Goal: Task Accomplishment & Management: Use online tool/utility

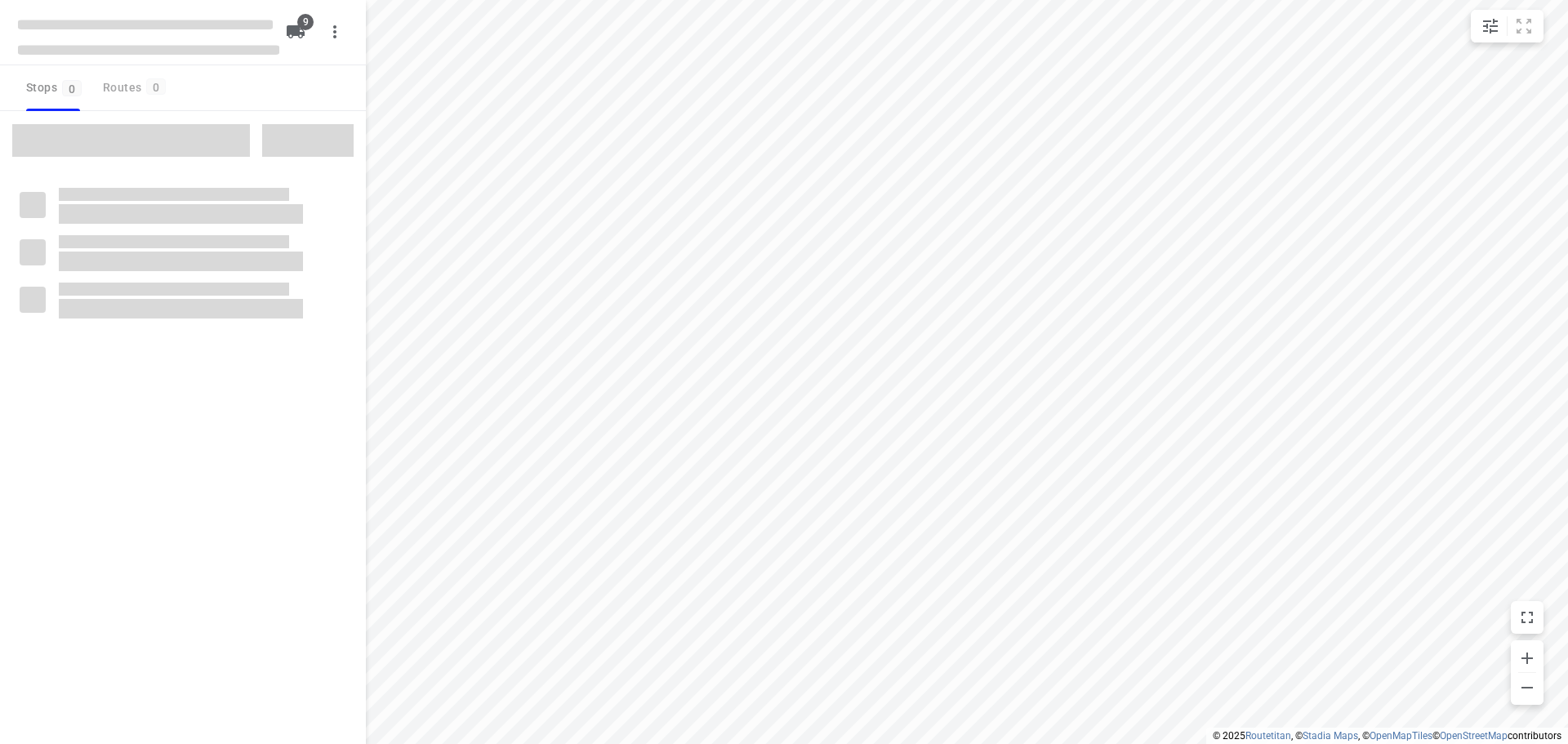
checkbox input "true"
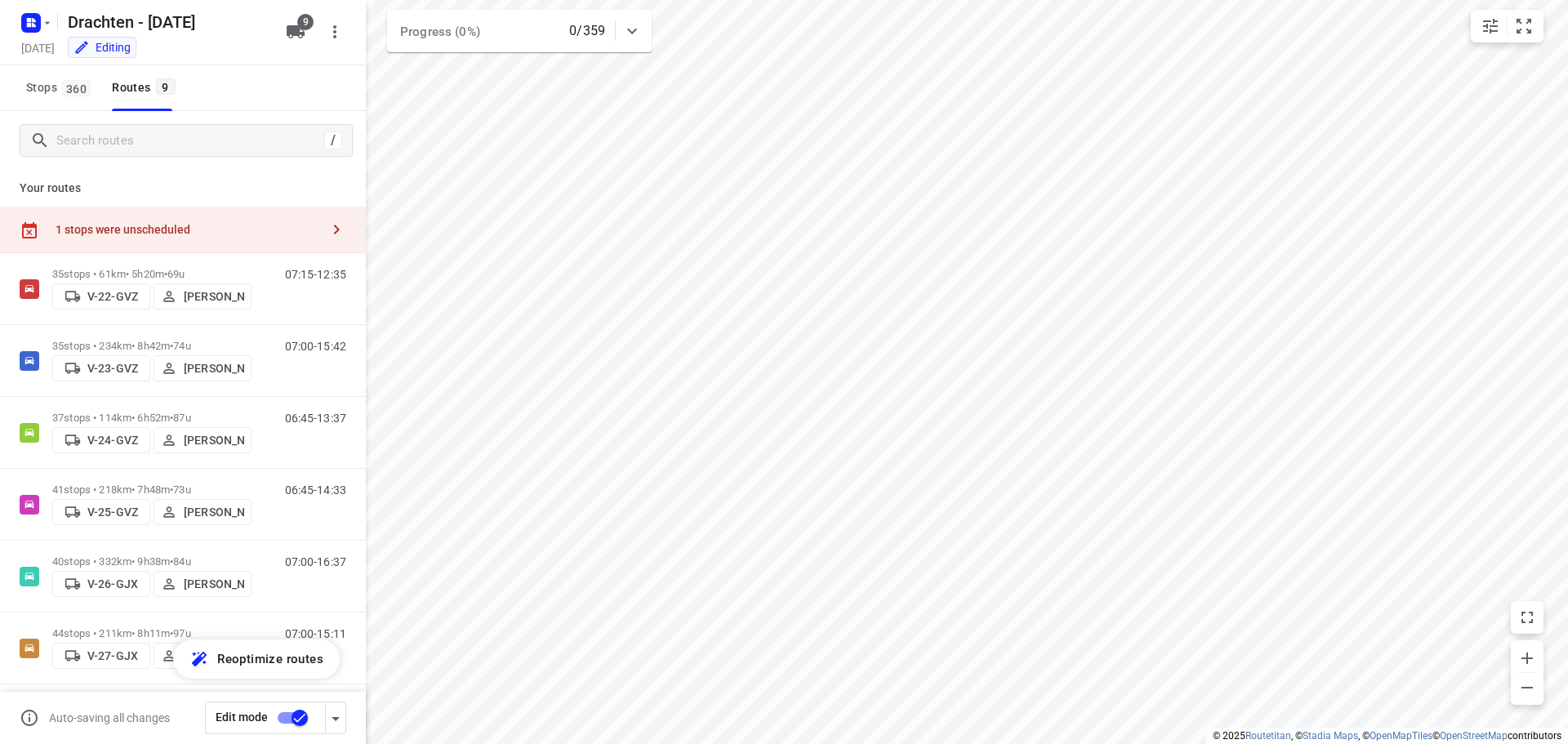
click at [236, 232] on div "1 stops were unscheduled" at bounding box center [188, 230] width 264 height 13
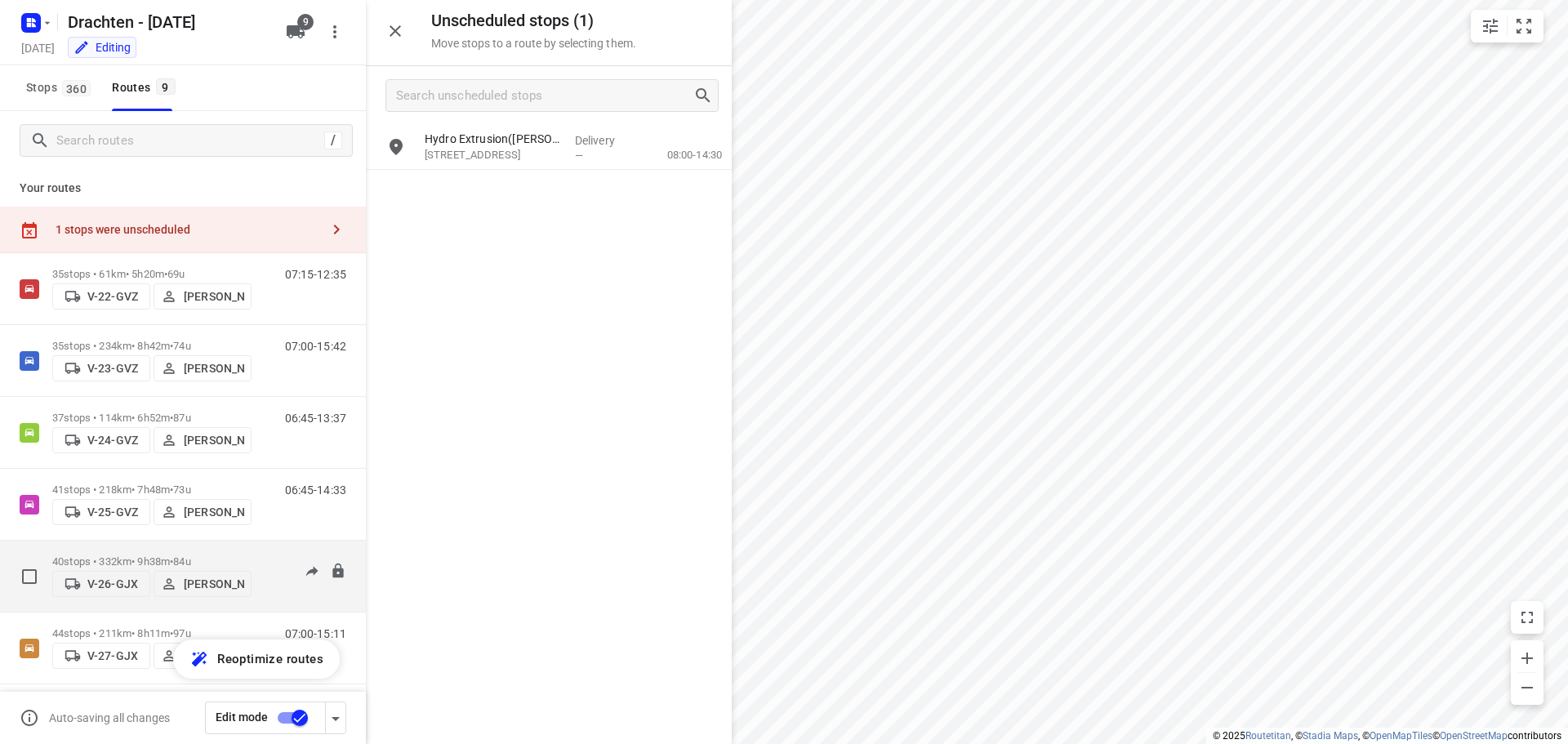
click at [264, 570] on div "07:00-16:37" at bounding box center [305, 580] width 82 height 50
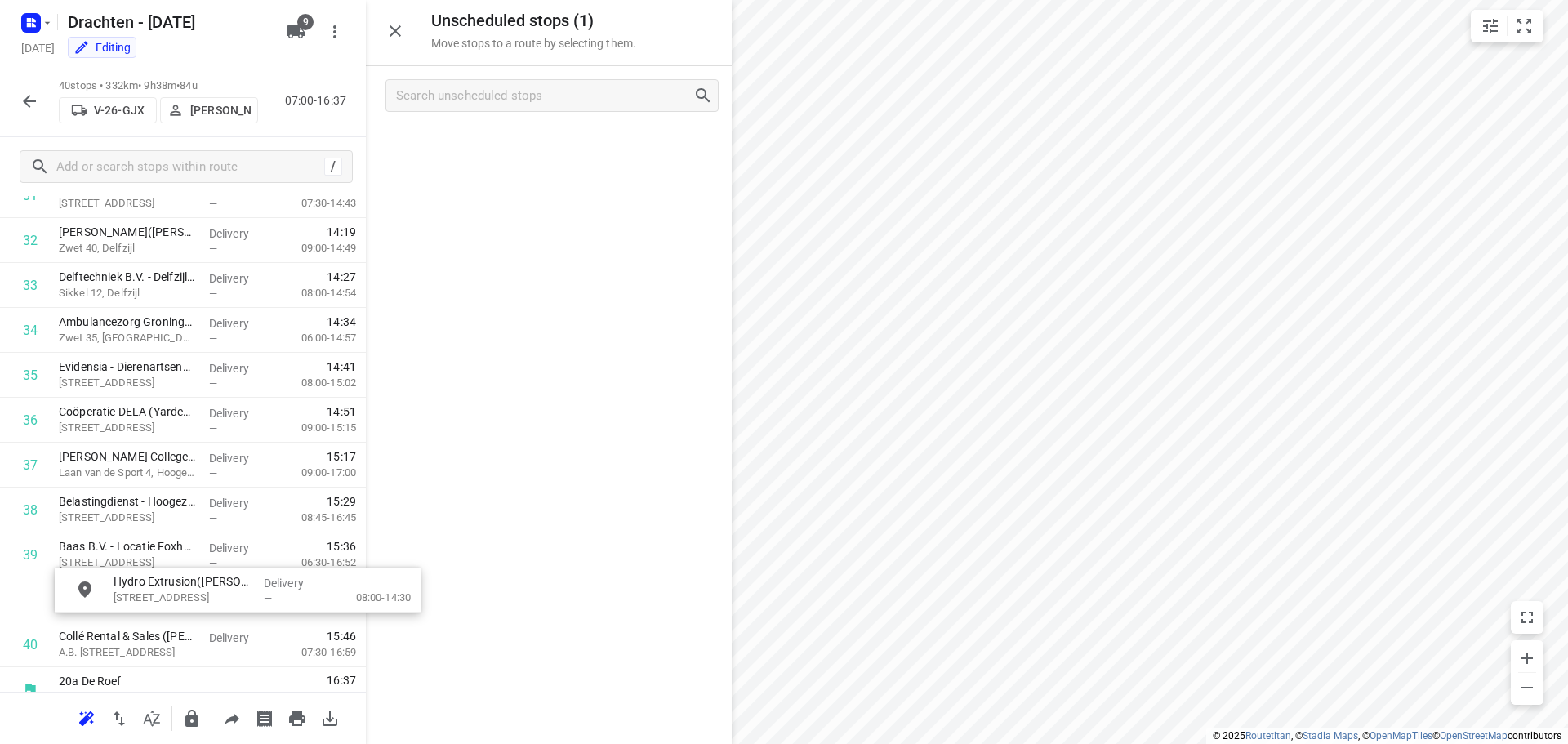
scroll to position [1502, 10]
drag, startPoint x: 538, startPoint y: 155, endPoint x: 152, endPoint y: 559, distance: 558.8
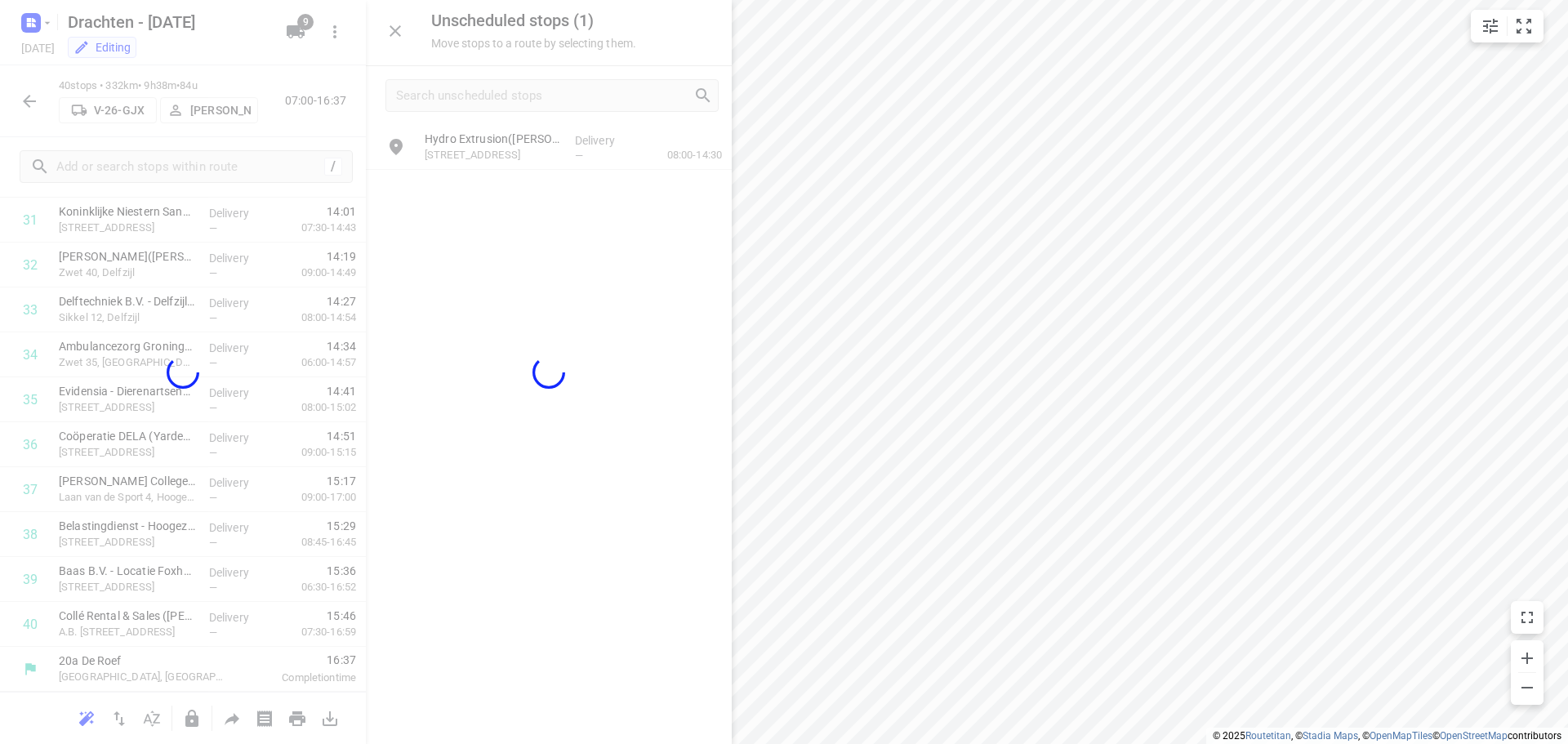
scroll to position [1474, 0]
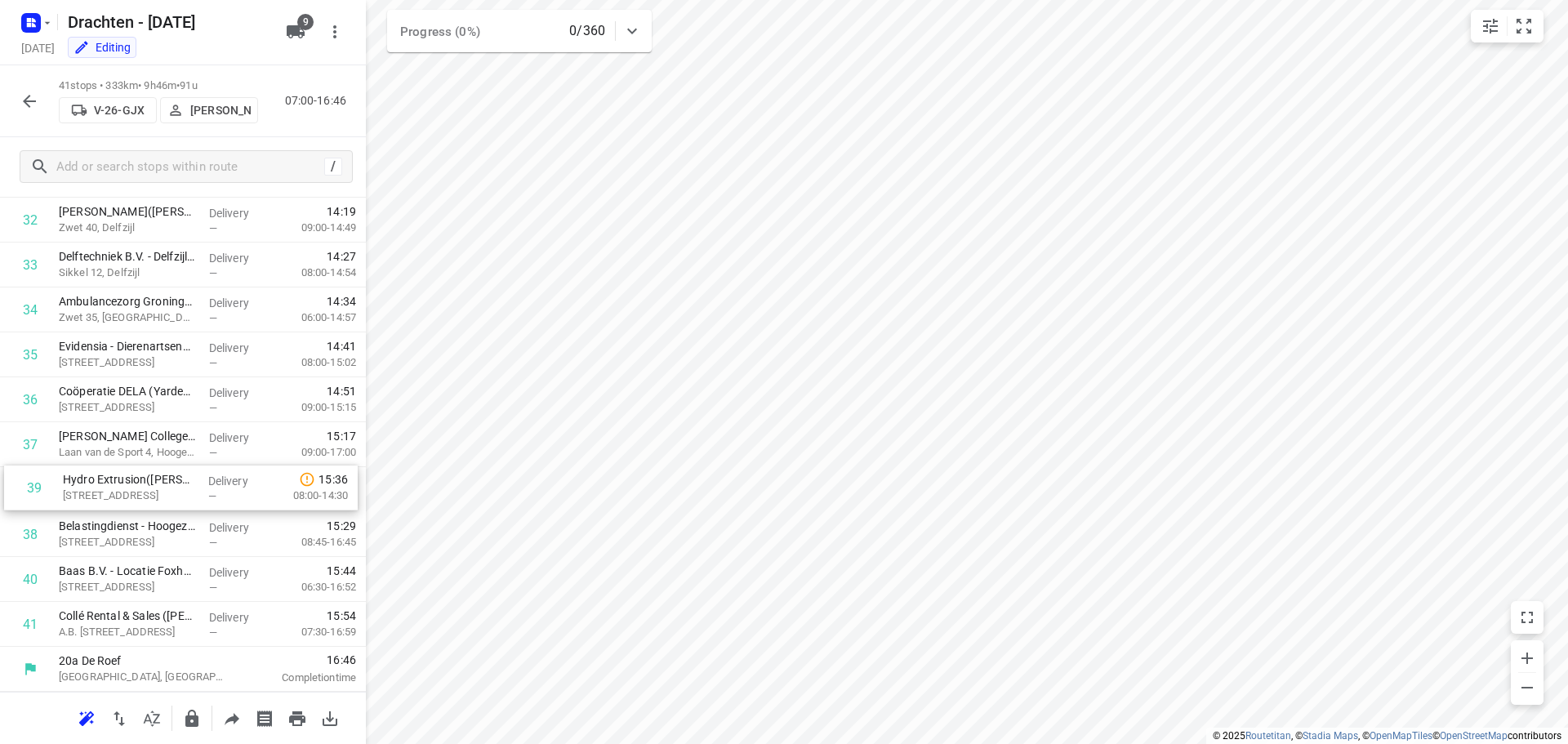
drag, startPoint x: 146, startPoint y: 538, endPoint x: 151, endPoint y: 481, distance: 57.2
click at [190, 726] on icon "button" at bounding box center [192, 719] width 13 height 17
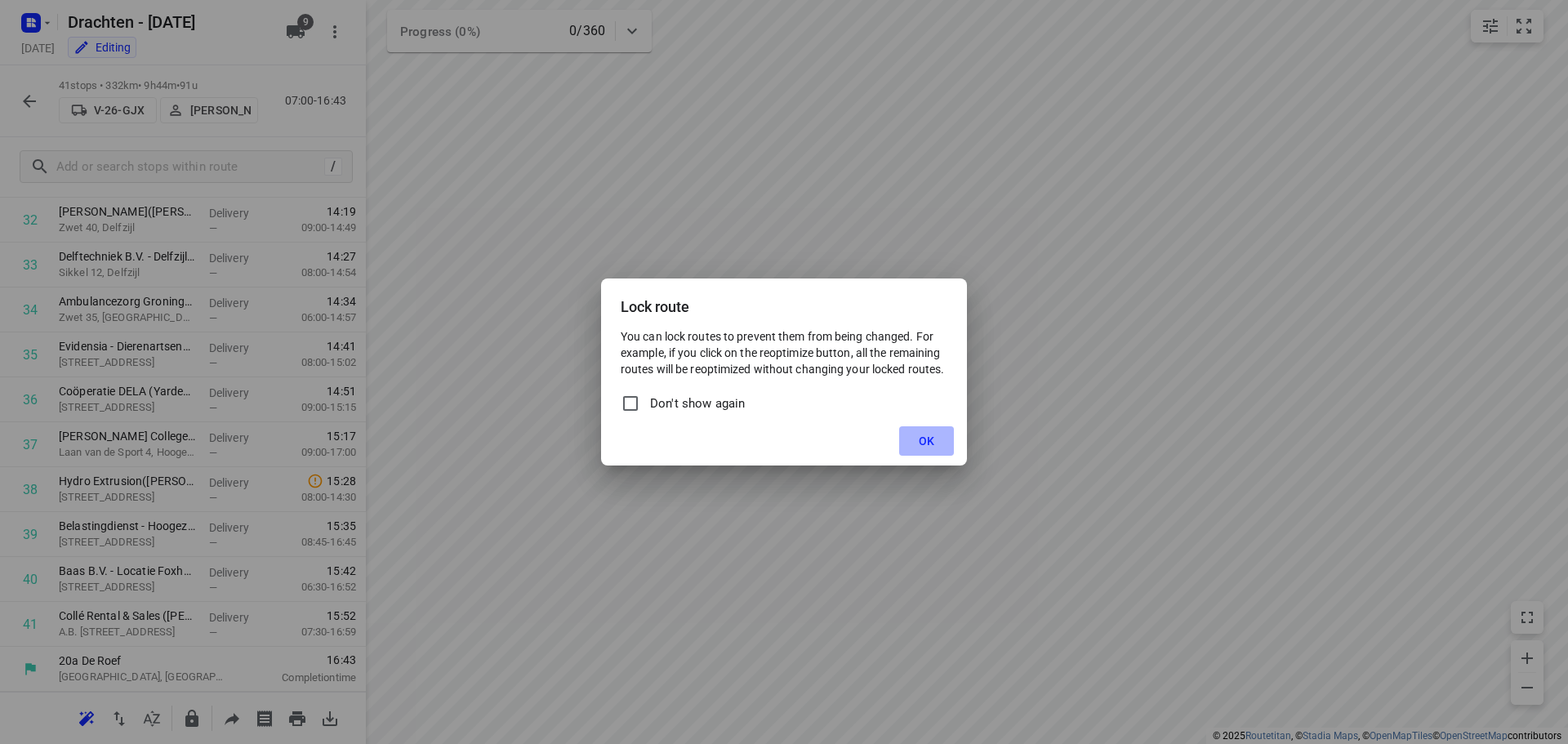
click at [941, 441] on button "OK" at bounding box center [926, 441] width 55 height 29
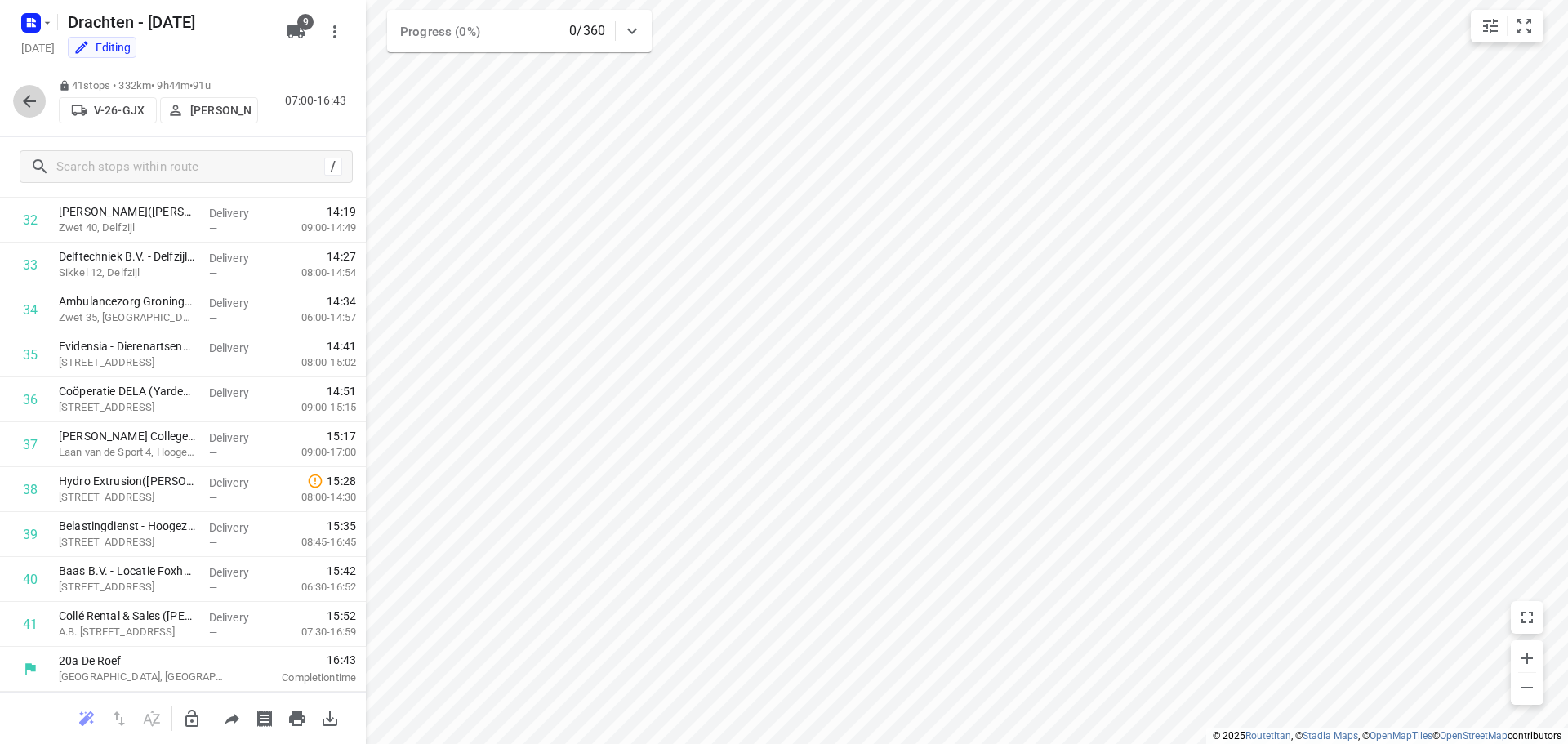
click at [32, 101] on icon "button" at bounding box center [29, 101] width 13 height 13
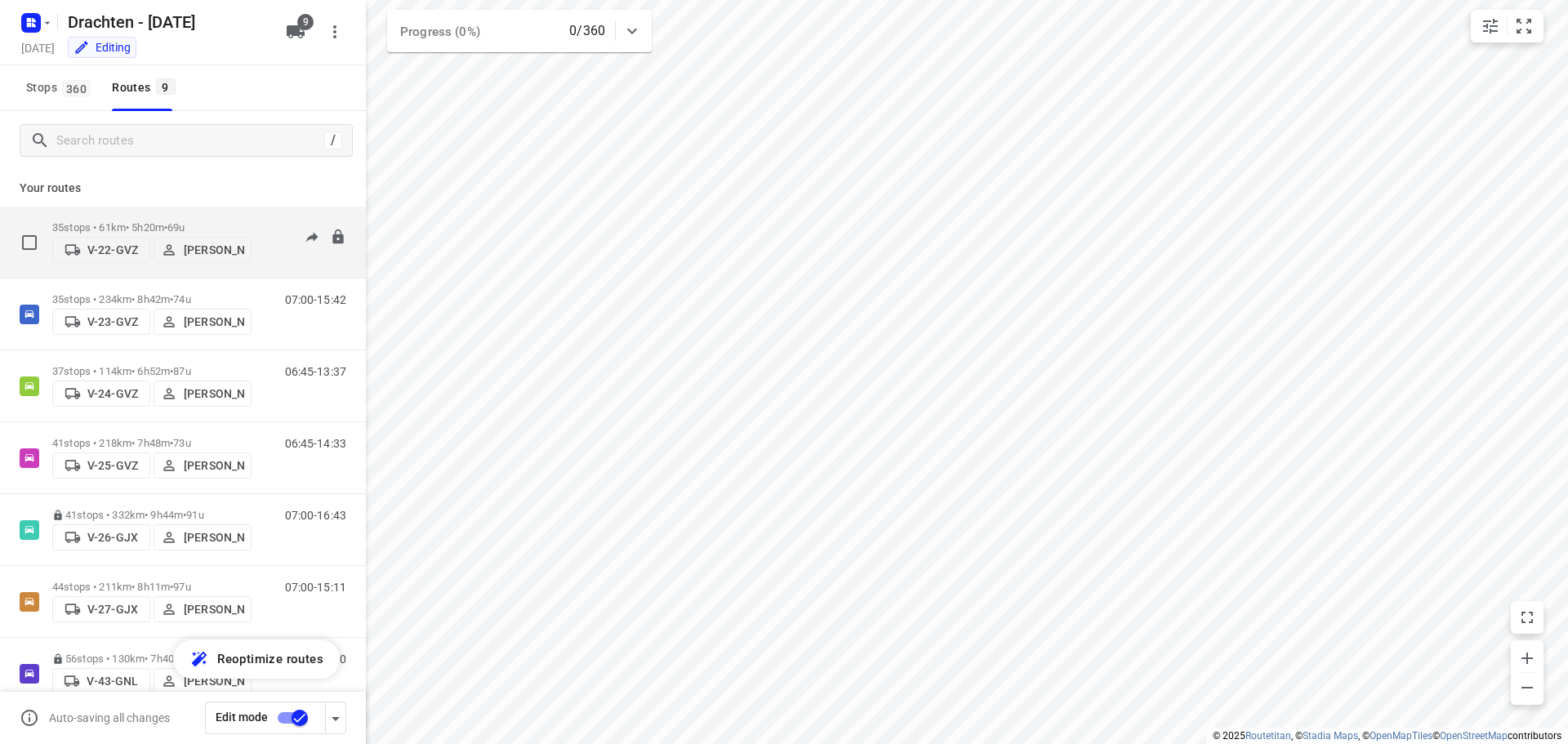
click at [166, 222] on p "35 stops • 61km • 5h20m • 69u" at bounding box center [152, 227] width 200 height 13
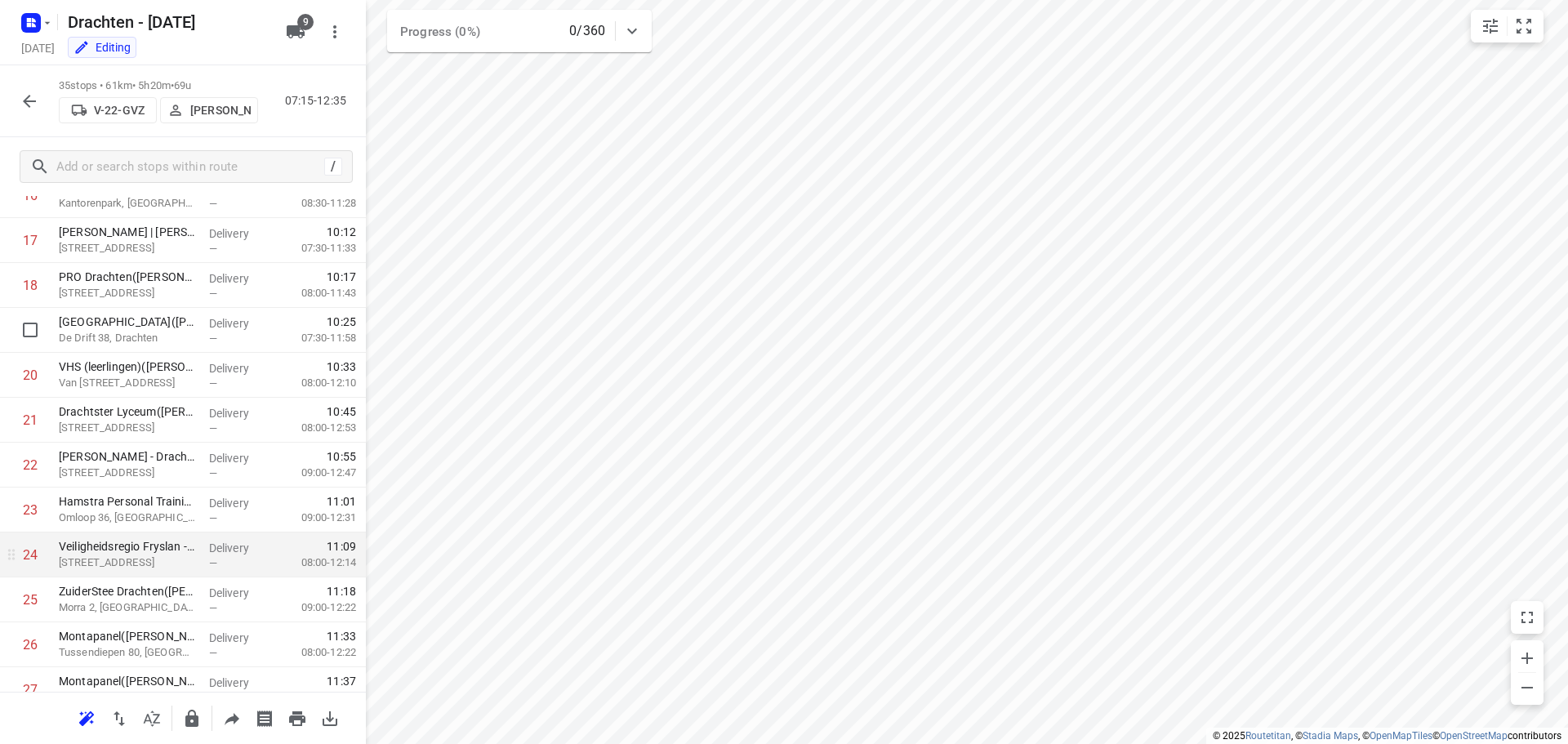
scroll to position [899, 0]
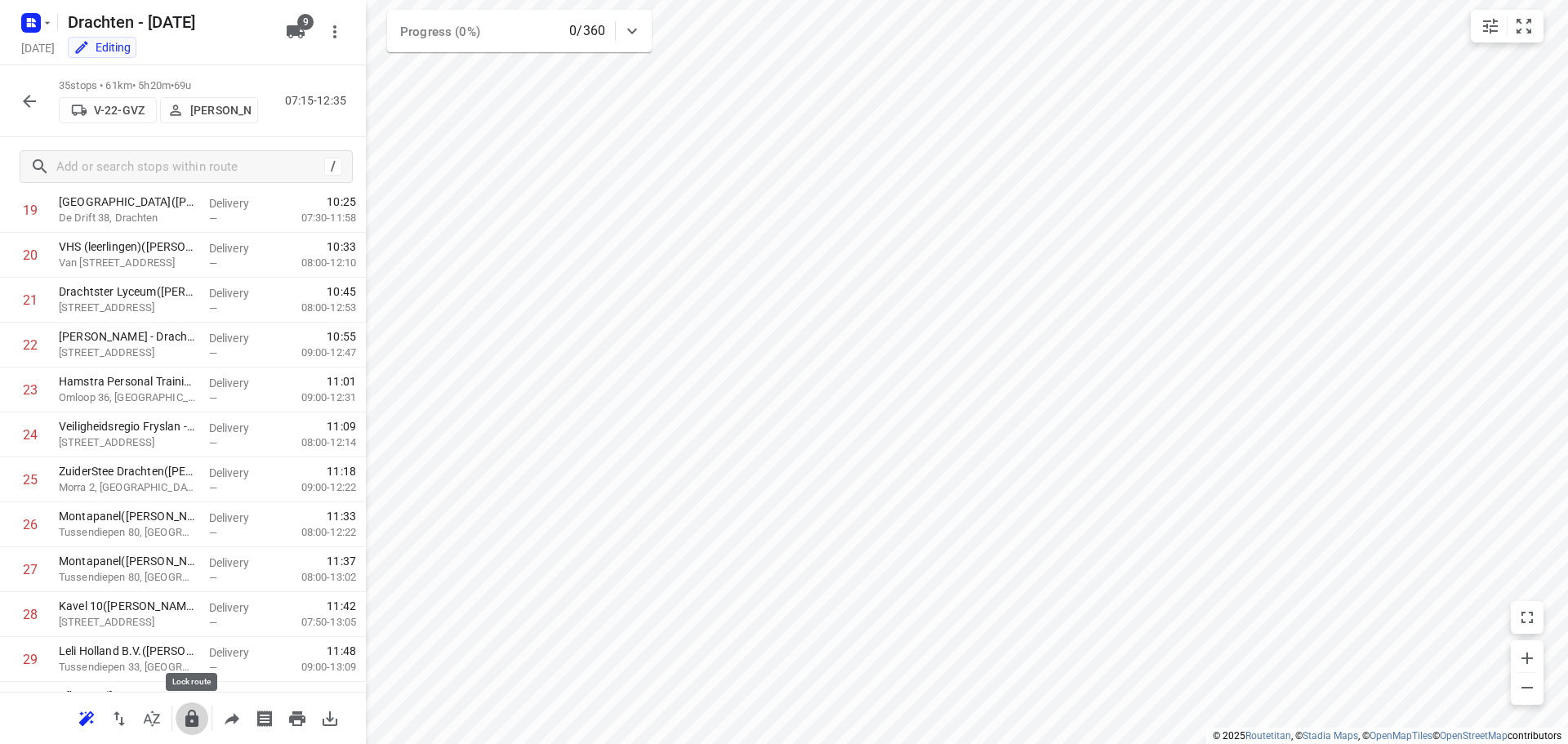
click at [199, 729] on button "button" at bounding box center [192, 719] width 33 height 33
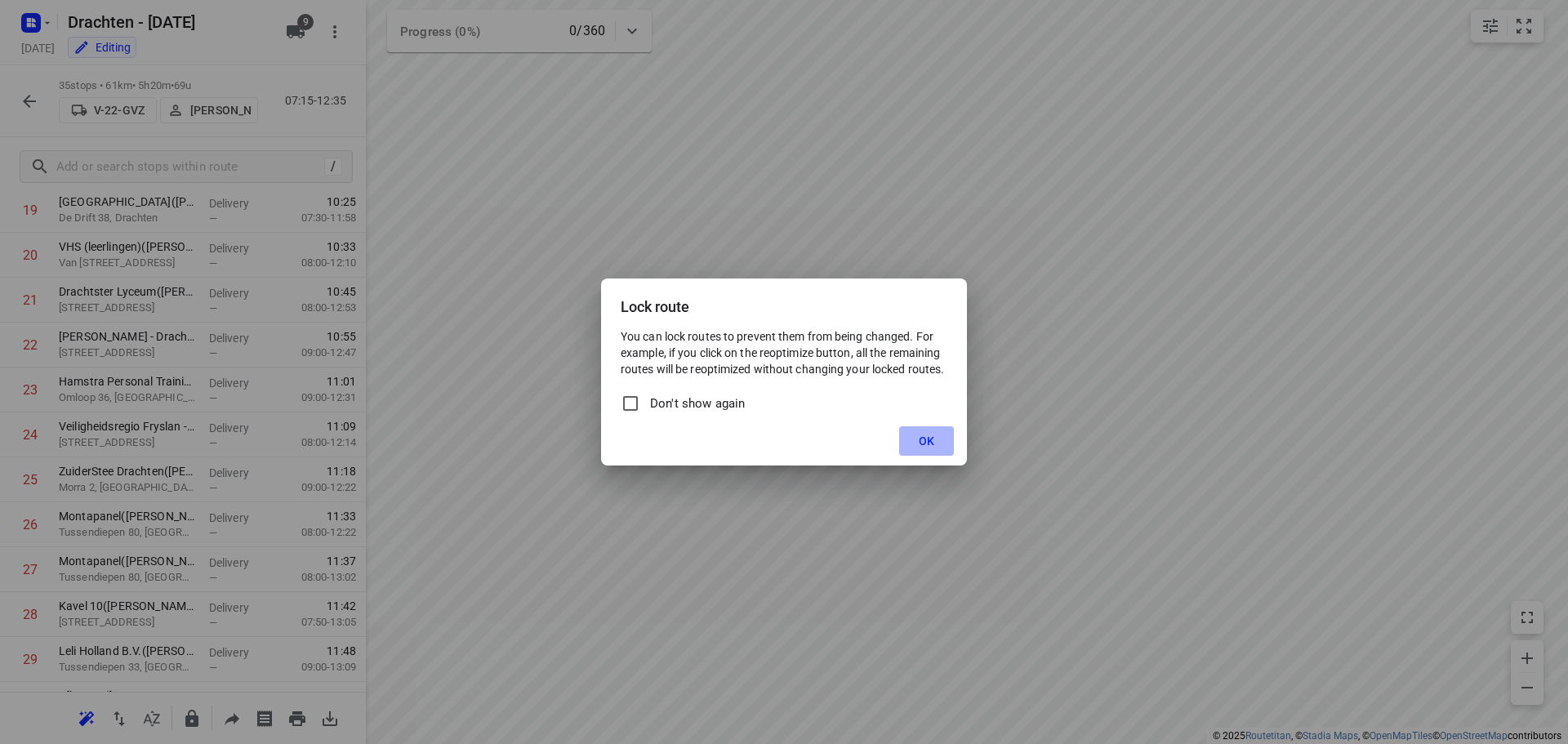
click at [937, 435] on button "OK" at bounding box center [926, 441] width 55 height 29
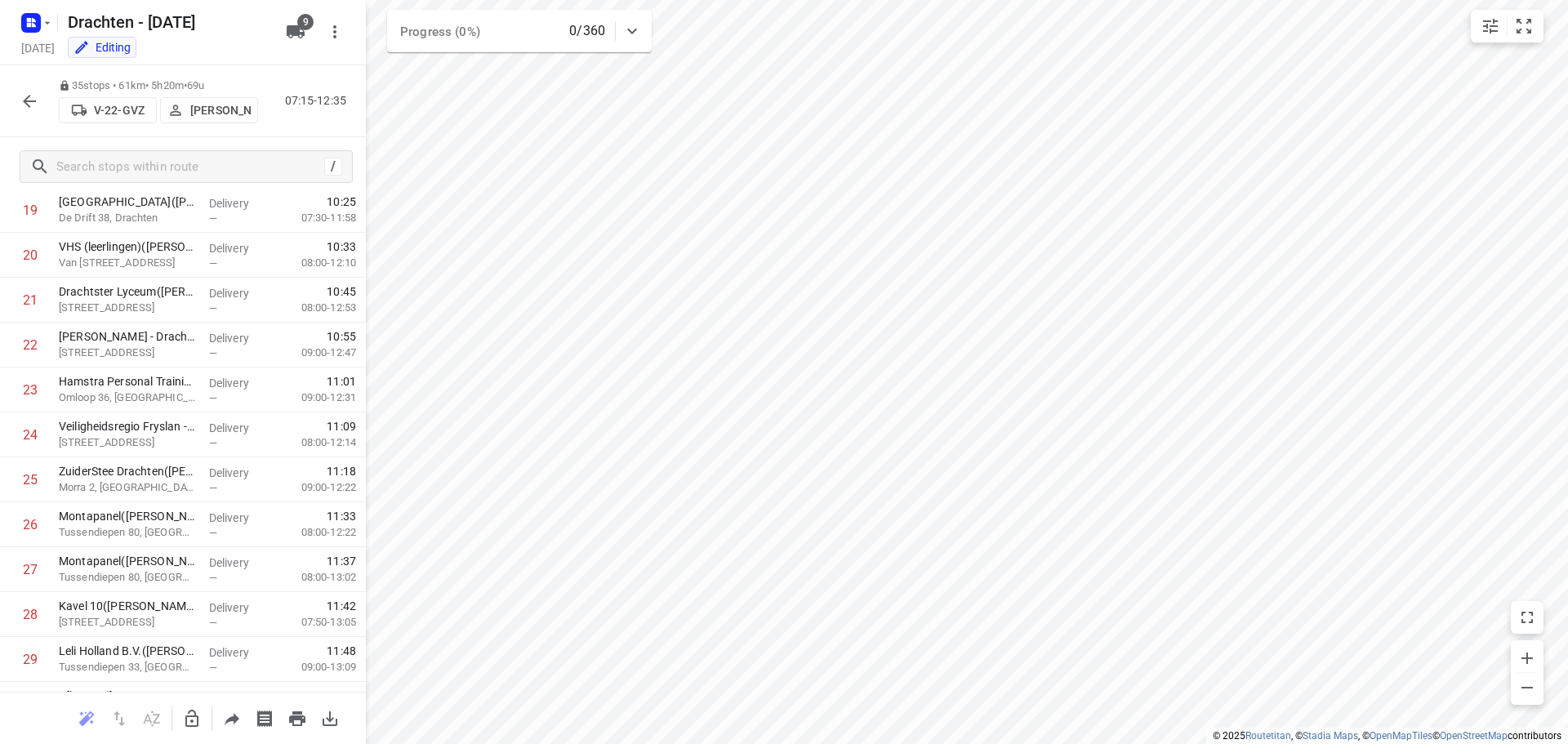
click at [34, 101] on icon "button" at bounding box center [29, 101] width 13 height 13
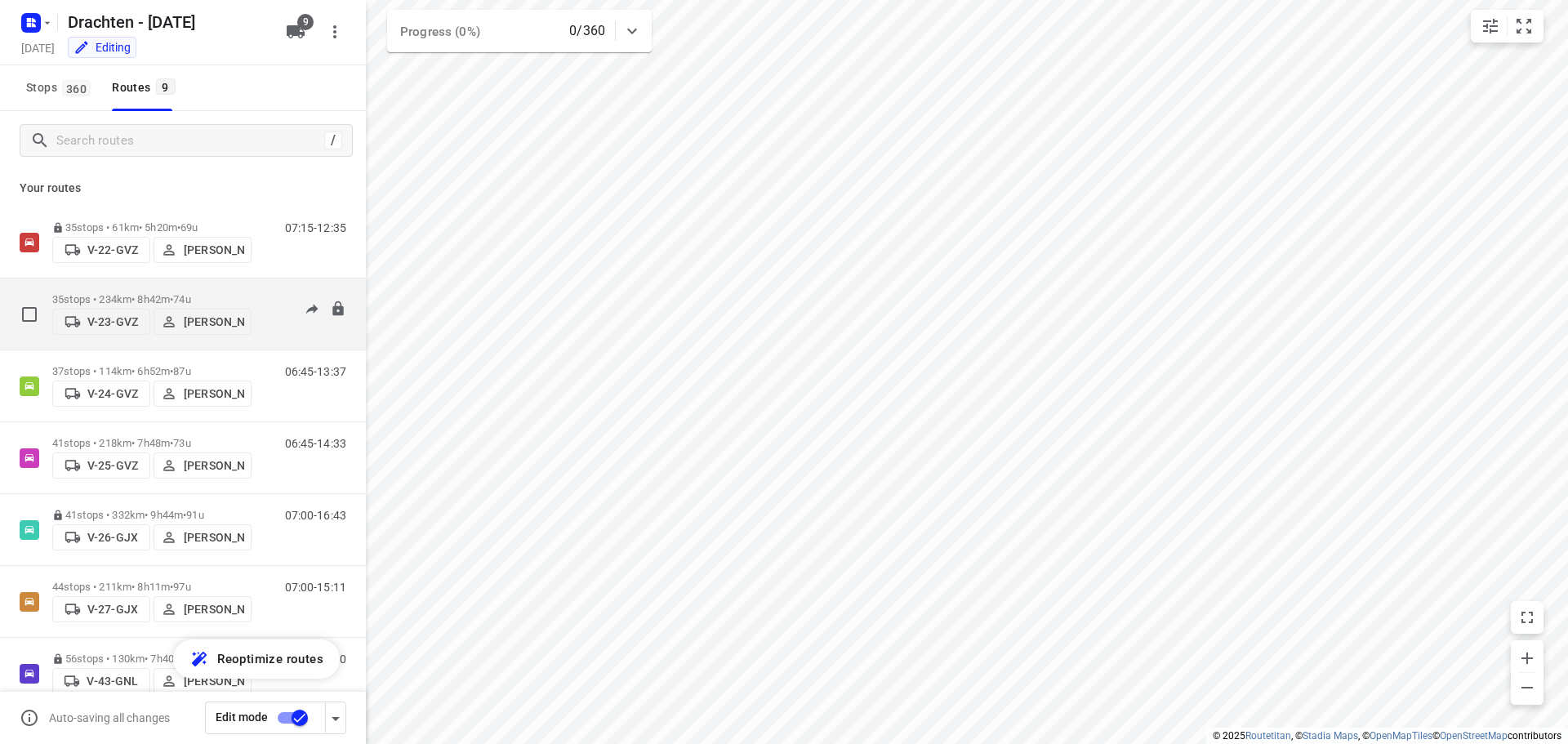
click at [151, 297] on p "35 stops • 234km • 8h42m • 74u" at bounding box center [152, 299] width 200 height 13
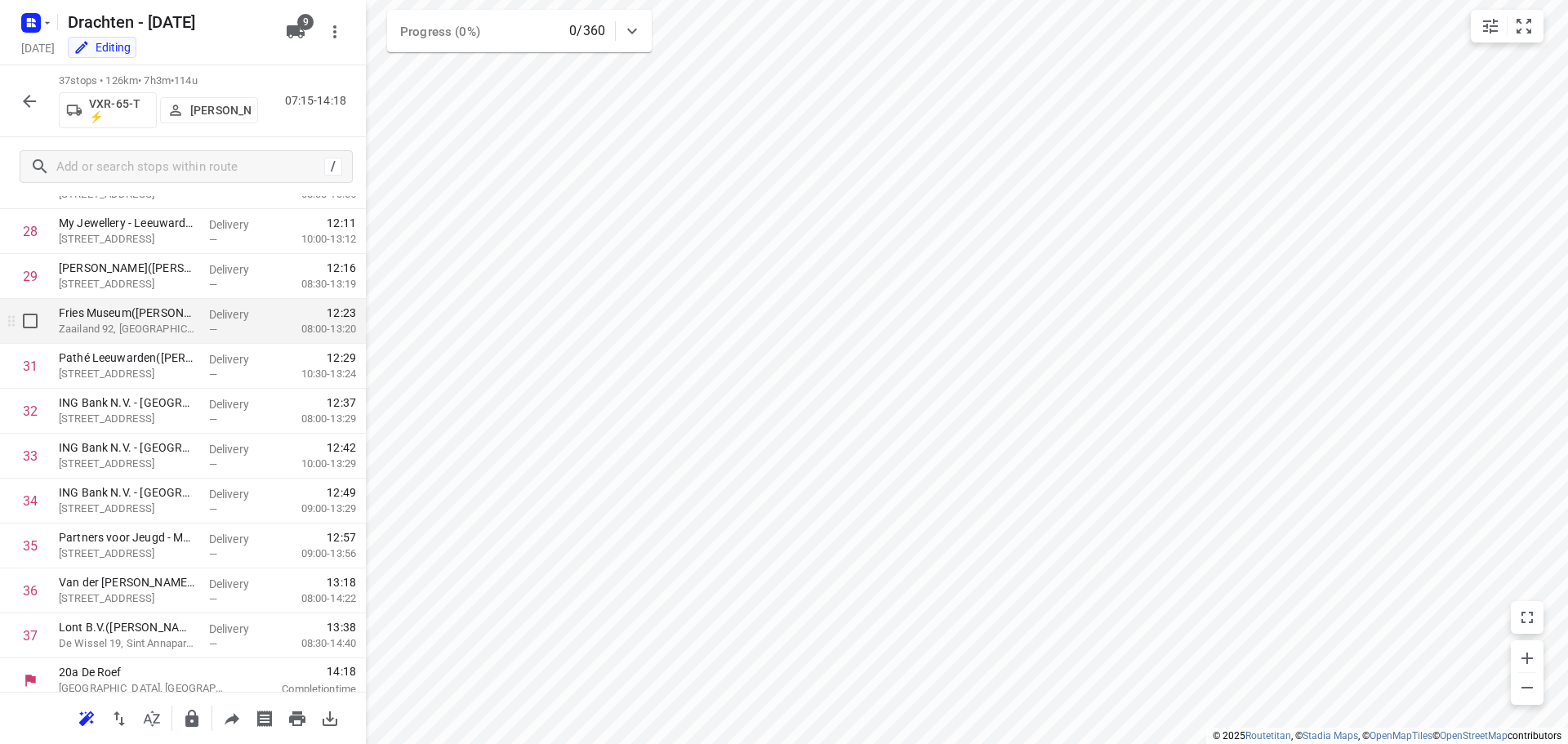
scroll to position [1293, 0]
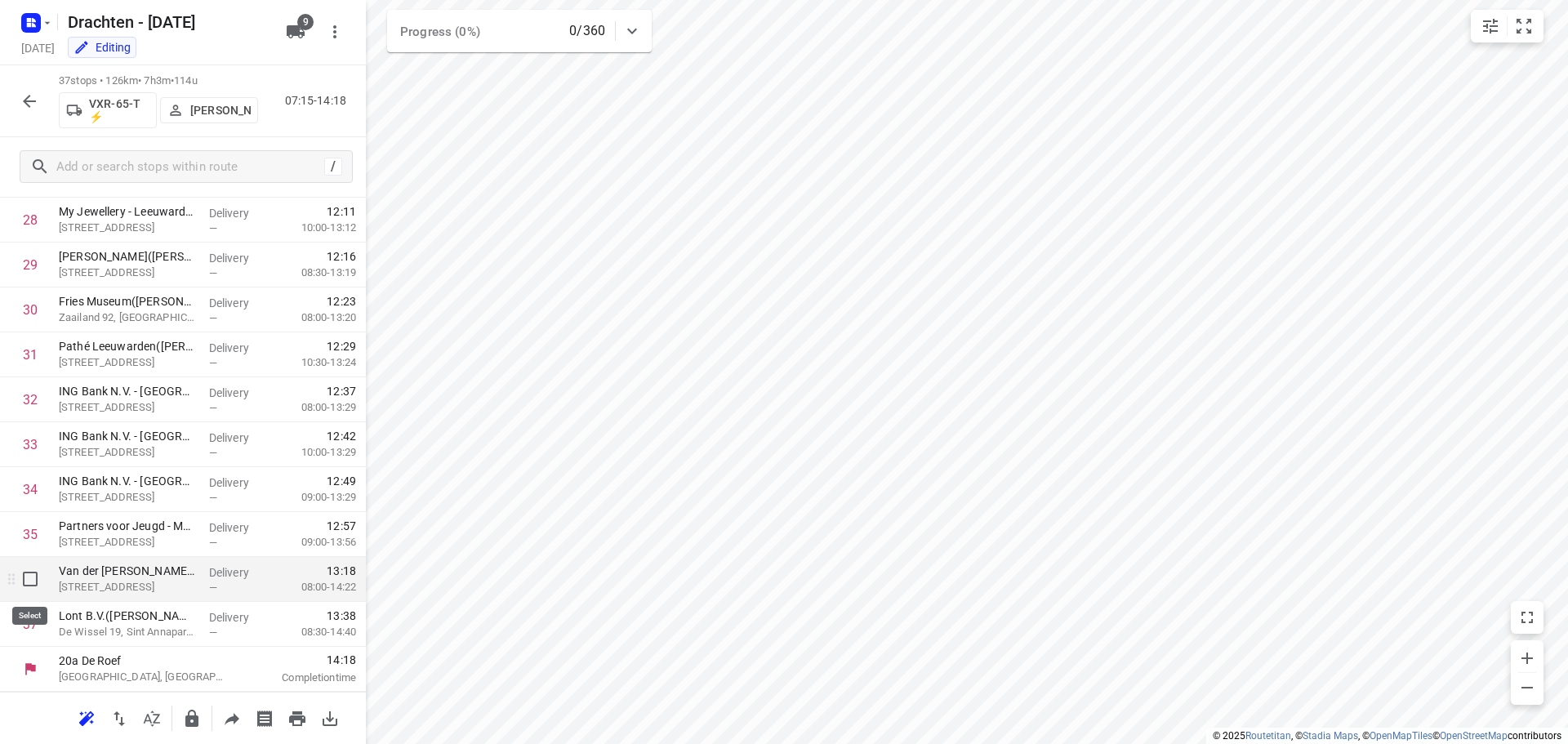
click at [35, 581] on input "checkbox" at bounding box center [29, 579] width 33 height 33
checkbox input "true"
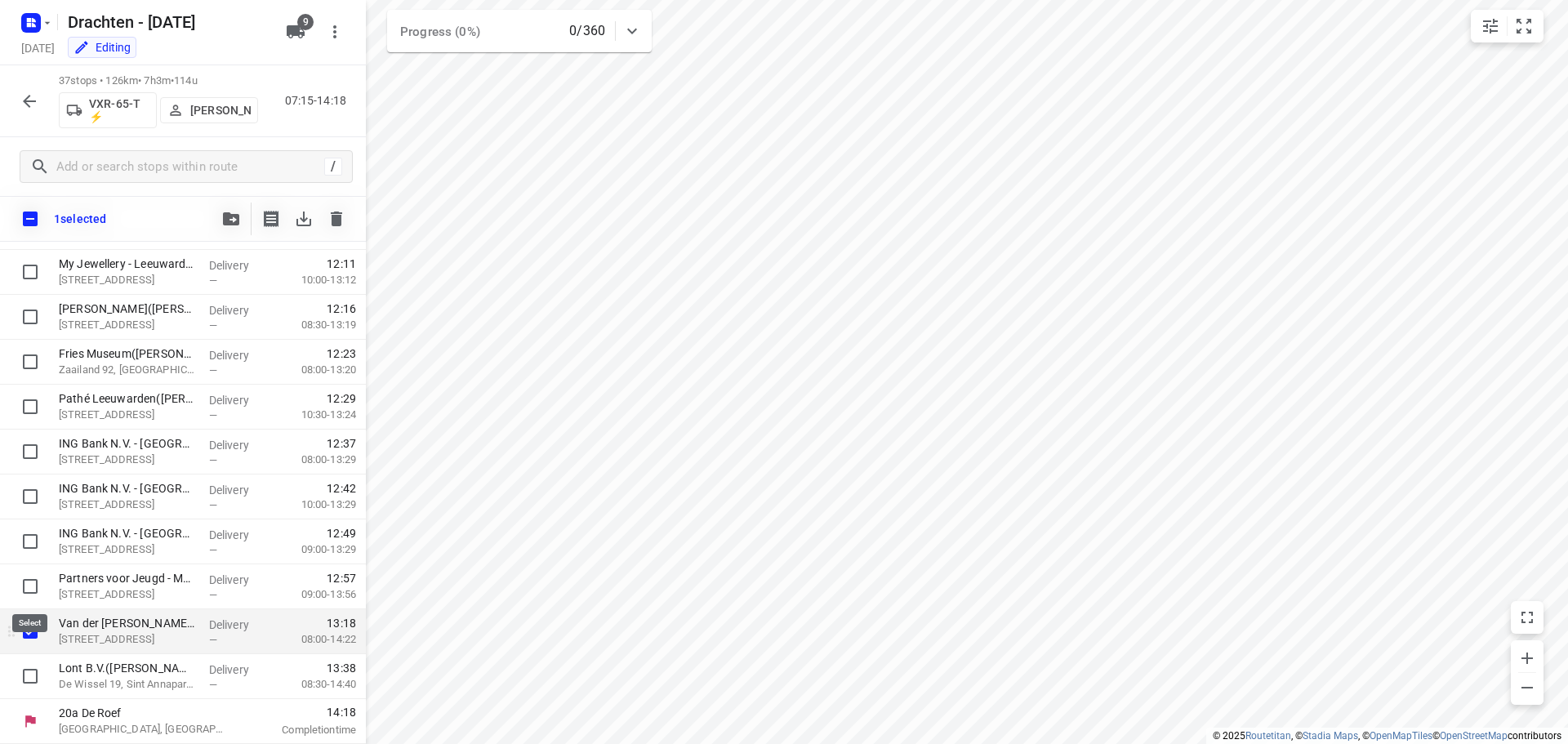
scroll to position [1287, 0]
drag, startPoint x: 32, startPoint y: 676, endPoint x: 46, endPoint y: 673, distance: 14.3
click at [33, 676] on input "checkbox" at bounding box center [29, 677] width 33 height 33
checkbox input "true"
click at [233, 230] on button "button" at bounding box center [231, 219] width 33 height 33
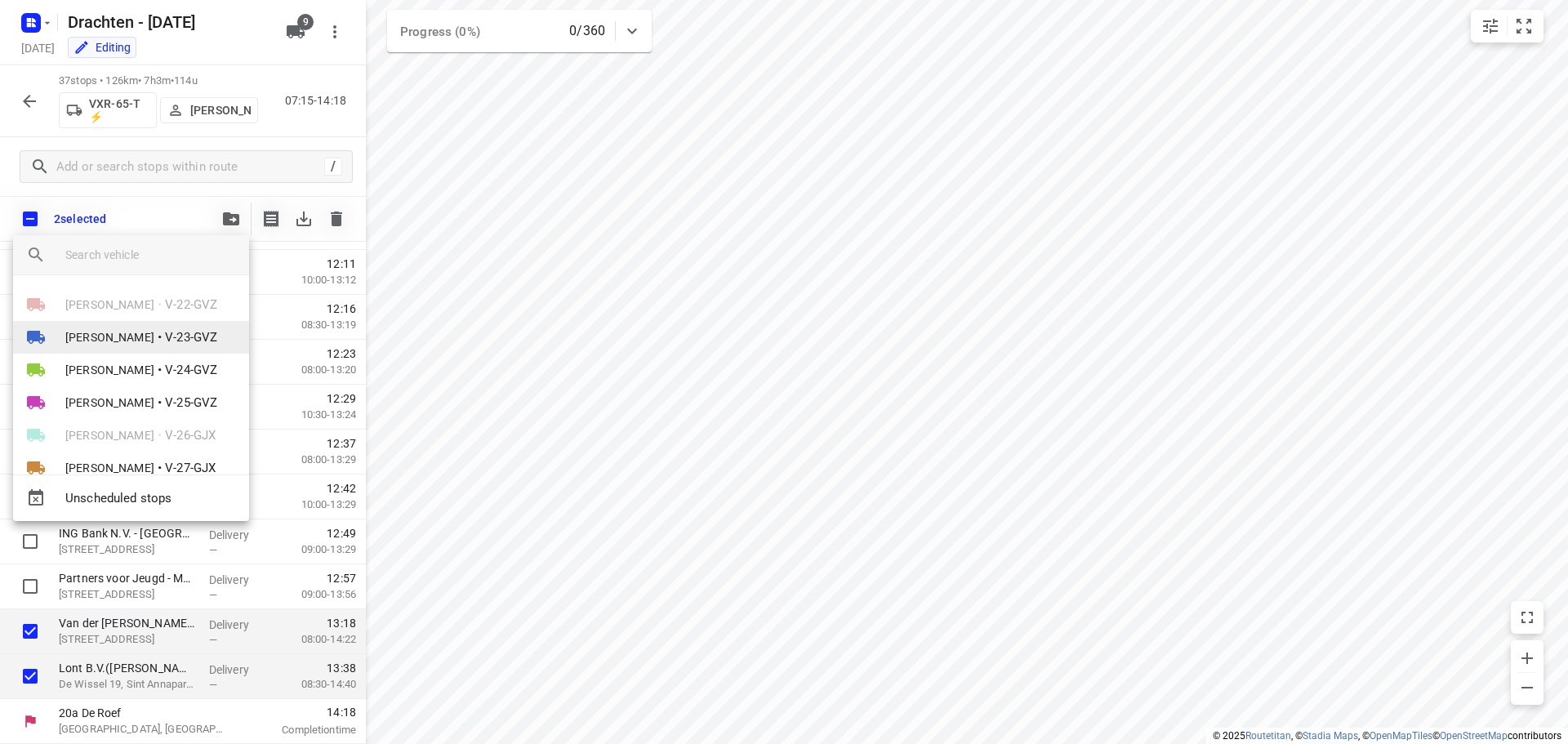
click at [125, 340] on span "[PERSON_NAME]" at bounding box center [110, 337] width 89 height 16
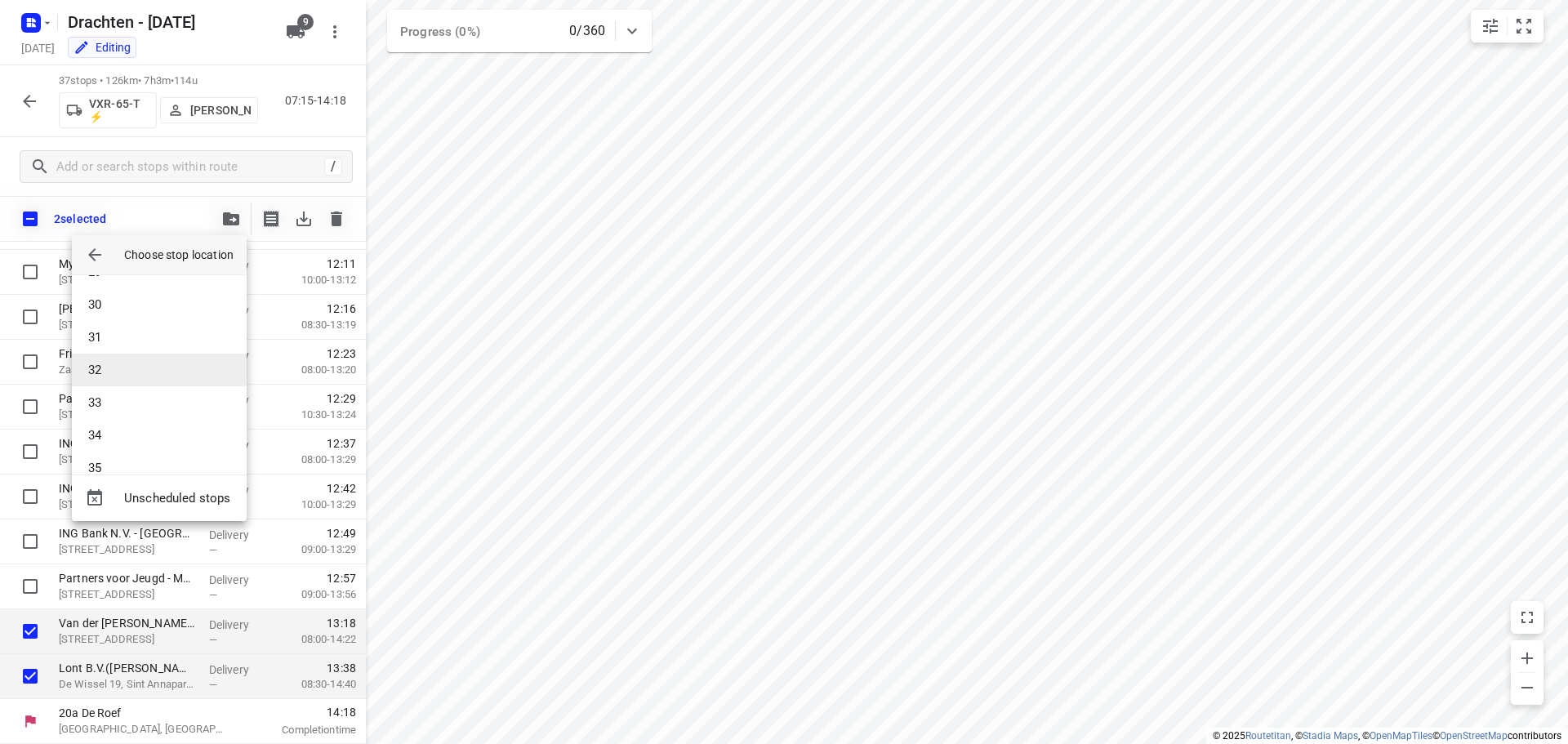
scroll to position [964, 0]
click at [131, 449] on li "35" at bounding box center [159, 445] width 175 height 33
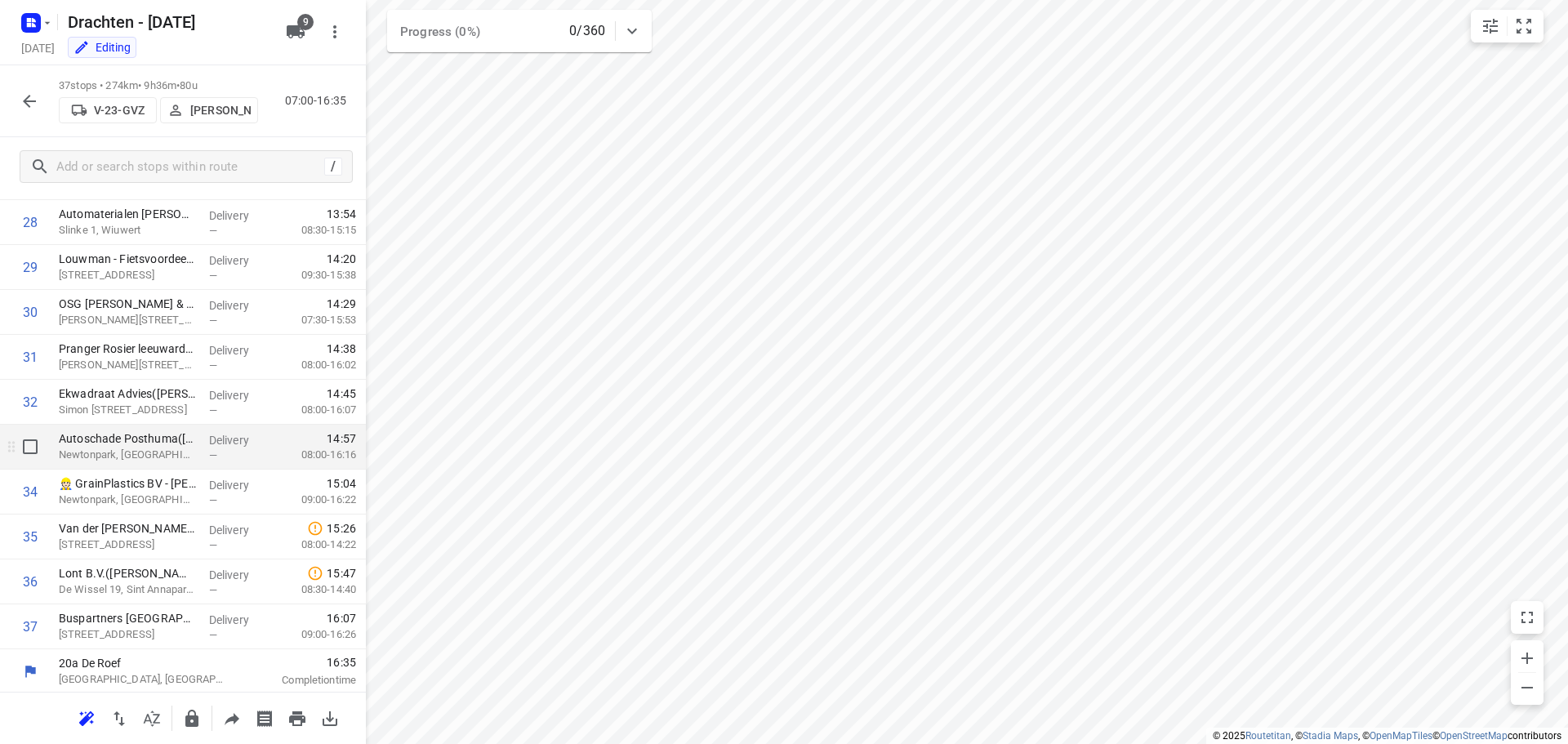
scroll to position [1293, 0]
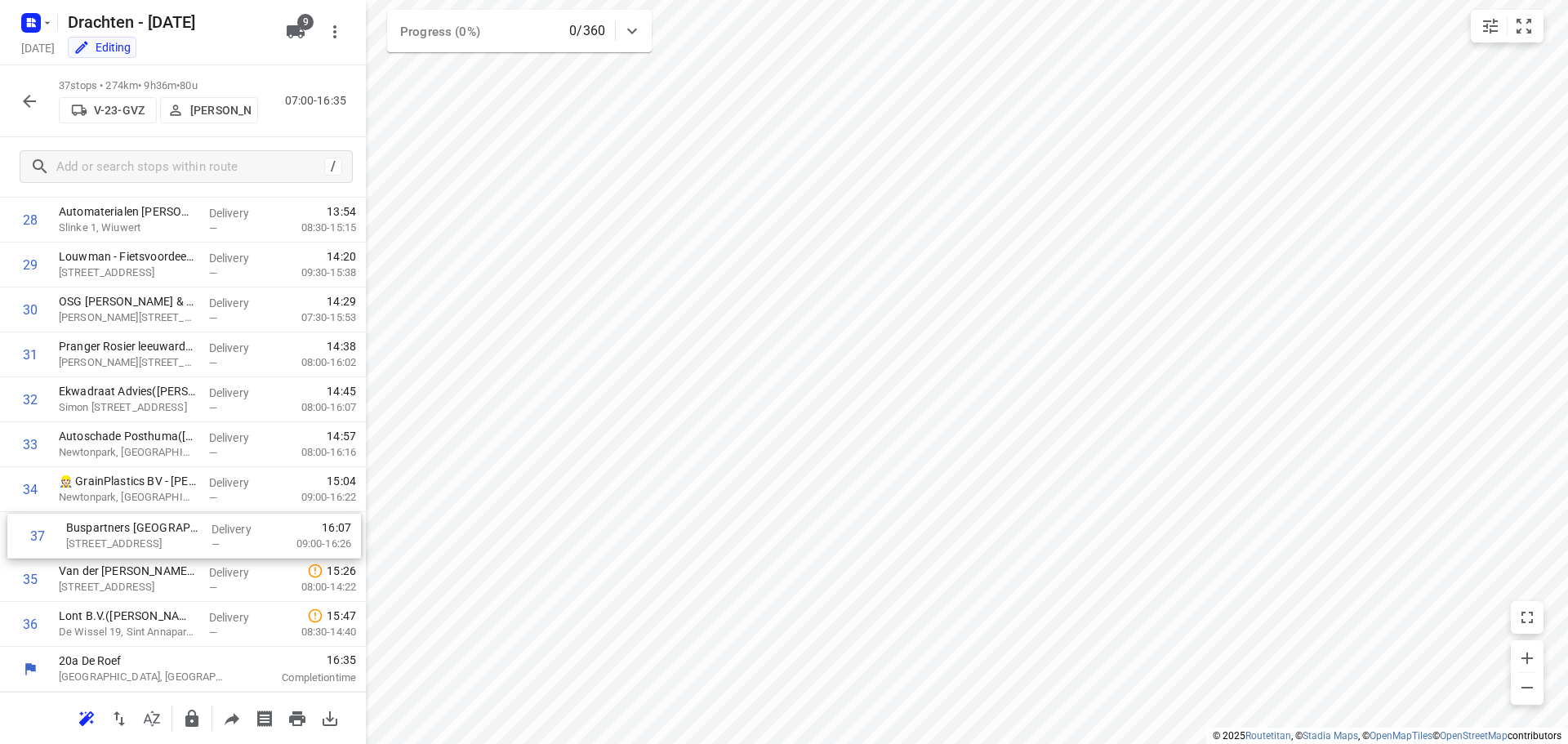
drag, startPoint x: 136, startPoint y: 632, endPoint x: 146, endPoint y: 539, distance: 93.5
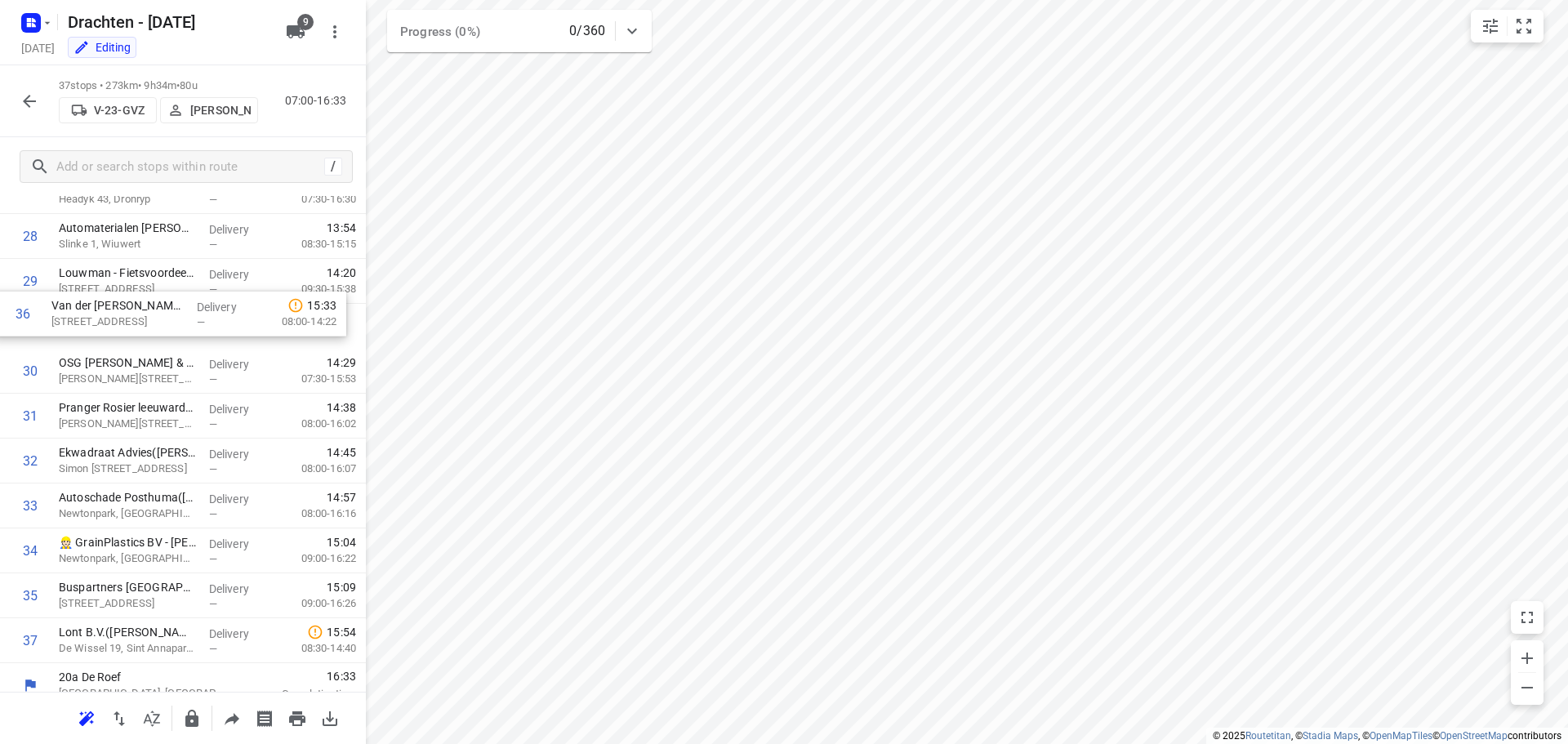
scroll to position [1274, 0]
drag, startPoint x: 130, startPoint y: 590, endPoint x: 134, endPoint y: 335, distance: 255.0
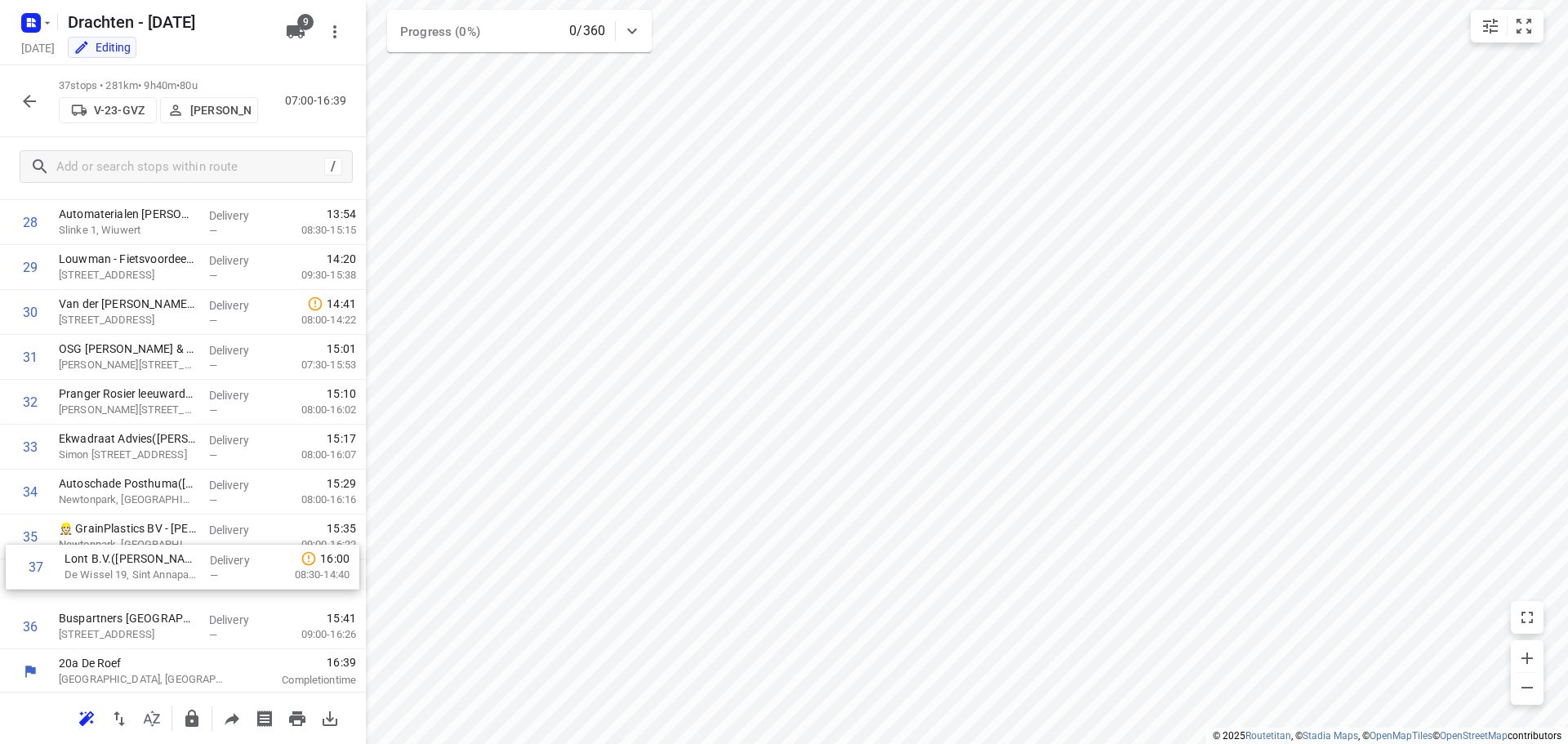
scroll to position [1293, 0]
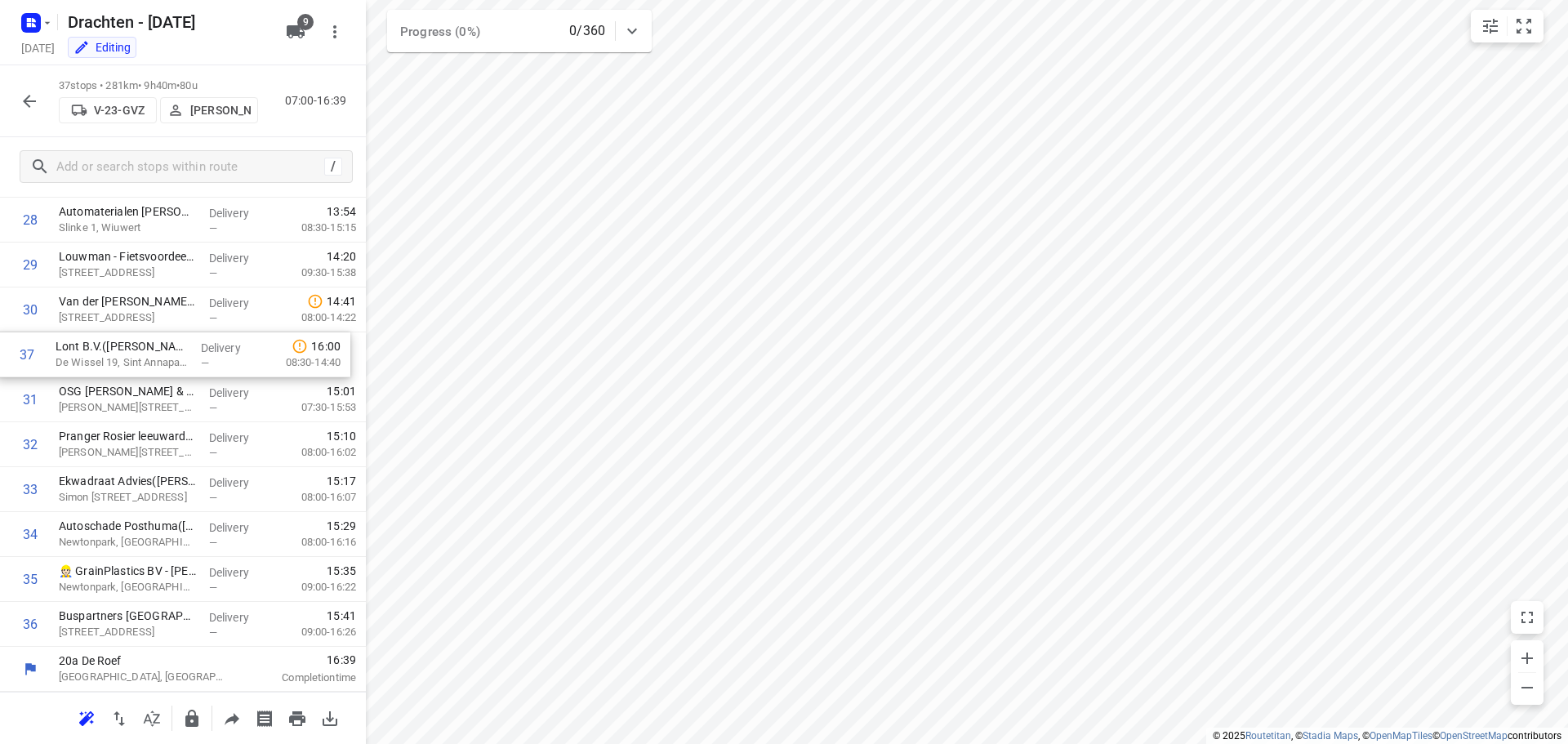
drag, startPoint x: 170, startPoint y: 651, endPoint x: 168, endPoint y: 356, distance: 295.0
drag, startPoint x: 117, startPoint y: 447, endPoint x: 120, endPoint y: 354, distance: 93.0
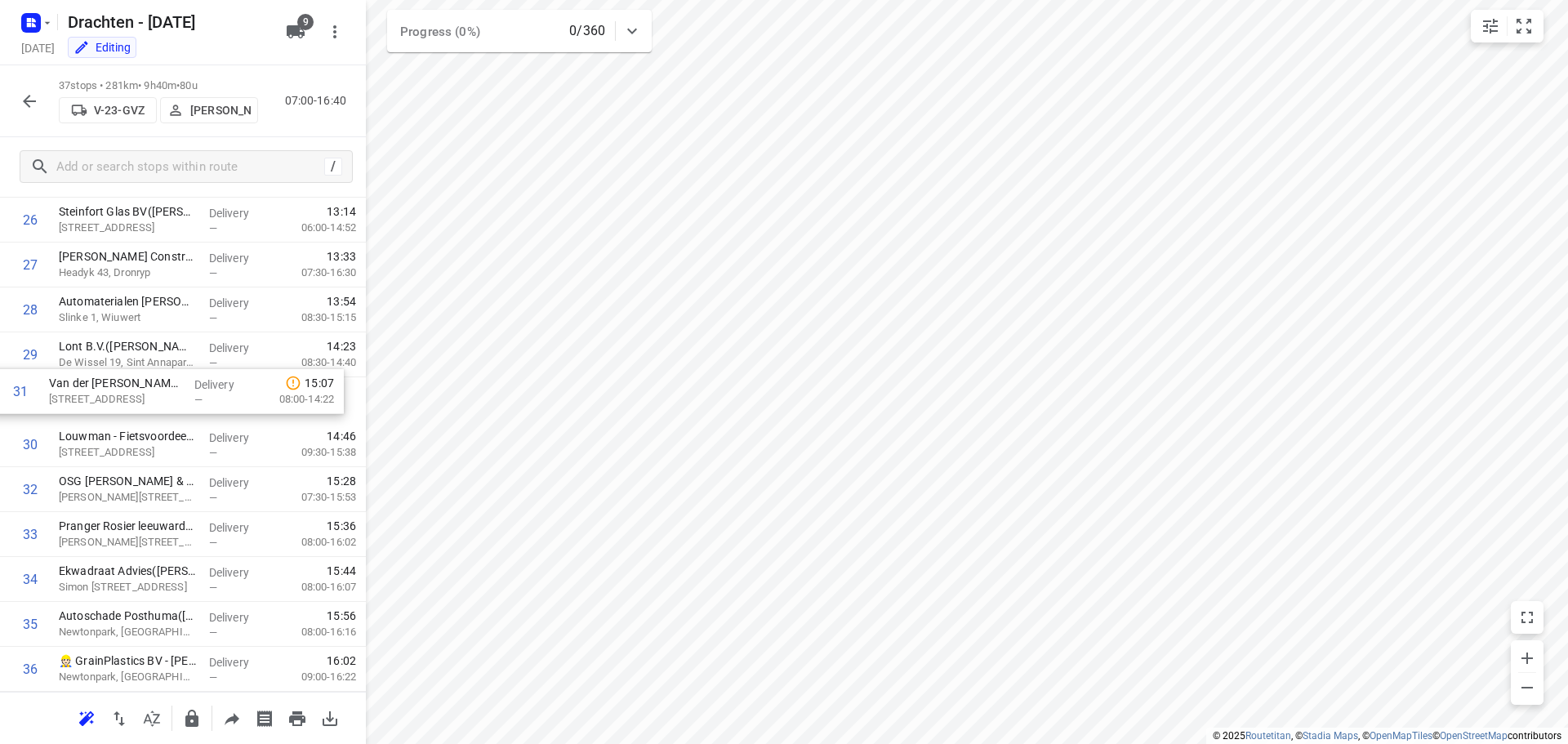
drag, startPoint x: 130, startPoint y: 444, endPoint x: 122, endPoint y: 389, distance: 55.6
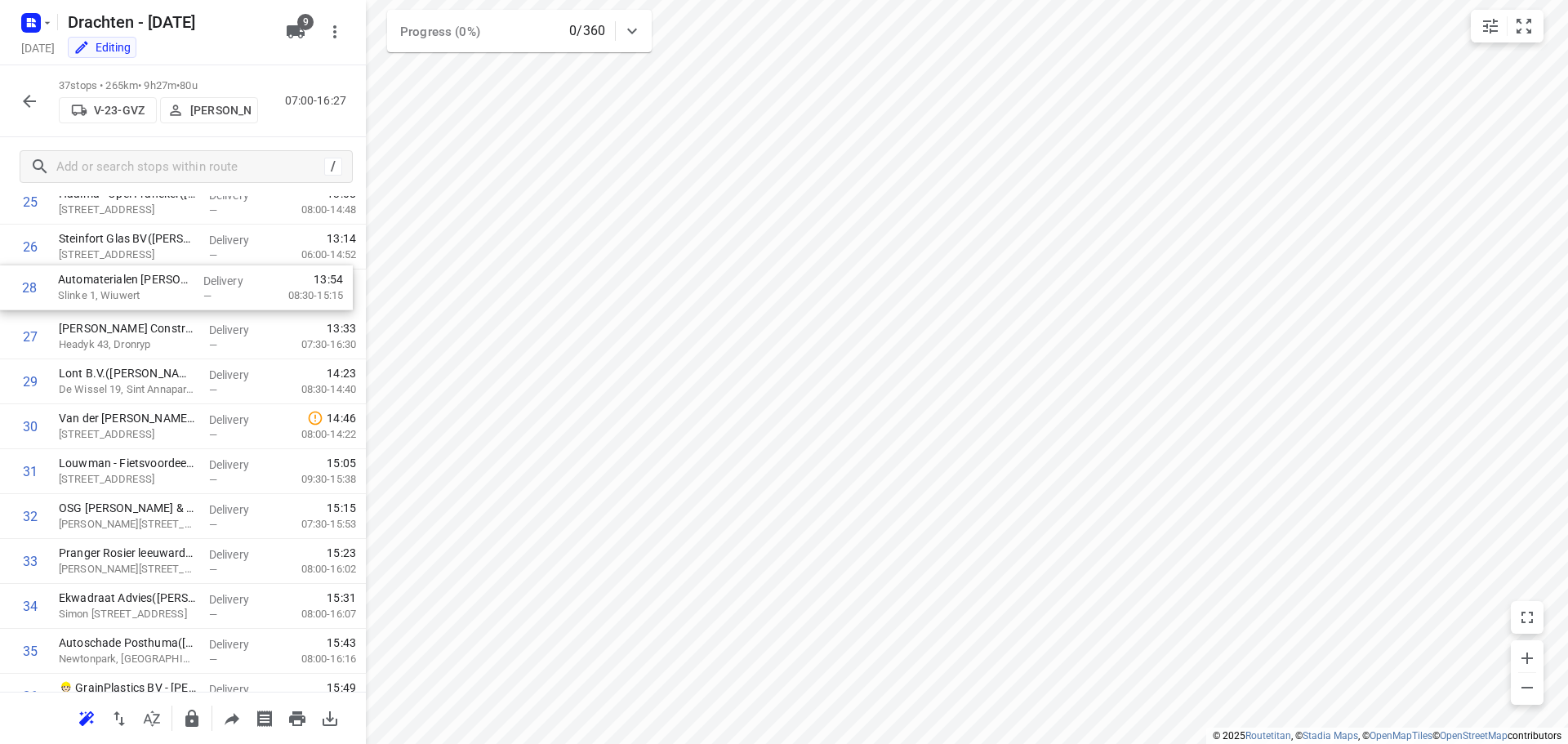
scroll to position [1170, 0]
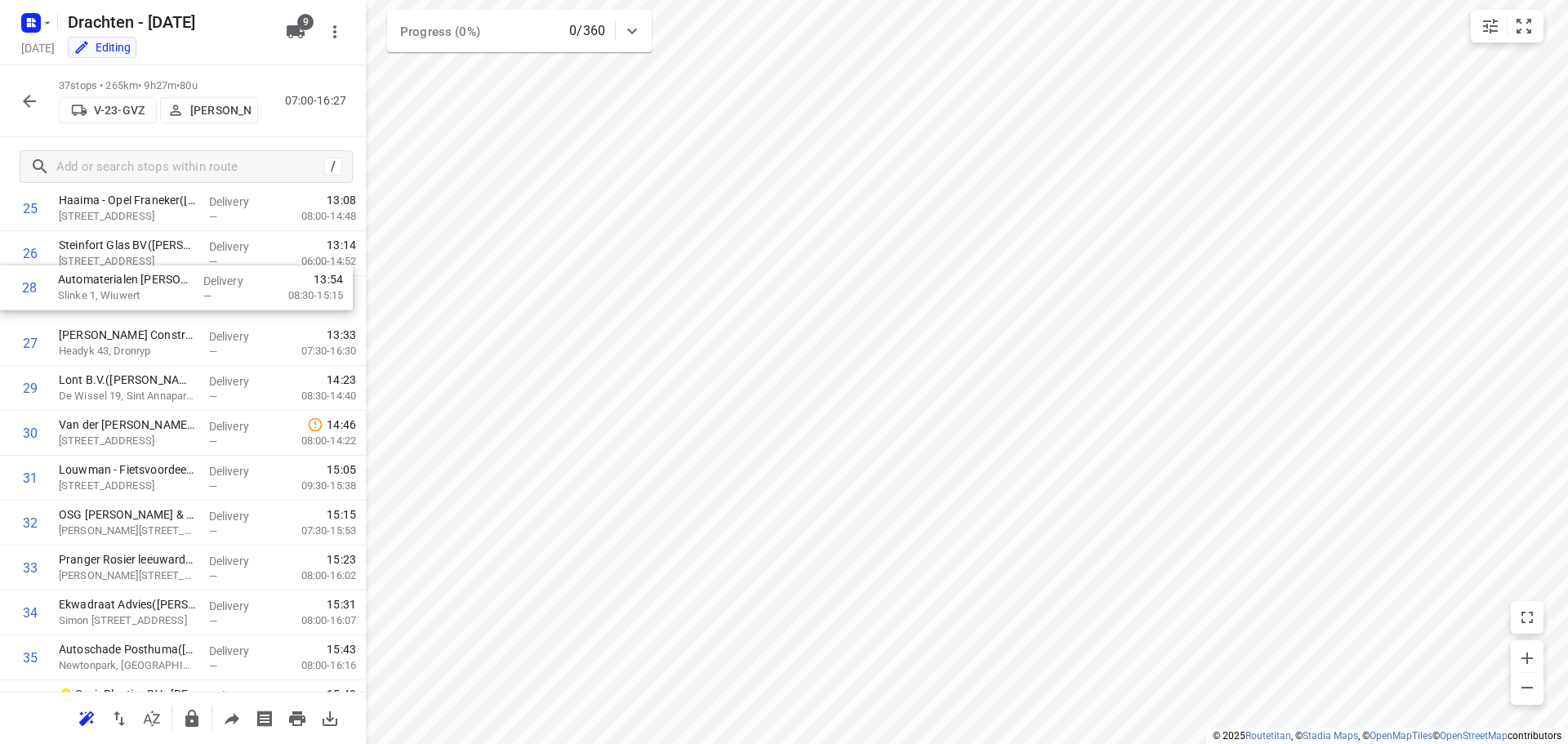
drag, startPoint x: 130, startPoint y: 313, endPoint x: 129, endPoint y: 286, distance: 27.0
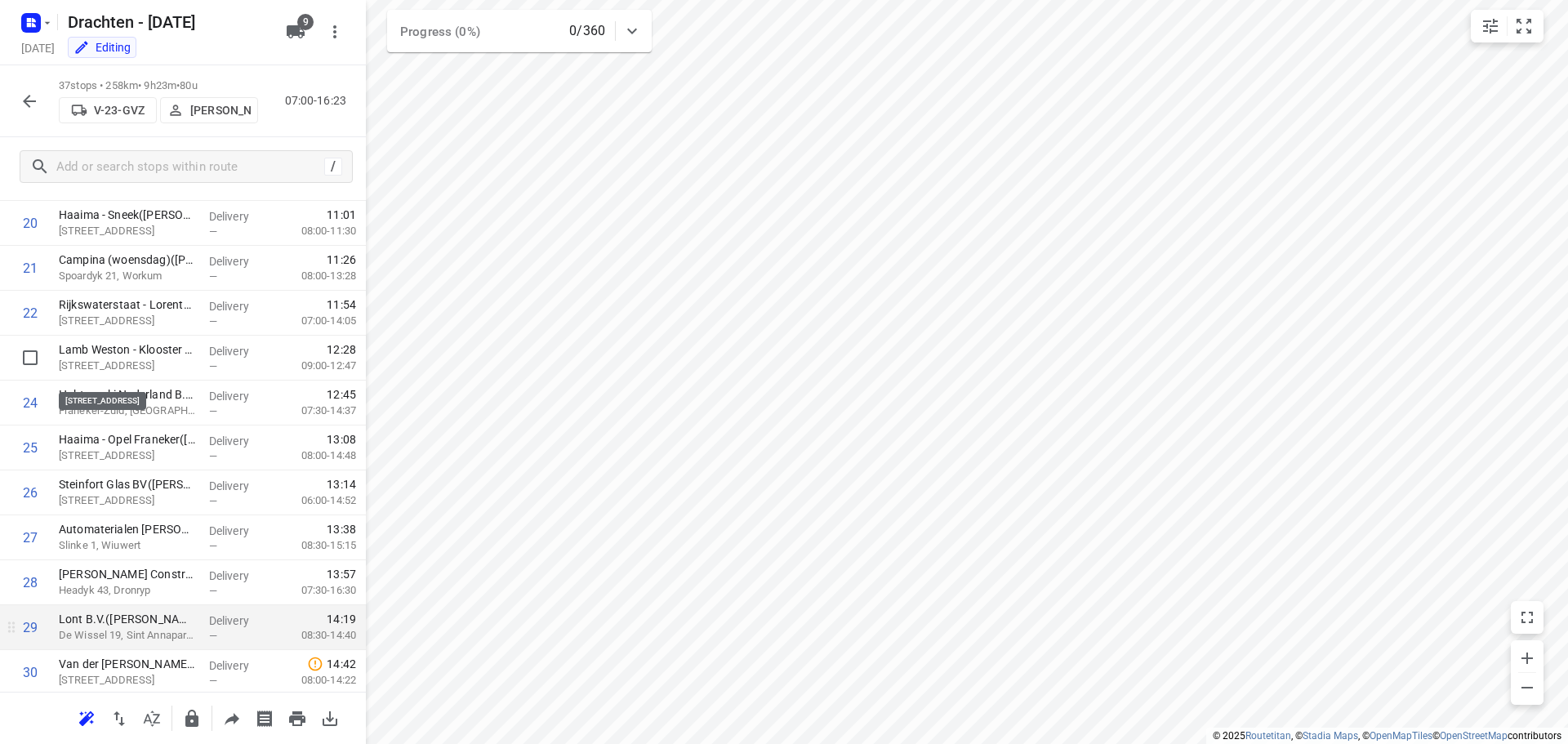
scroll to position [924, 0]
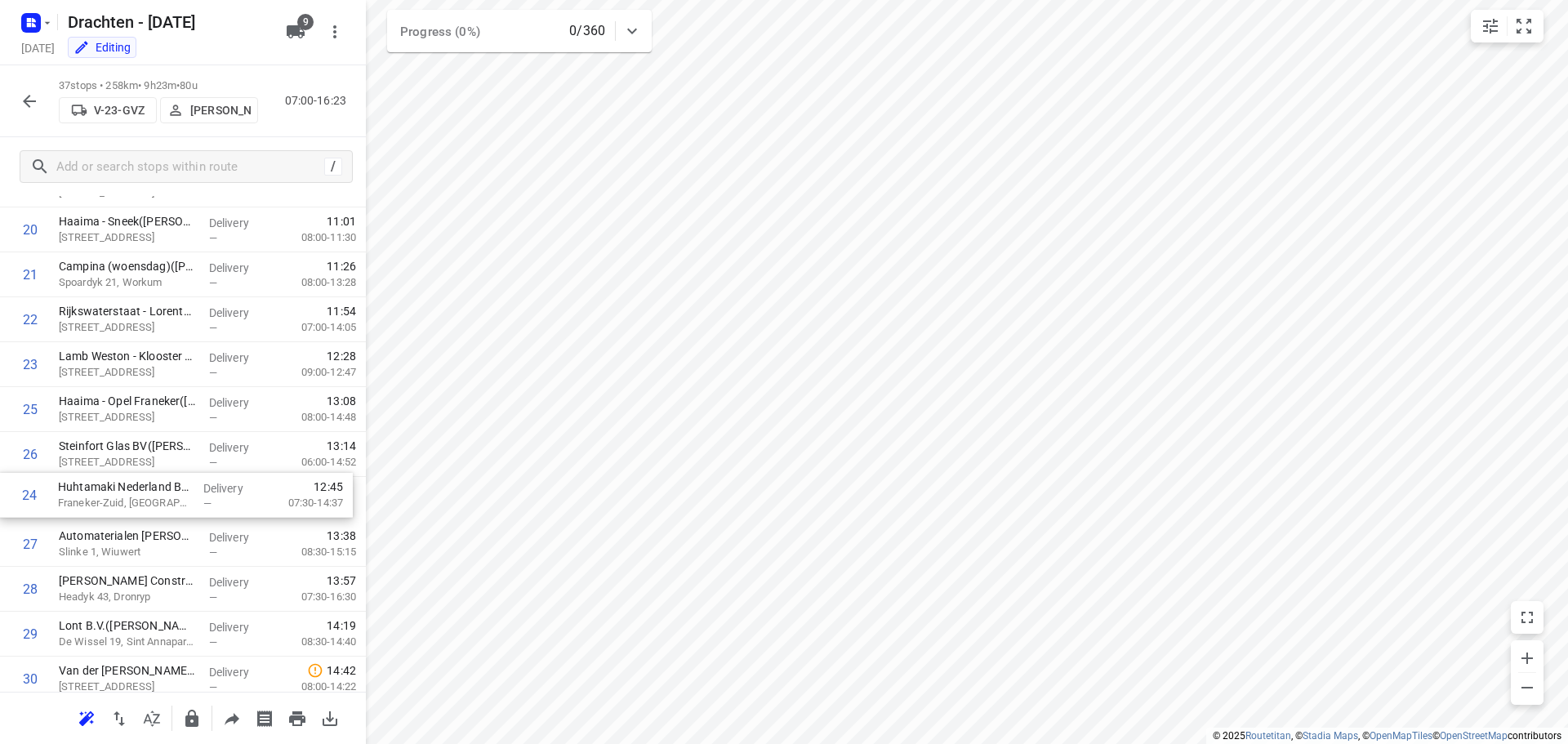
drag, startPoint x: 160, startPoint y: 418, endPoint x: 159, endPoint y: 509, distance: 91.0
click at [159, 509] on div "1 Van de Velde Packaging - VJD(Jan-Eric Siemonsma) Douwe Egberts/tolhûswei, Jou…" at bounding box center [183, 185] width 365 height 1663
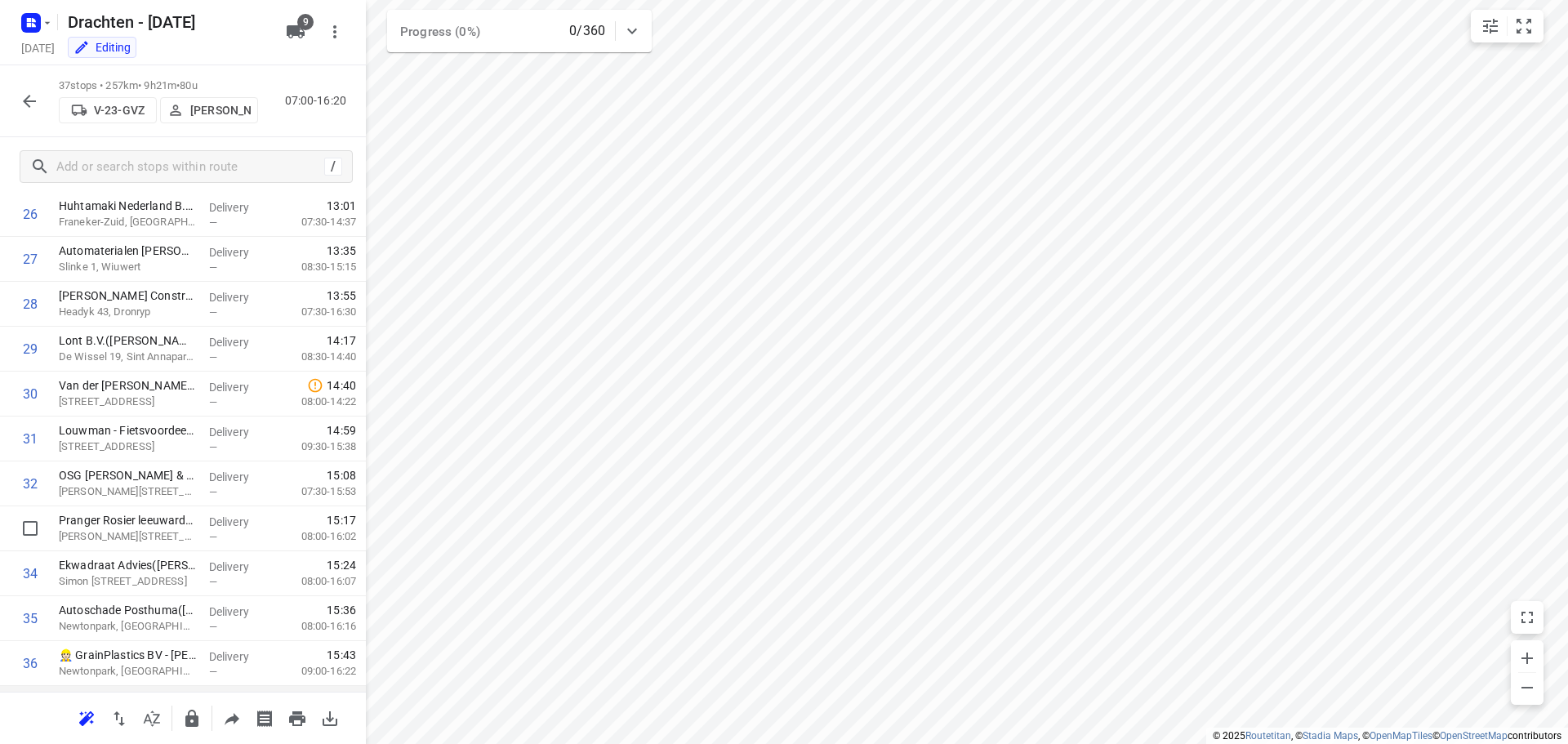
scroll to position [1293, 0]
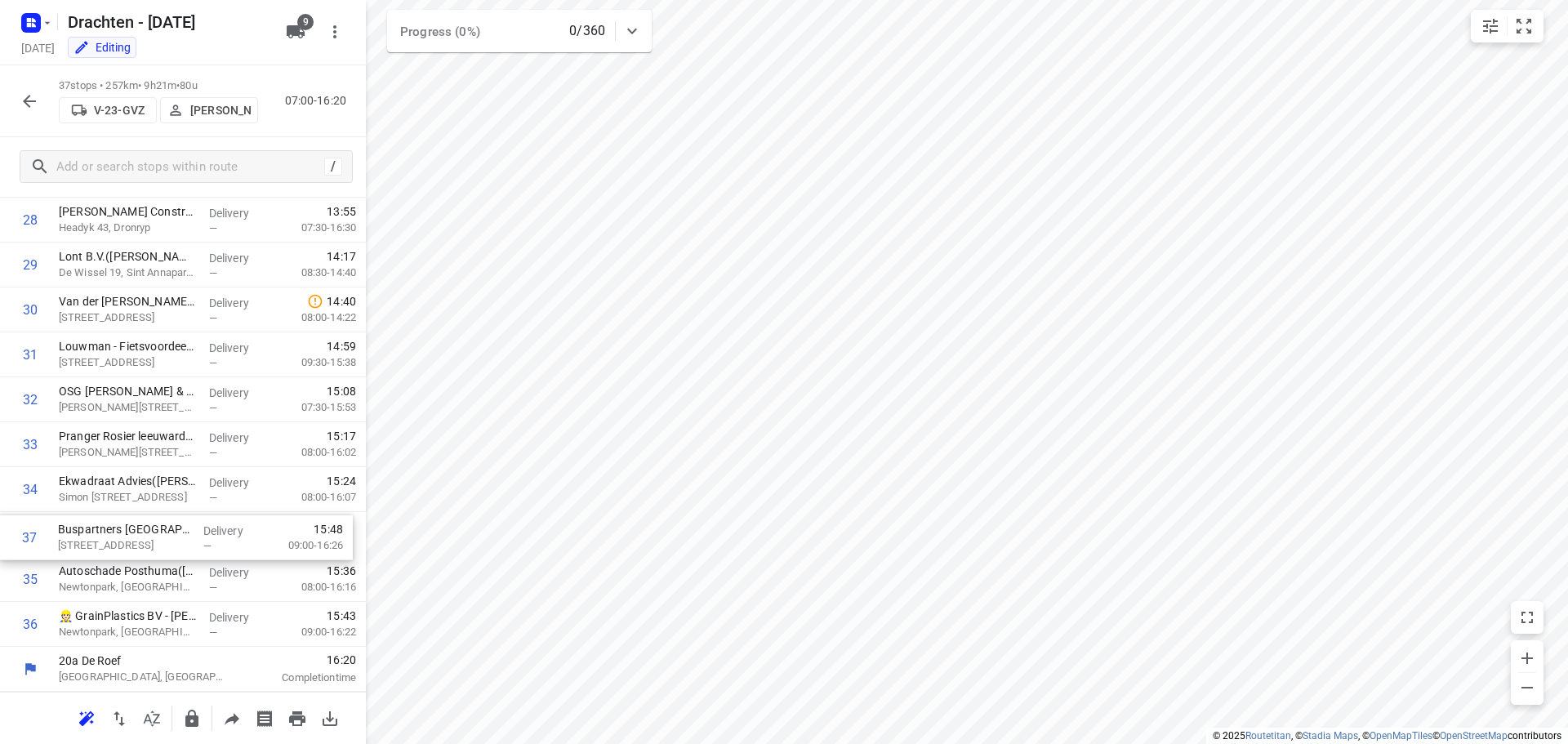
drag, startPoint x: 176, startPoint y: 634, endPoint x: 176, endPoint y: 540, distance: 94.0
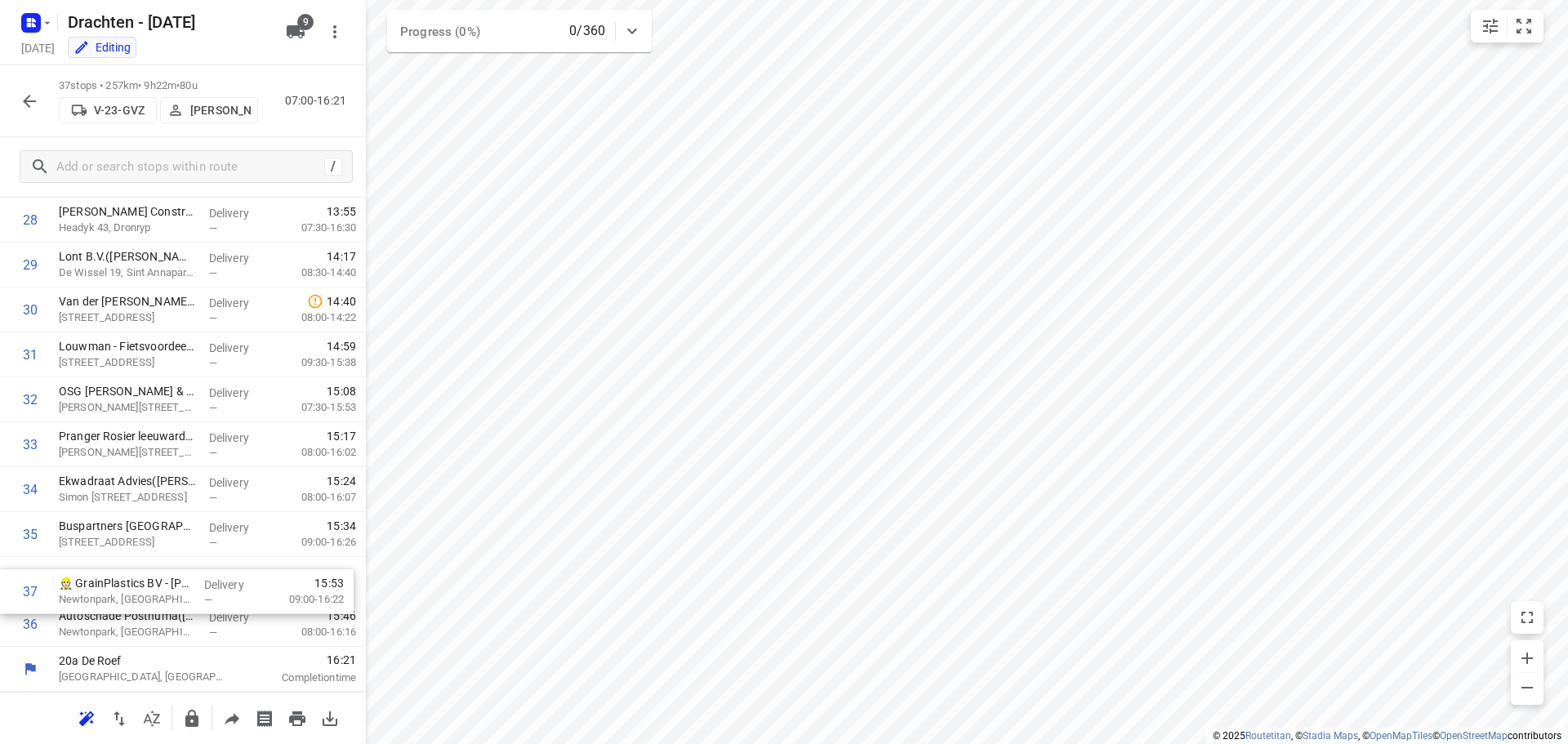
drag, startPoint x: 112, startPoint y: 623, endPoint x: 112, endPoint y: 584, distance: 39.0
drag, startPoint x: 122, startPoint y: 532, endPoint x: 126, endPoint y: 630, distance: 98.1
click at [195, 726] on icon "button" at bounding box center [192, 719] width 13 height 17
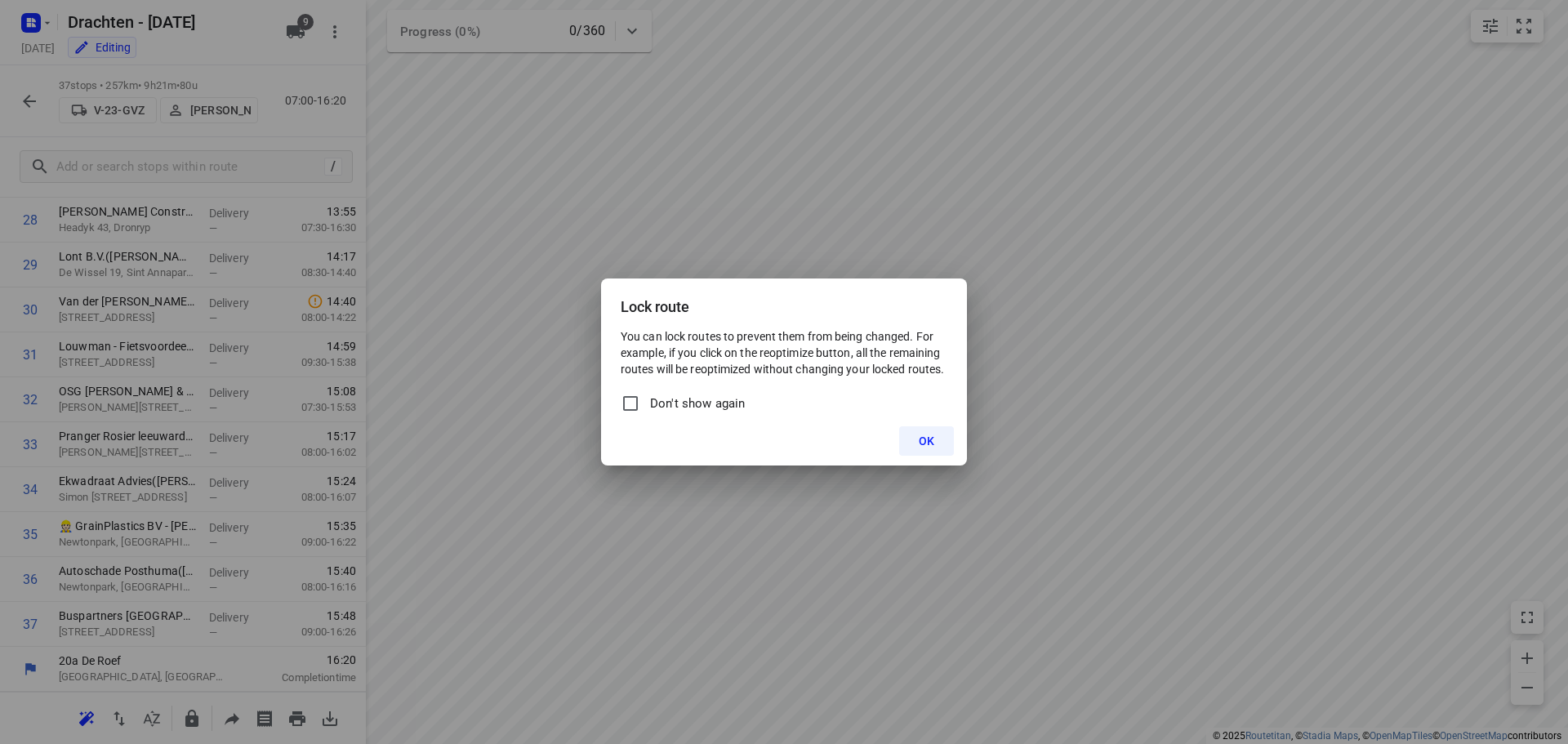
click at [906, 444] on button "OK" at bounding box center [926, 441] width 55 height 29
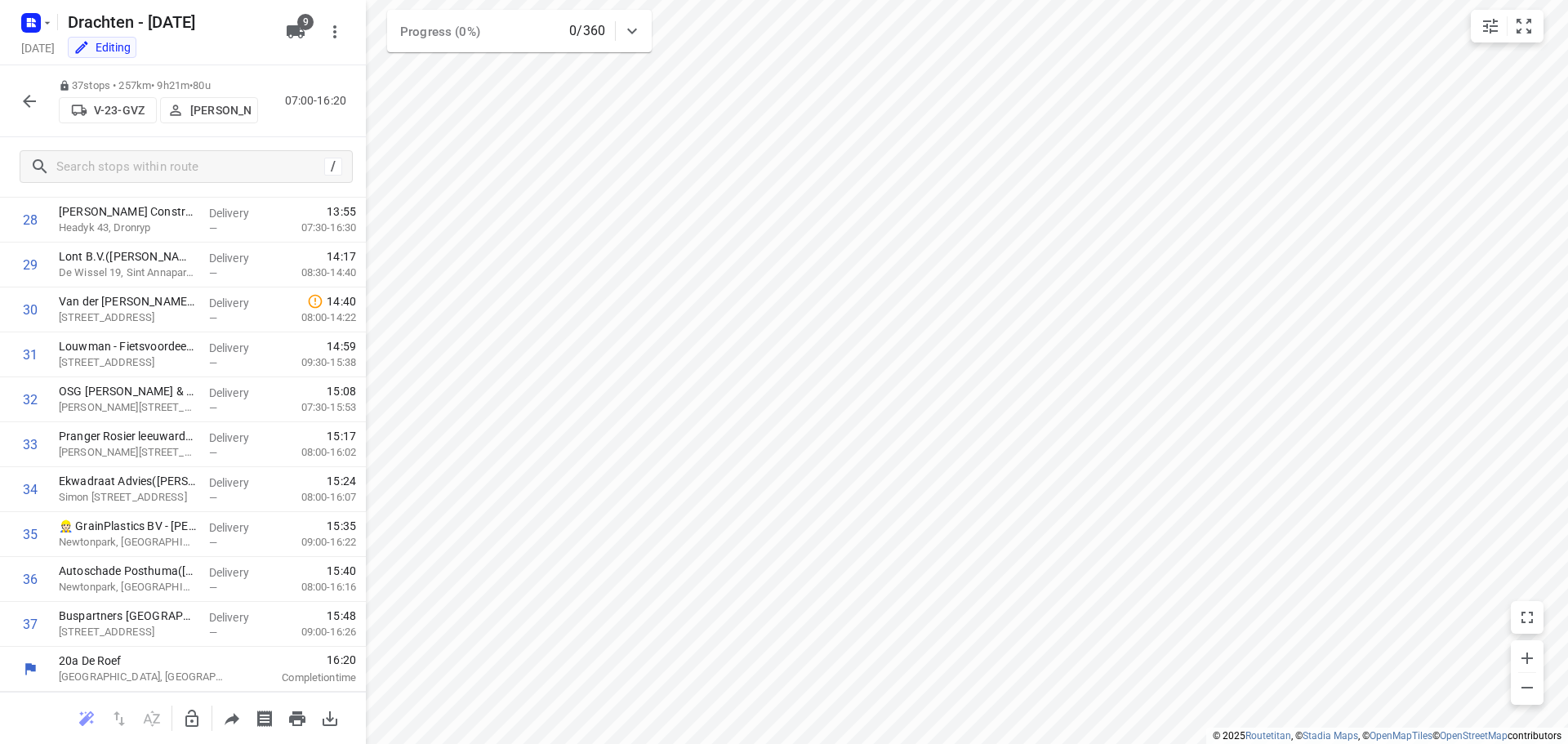
click at [24, 108] on icon "button" at bounding box center [29, 101] width 19 height 19
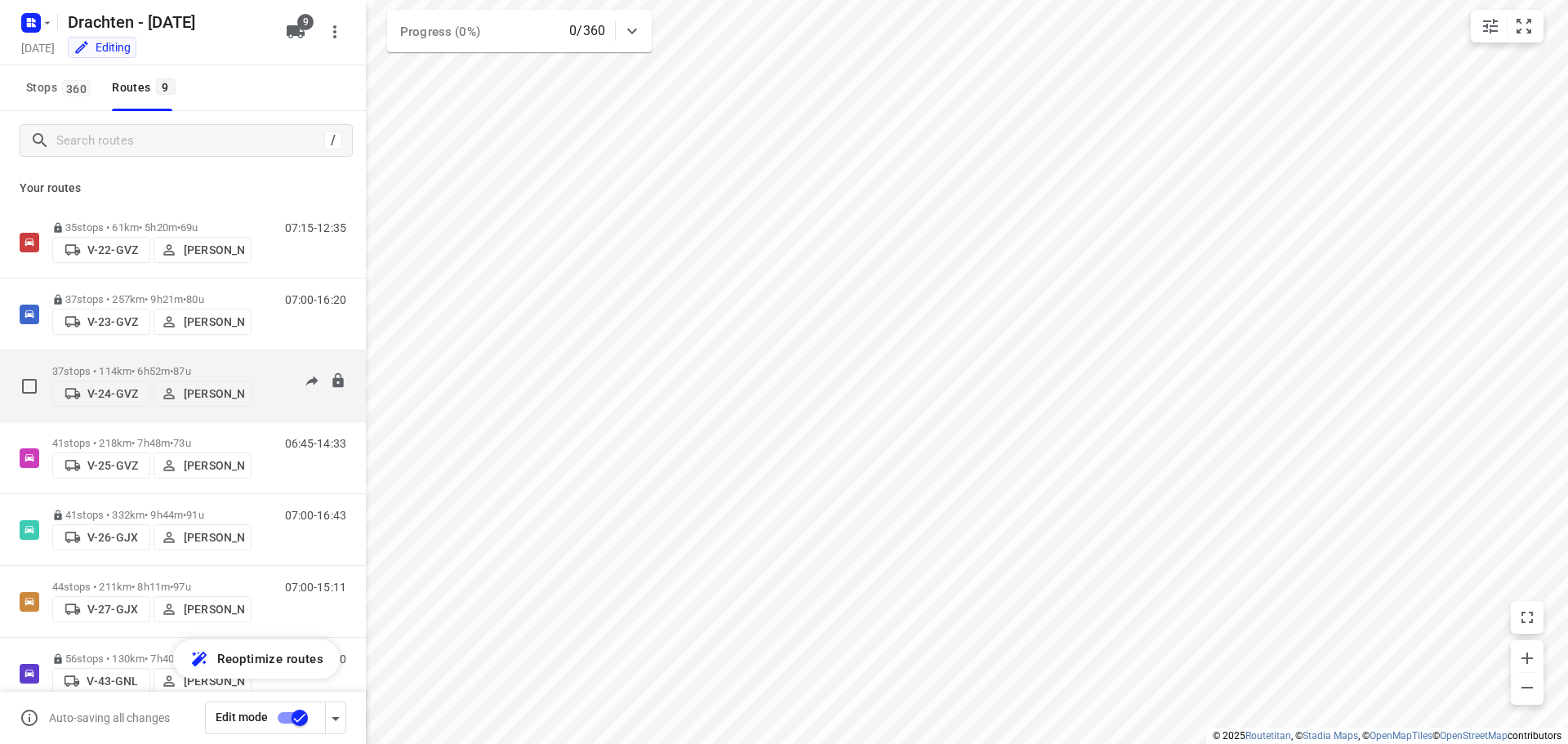
click at [152, 366] on p "37 stops • 114km • 6h52m • 87u" at bounding box center [152, 372] width 200 height 13
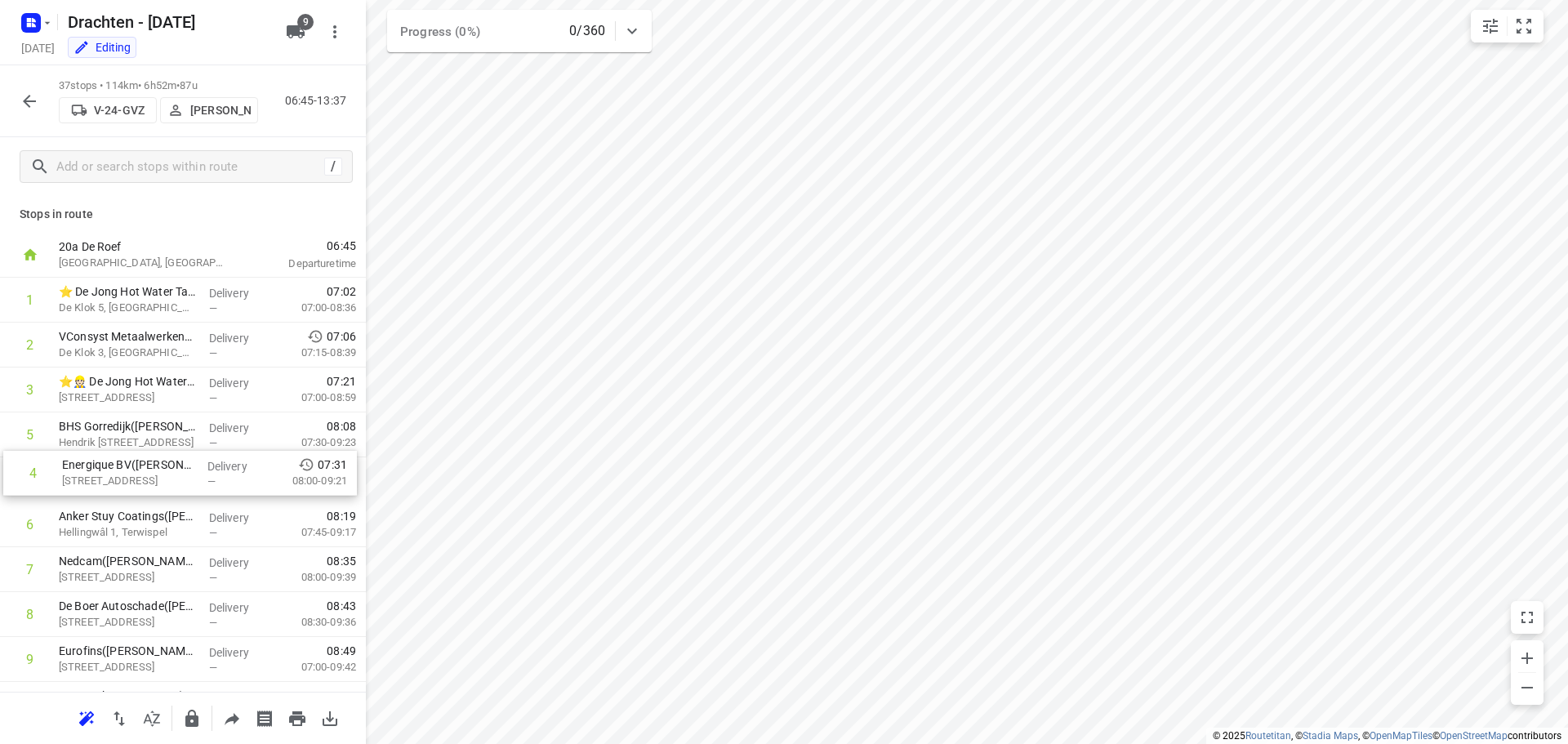
drag, startPoint x: 148, startPoint y: 442, endPoint x: 150, endPoint y: 484, distance: 42.0
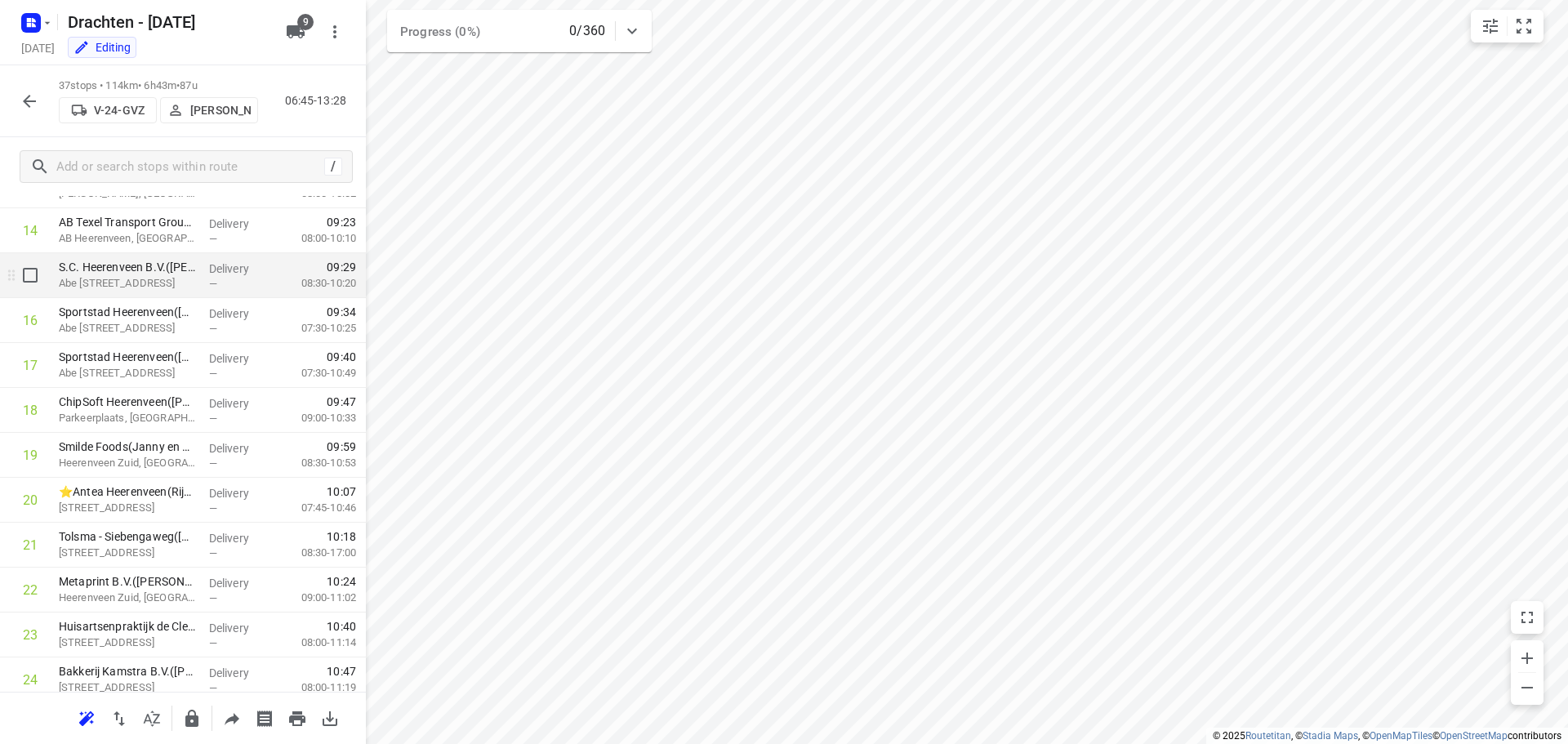
scroll to position [817, 0]
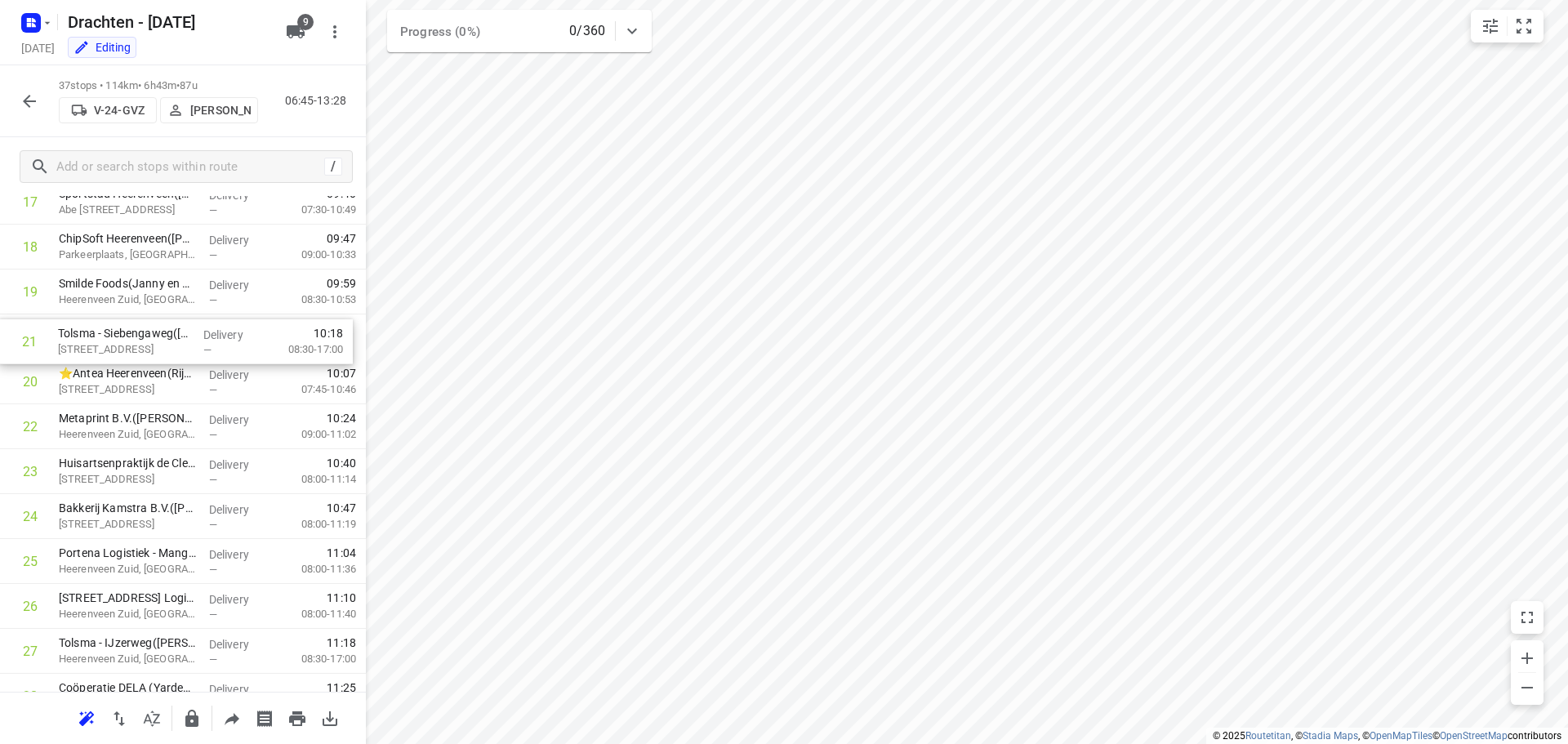
drag, startPoint x: 154, startPoint y: 388, endPoint x: 152, endPoint y: 343, distance: 45.0
click at [152, 343] on div "1 ⭐ De Jong Hot Water Tanks - Productie(Mirthe Diever) De Klok 5, Gorredijk Del…" at bounding box center [183, 292] width 365 height 1663
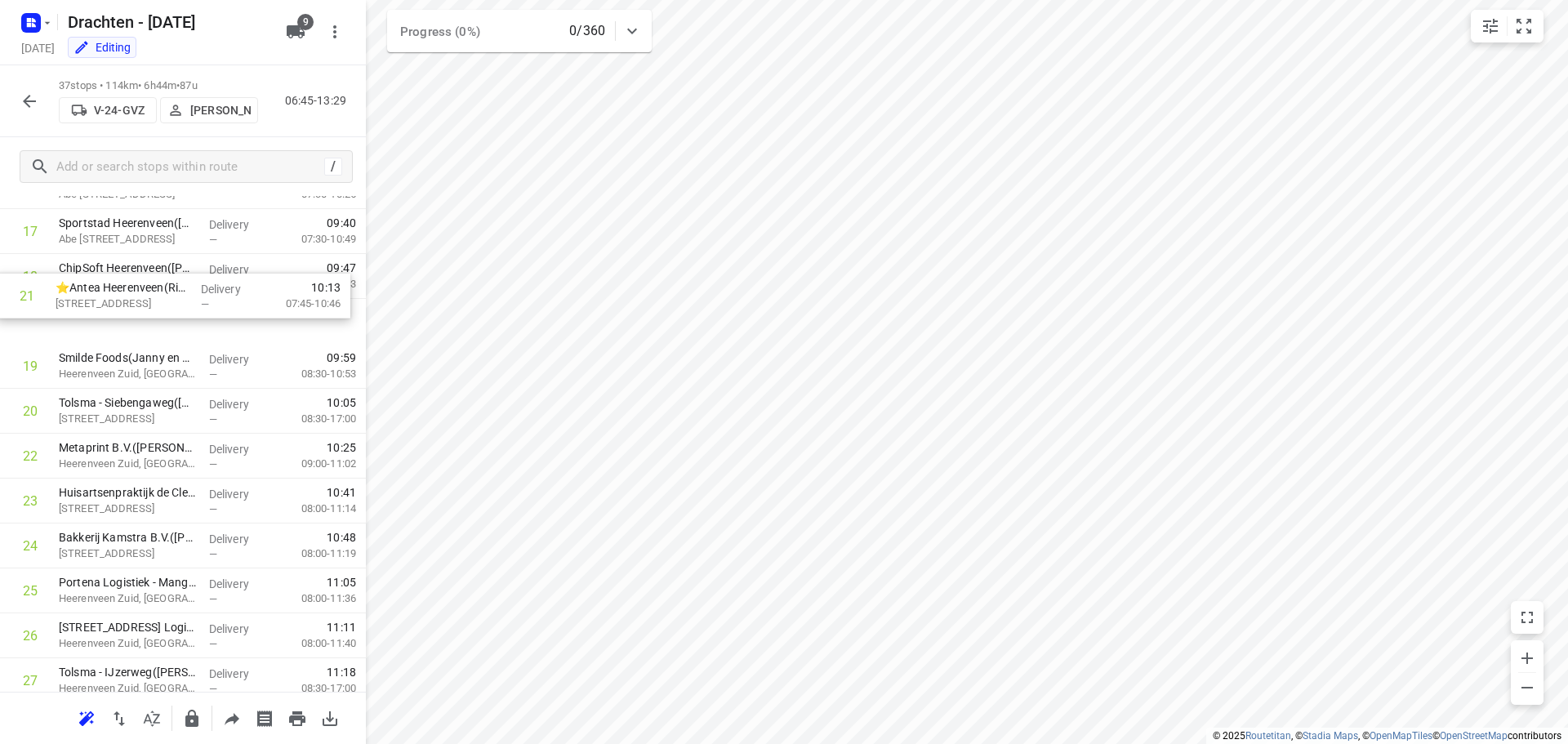
drag, startPoint x: 151, startPoint y: 385, endPoint x: 149, endPoint y: 295, distance: 90.0
click at [149, 295] on div "1 ⭐ De Jong Hot Water Tanks - Productie(Mirthe Diever) De Klok 5, Gorredijk Del…" at bounding box center [183, 322] width 365 height 1663
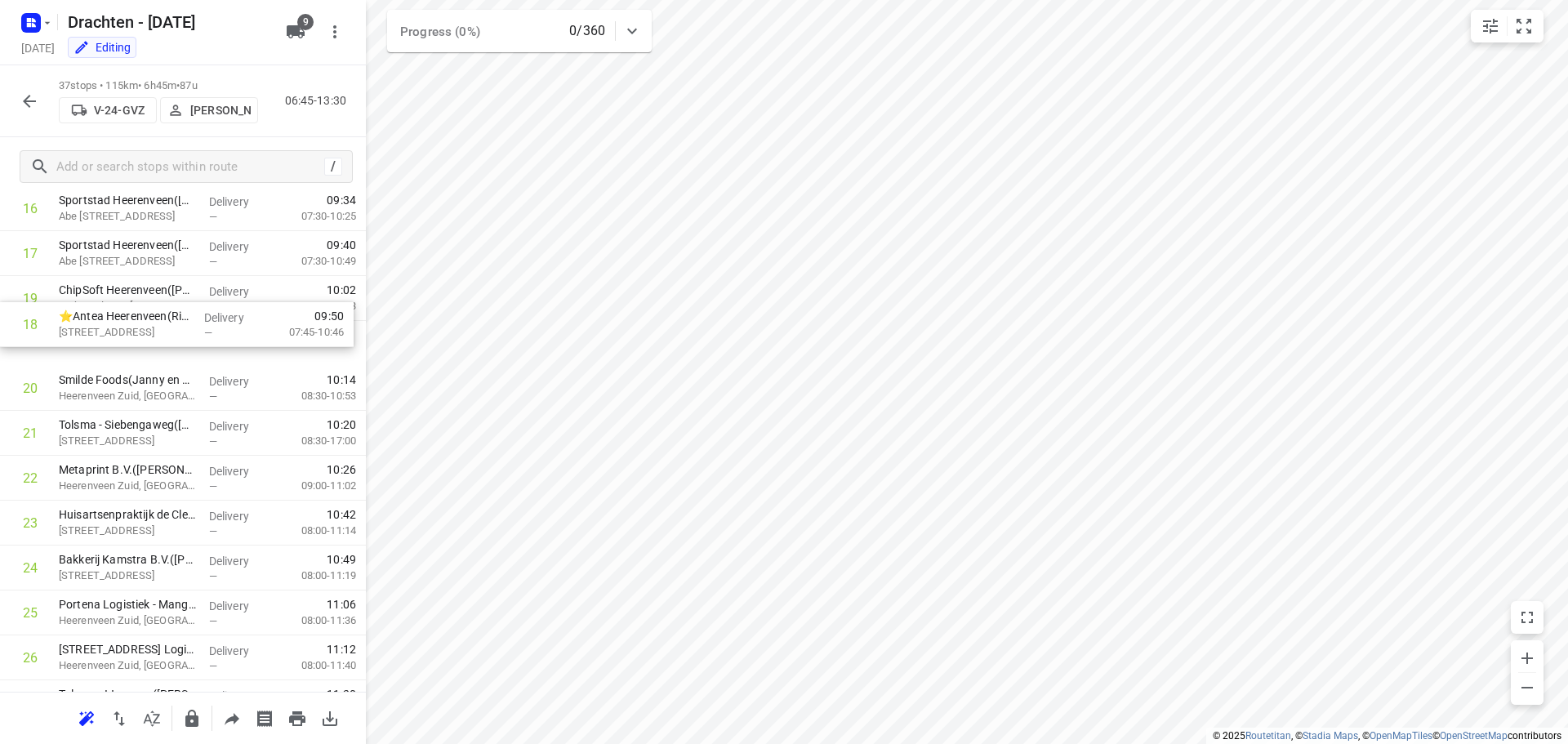
scroll to position [764, 0]
drag, startPoint x: 129, startPoint y: 286, endPoint x: 127, endPoint y: 356, distance: 70.0
click at [127, 356] on div "1 ⭐ De Jong Hot Water Tanks - Productie(Mirthe Diever) De Klok 5, Gorredijk Del…" at bounding box center [183, 345] width 365 height 1663
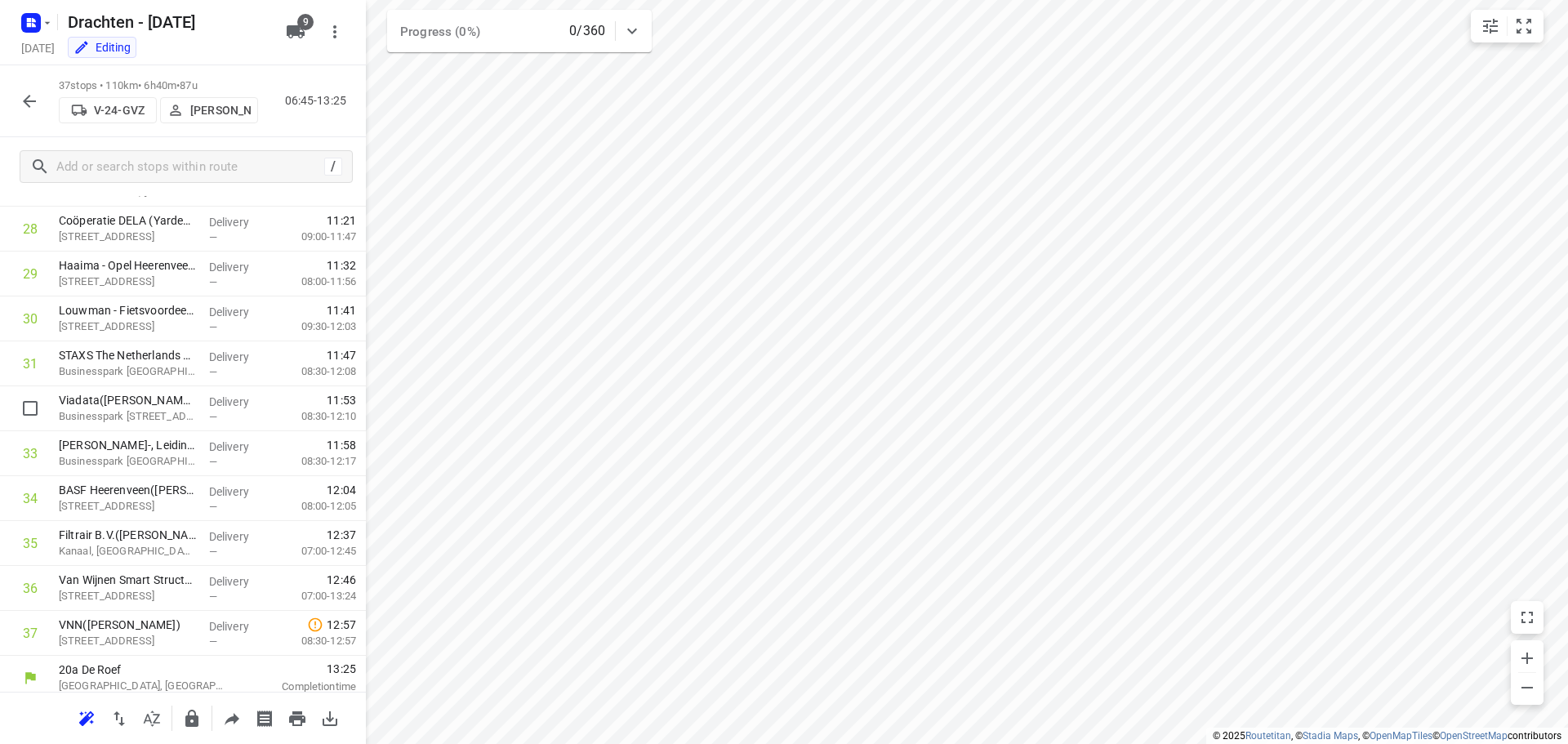
scroll to position [1293, 0]
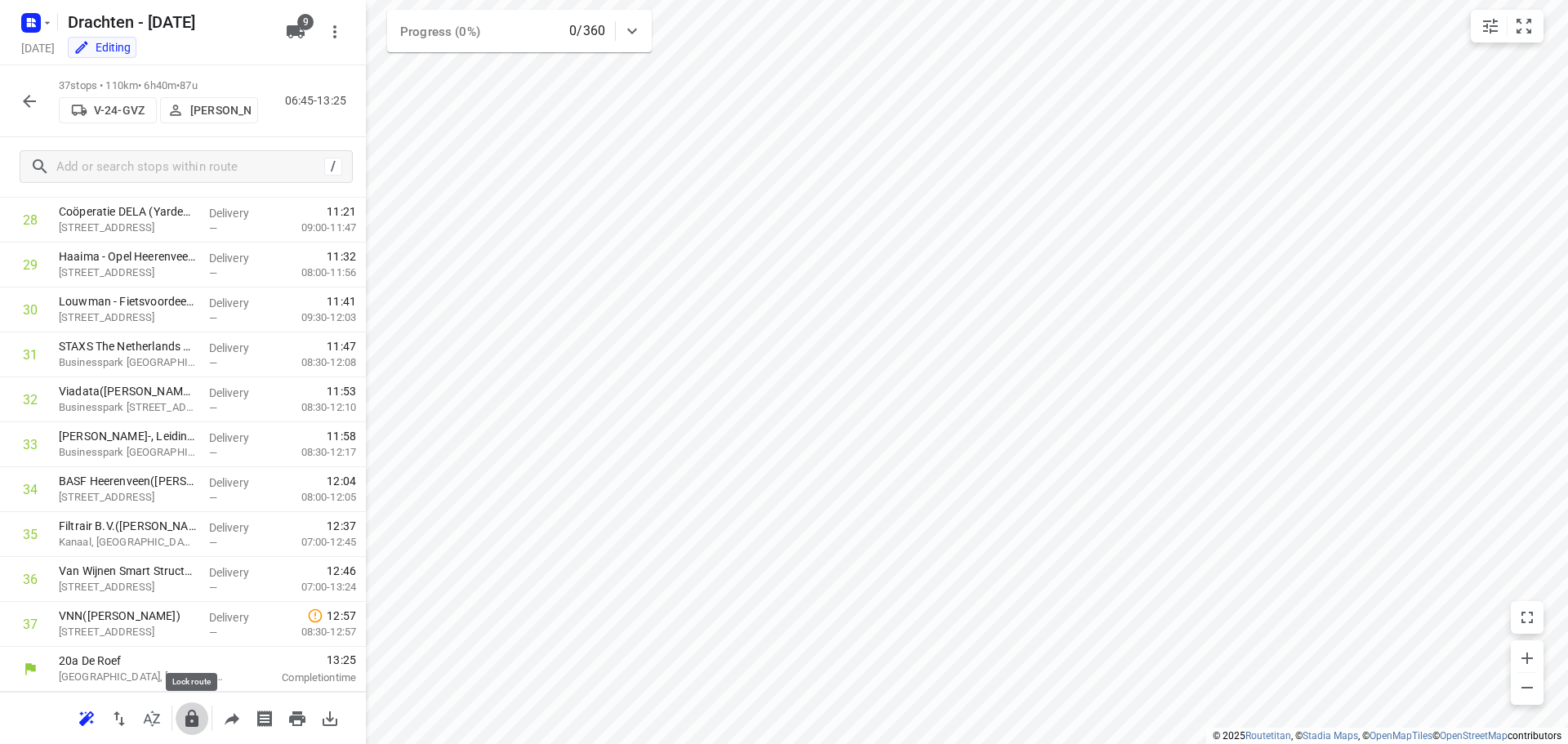
click at [196, 716] on icon "button" at bounding box center [192, 719] width 13 height 17
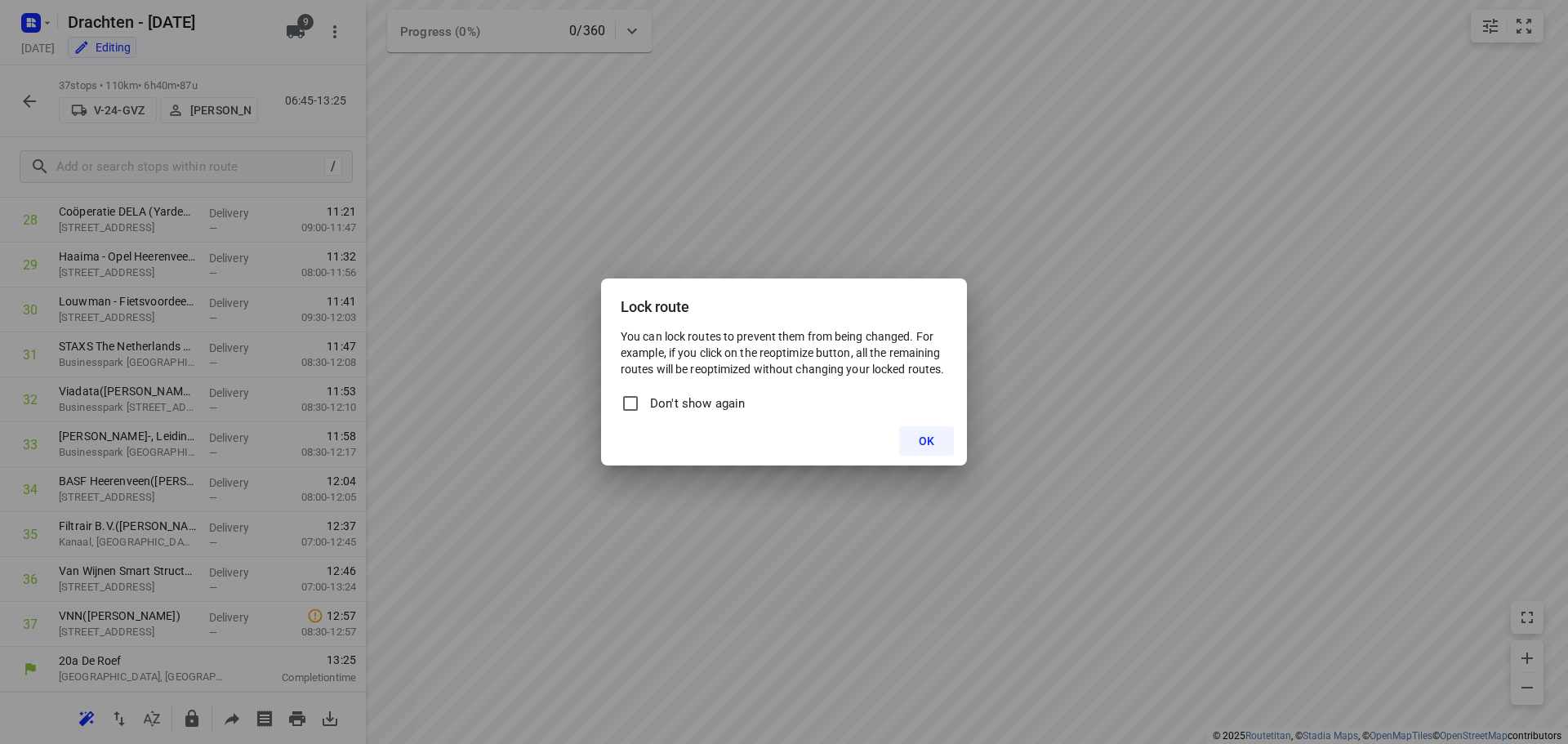
click at [915, 442] on button "OK" at bounding box center [926, 441] width 55 height 29
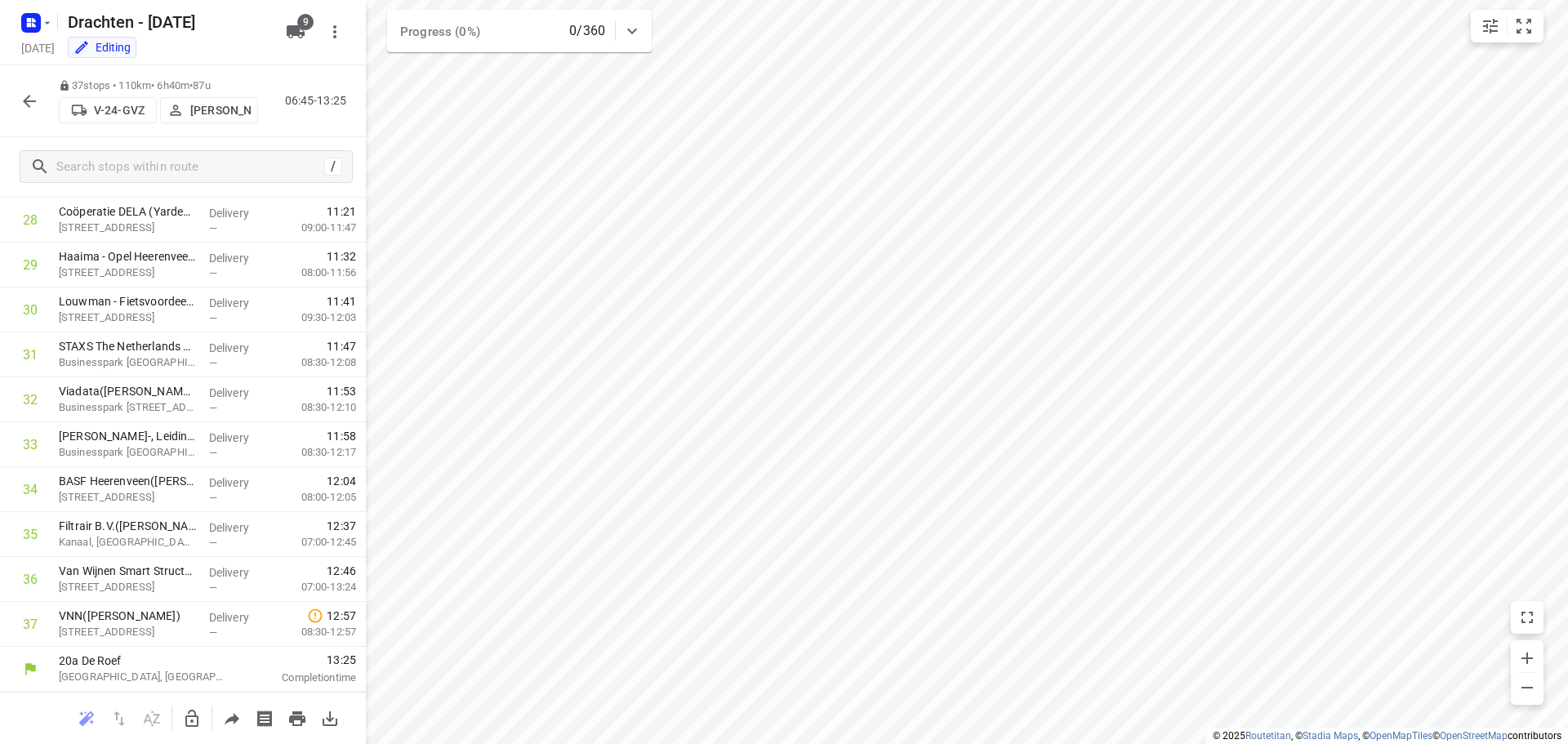
click at [19, 101] on button "button" at bounding box center [29, 101] width 33 height 33
click at [29, 99] on icon "button" at bounding box center [29, 101] width 19 height 19
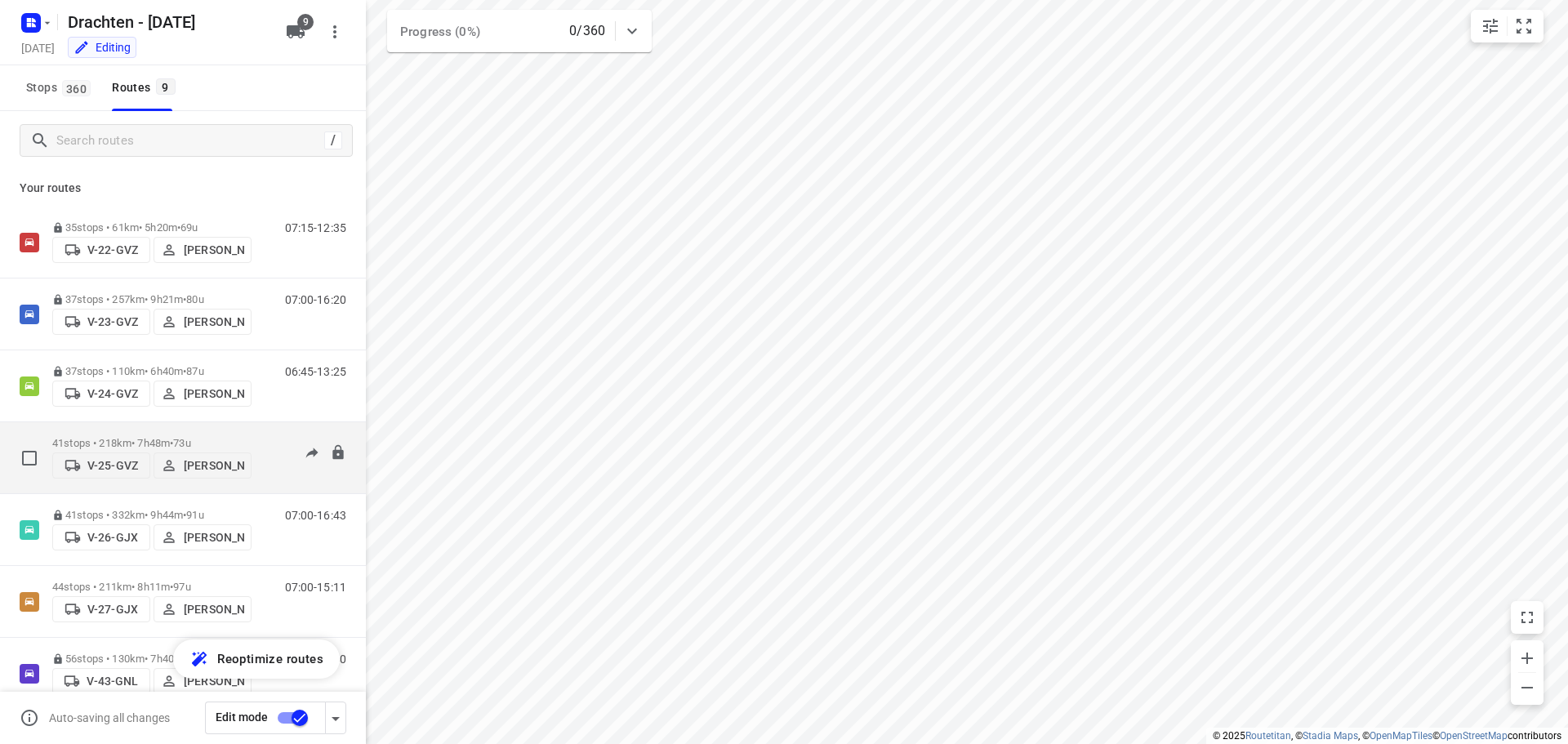
click at [214, 437] on p "41 stops • 218km • 7h48m • 73u" at bounding box center [152, 443] width 200 height 13
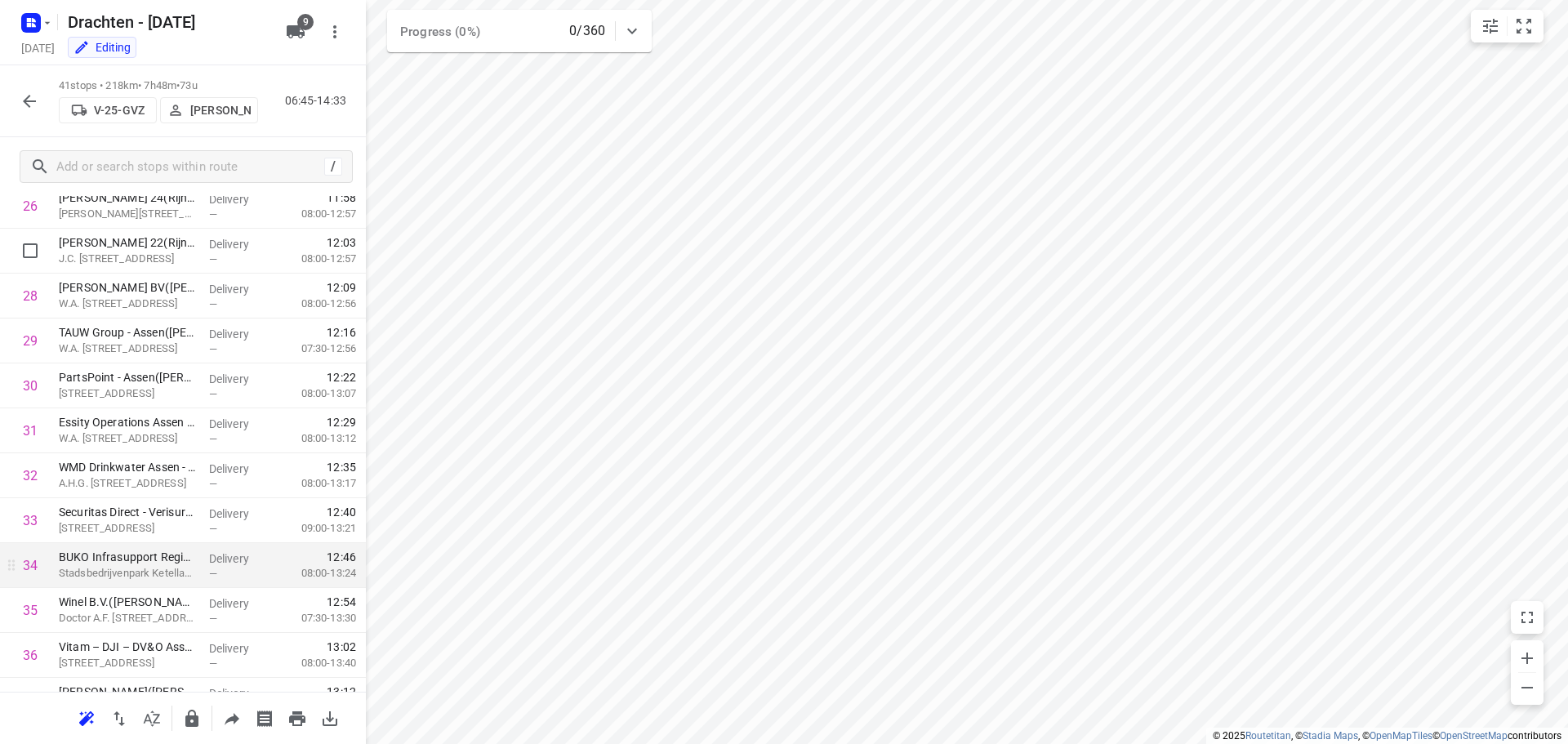
scroll to position [1226, 0]
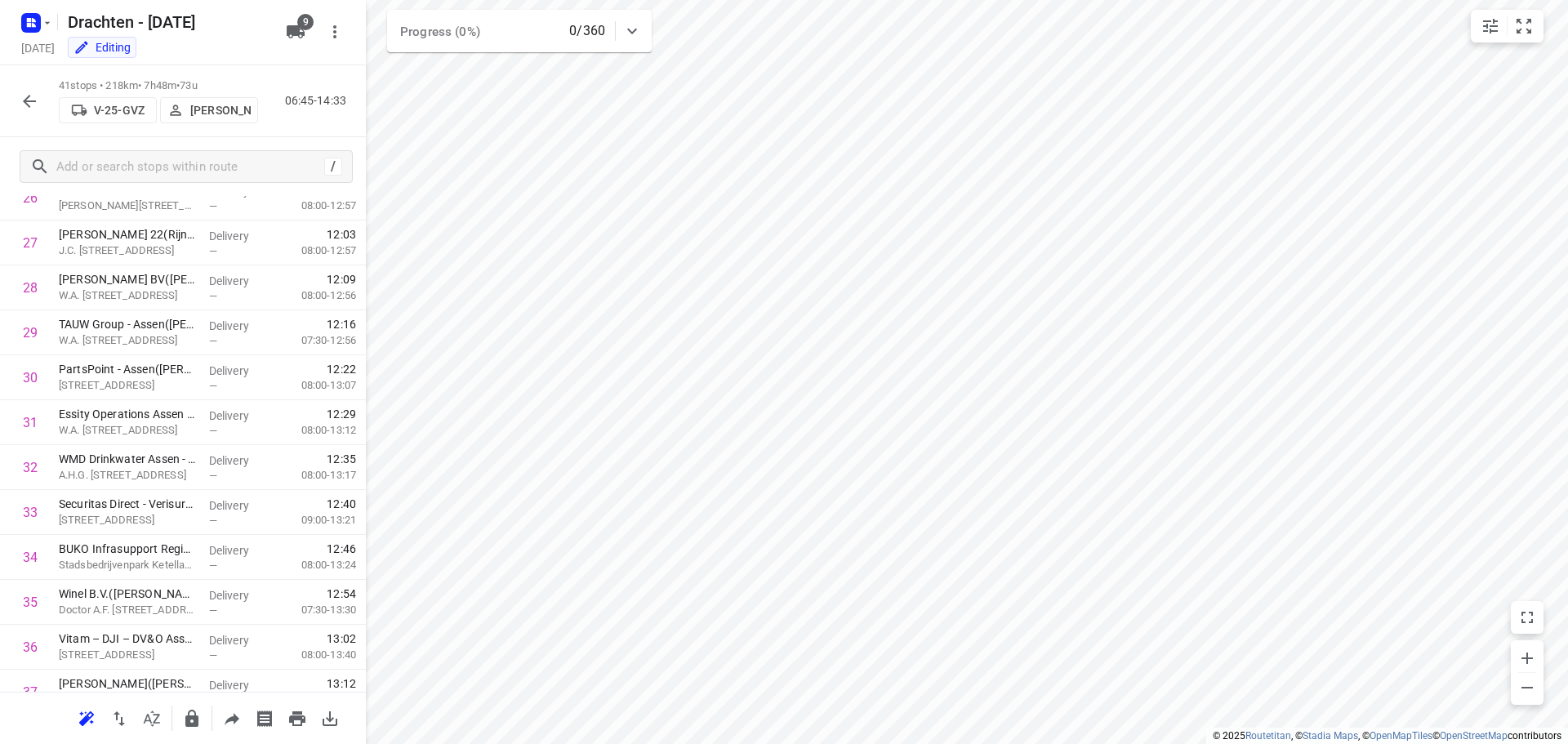
click at [195, 111] on p "[PERSON_NAME]" at bounding box center [221, 110] width 61 height 13
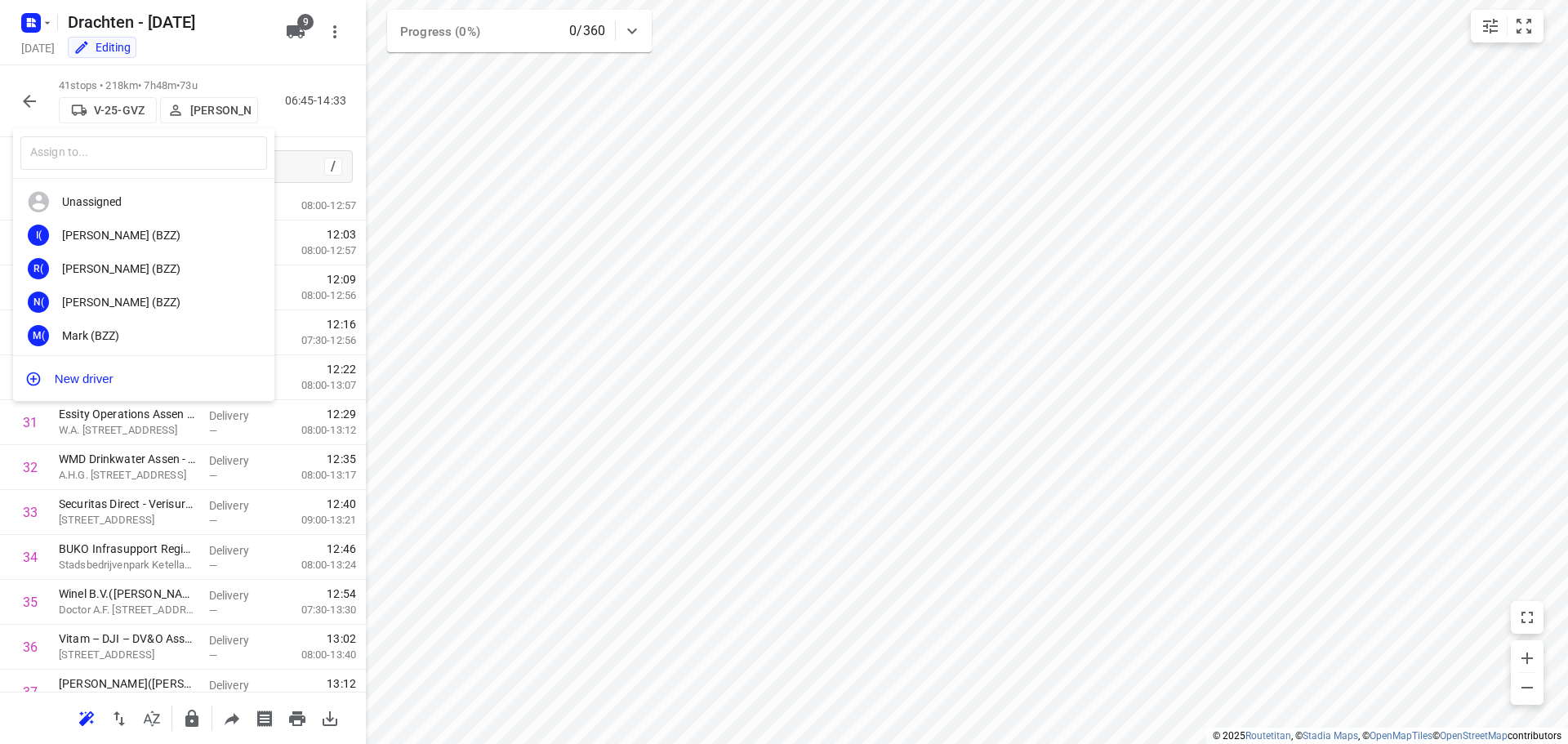
click at [587, 308] on div at bounding box center [784, 372] width 1568 height 744
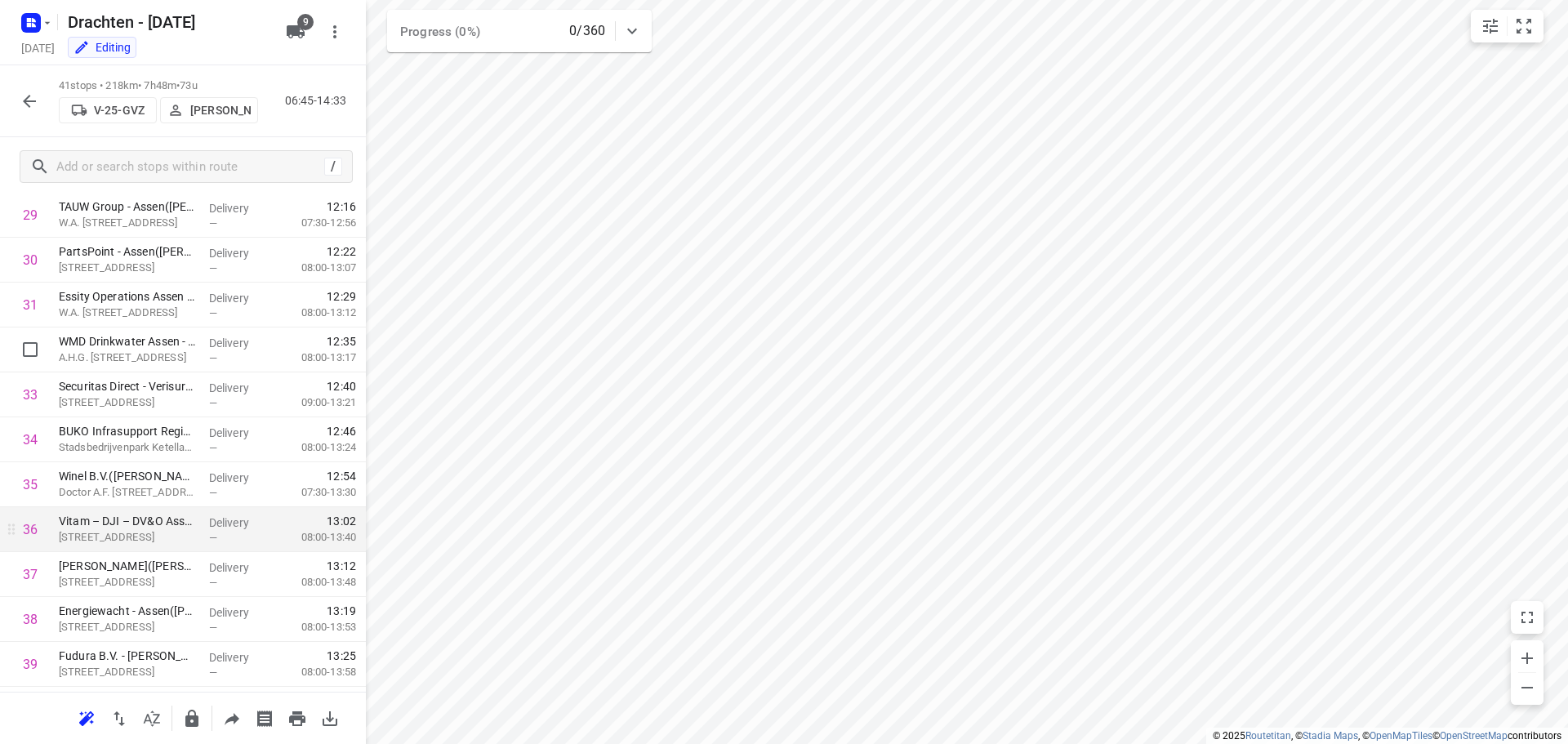
scroll to position [1474, 0]
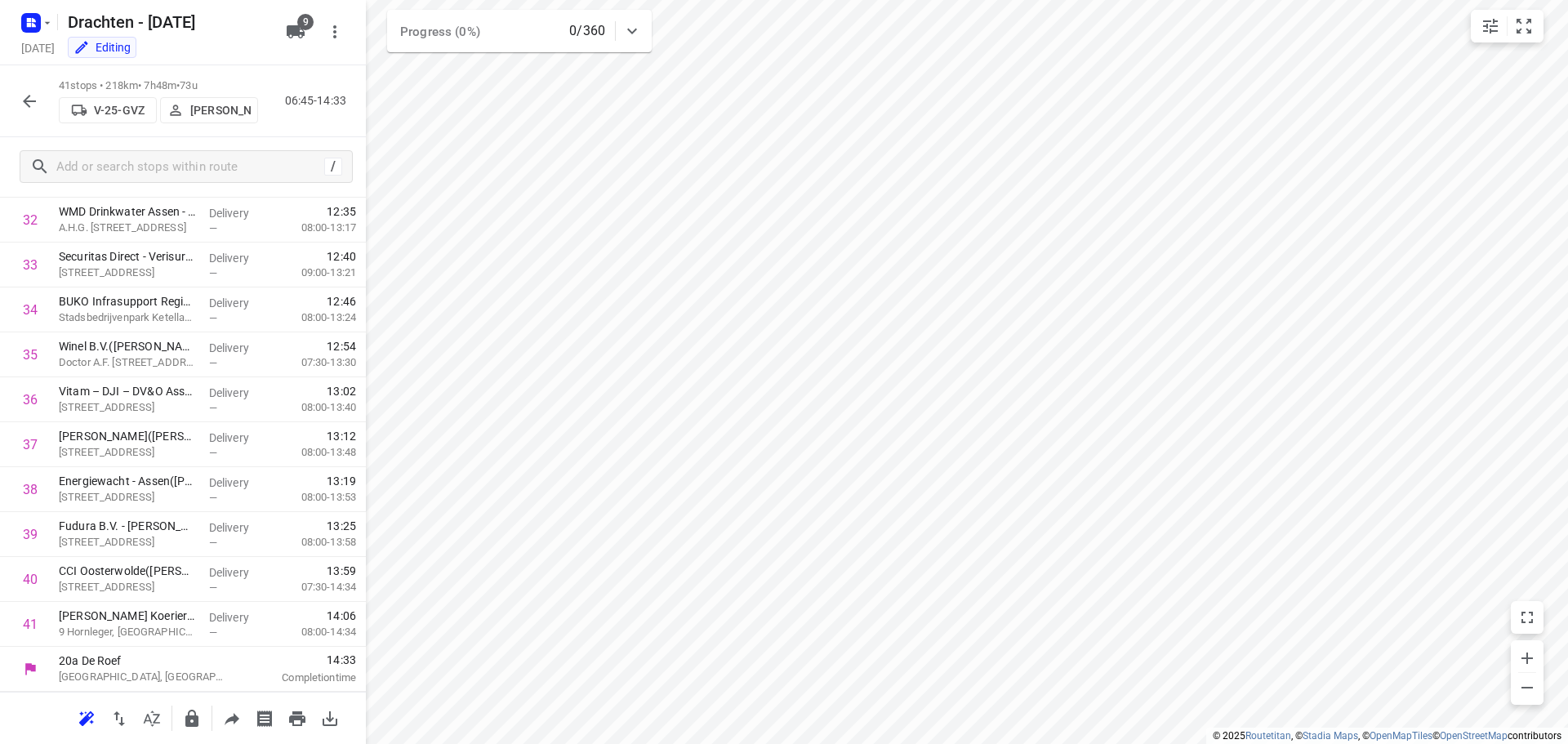
click at [196, 717] on icon "button" at bounding box center [192, 719] width 13 height 17
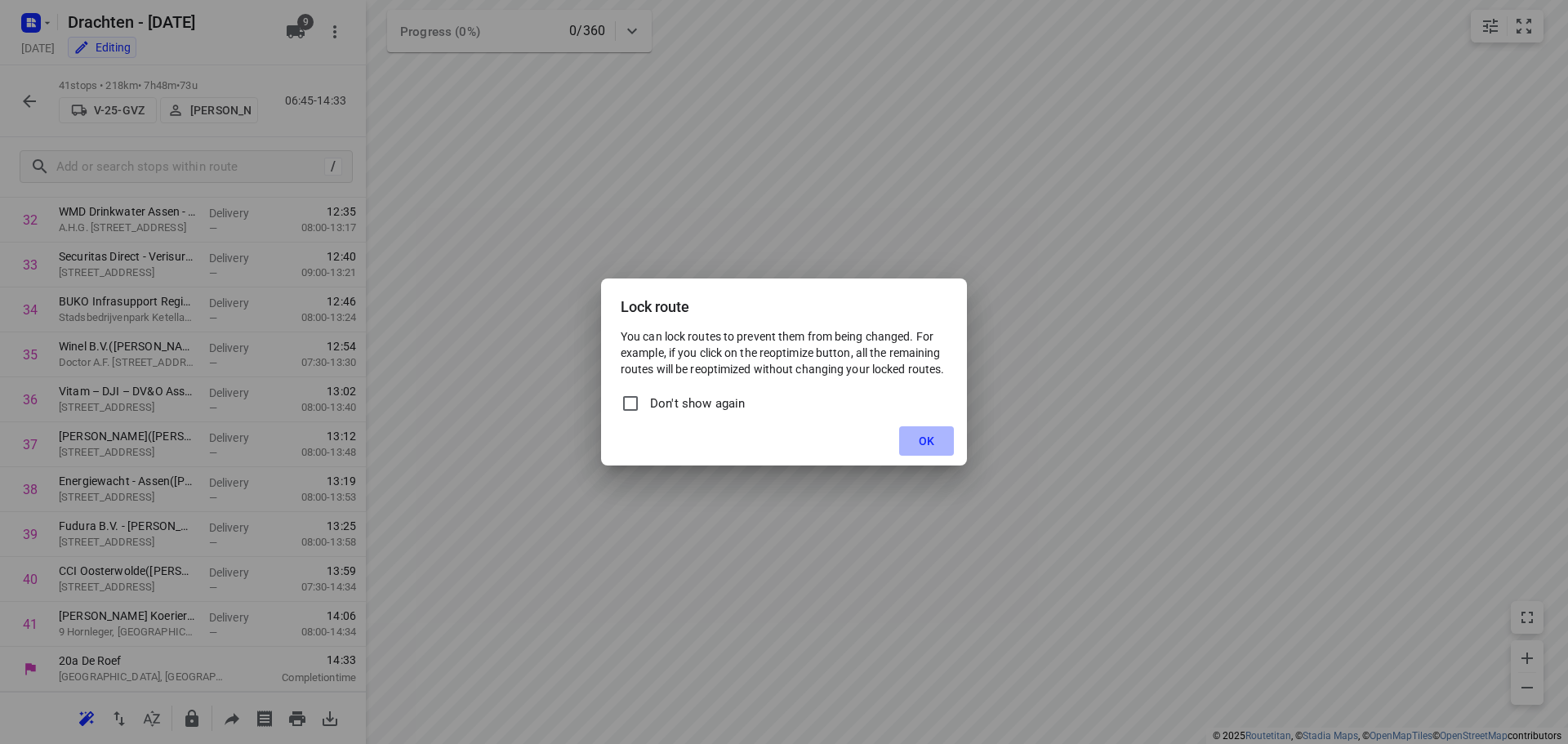
click at [934, 438] on button "OK" at bounding box center [926, 441] width 55 height 29
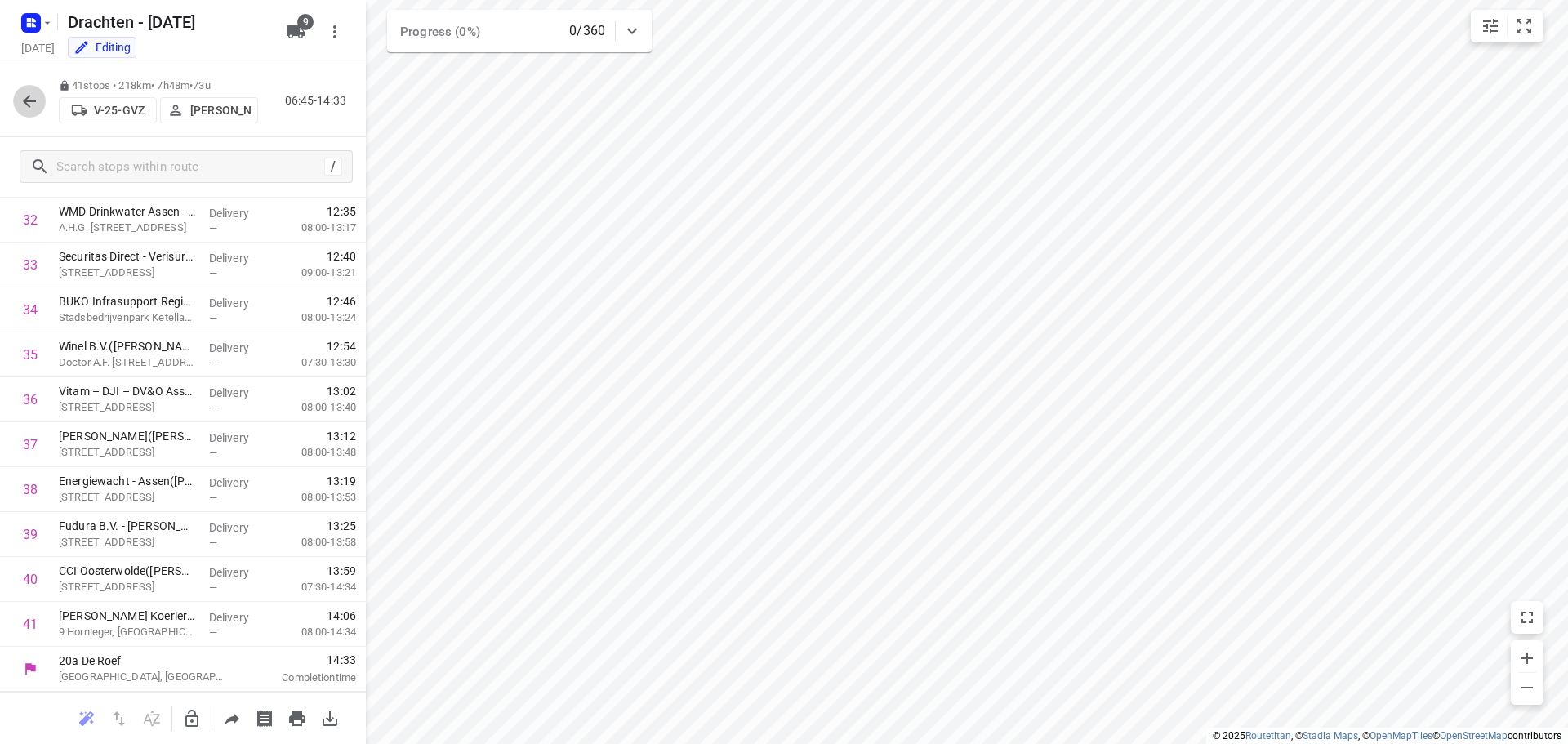
click at [37, 98] on icon "button" at bounding box center [29, 101] width 19 height 19
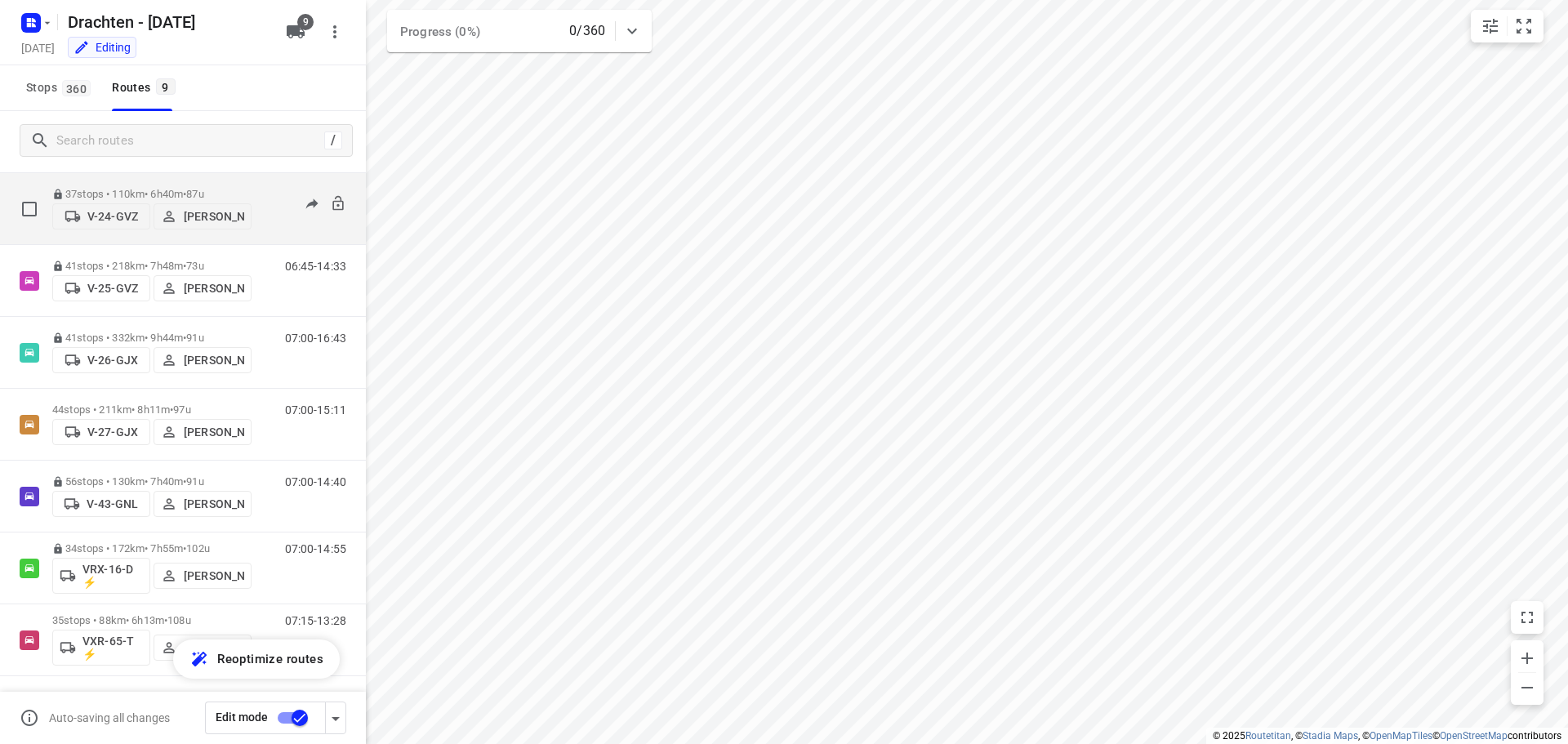
scroll to position [178, 0]
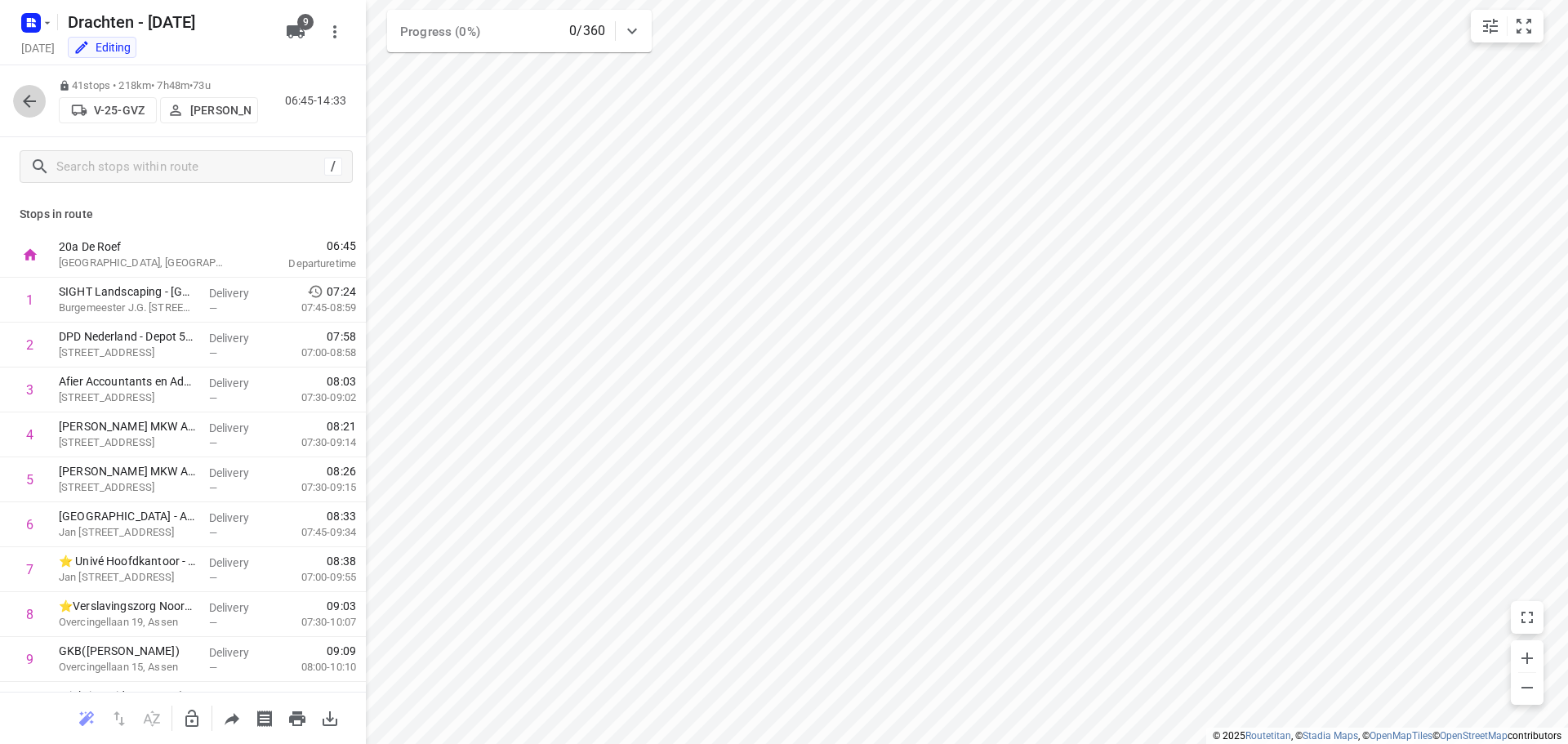
click at [36, 105] on icon "button" at bounding box center [29, 101] width 19 height 19
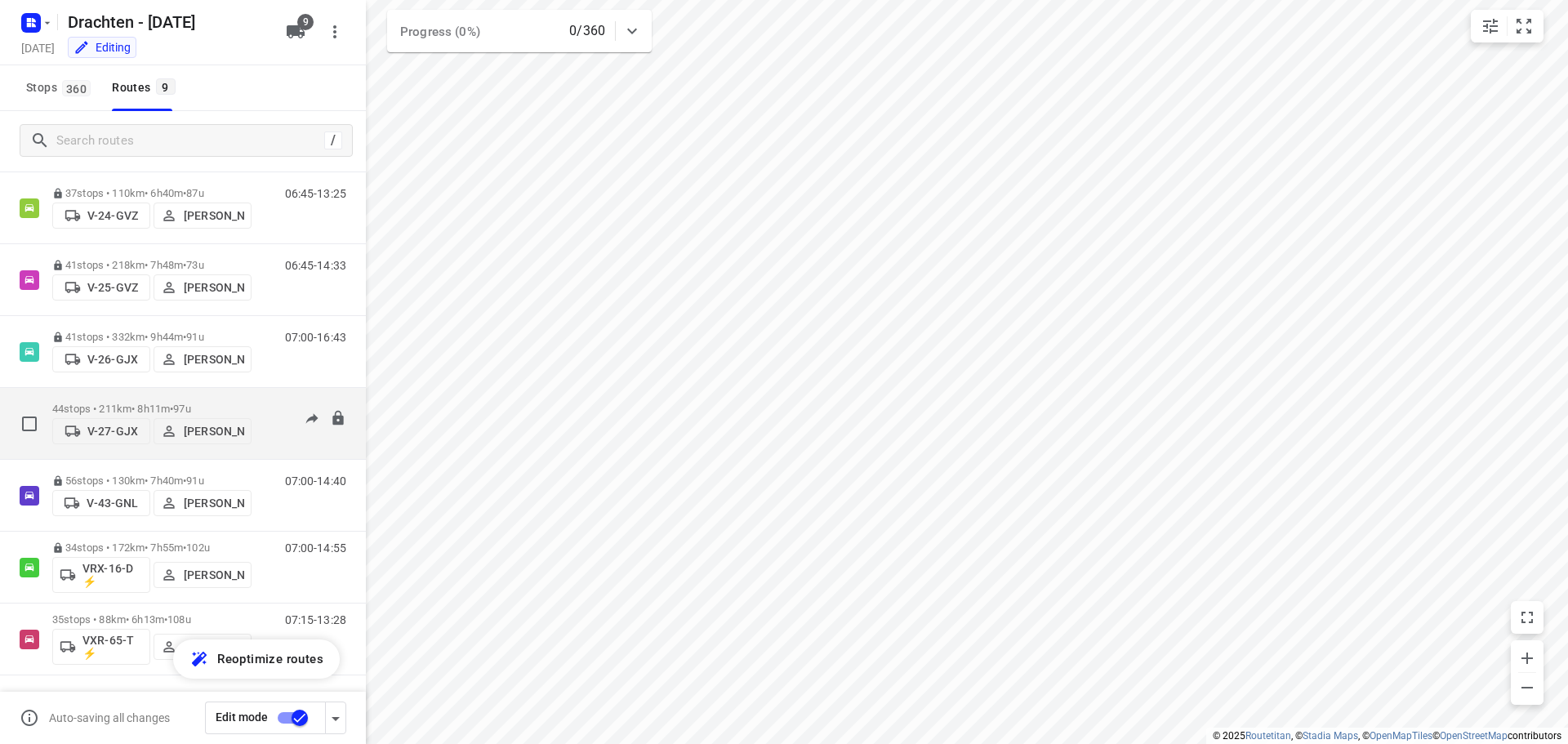
click at [138, 409] on p "44 stops • 211km • 8h11m • 97u" at bounding box center [152, 409] width 200 height 13
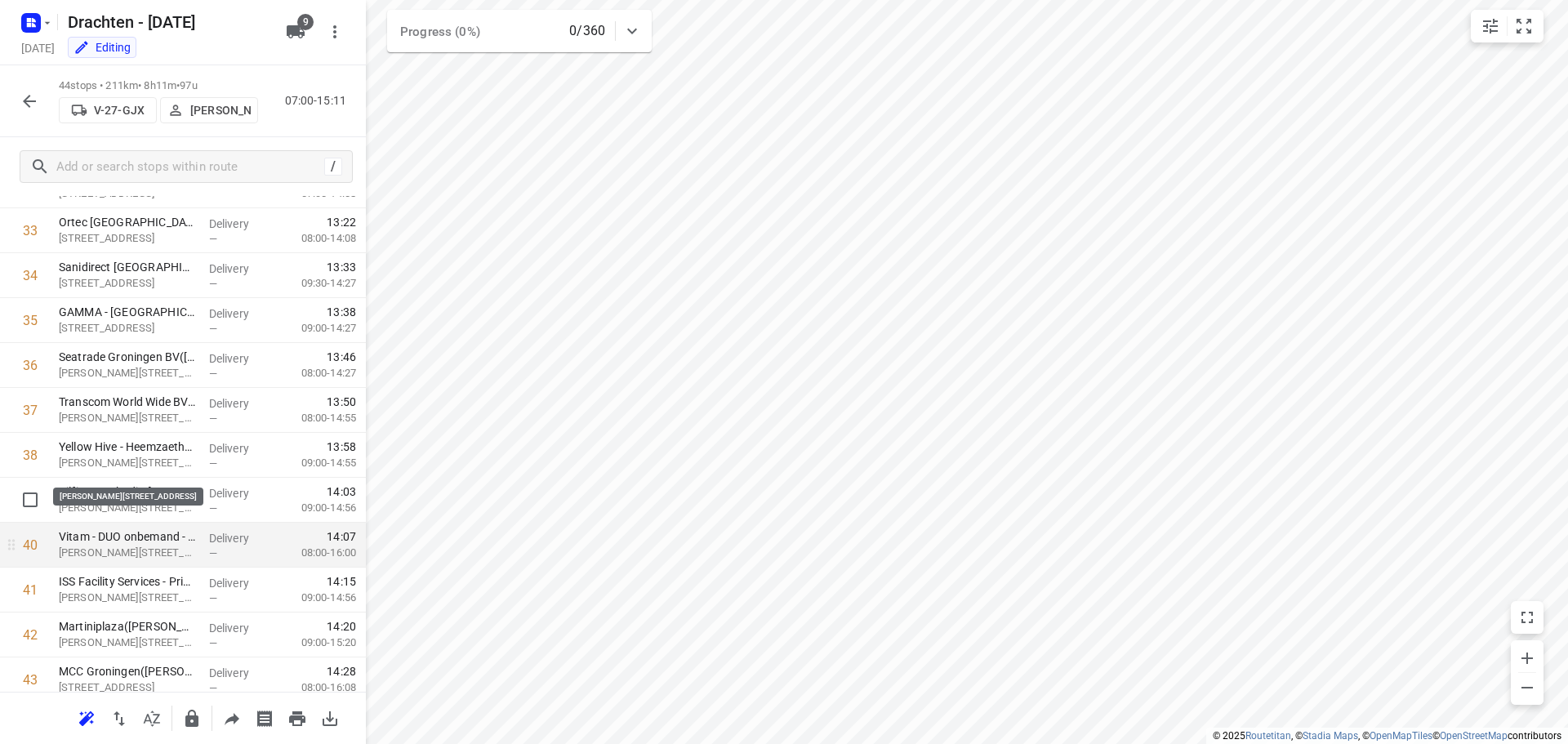
scroll to position [1608, 0]
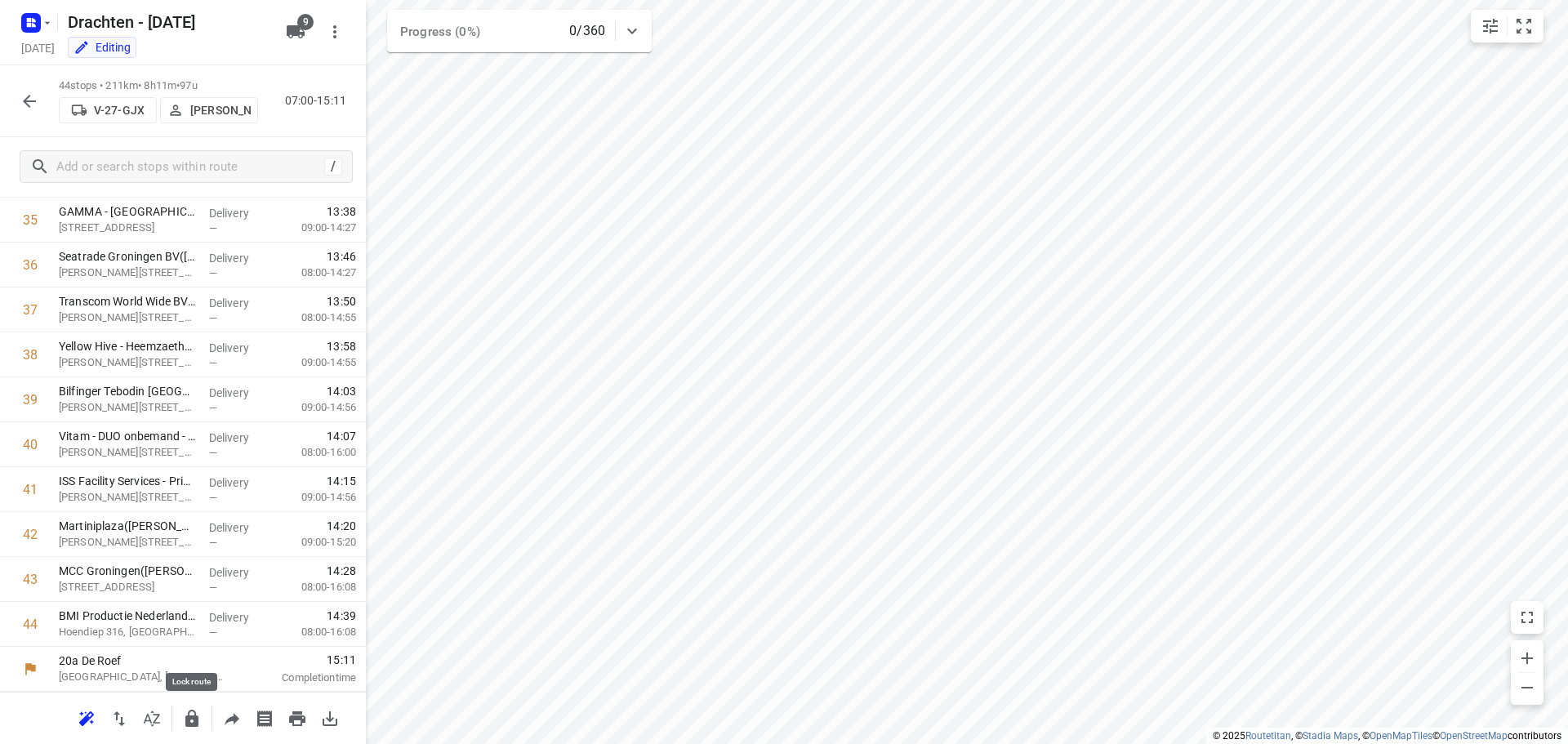
click at [180, 725] on button "button" at bounding box center [192, 719] width 33 height 33
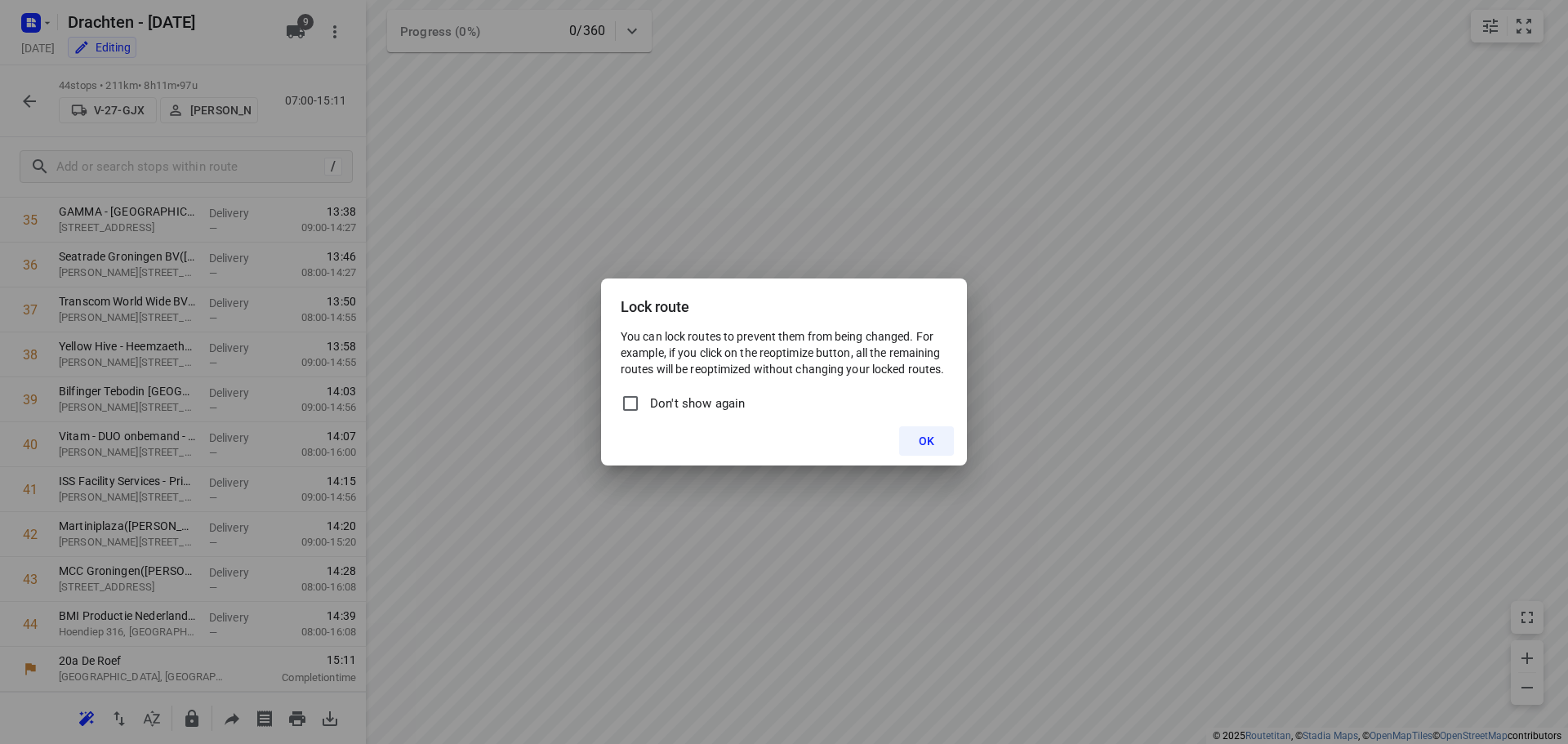
click at [931, 445] on span "OK" at bounding box center [926, 442] width 15 height 13
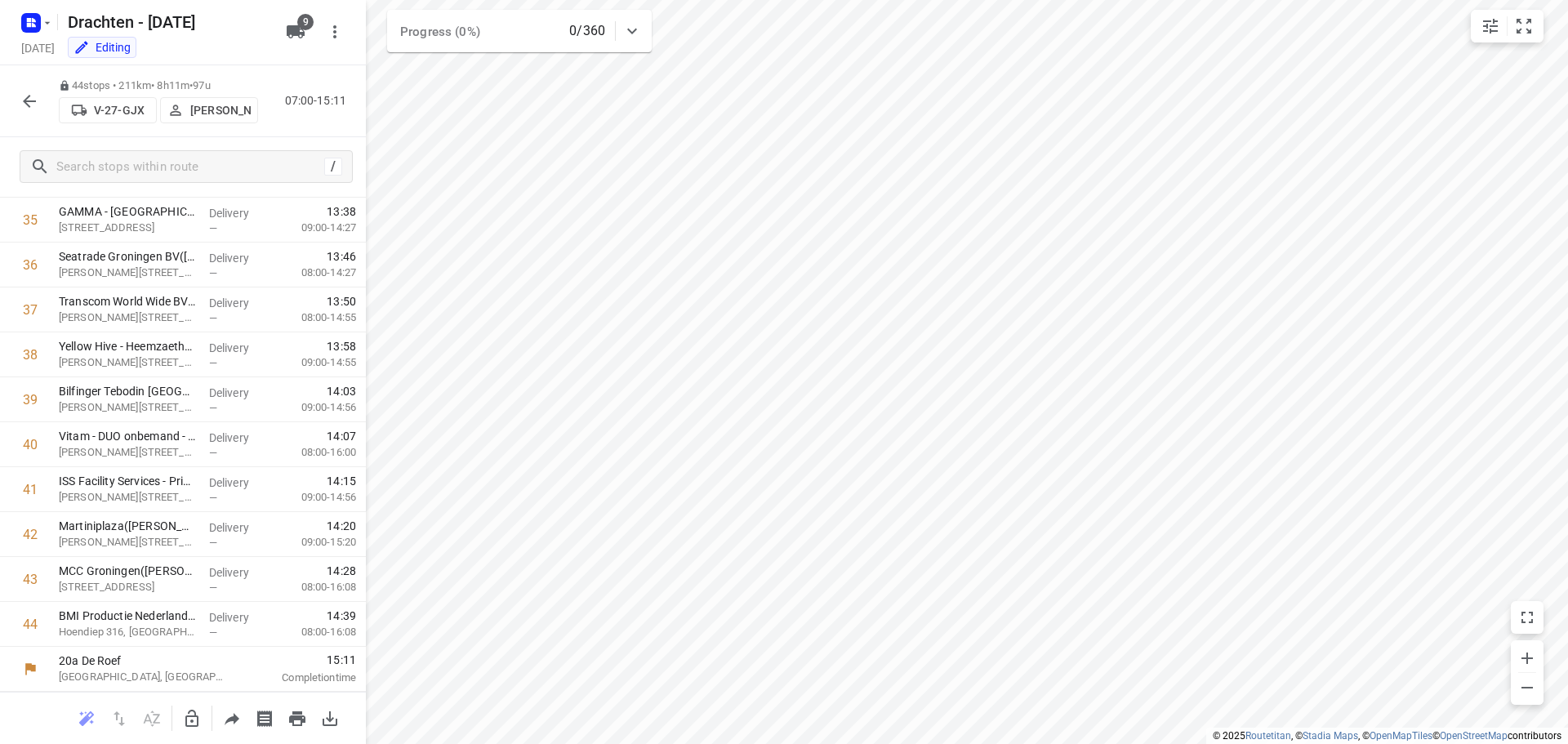
click at [32, 99] on icon "button" at bounding box center [29, 101] width 19 height 19
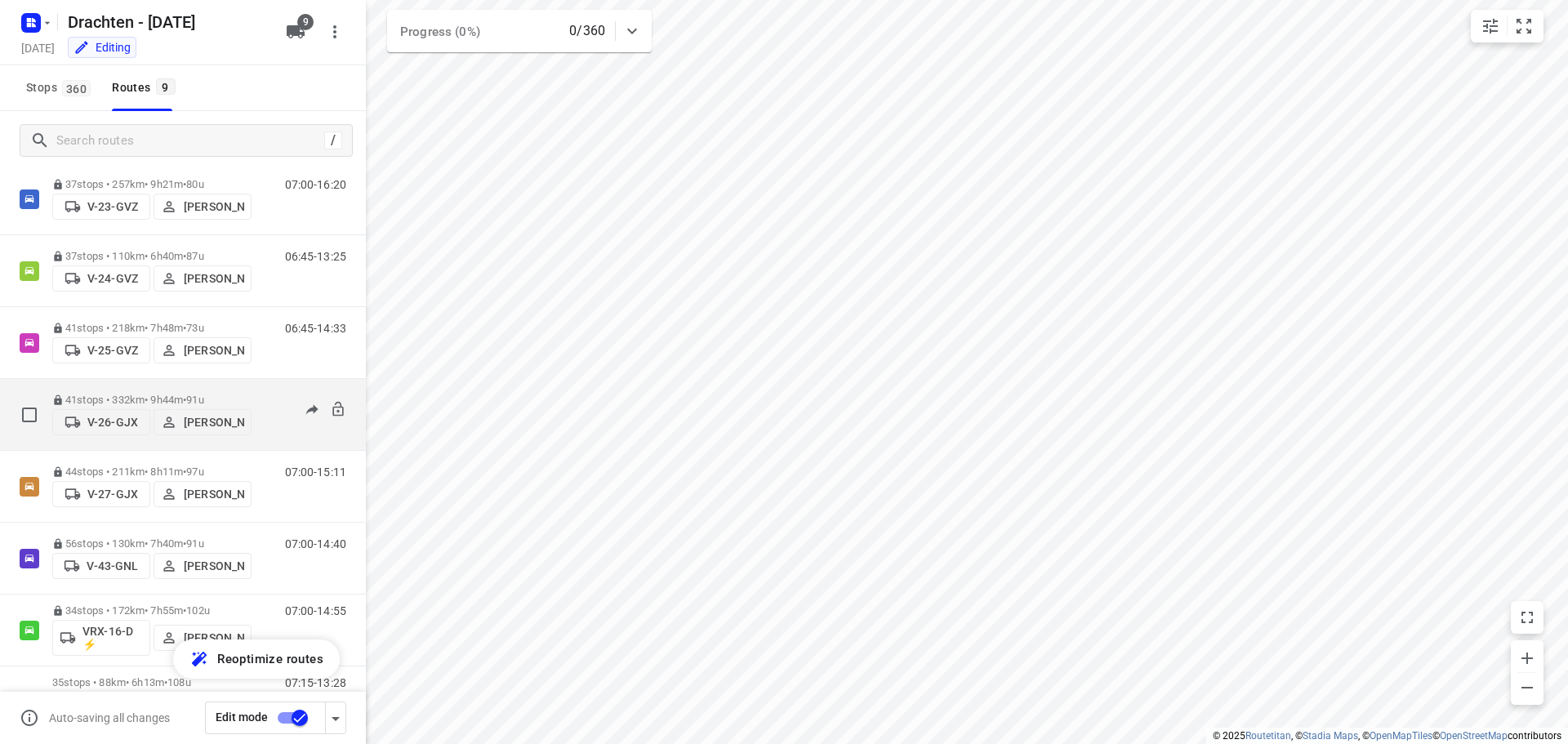
scroll to position [178, 0]
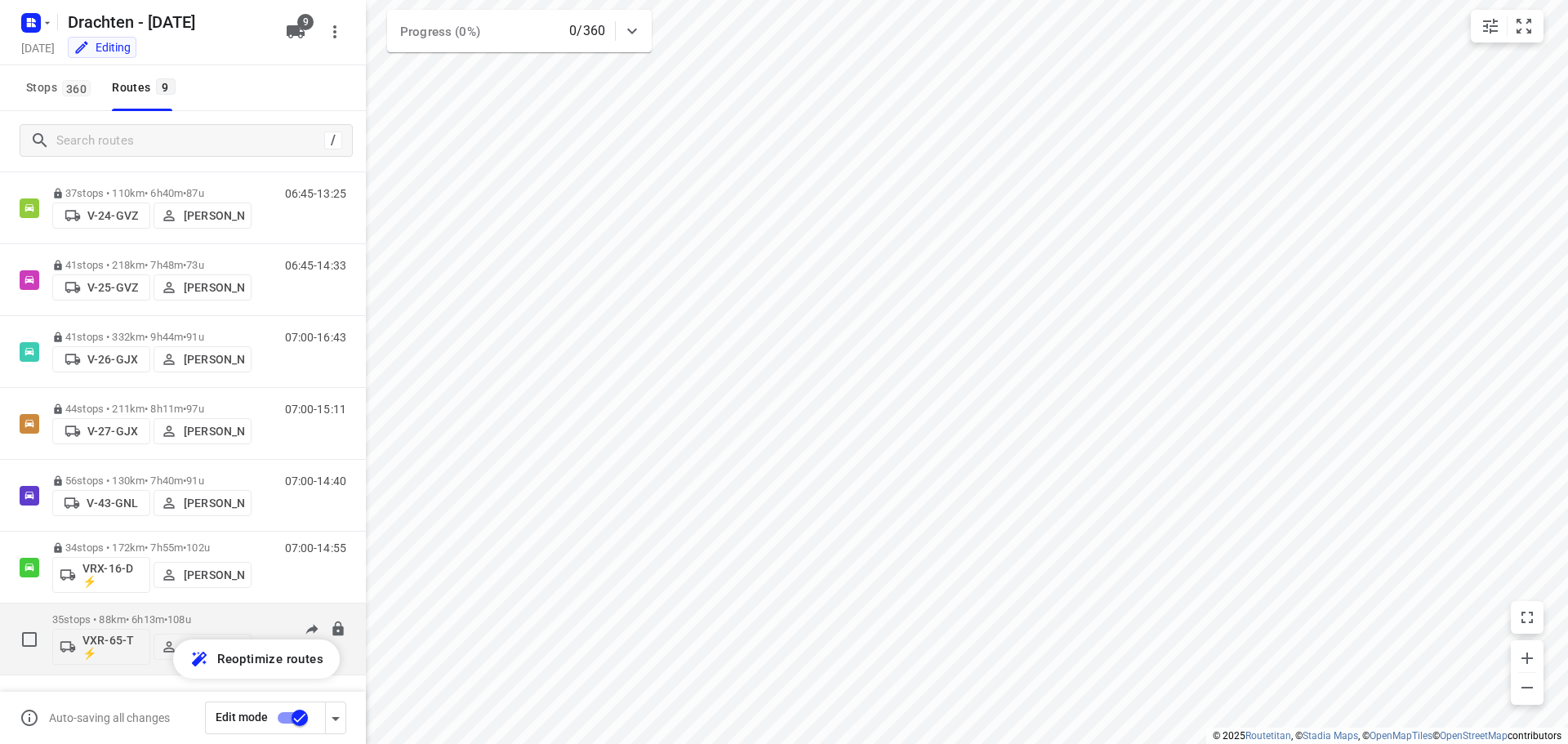
click at [147, 611] on div "35 stops • 88km • 6h13m • 108u VXR-65-T ⚡ Jurre Woudwijk" at bounding box center [152, 640] width 200 height 67
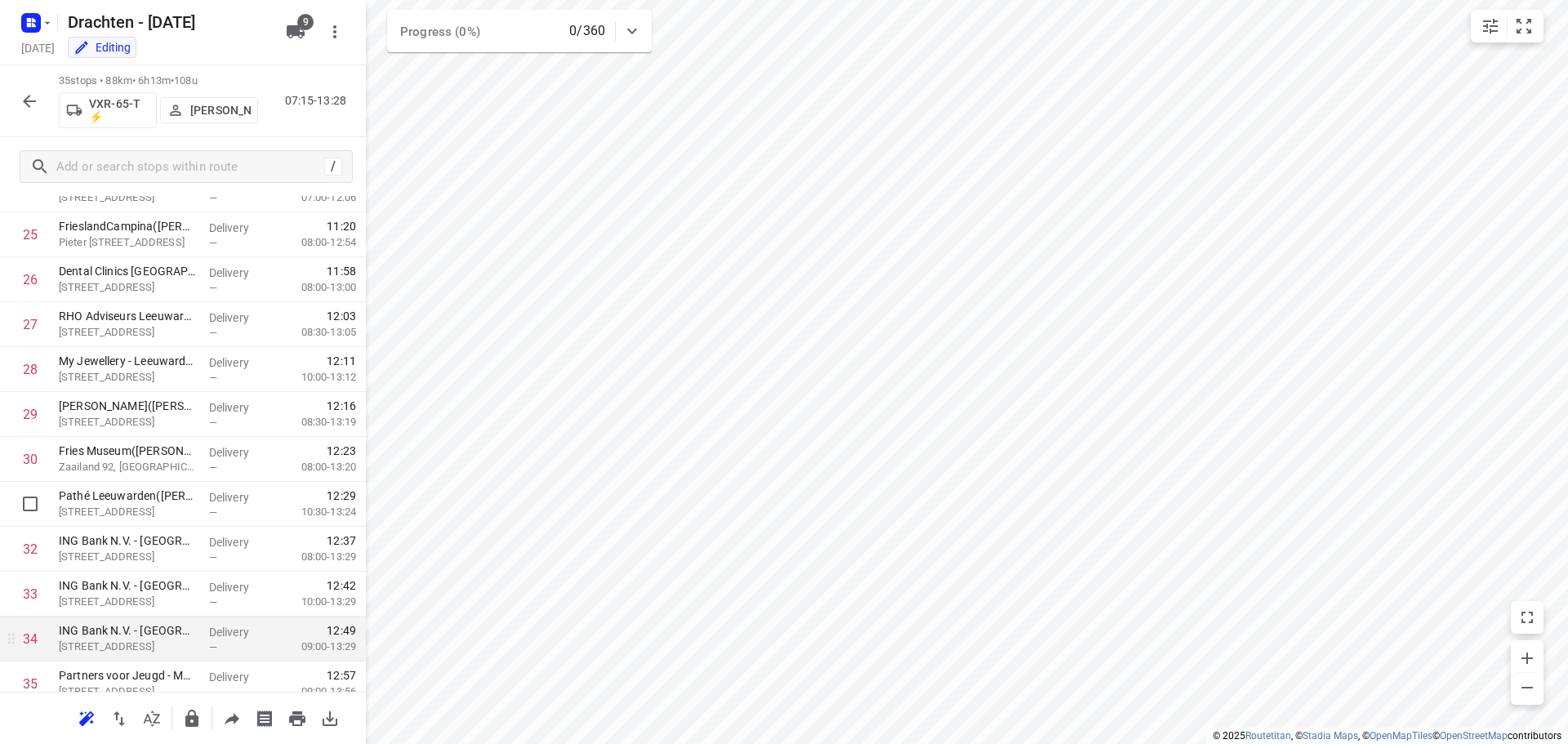
scroll to position [1204, 0]
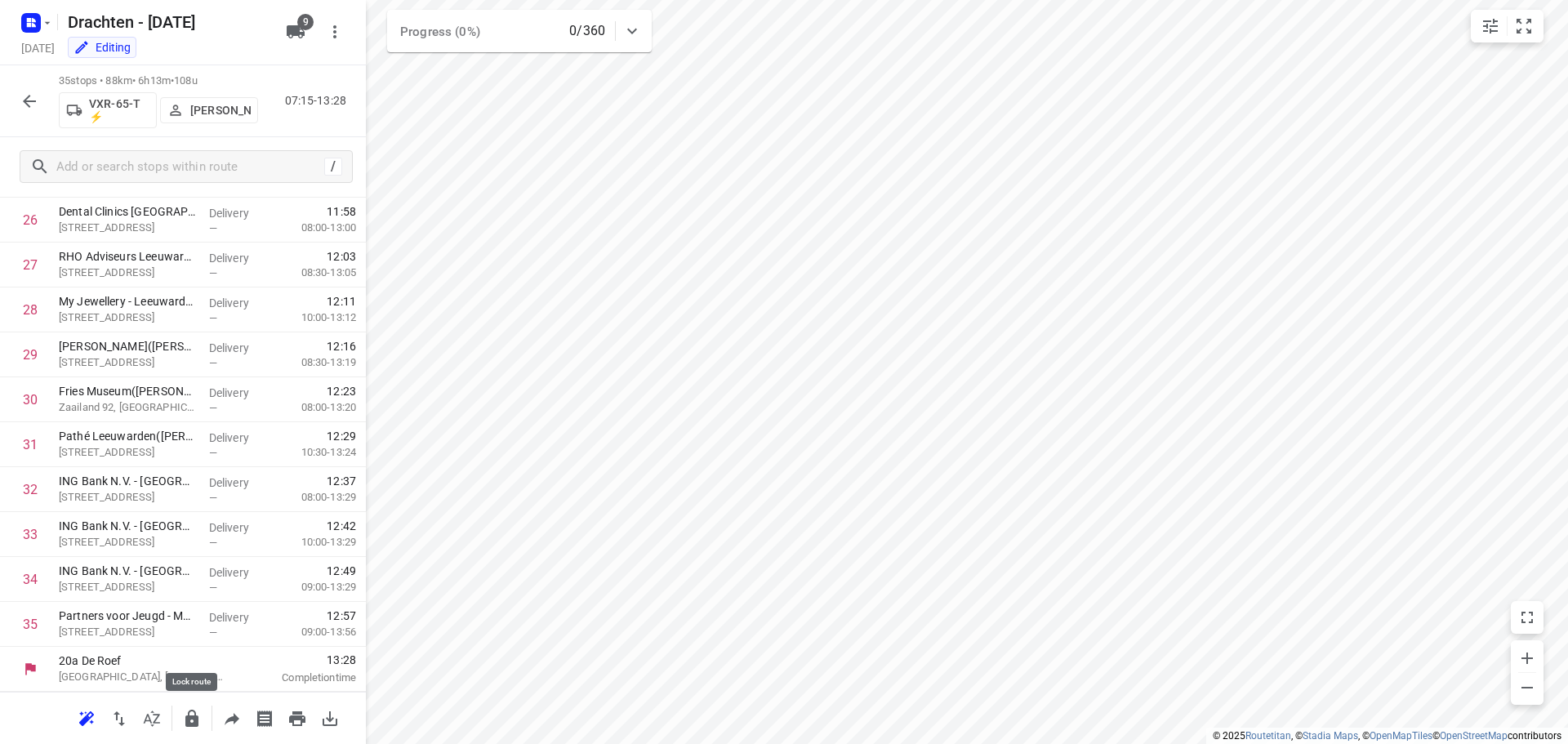
click at [195, 722] on icon "button" at bounding box center [192, 719] width 13 height 17
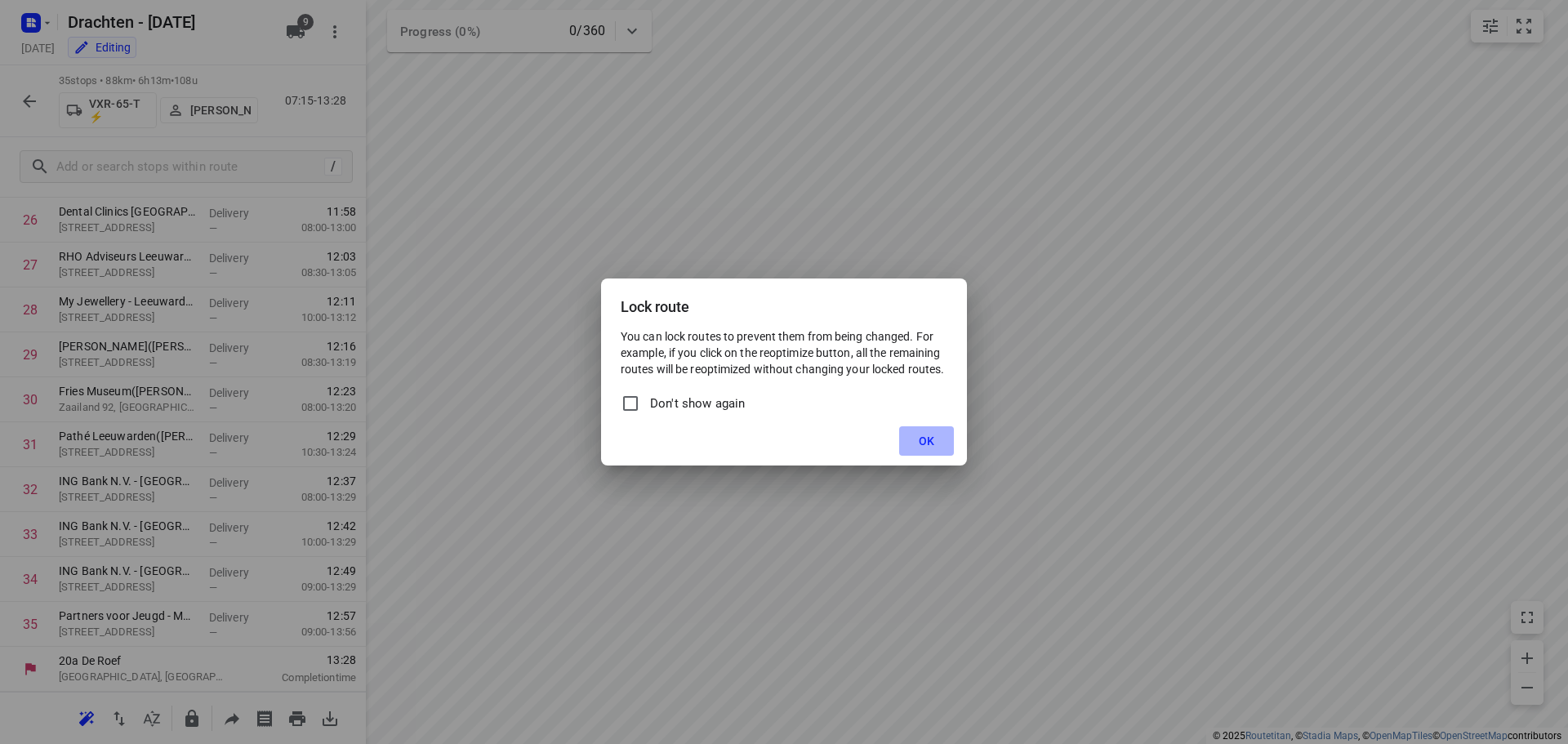
click at [944, 449] on button "OK" at bounding box center [926, 441] width 55 height 29
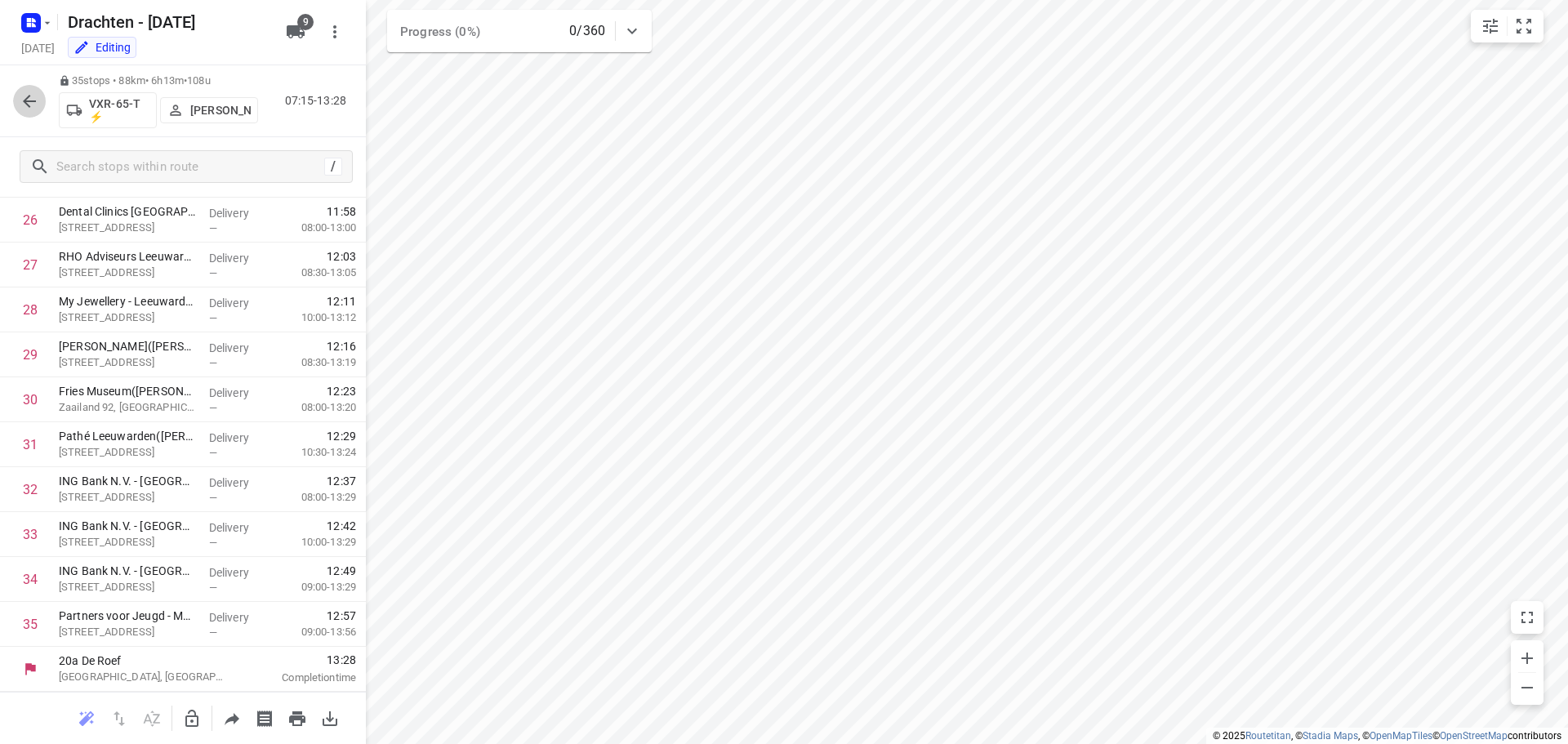
click at [28, 109] on icon "button" at bounding box center [29, 101] width 19 height 19
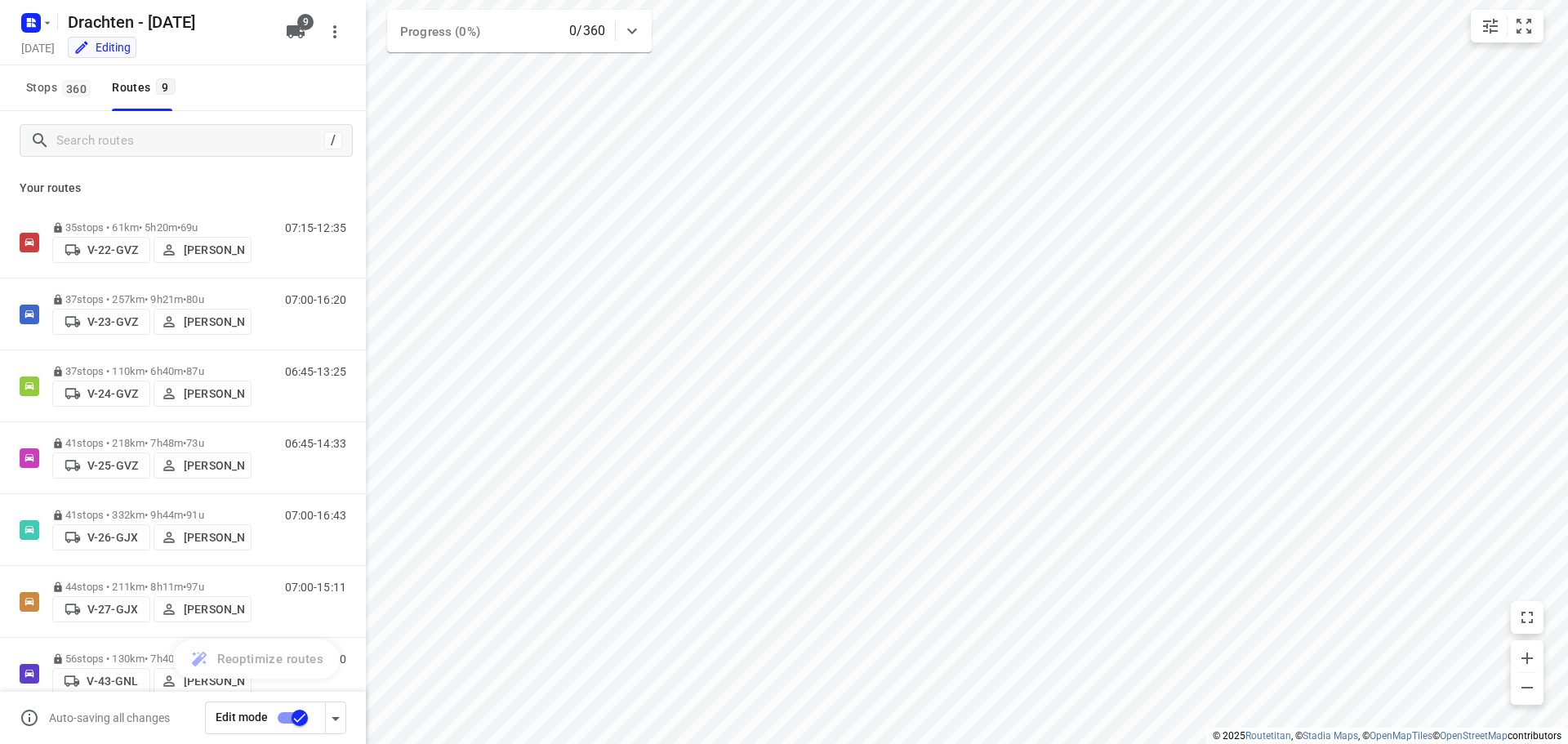
click at [296, 719] on input "checkbox" at bounding box center [300, 718] width 93 height 31
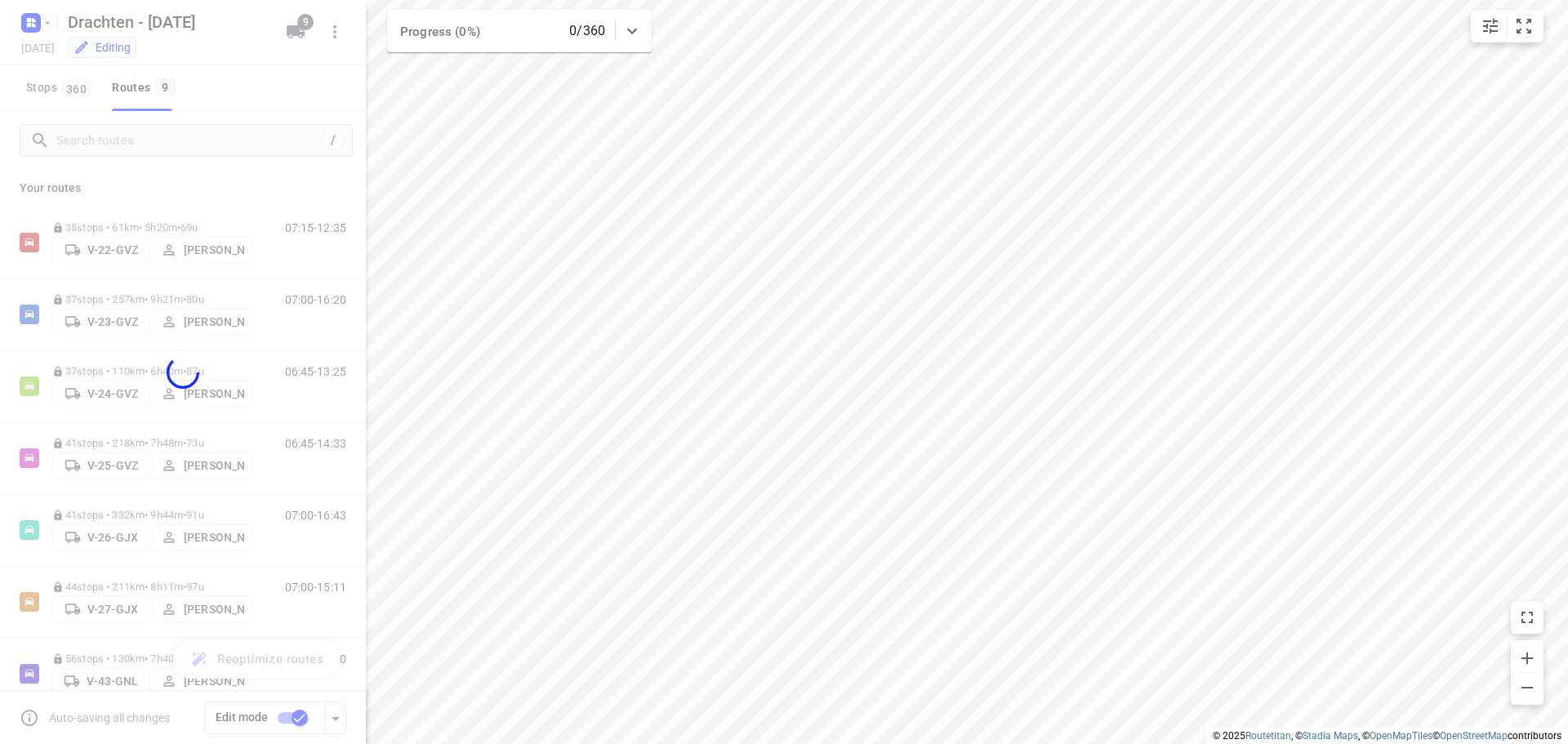
checkbox input "false"
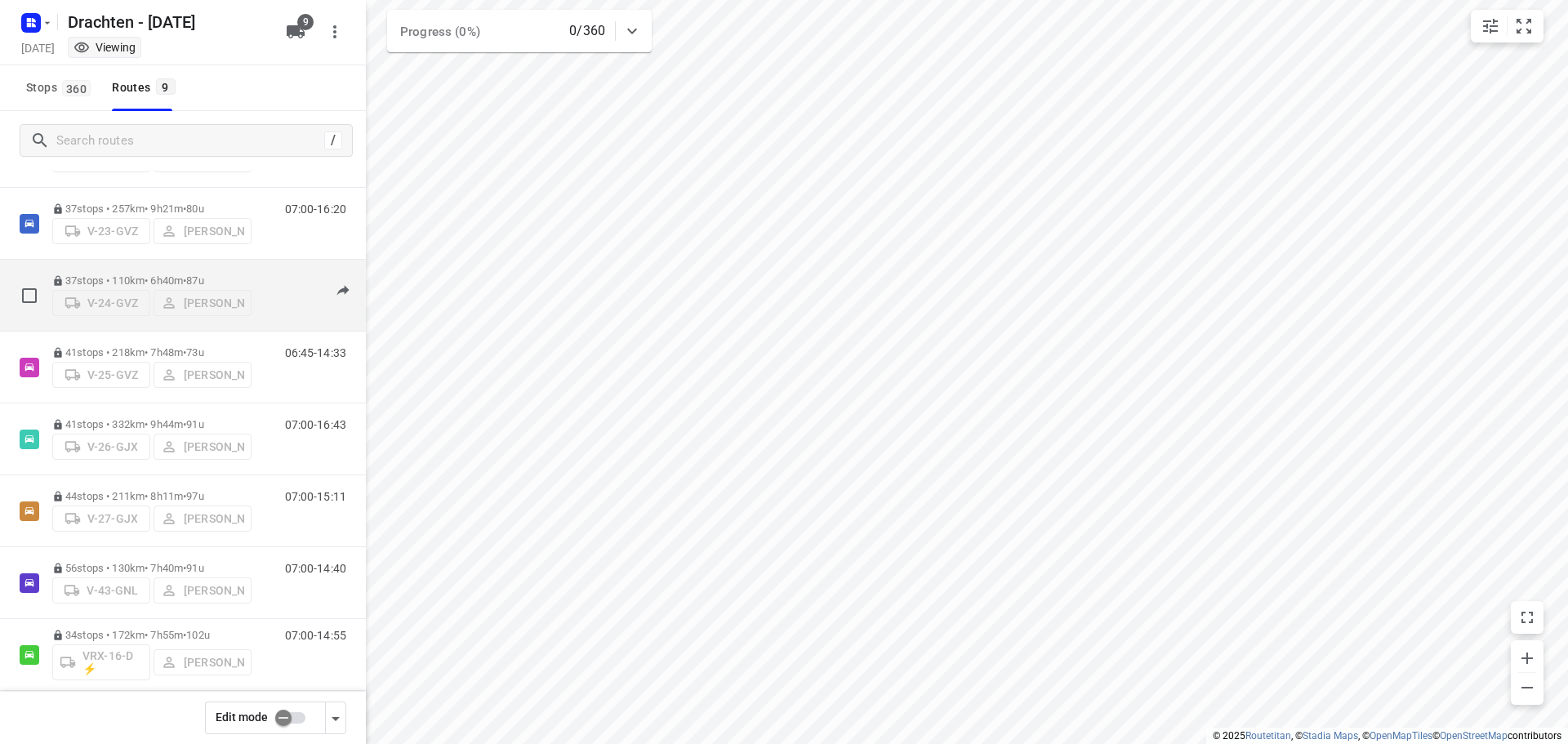
scroll to position [0, 0]
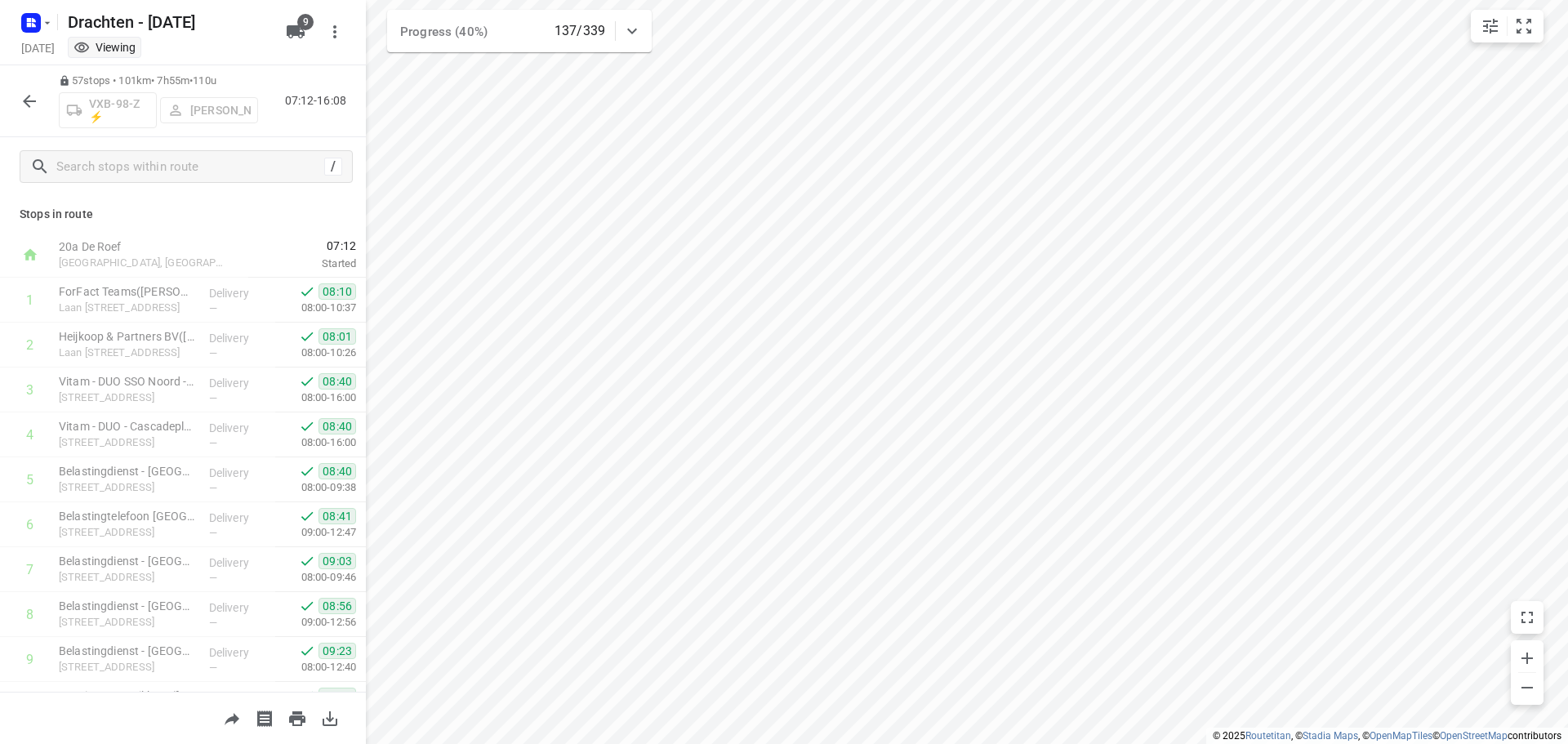
click at [13, 87] on div "57 stops • 101km • 7h55m • 110u VXB-98-Z ⚡ Kirsten Brouwer 07:12-16:08" at bounding box center [183, 101] width 365 height 72
click at [17, 97] on button "button" at bounding box center [29, 101] width 33 height 33
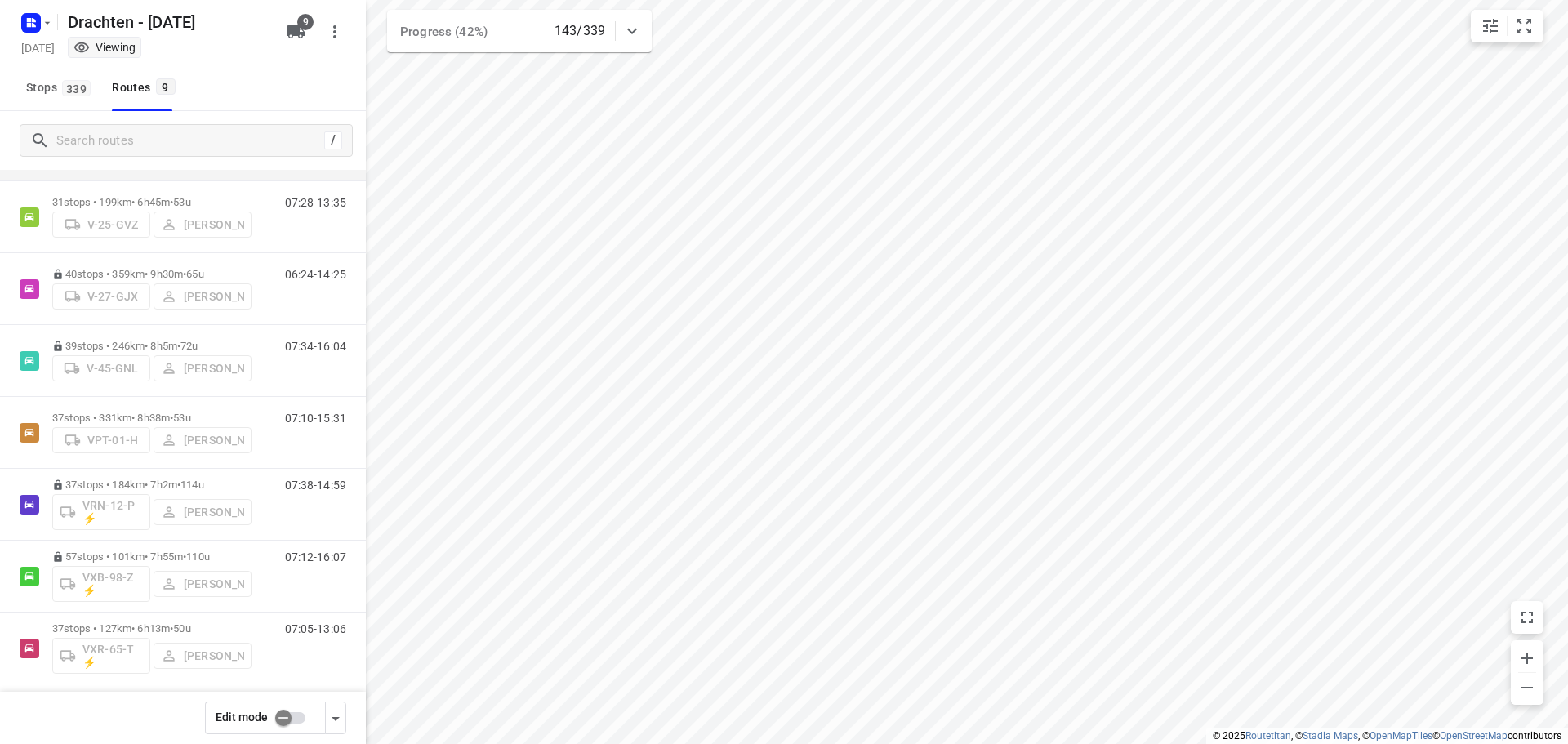
scroll to position [178, 0]
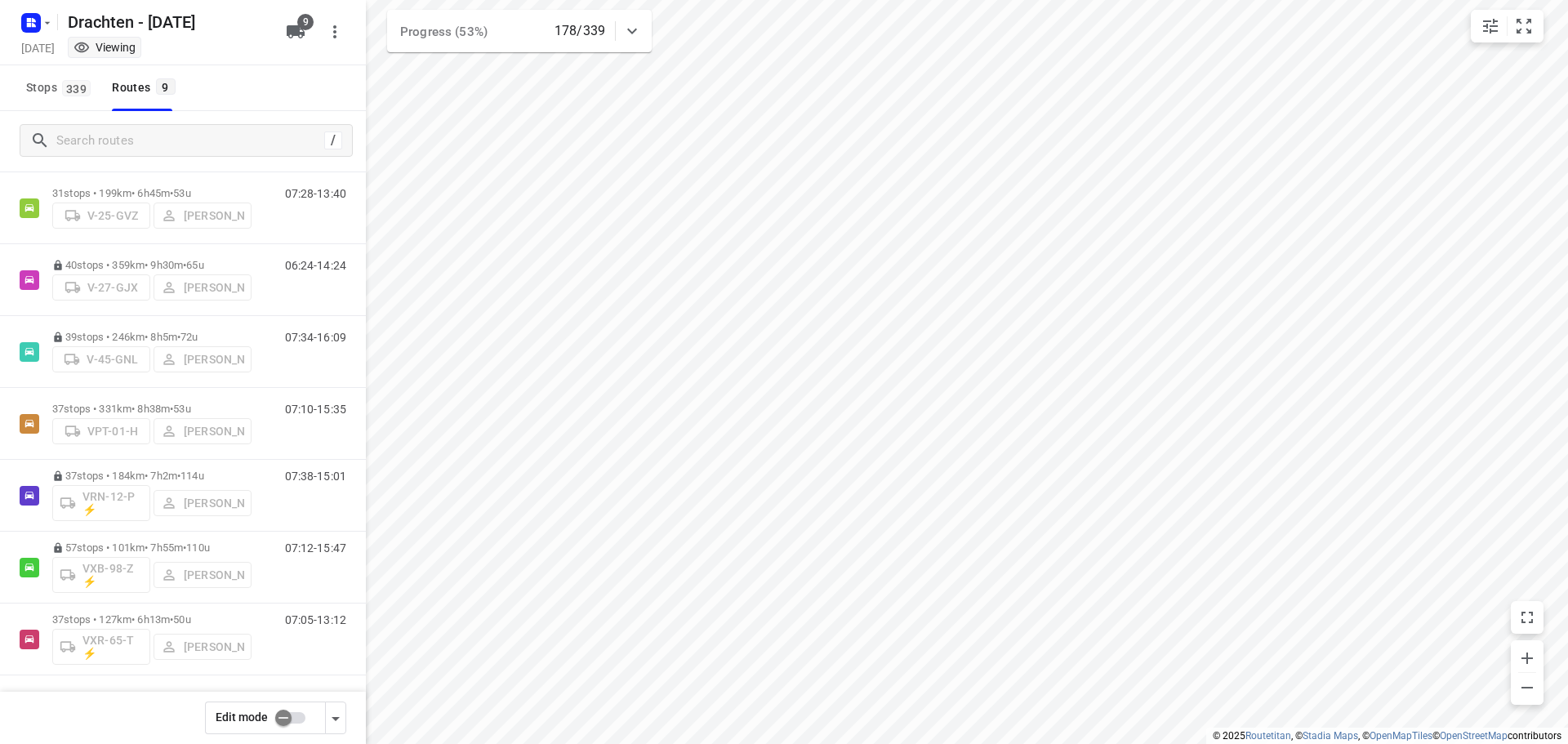
click at [290, 715] on input "checkbox" at bounding box center [283, 718] width 93 height 31
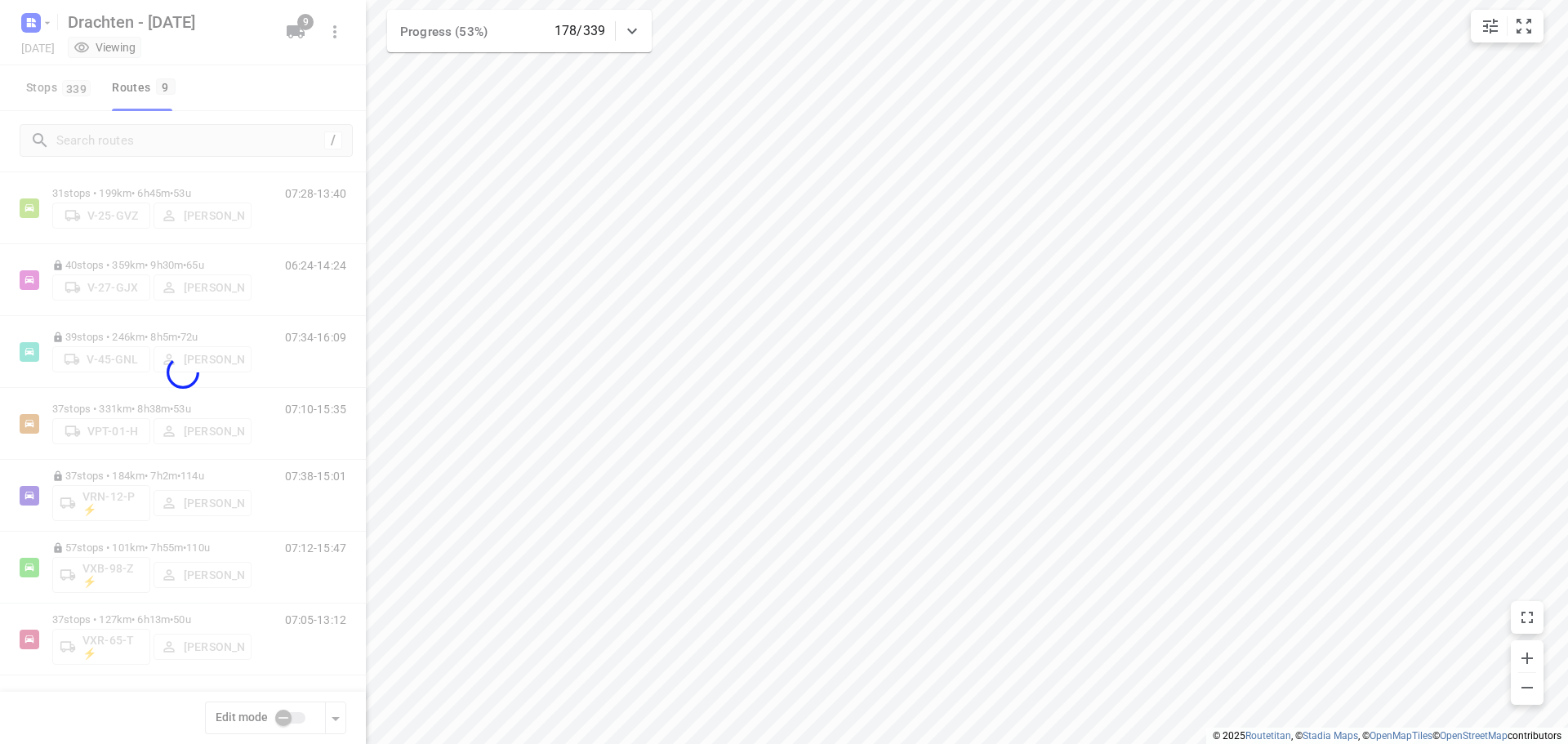
checkbox input "true"
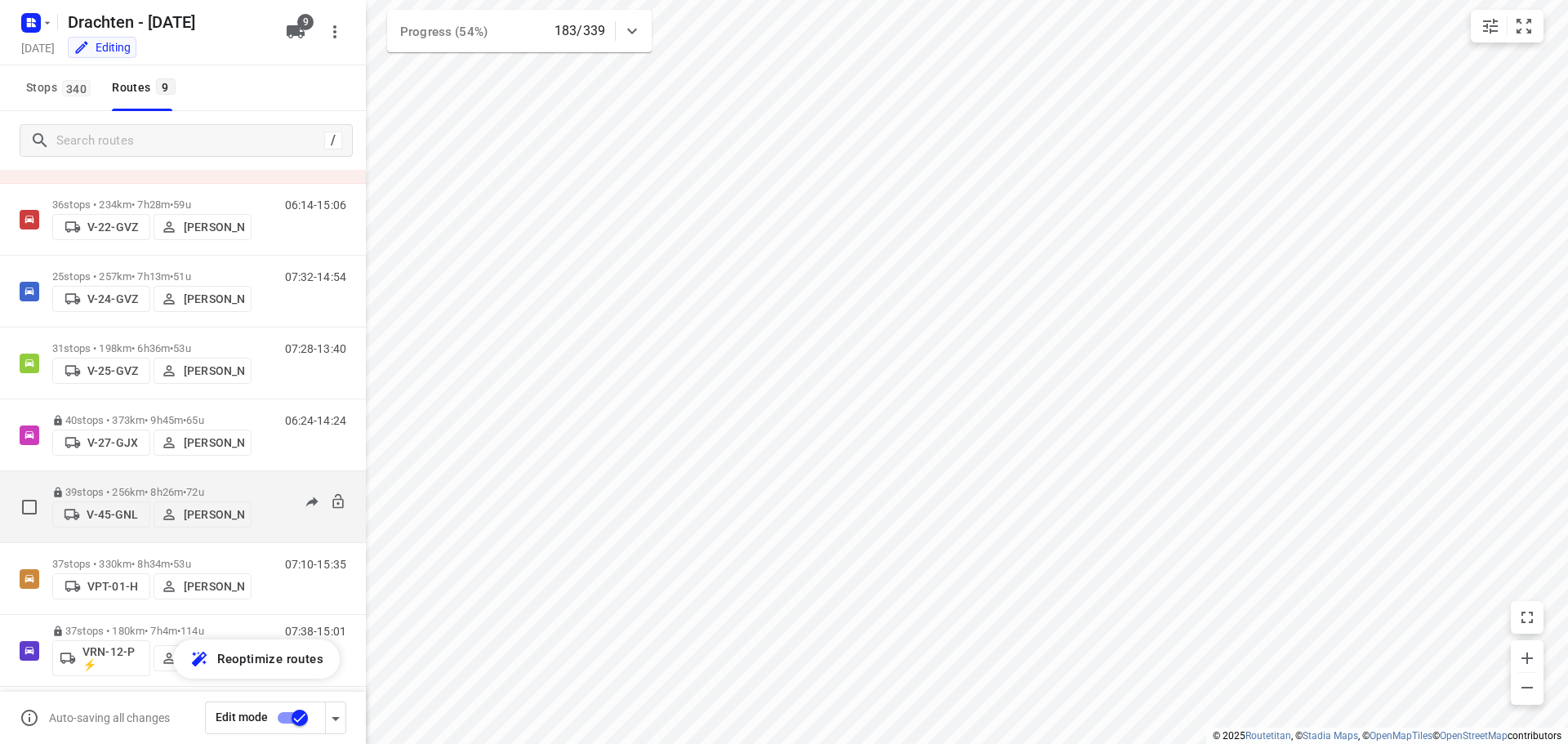
scroll to position [0, 0]
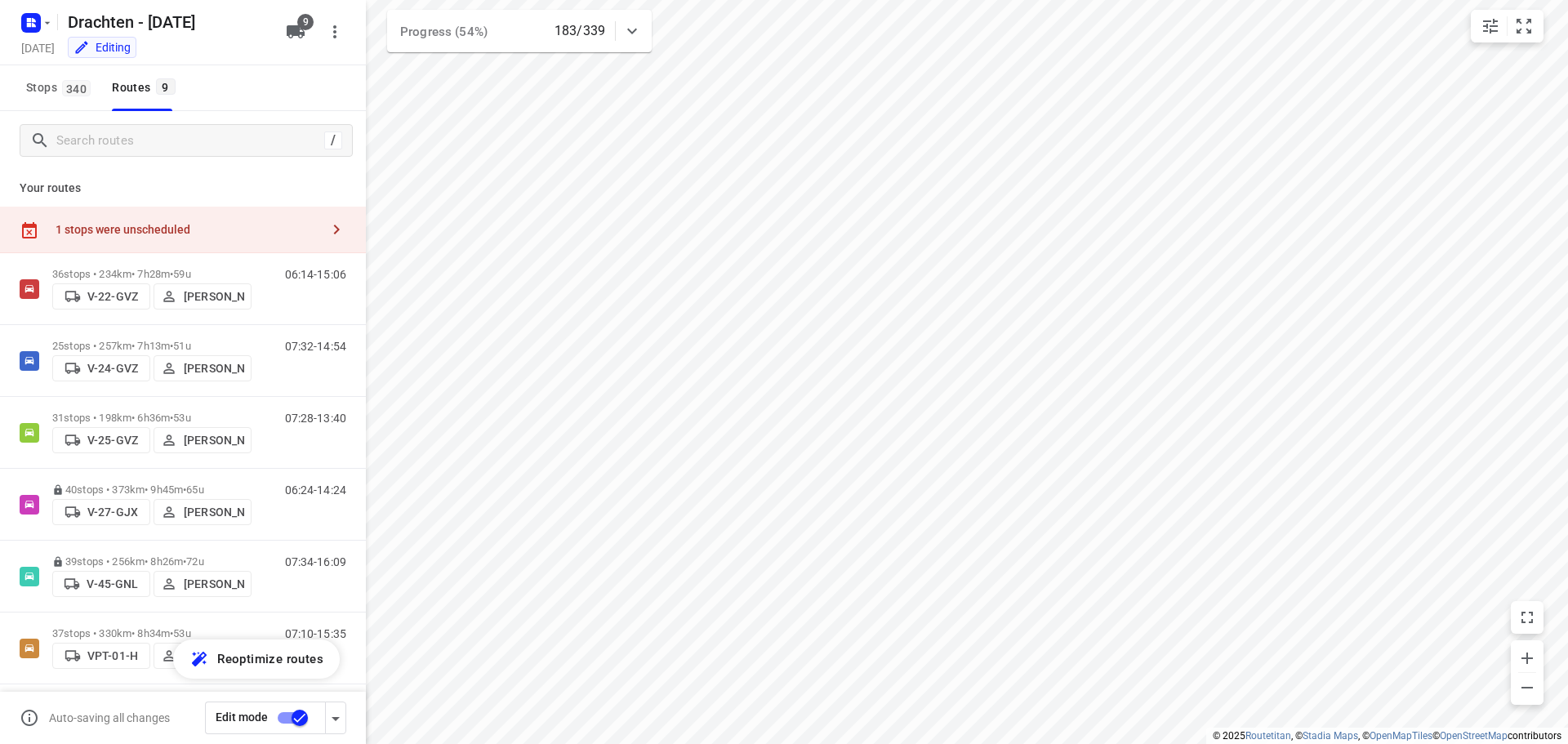
click at [198, 227] on div "1 stops were unscheduled" at bounding box center [188, 230] width 264 height 13
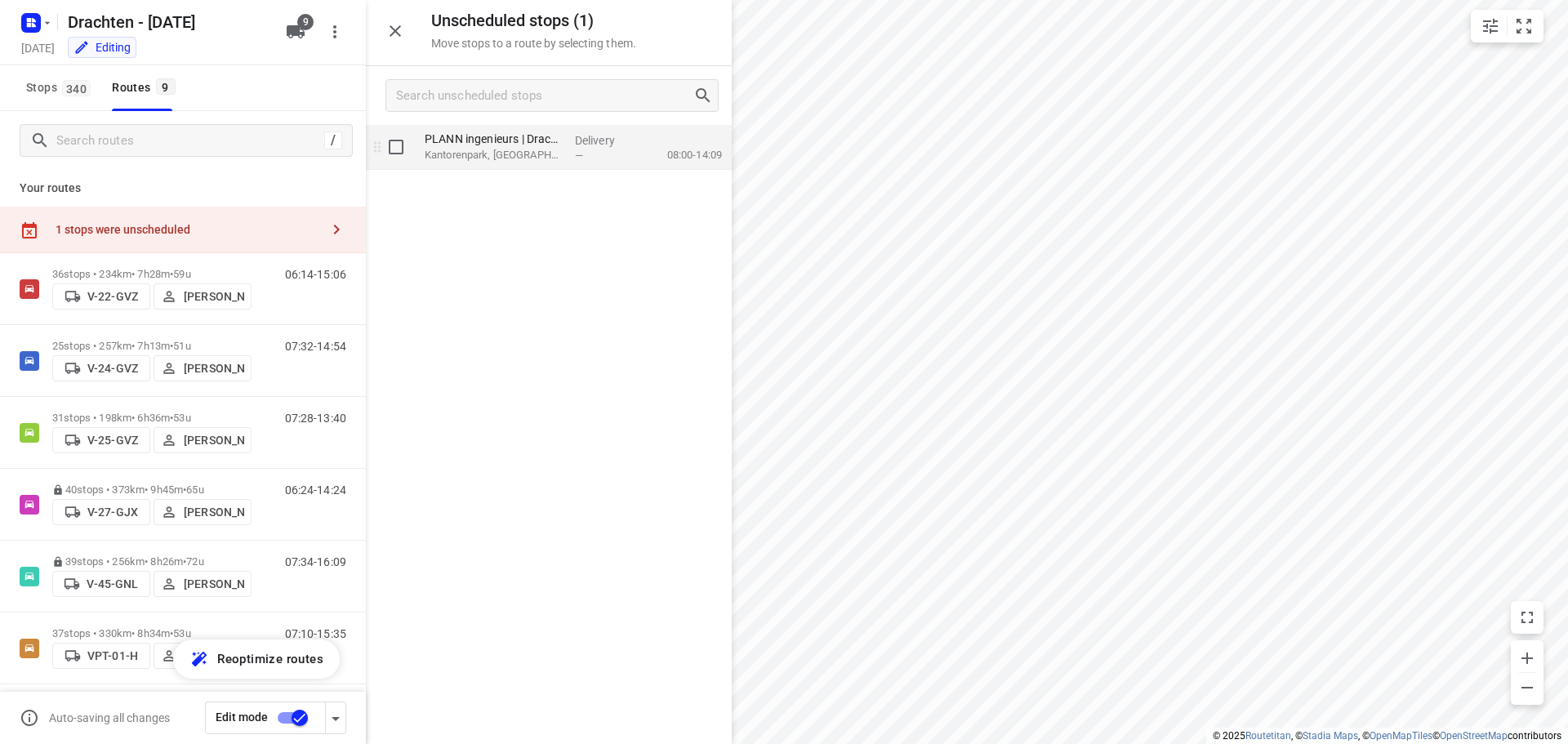
click at [523, 158] on p "Kantorenpark, Drachten" at bounding box center [493, 155] width 137 height 16
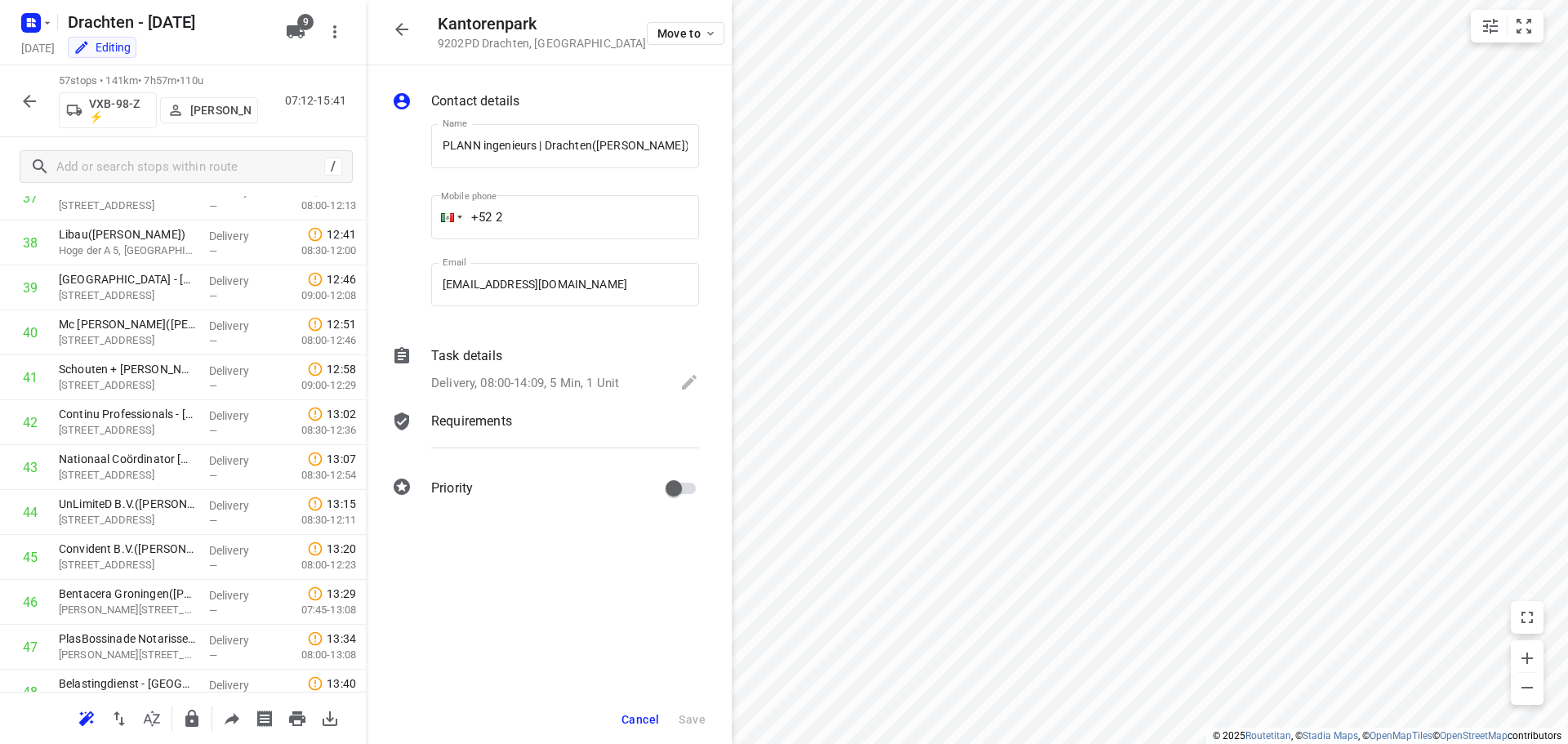
scroll to position [1585, 0]
click at [411, 35] on icon "button" at bounding box center [402, 29] width 19 height 19
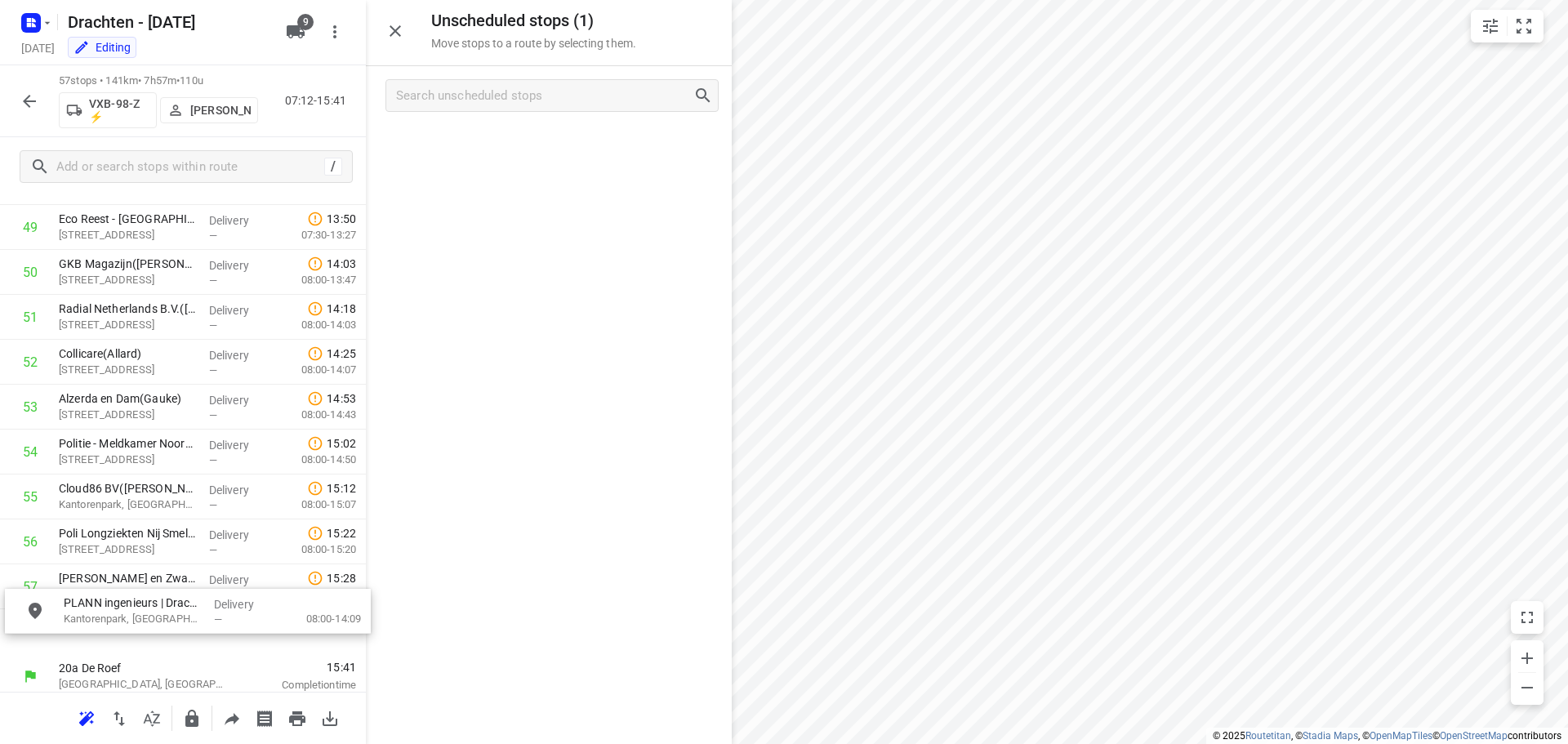
scroll to position [2293, 13]
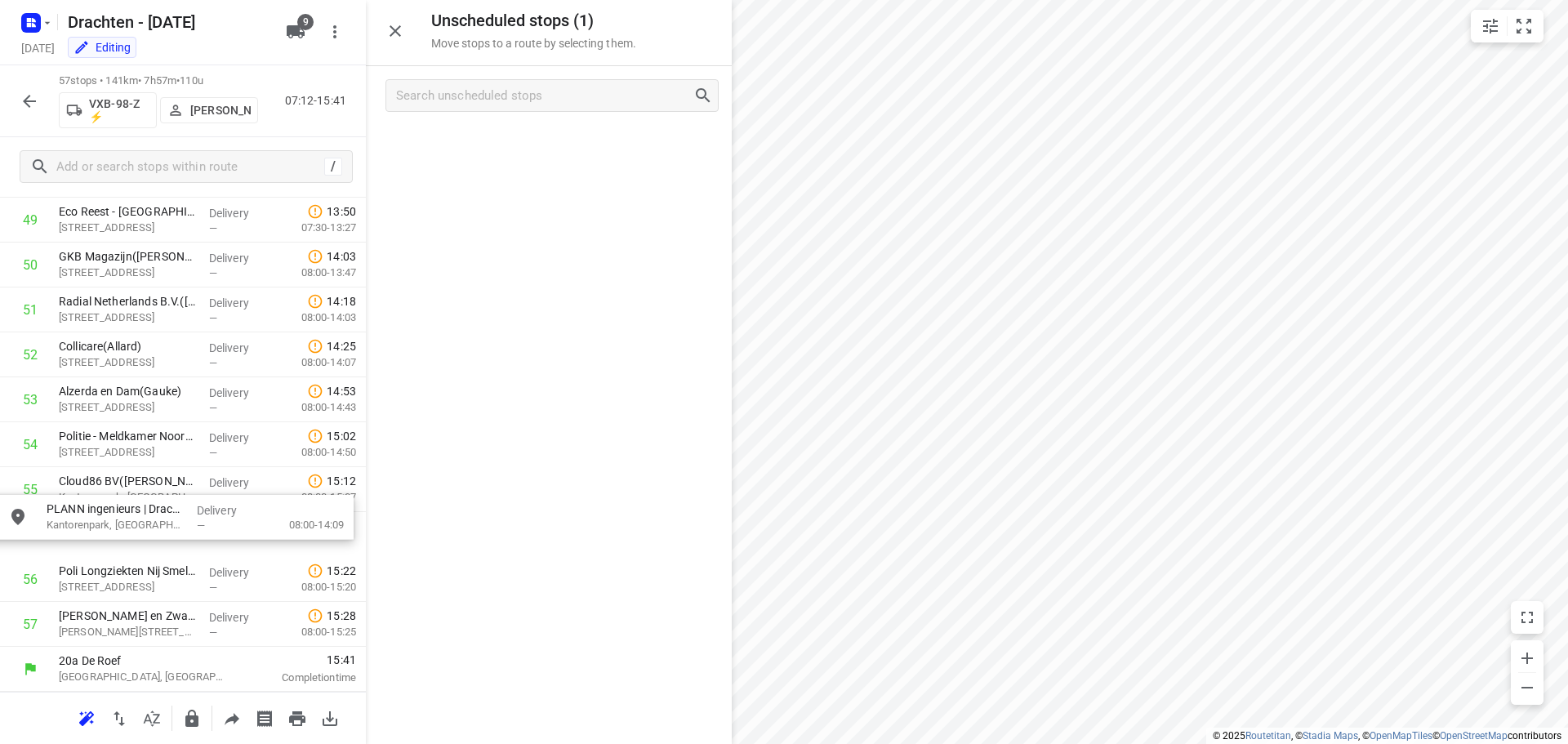
drag, startPoint x: 510, startPoint y: 147, endPoint x: 132, endPoint y: 522, distance: 532.5
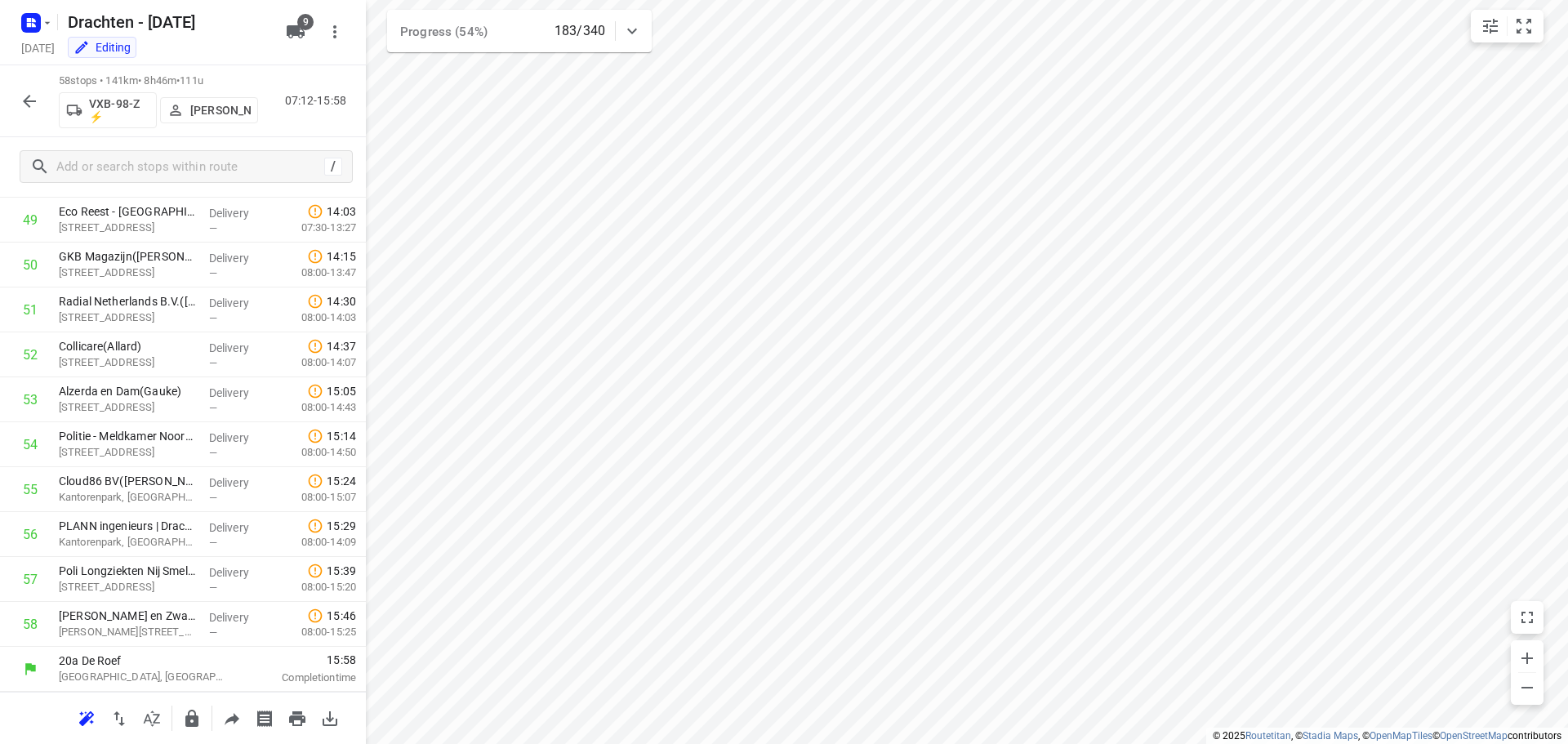
scroll to position [2237, 0]
drag, startPoint x: 136, startPoint y: 495, endPoint x: 139, endPoint y: 397, distance: 98.0
drag, startPoint x: 136, startPoint y: 533, endPoint x: 134, endPoint y: 442, distance: 91.0
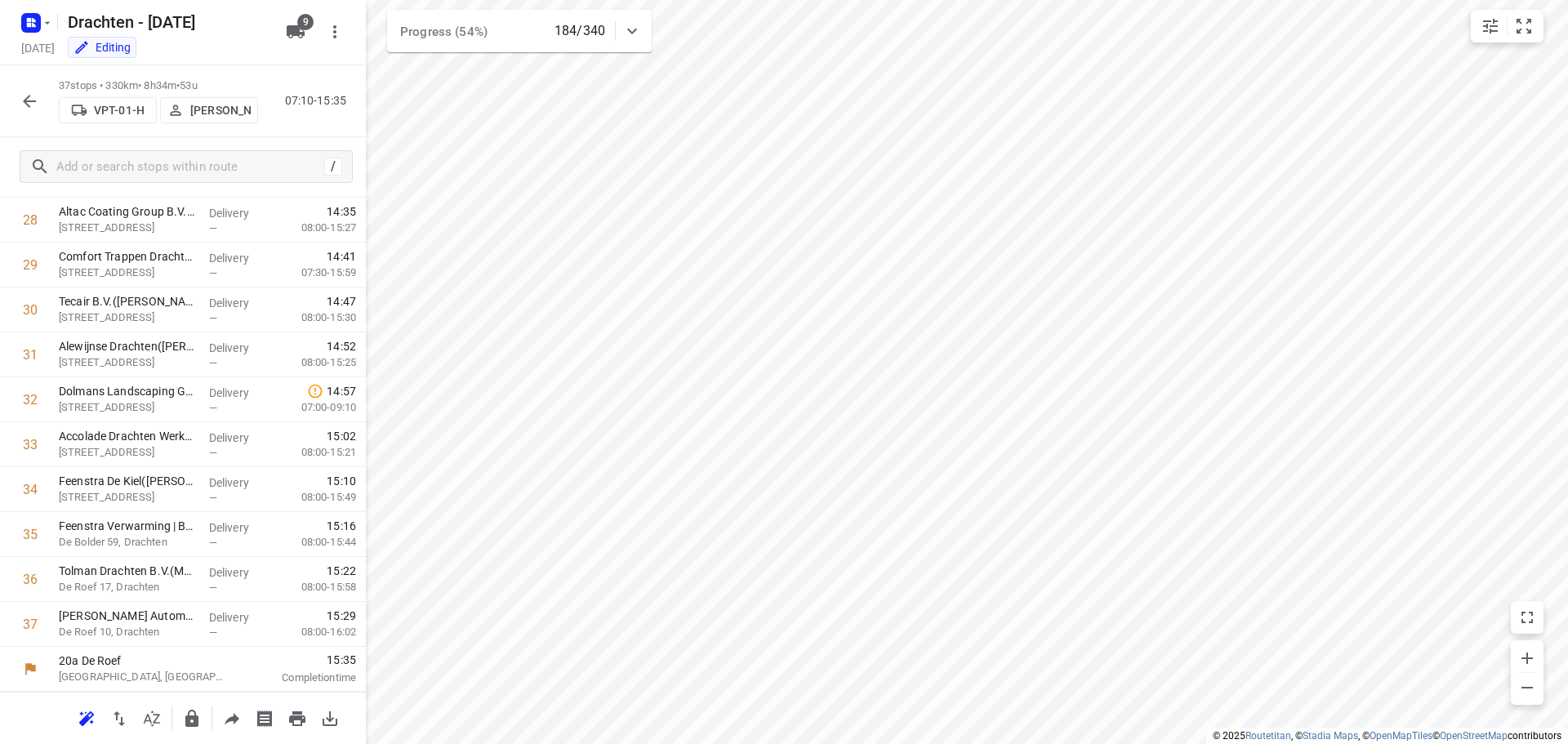
scroll to position [1293, 0]
click at [41, 96] on button "button" at bounding box center [29, 101] width 33 height 33
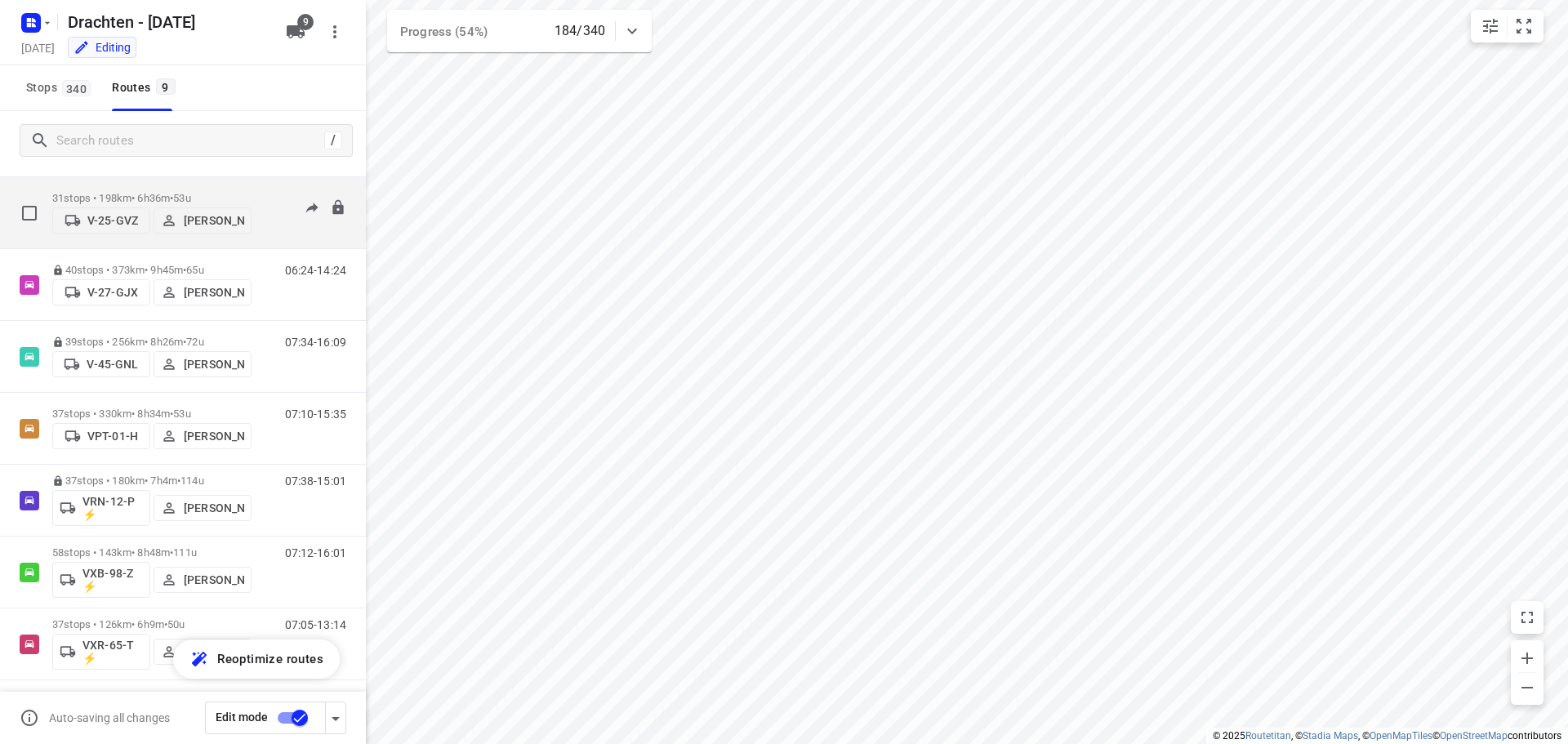
scroll to position [178, 0]
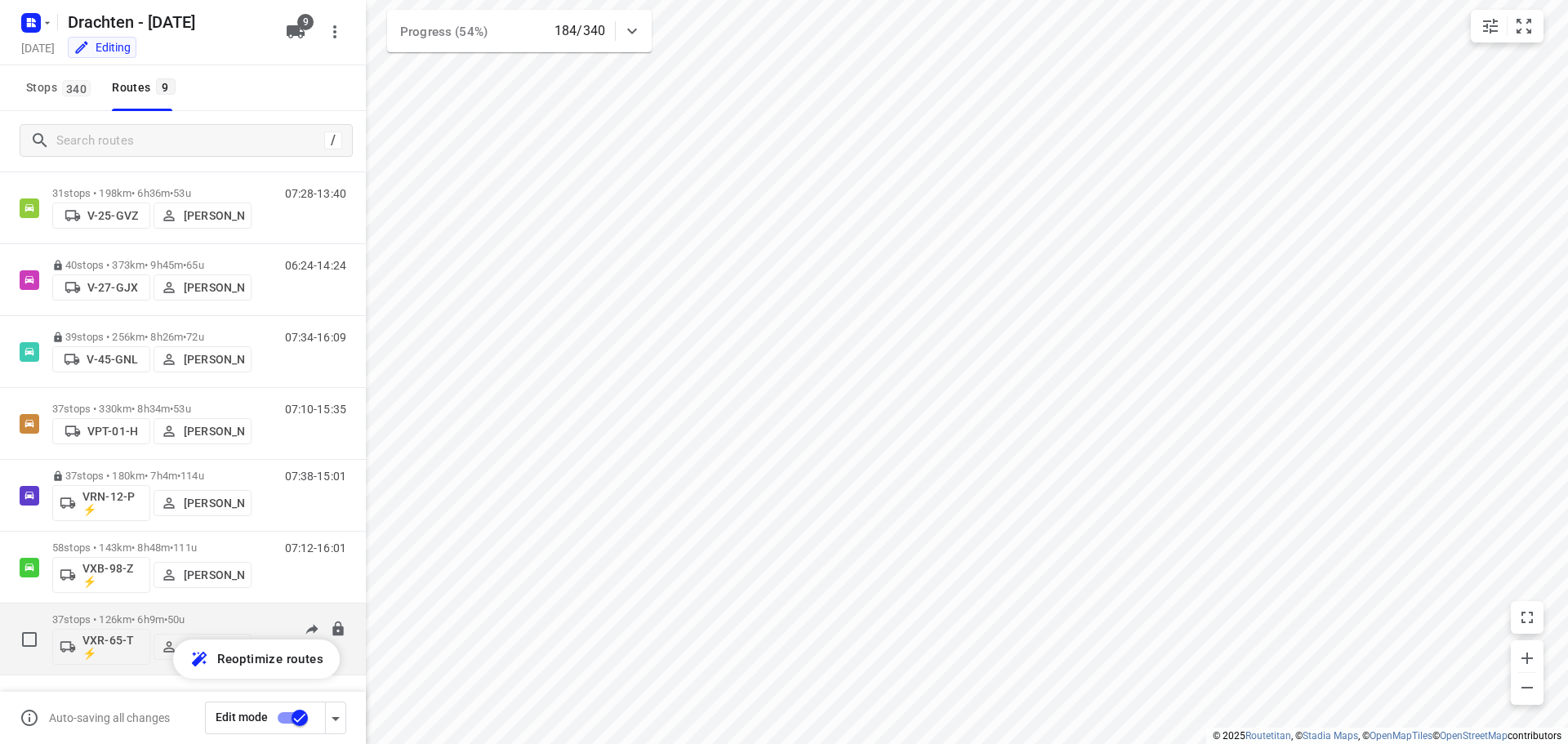
click at [169, 622] on p "37 stops • 126km • 6h9m • 50u" at bounding box center [152, 619] width 200 height 13
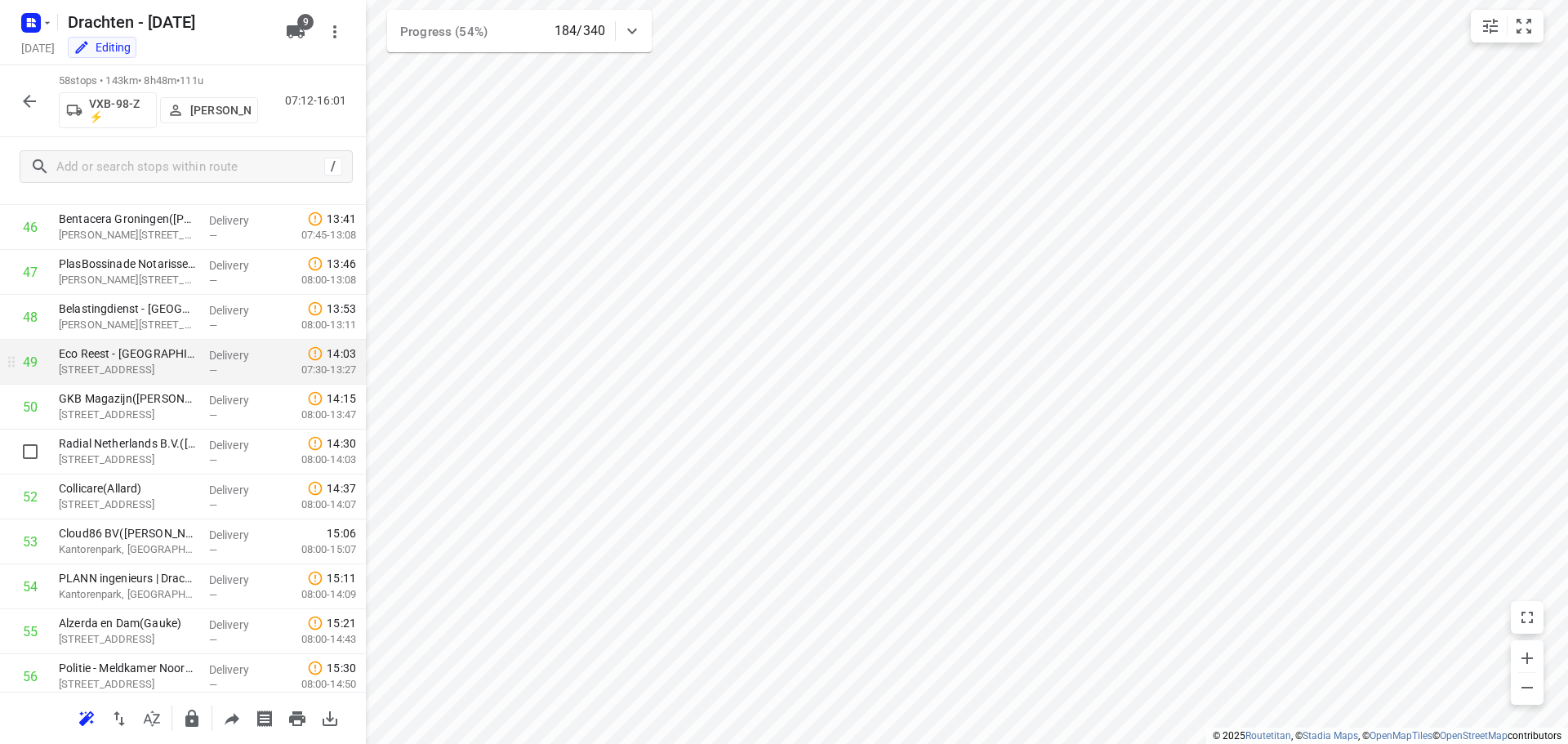
scroll to position [2237, 0]
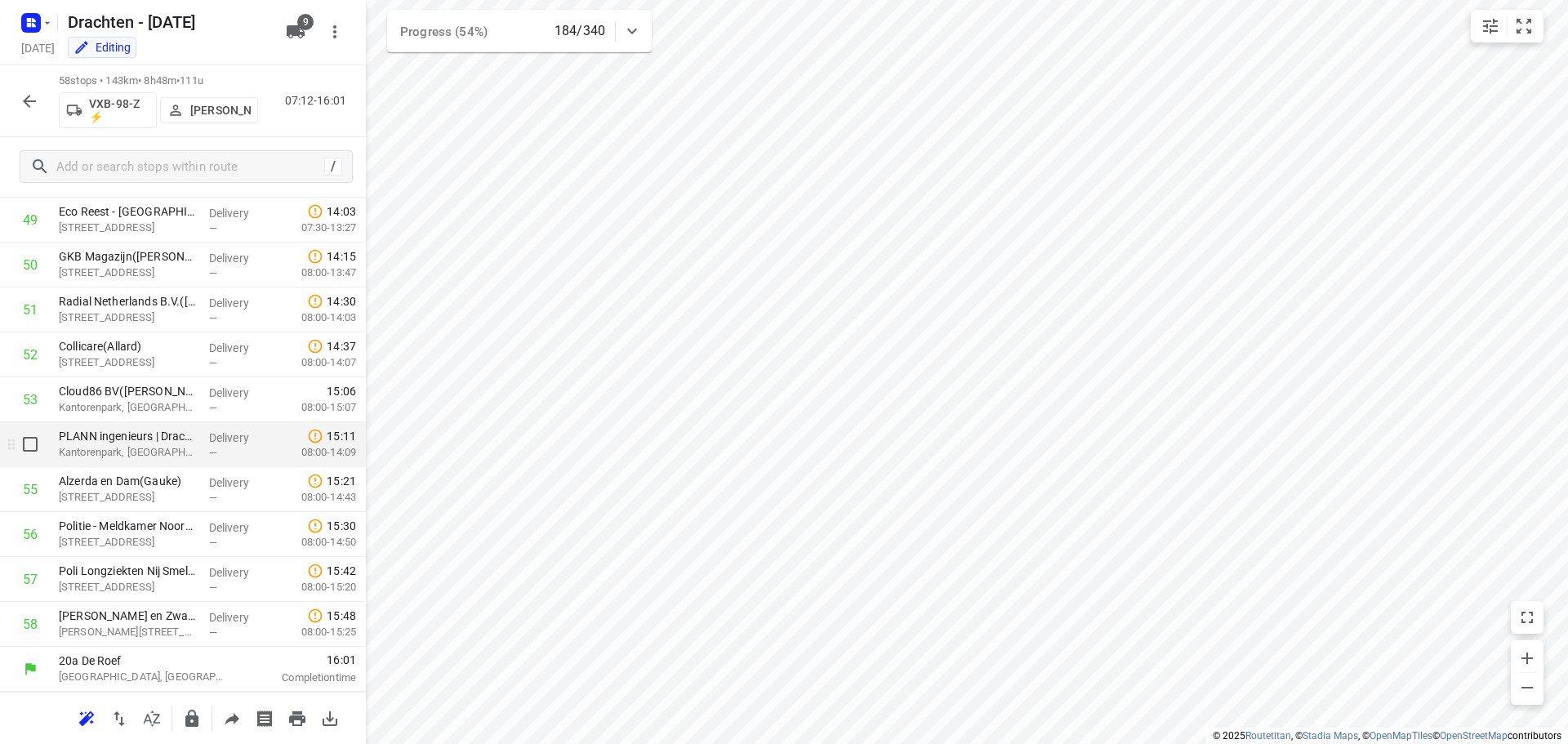
click at [116, 453] on p "Kantorenpark, [GEOGRAPHIC_DATA]" at bounding box center [127, 452] width 137 height 16
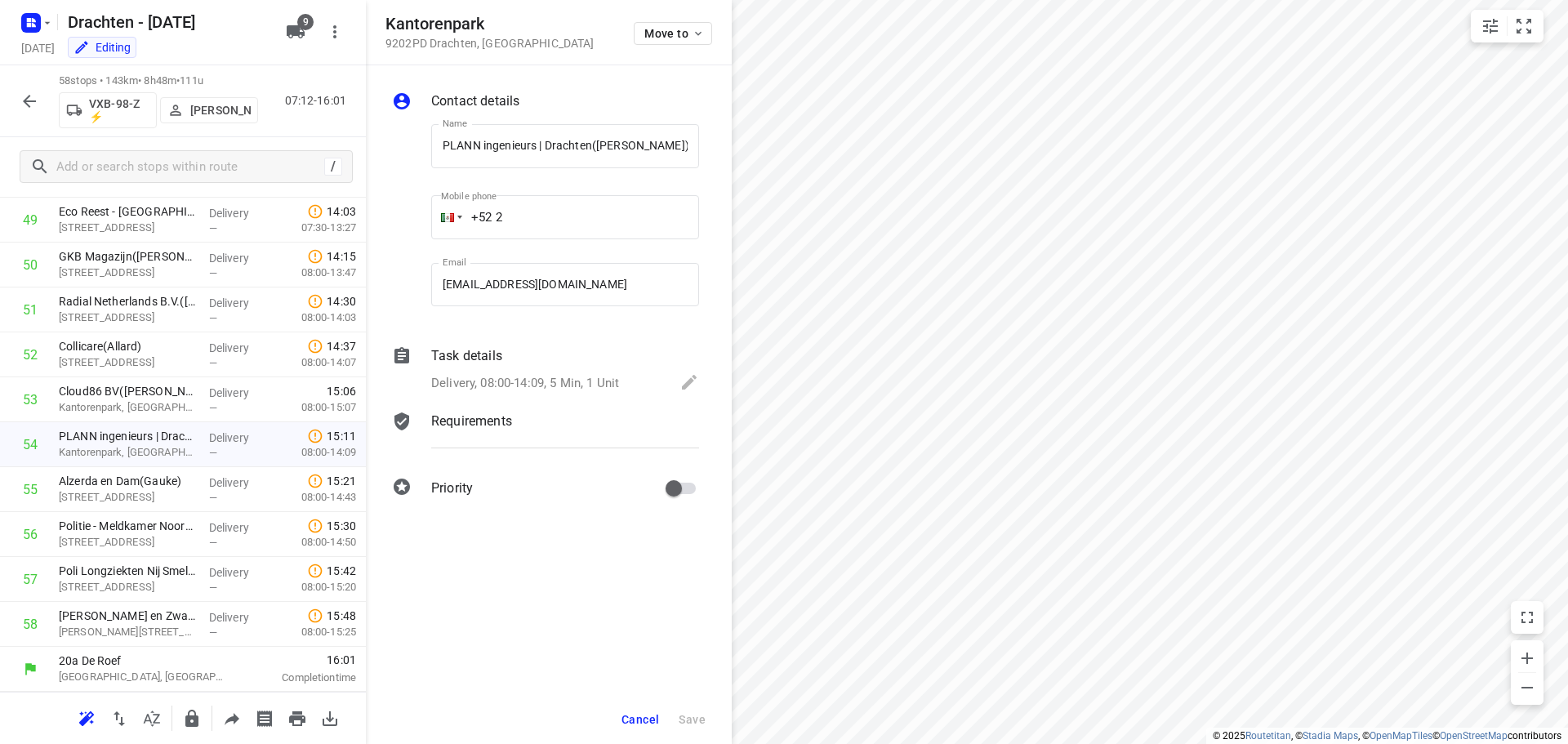
click at [627, 365] on div "Task details" at bounding box center [565, 356] width 268 height 19
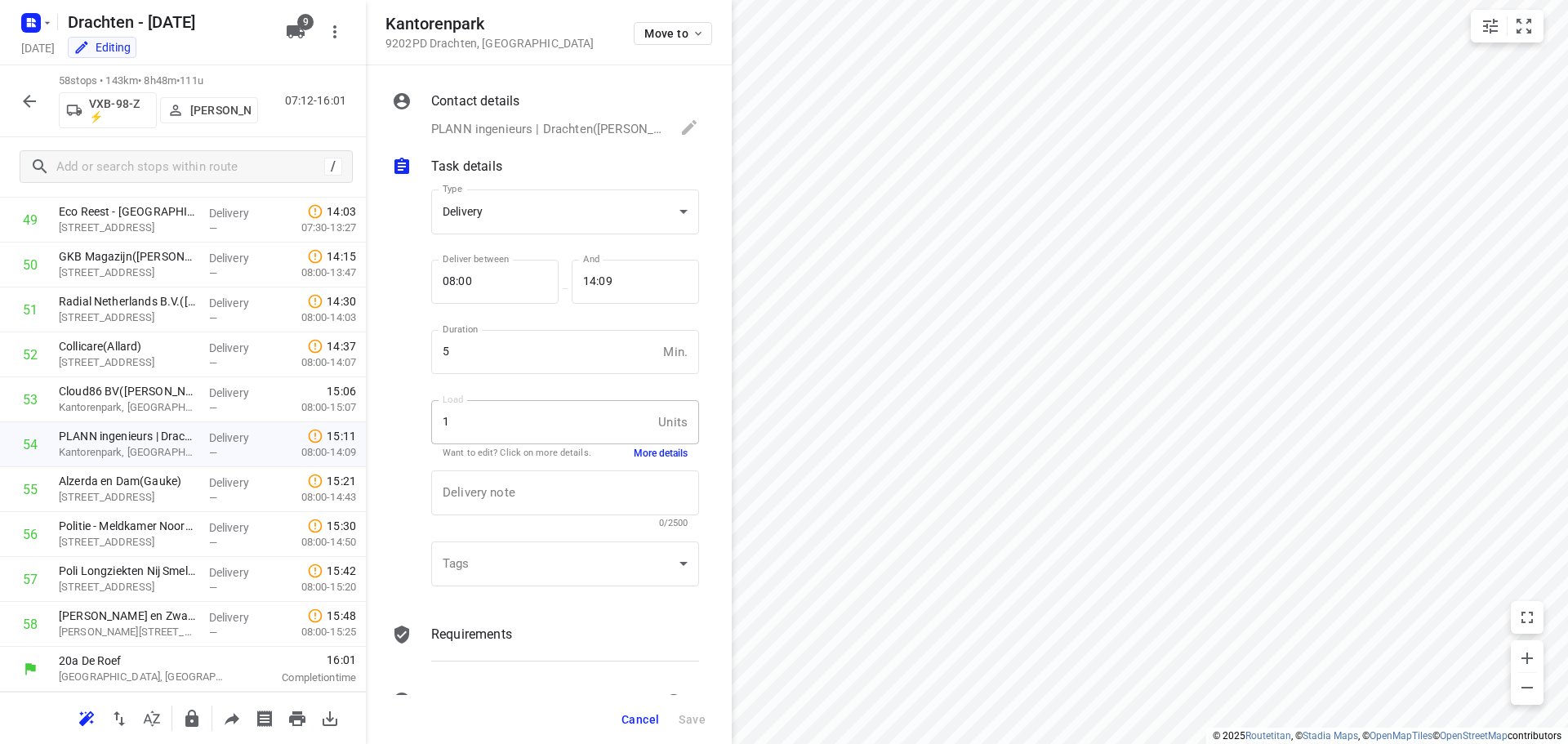
click at [634, 452] on button "More details" at bounding box center [661, 453] width 54 height 13
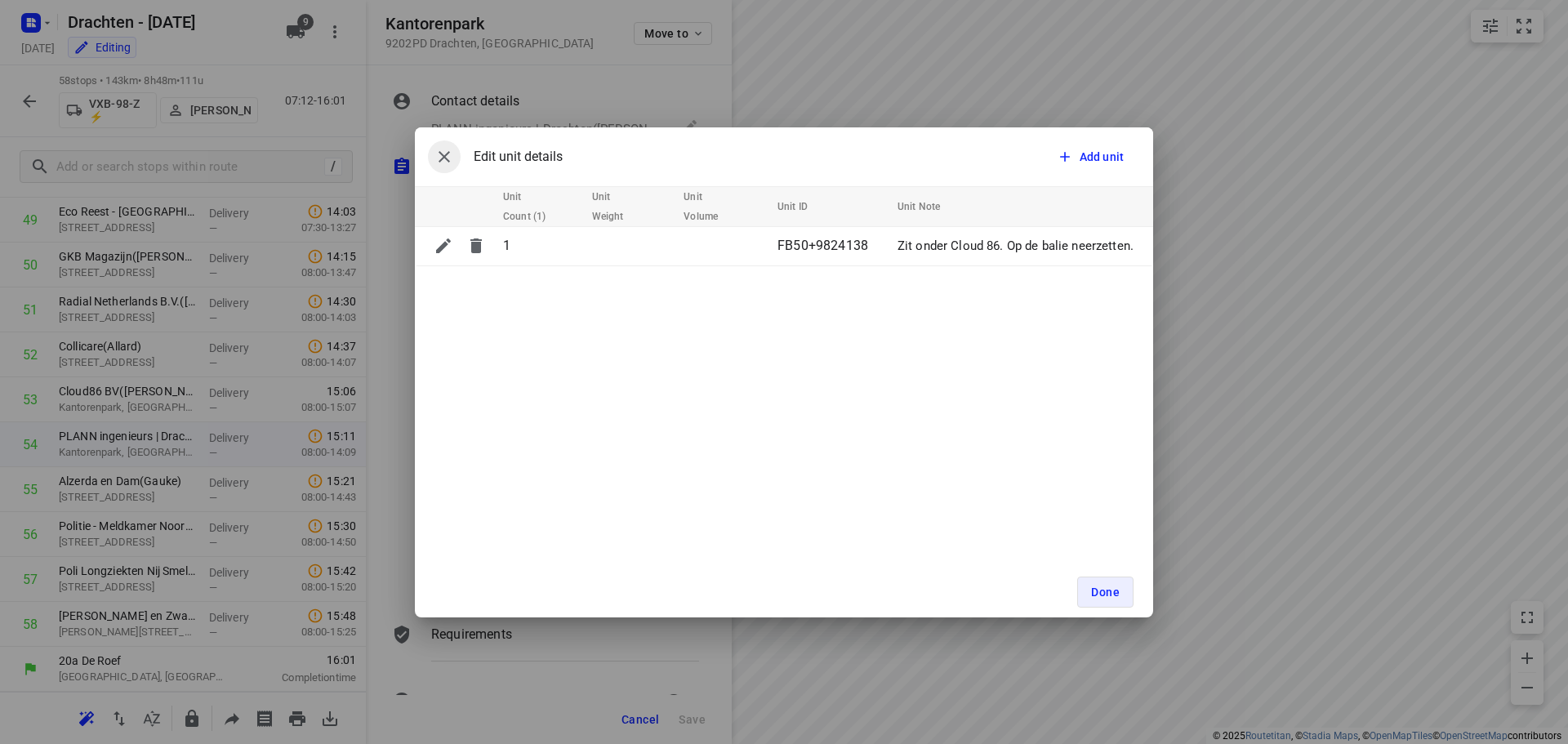
click at [439, 157] on icon "button" at bounding box center [444, 157] width 19 height 19
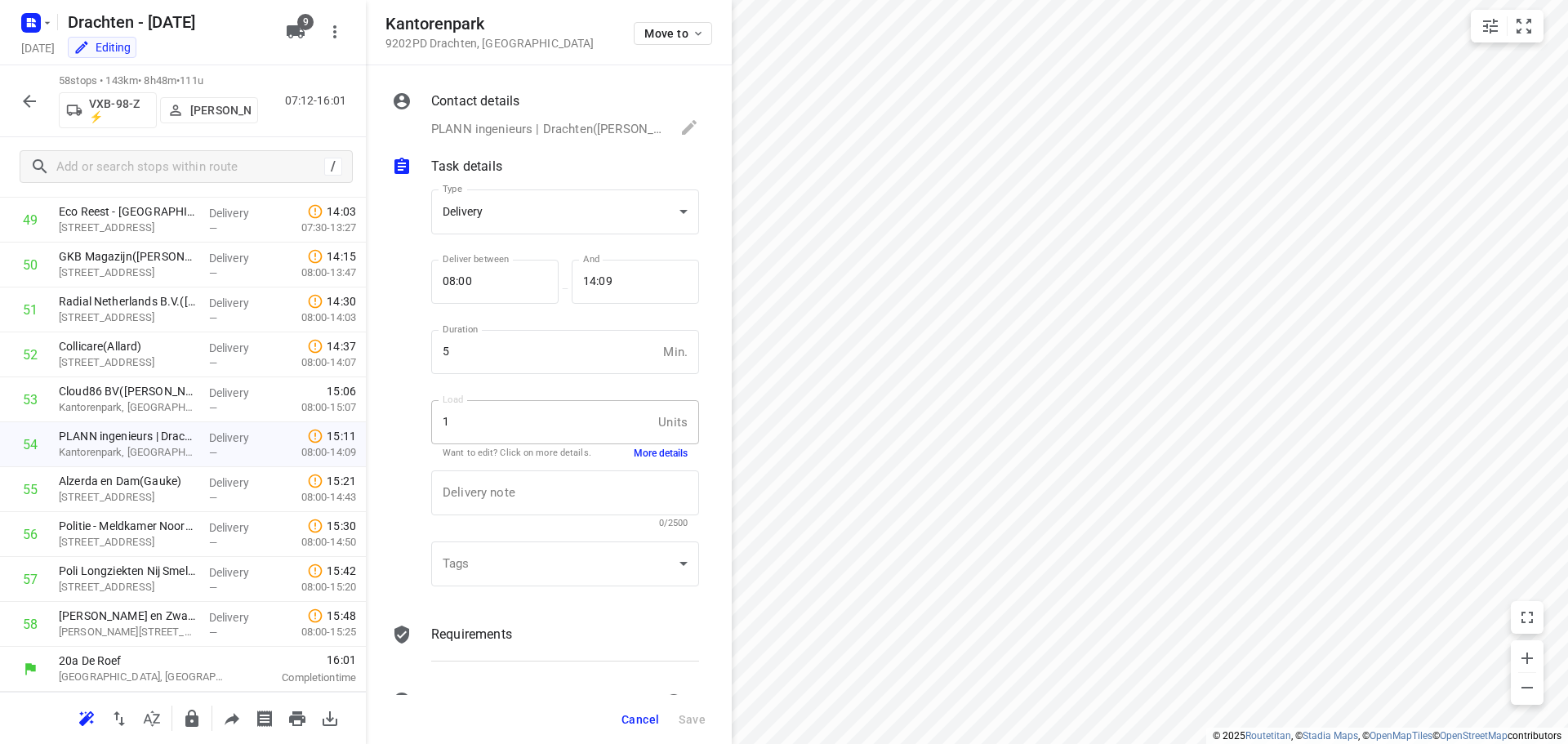
click at [629, 716] on span "Cancel" at bounding box center [640, 720] width 38 height 13
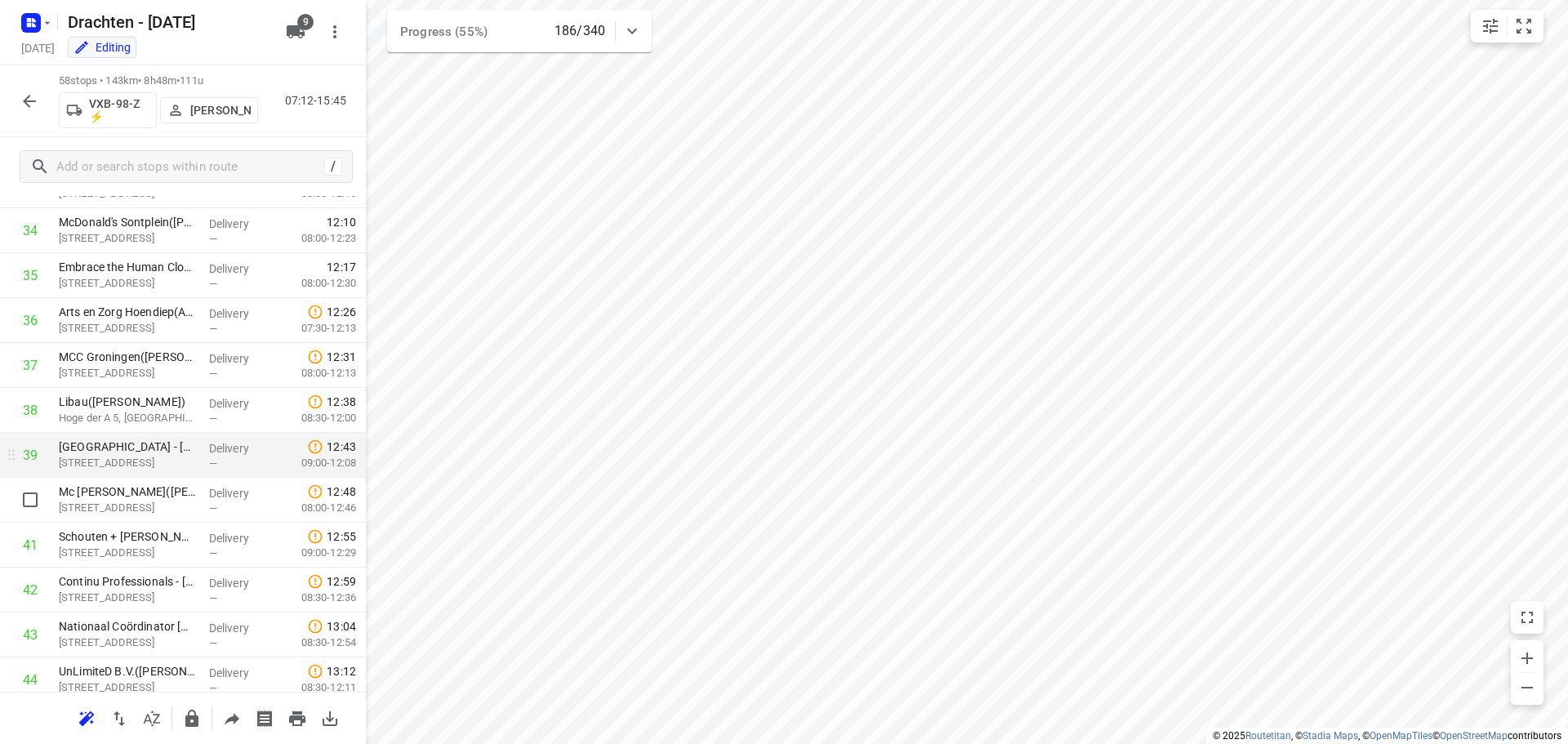
scroll to position [2043, 0]
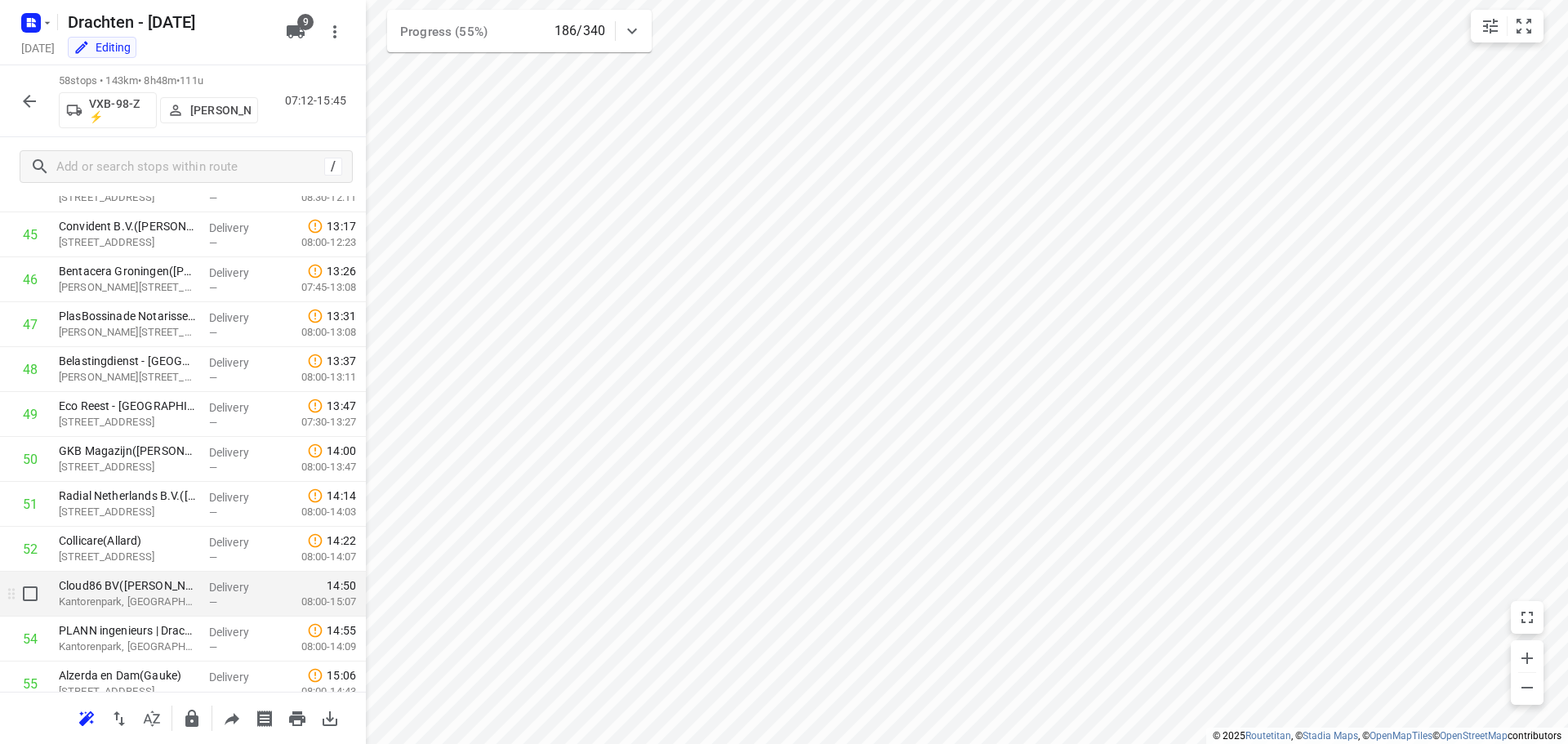
click at [135, 604] on p "Kantorenpark, [GEOGRAPHIC_DATA]" at bounding box center [127, 602] width 137 height 16
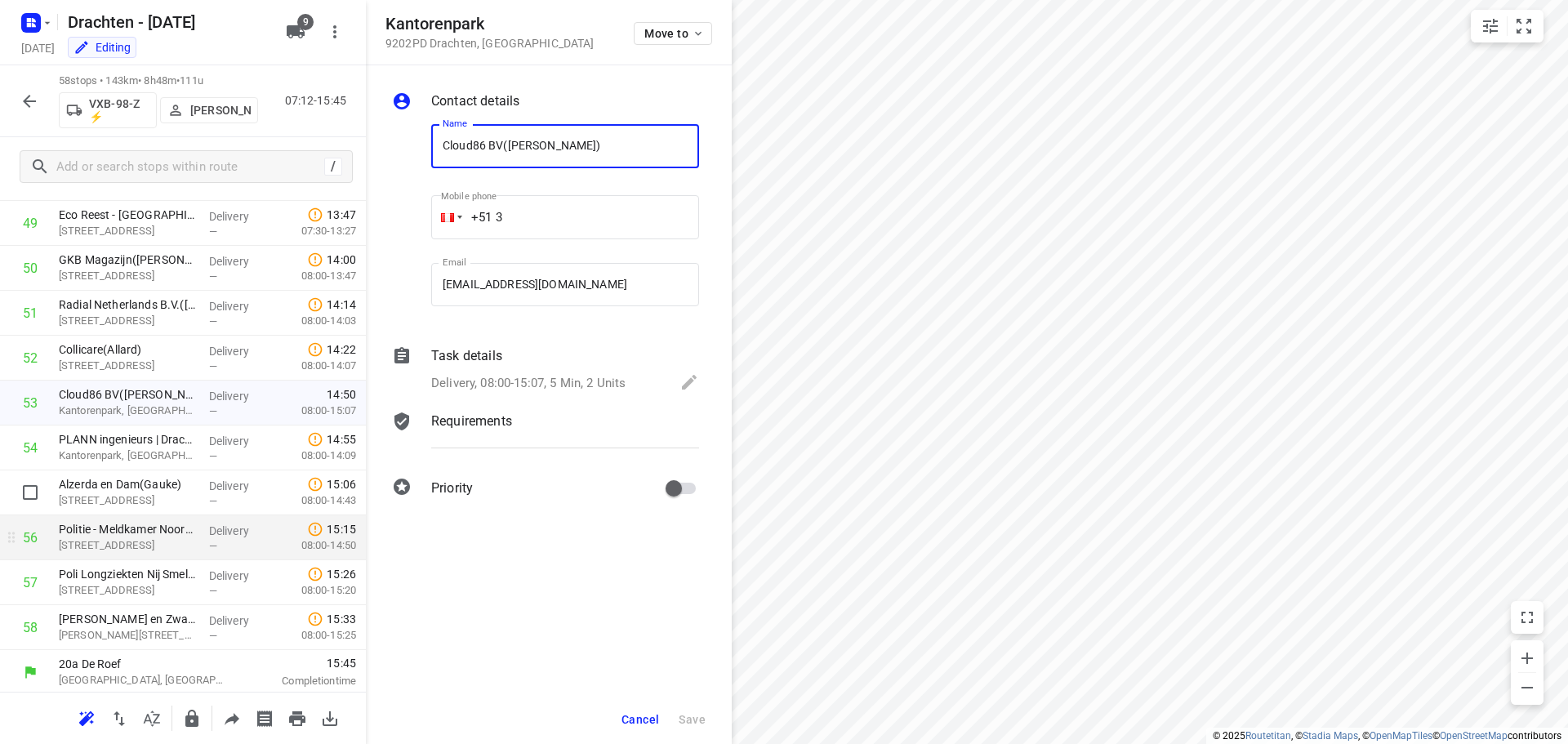
scroll to position [2237, 0]
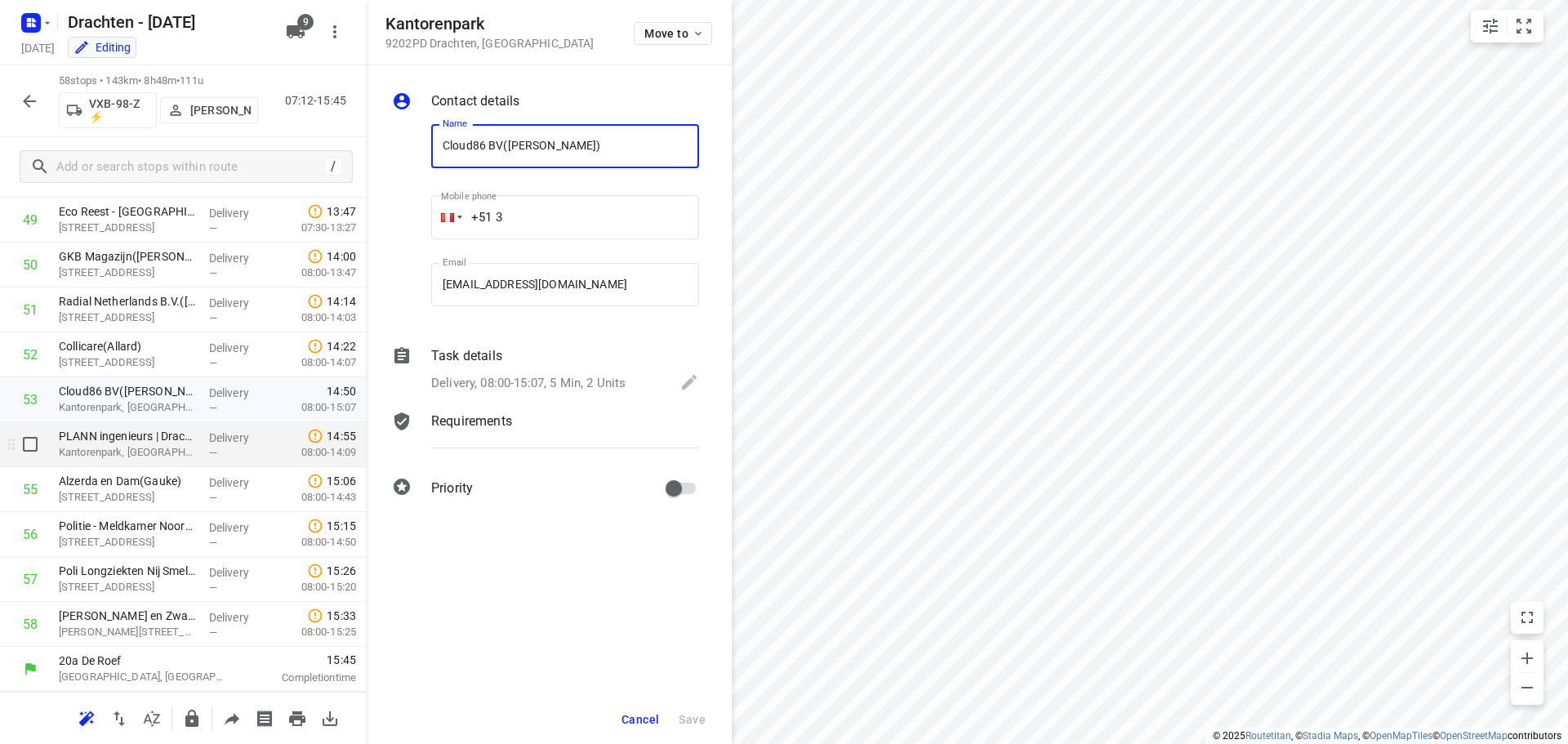
click at [134, 450] on p "Kantorenpark, [GEOGRAPHIC_DATA]" at bounding box center [127, 452] width 137 height 16
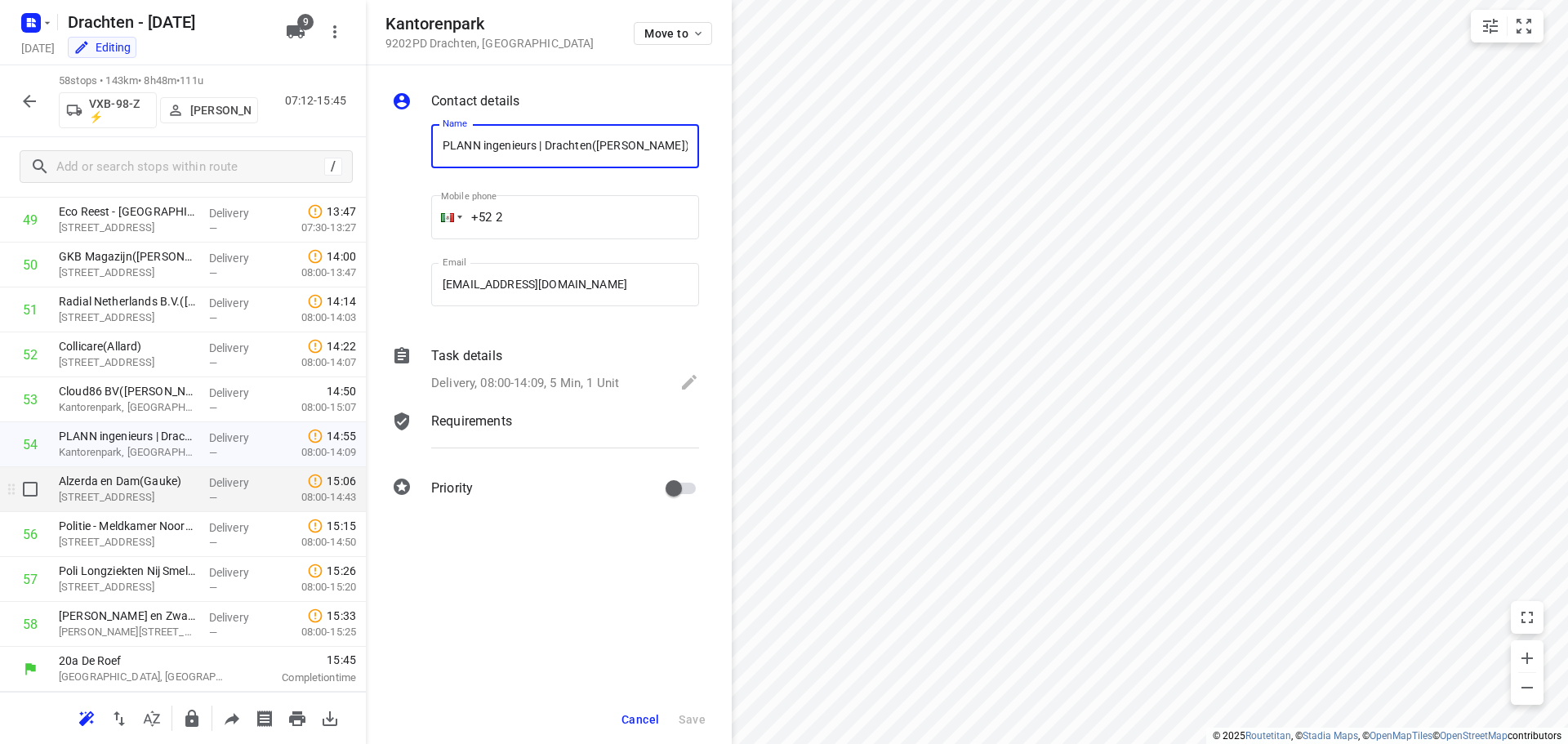
click at [134, 504] on p "[STREET_ADDRESS]" at bounding box center [127, 497] width 137 height 16
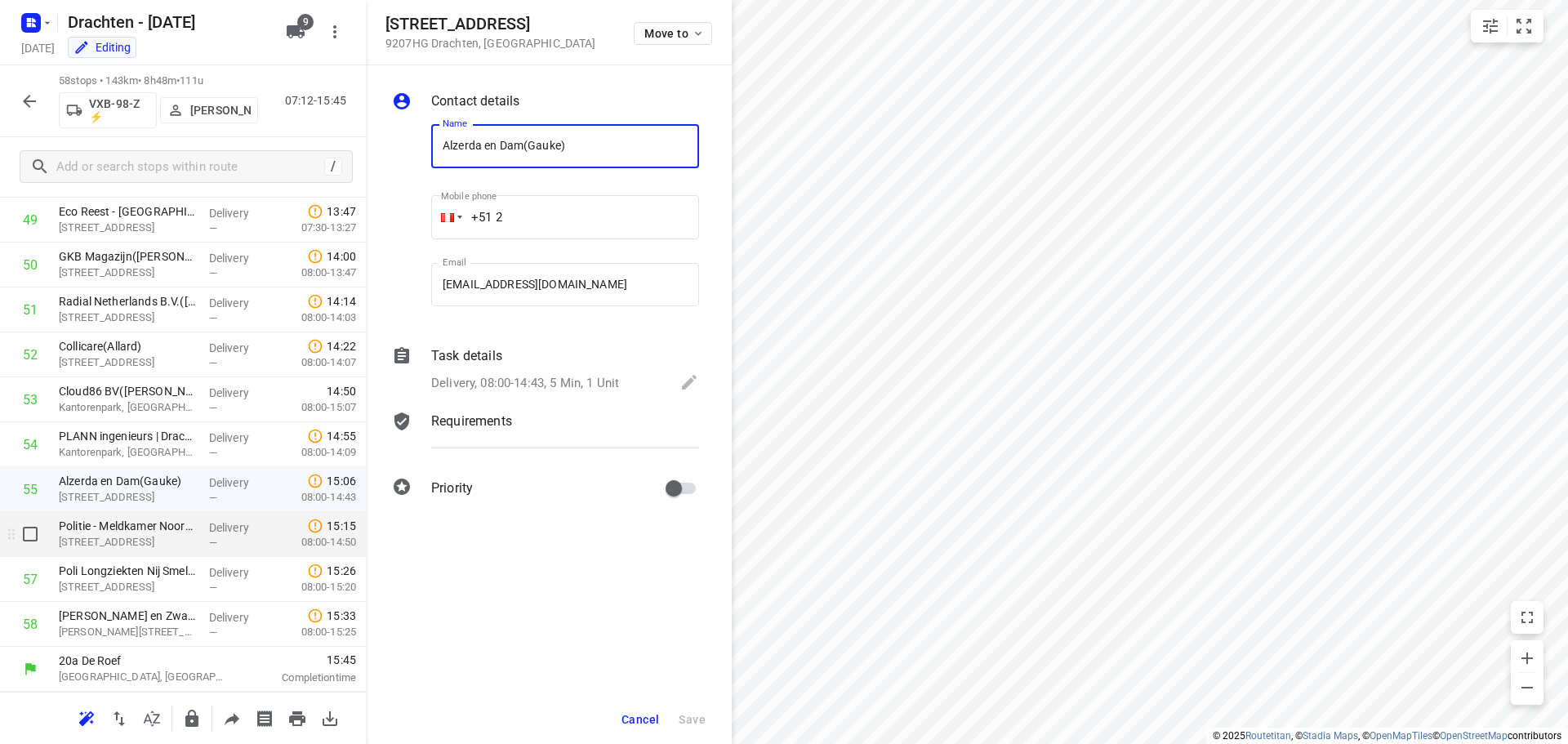
click at [131, 552] on div "Politie - Meldkamer Noord-Nederland(Alice Koning) Noorderend 4, Drachten" at bounding box center [127, 534] width 150 height 45
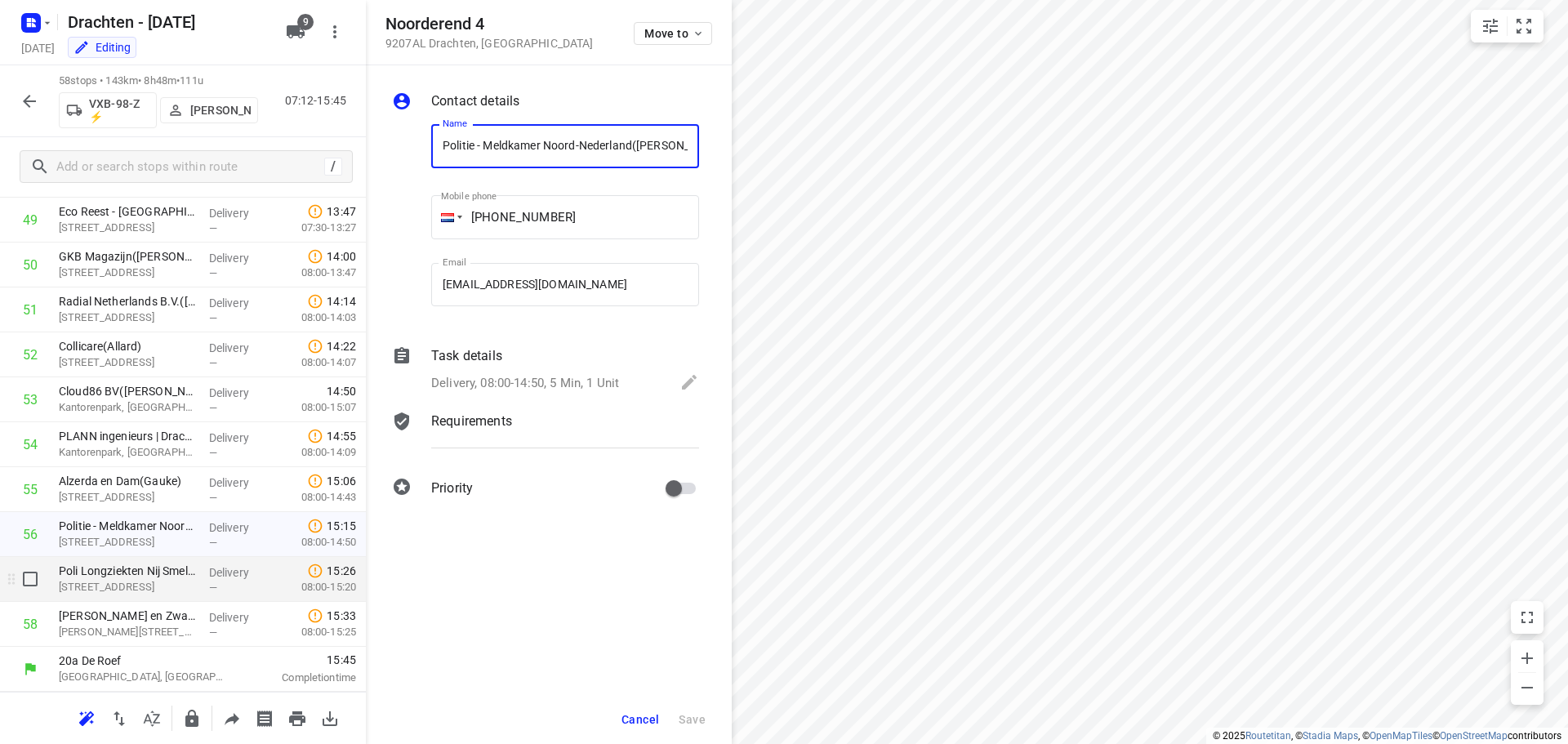
click at [130, 586] on p "[STREET_ADDRESS]" at bounding box center [127, 587] width 137 height 16
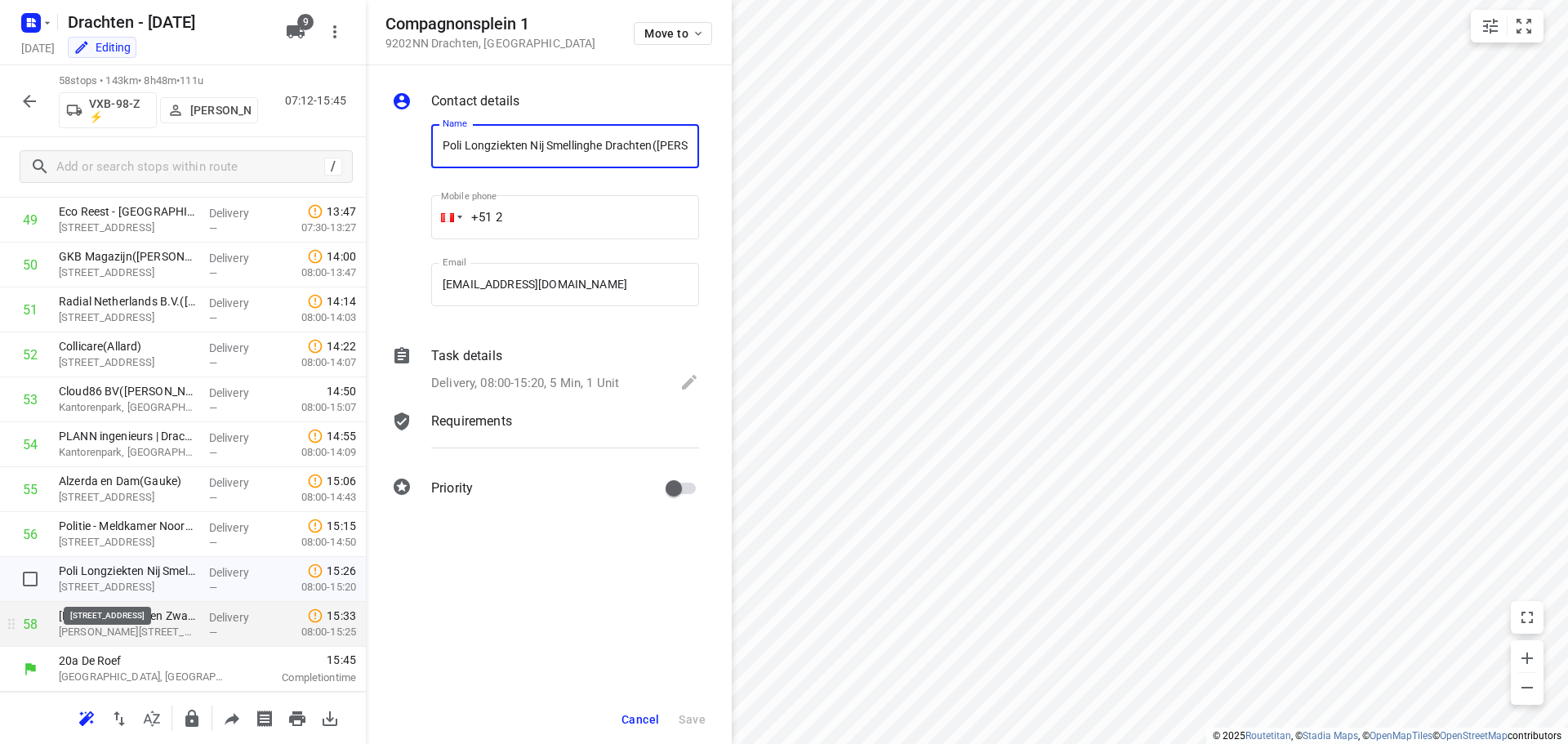
scroll to position [0, 19]
click at [131, 627] on p "[PERSON_NAME][STREET_ADDRESS]" at bounding box center [127, 632] width 137 height 16
click at [653, 723] on span "Cancel" at bounding box center [640, 720] width 38 height 13
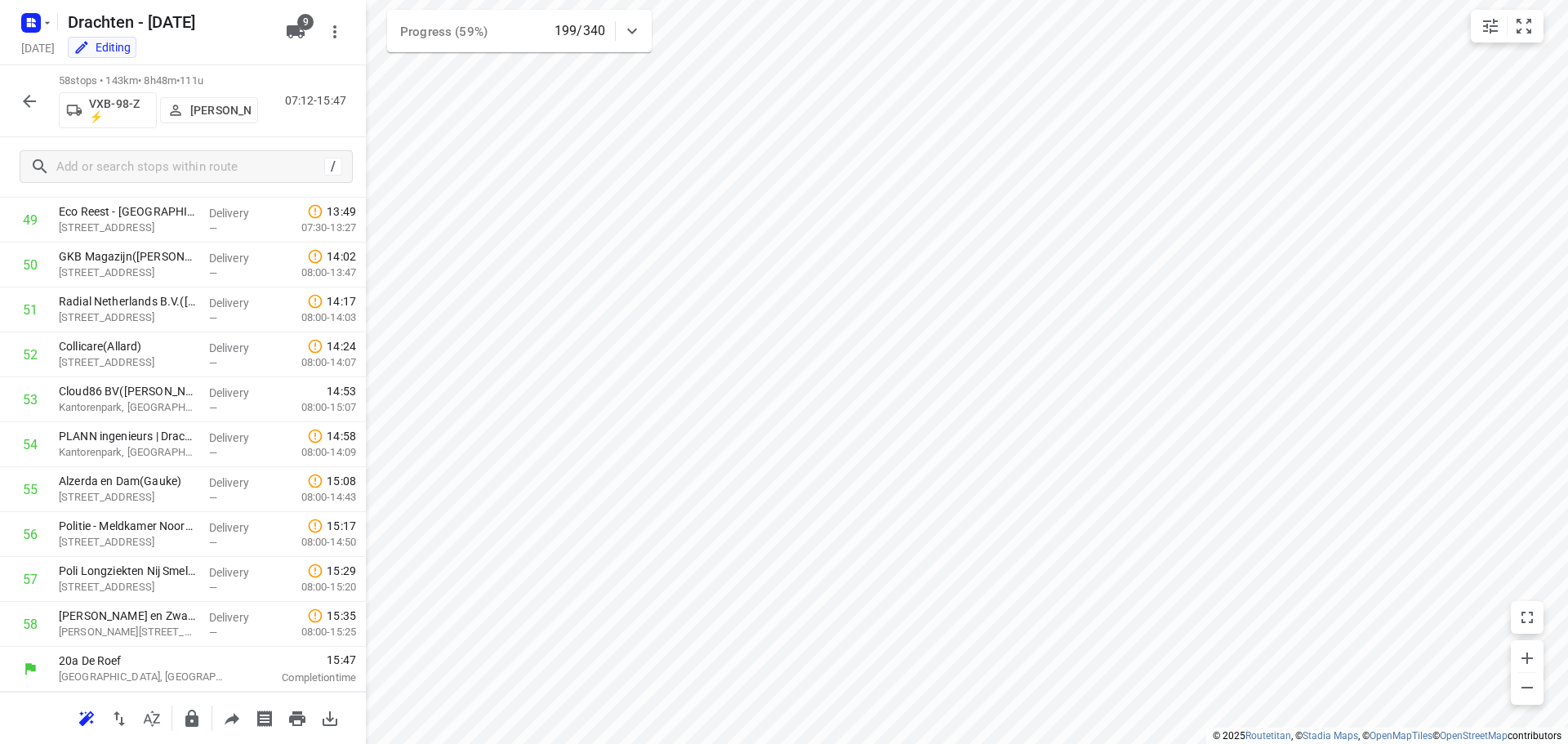
click at [29, 99] on icon "button" at bounding box center [29, 101] width 19 height 19
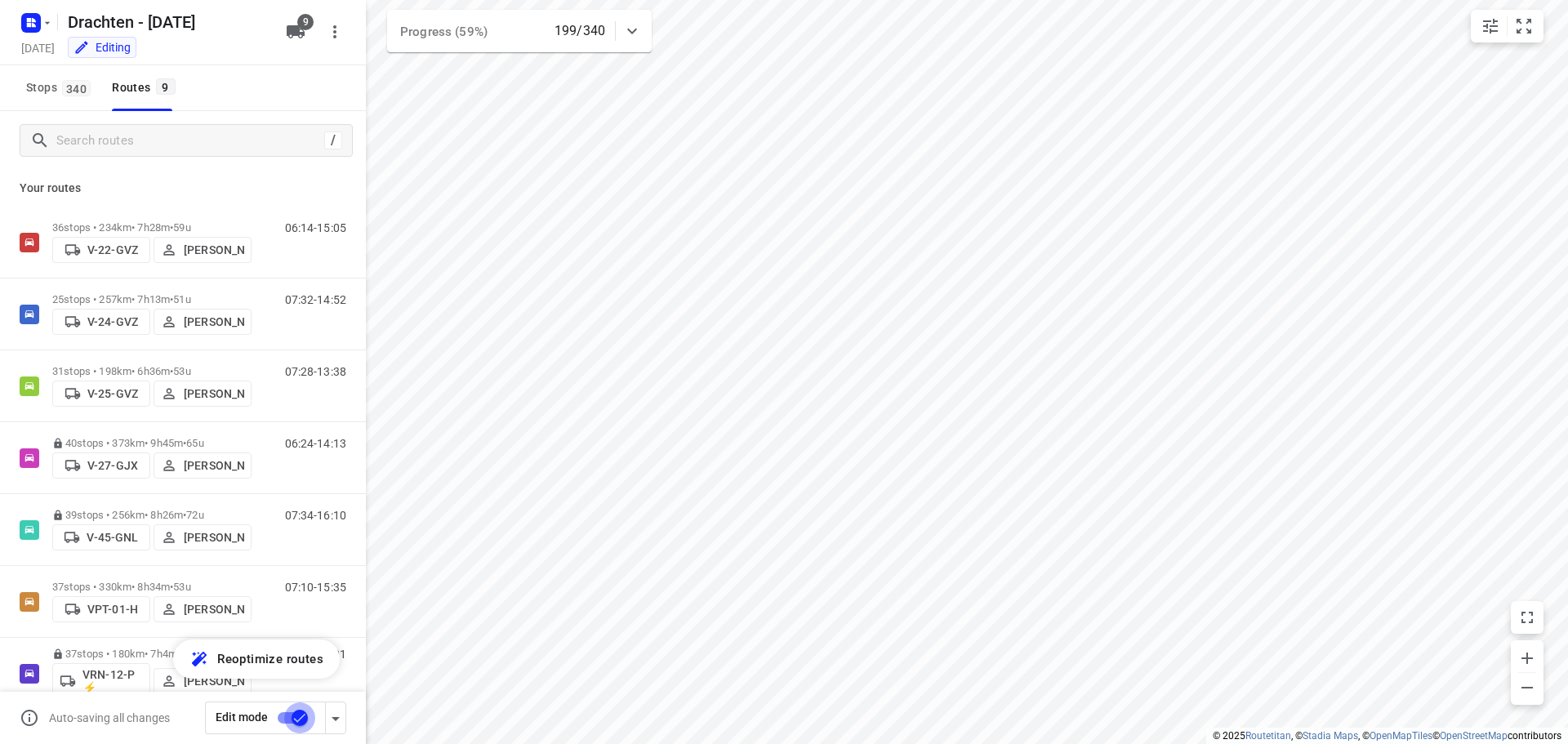
click at [290, 709] on input "checkbox" at bounding box center [300, 718] width 93 height 31
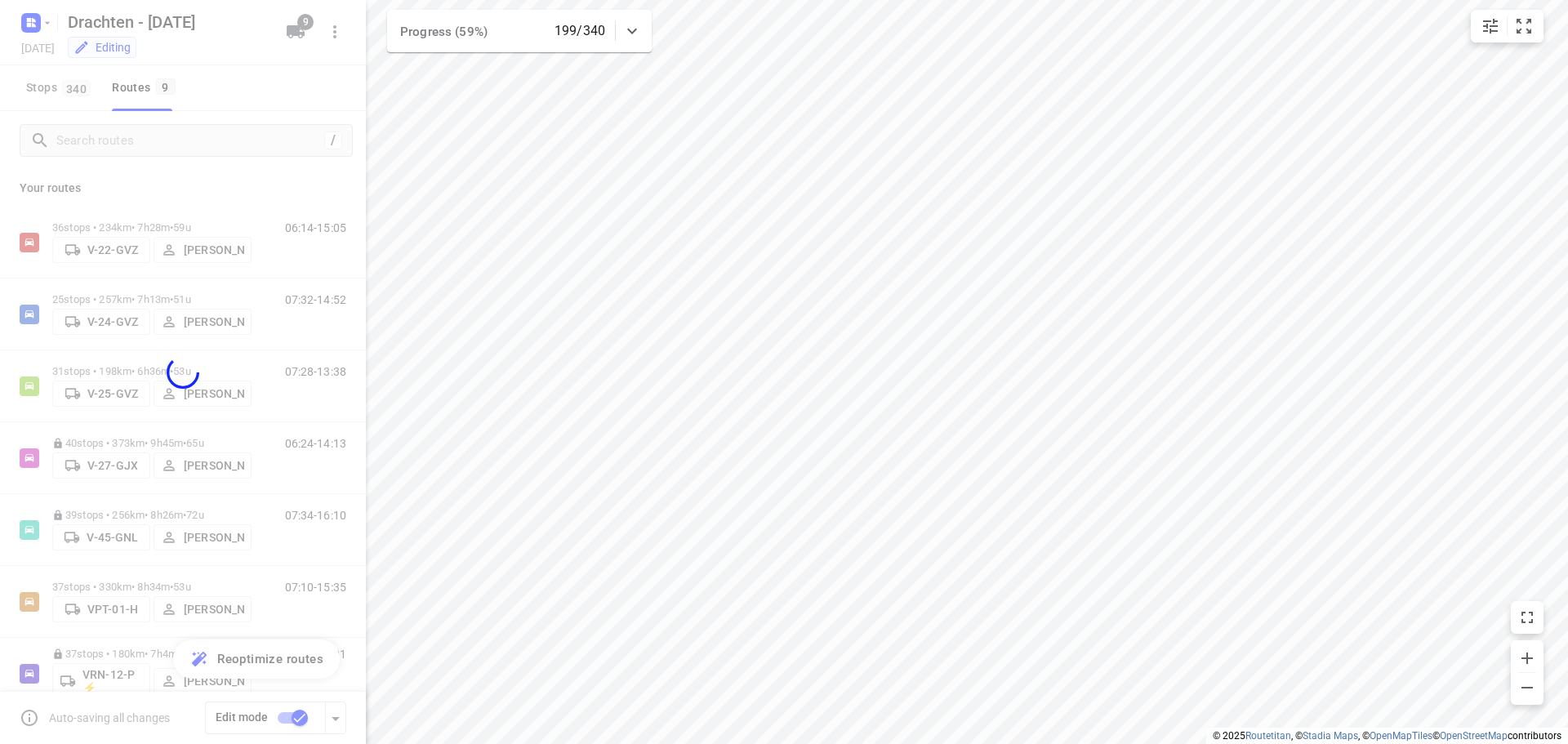
checkbox input "false"
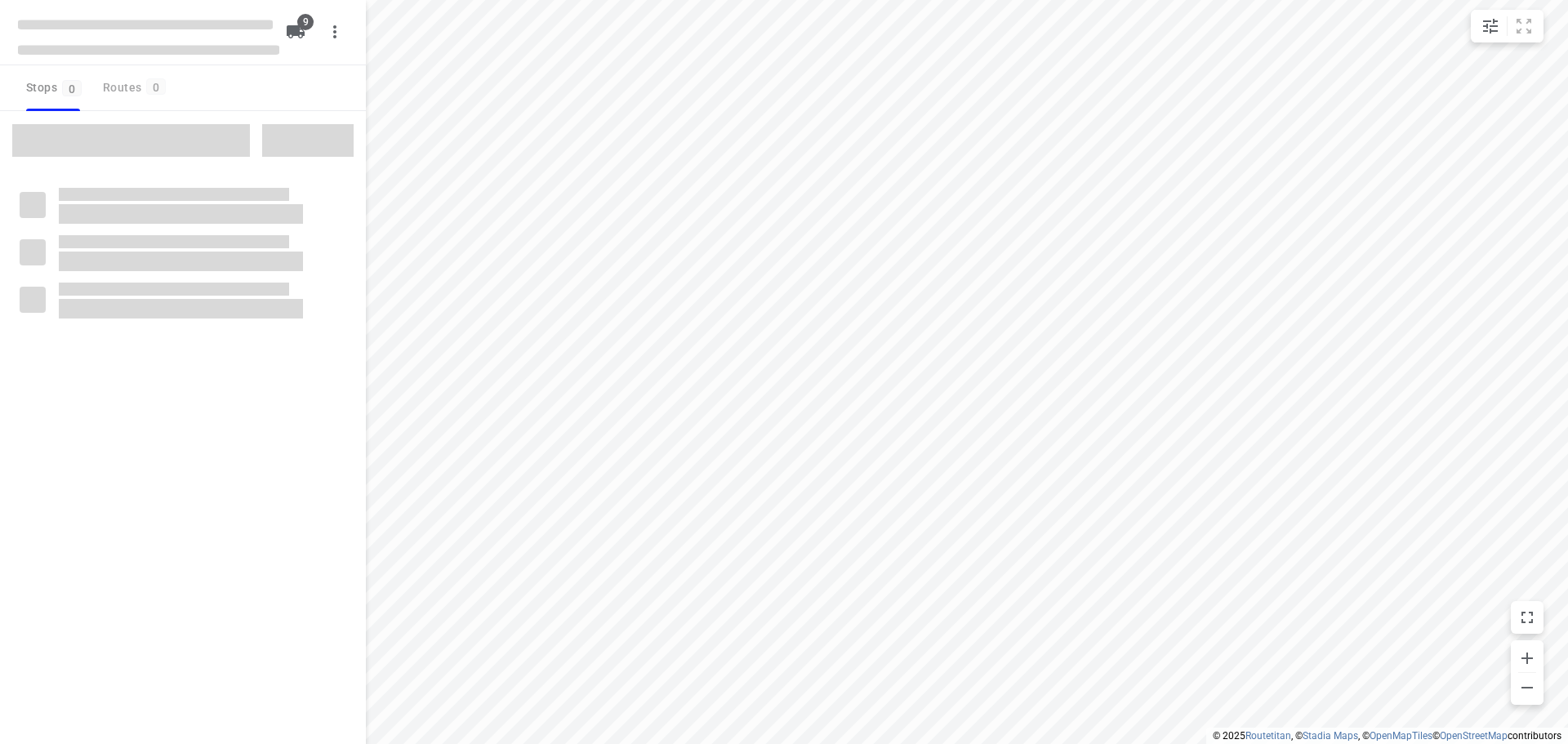
checkbox input "true"
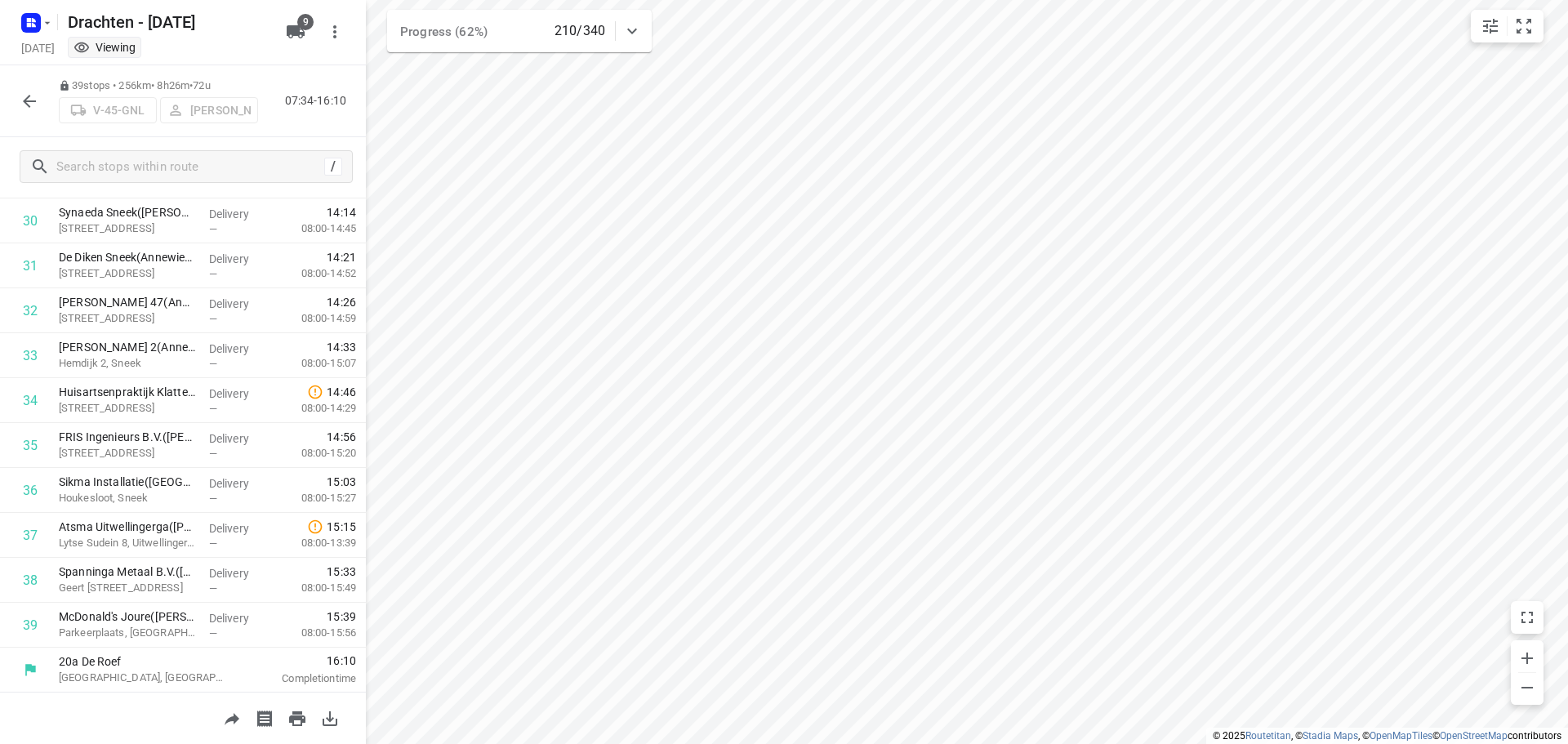
scroll to position [1384, 0]
click at [35, 104] on icon "button" at bounding box center [29, 101] width 19 height 19
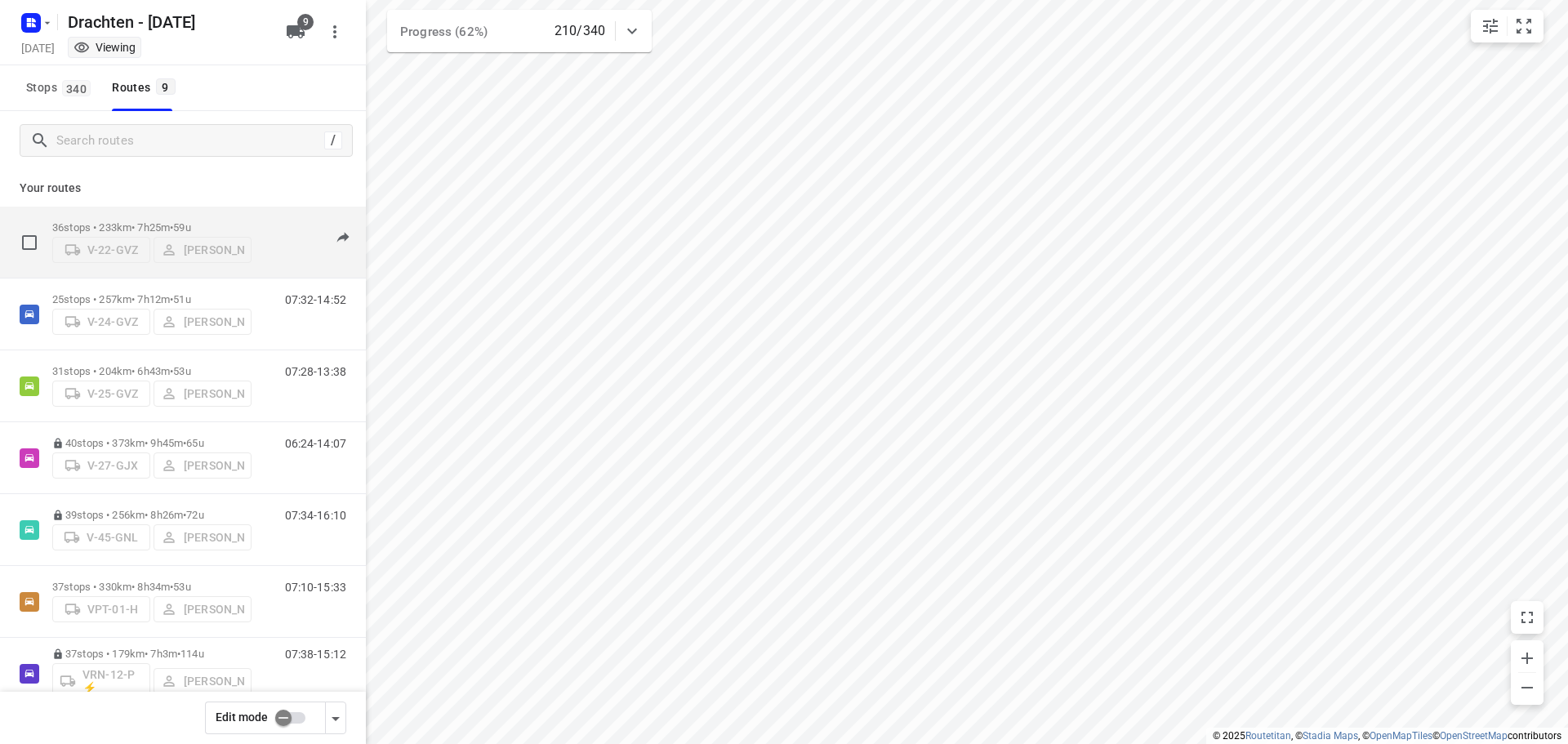
click at [162, 222] on p "36 stops • 233km • 7h25m • 59u" at bounding box center [152, 227] width 200 height 13
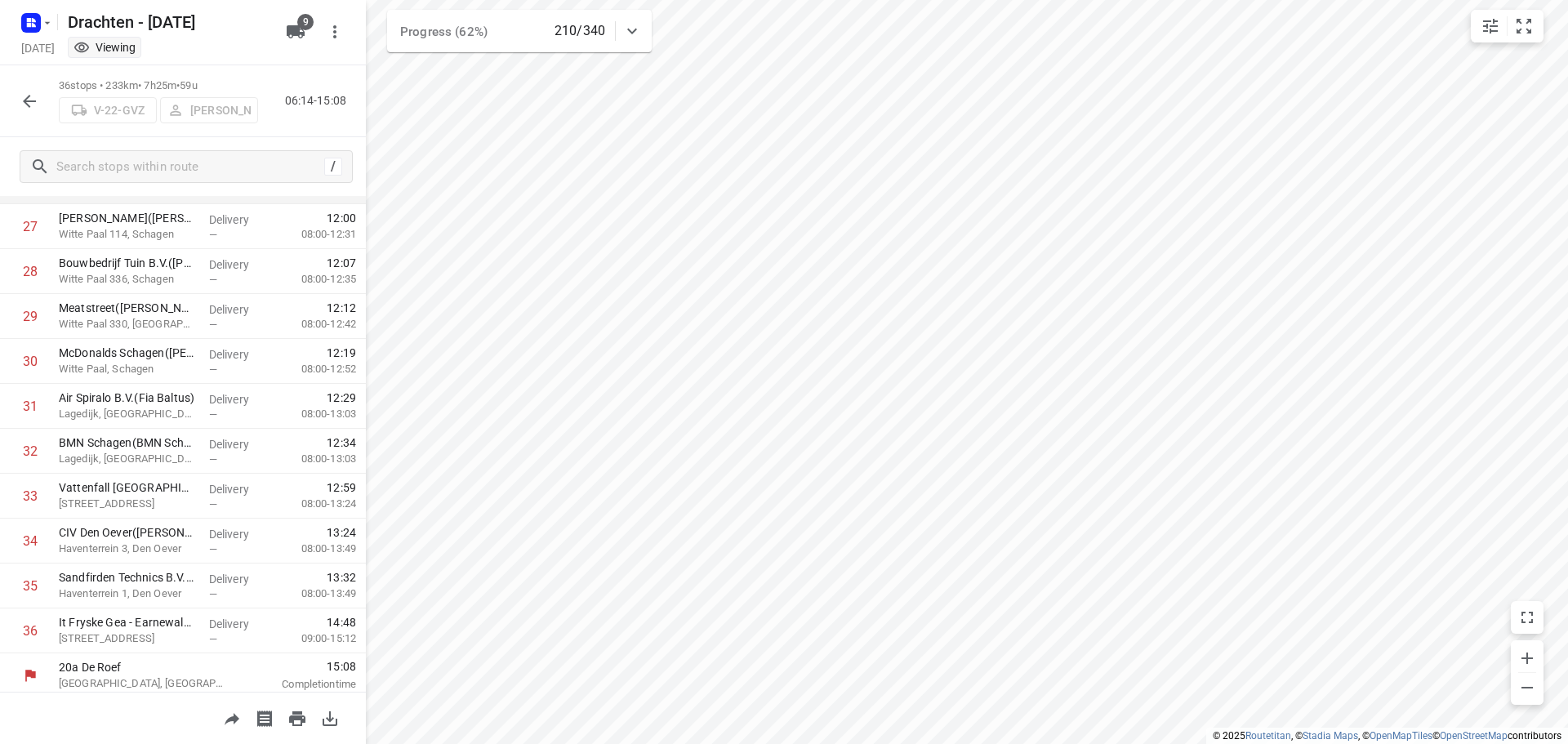
scroll to position [1249, 0]
click at [21, 90] on button "button" at bounding box center [29, 101] width 33 height 33
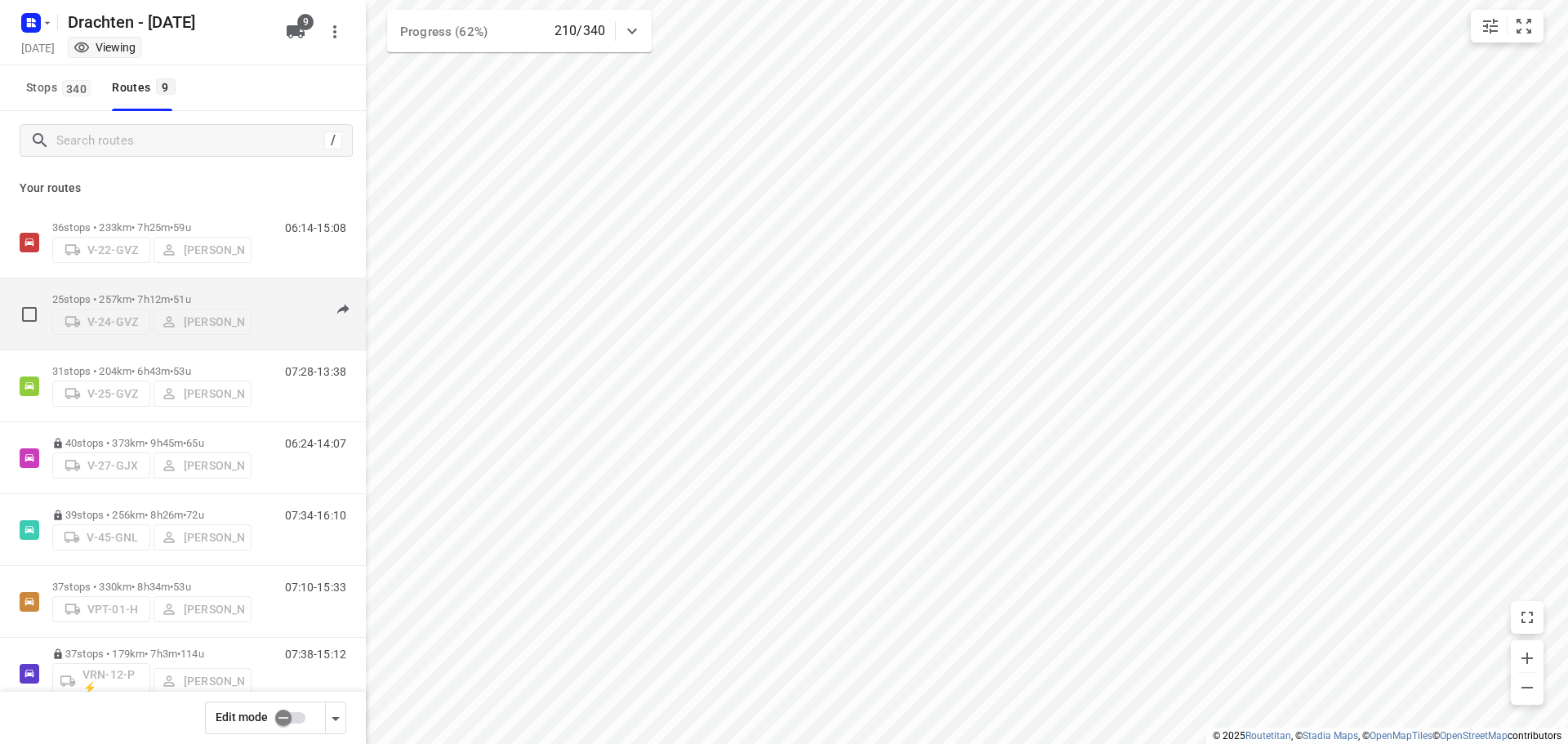
click at [144, 286] on div "25 stops • 257km • 7h12m • 51u V-24-GVZ [PERSON_NAME]" at bounding box center [152, 313] width 200 height 58
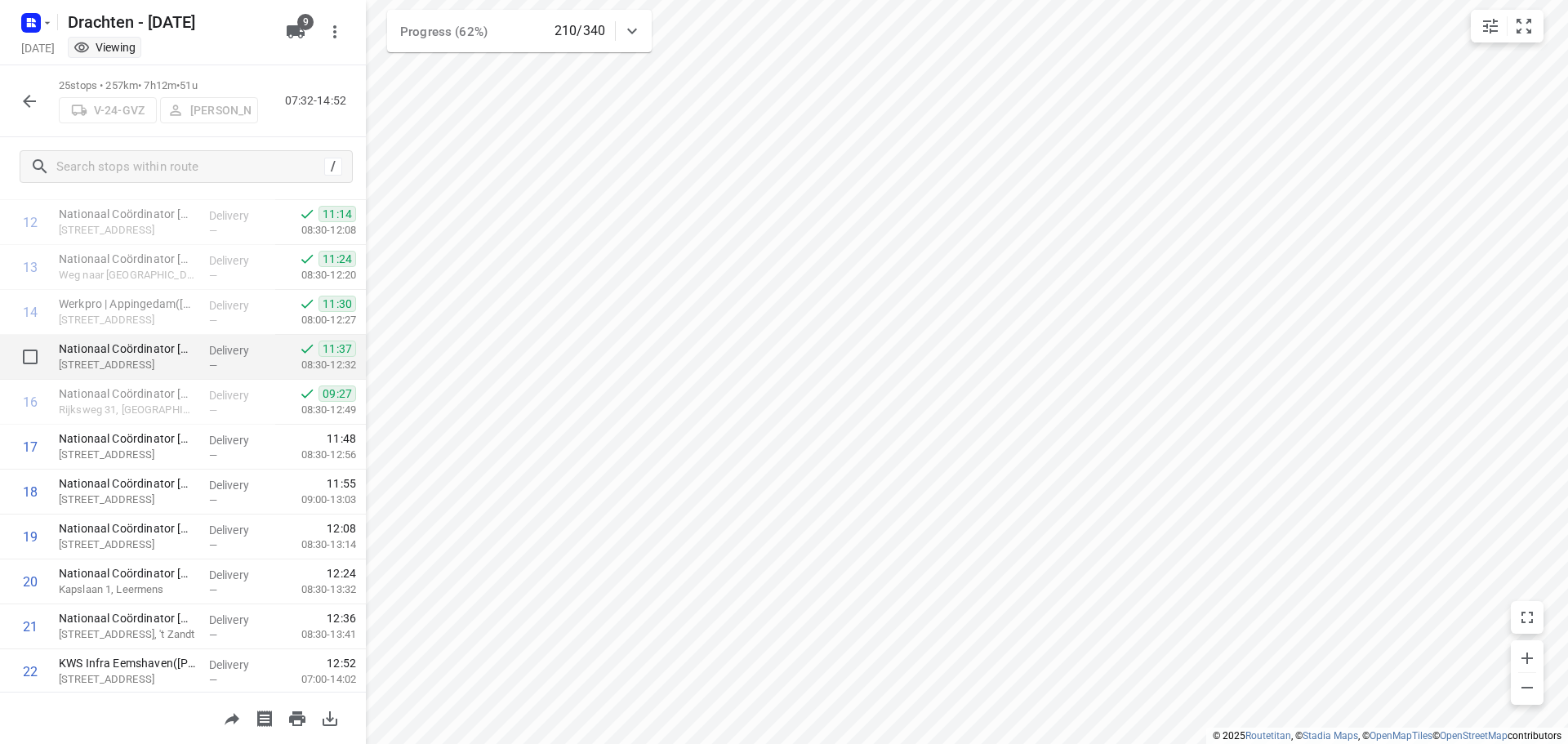
scroll to position [754, 0]
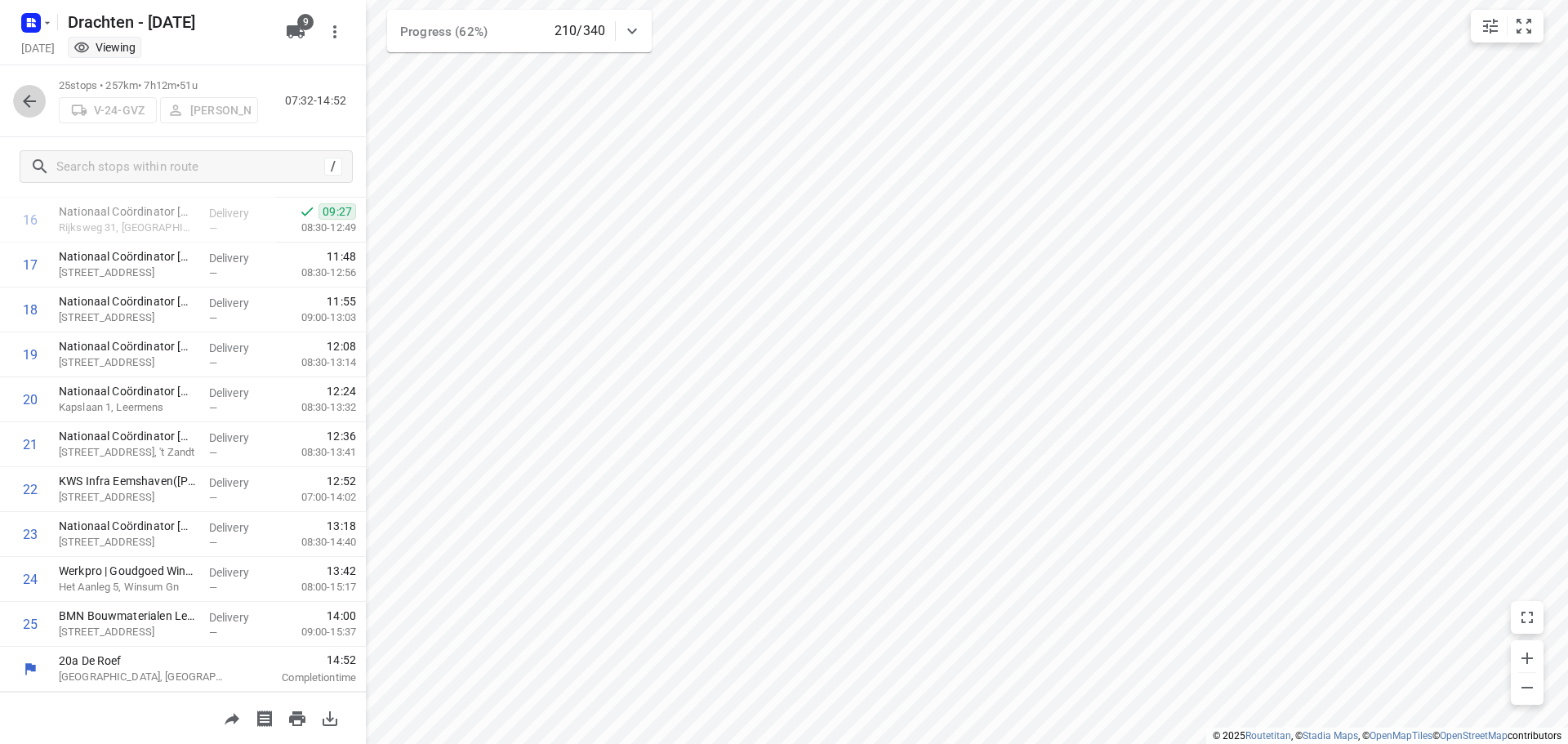
click at [38, 113] on button "button" at bounding box center [29, 101] width 33 height 33
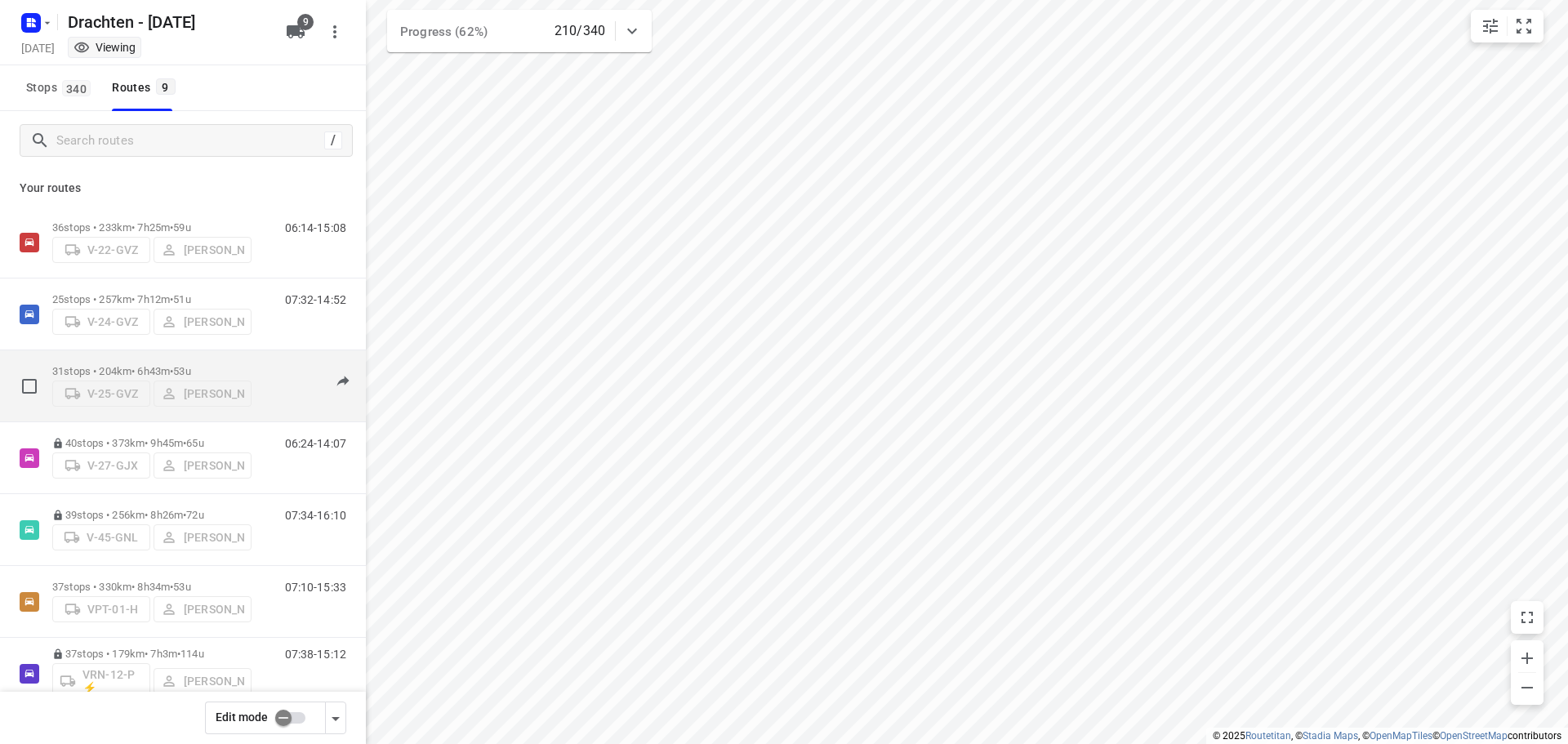
click at [158, 372] on p "31 stops • 204km • 6h43m • 53u" at bounding box center [152, 372] width 200 height 13
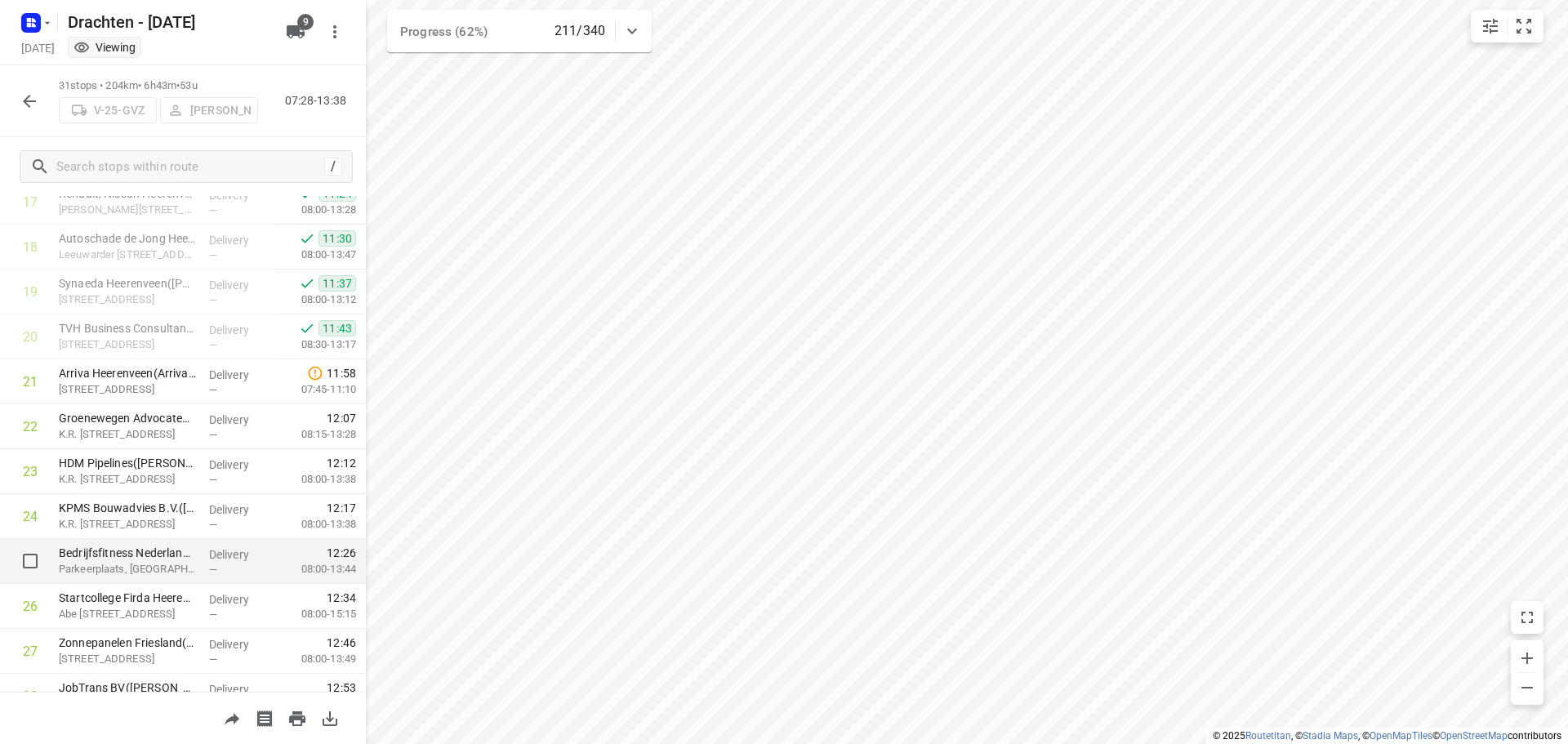
scroll to position [1024, 0]
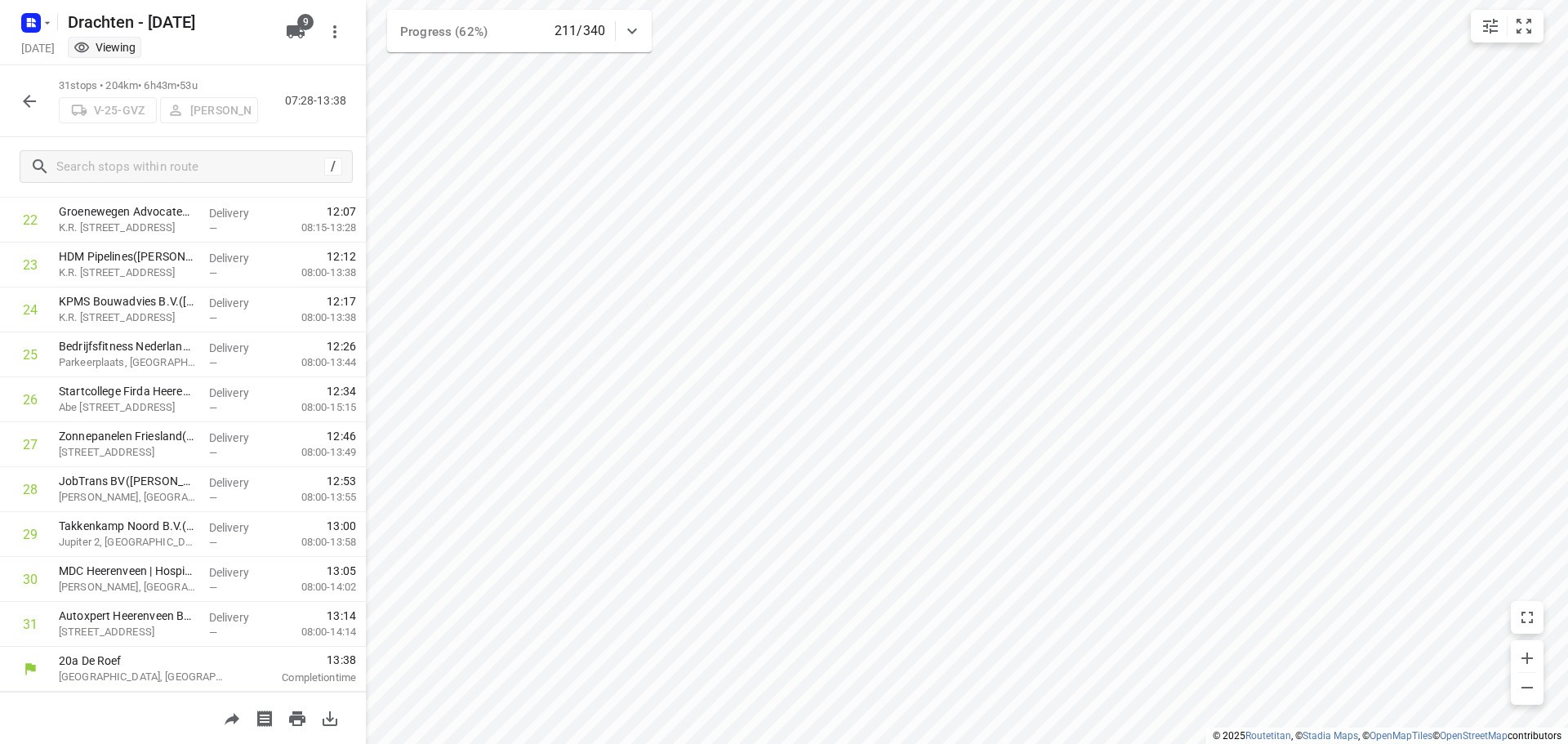
click at [27, 104] on icon "button" at bounding box center [29, 101] width 13 height 13
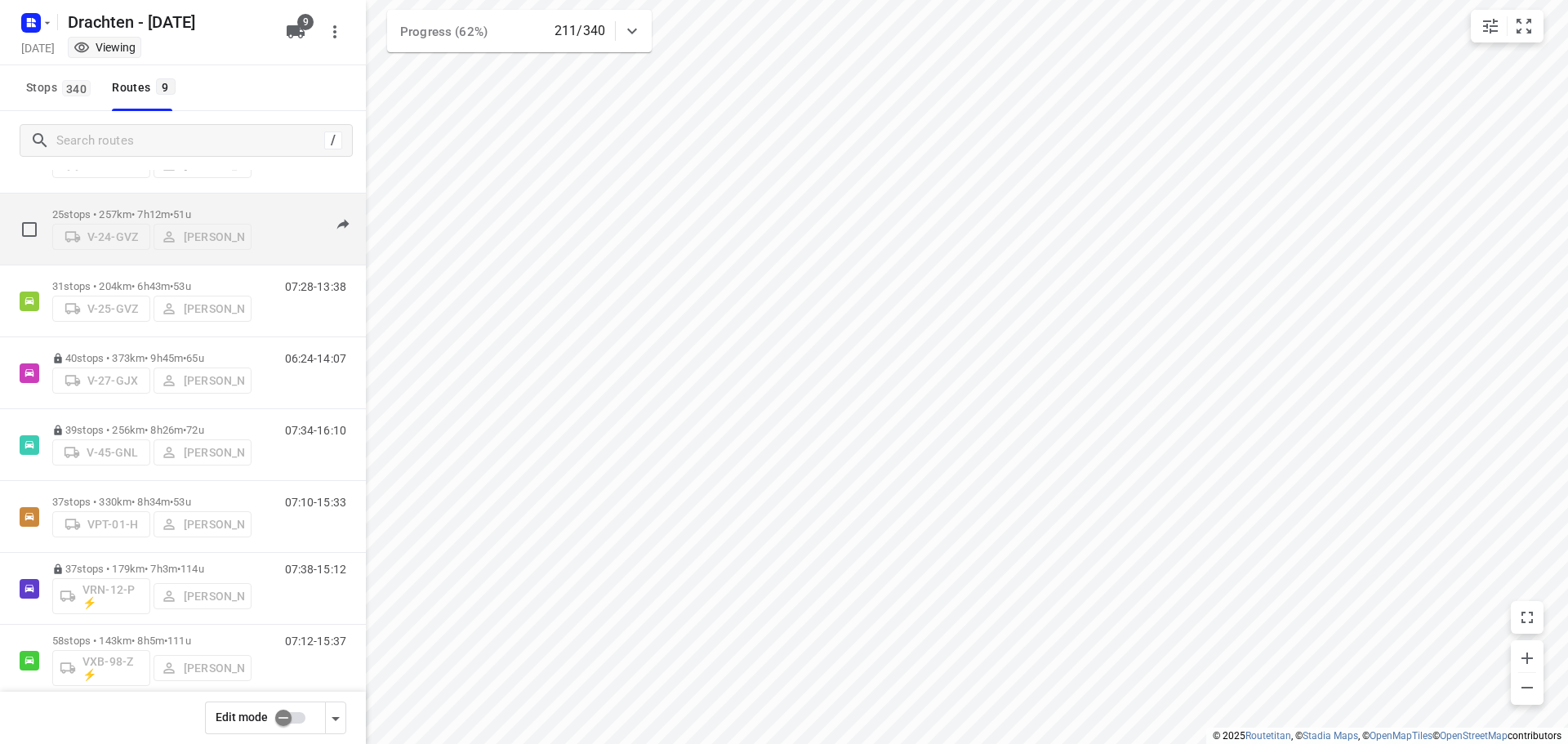
scroll to position [178, 0]
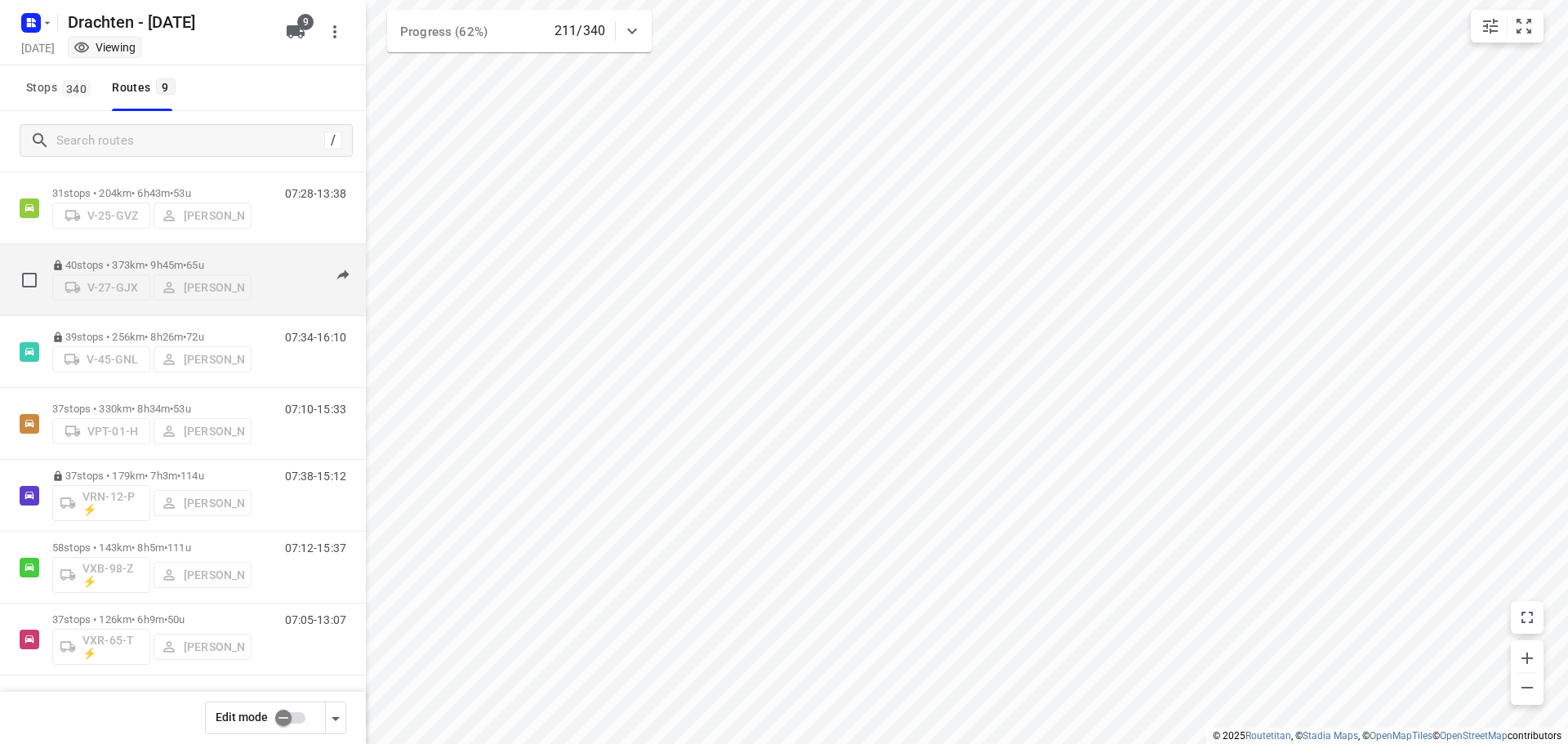
click at [155, 261] on p "40 stops • 373km • 9h45m • 65u" at bounding box center [152, 265] width 200 height 13
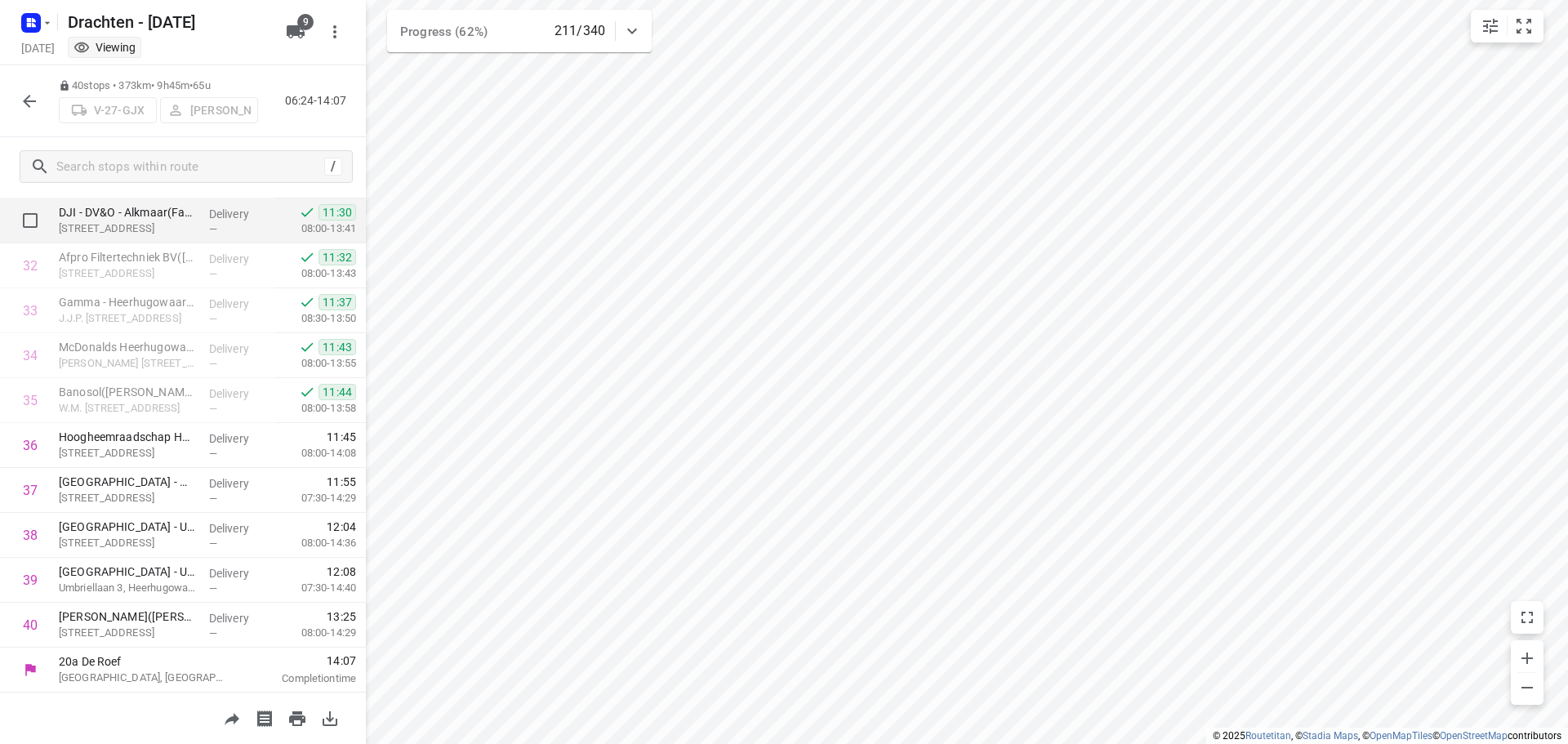
scroll to position [1428, 0]
click at [25, 101] on icon "button" at bounding box center [29, 101] width 13 height 13
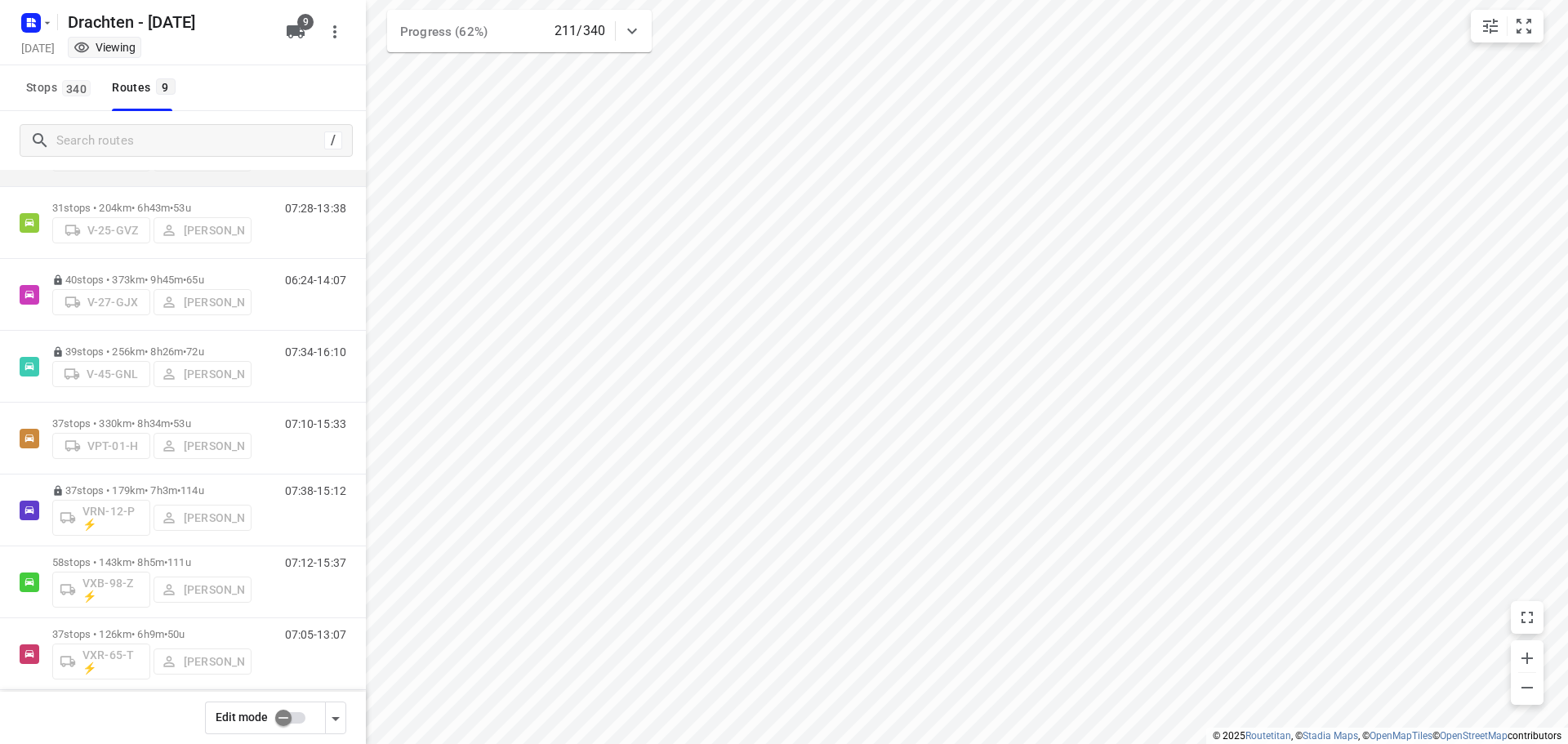
scroll to position [178, 0]
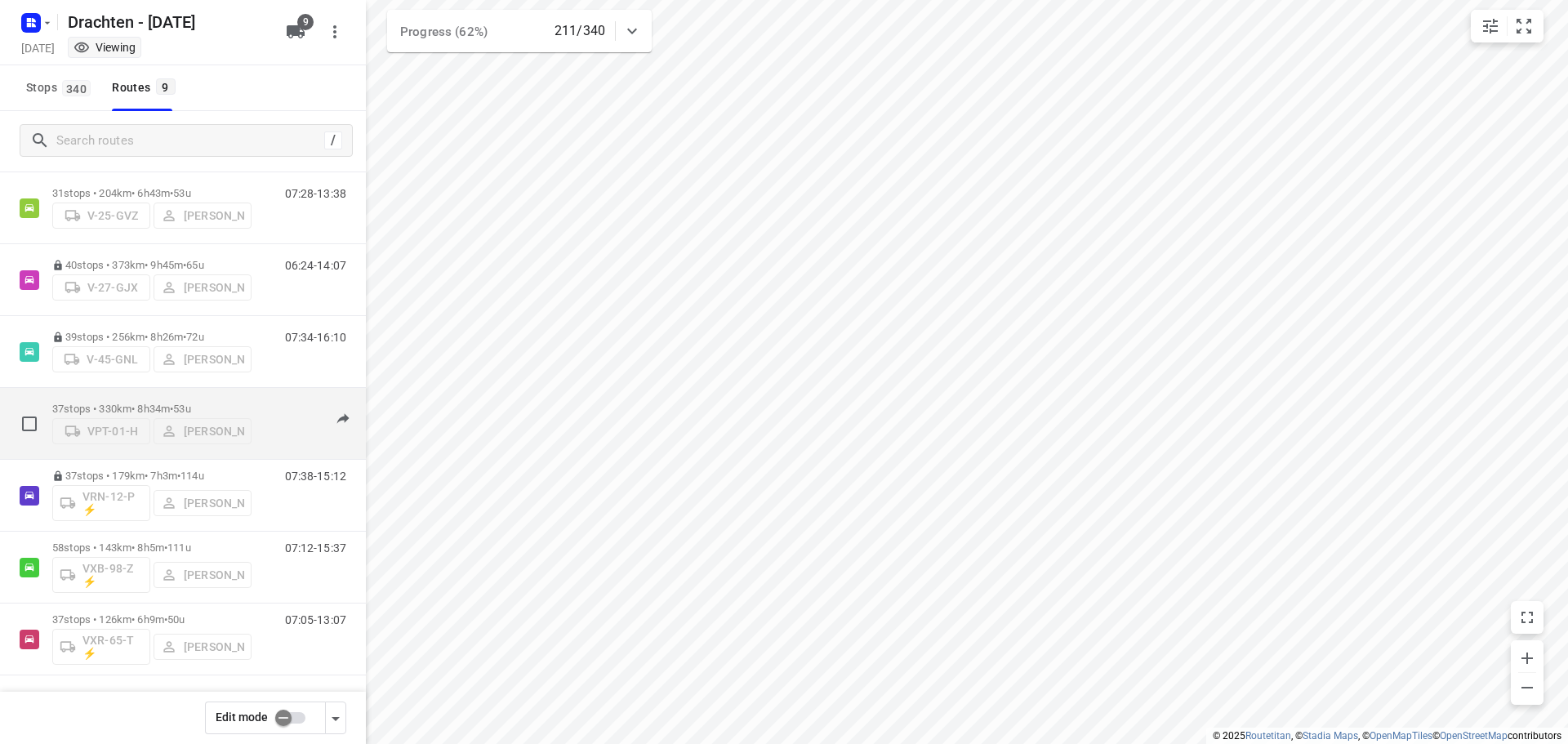
click at [149, 403] on p "37 stops • 330km • 8h34m • 53u" at bounding box center [152, 409] width 200 height 13
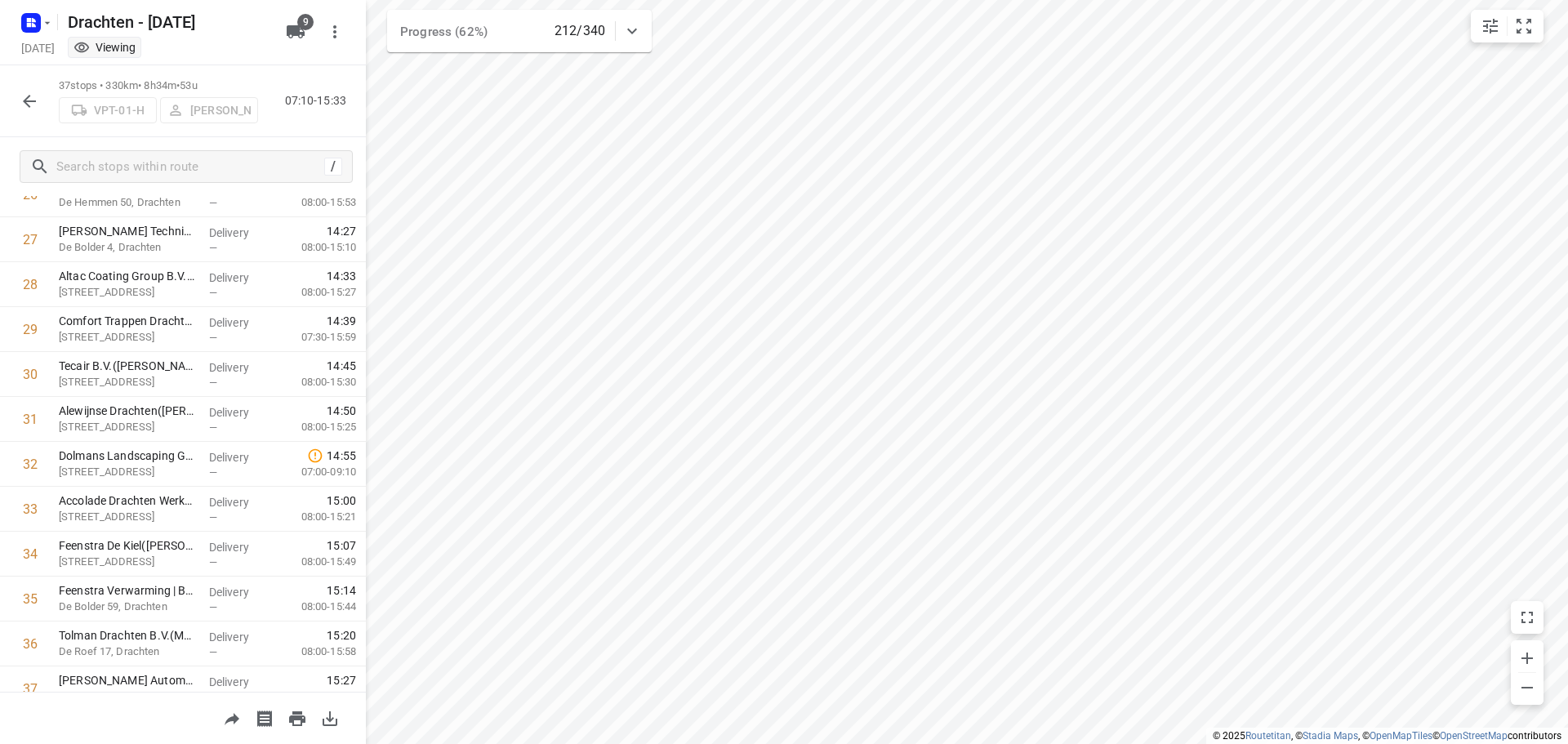
scroll to position [1293, 0]
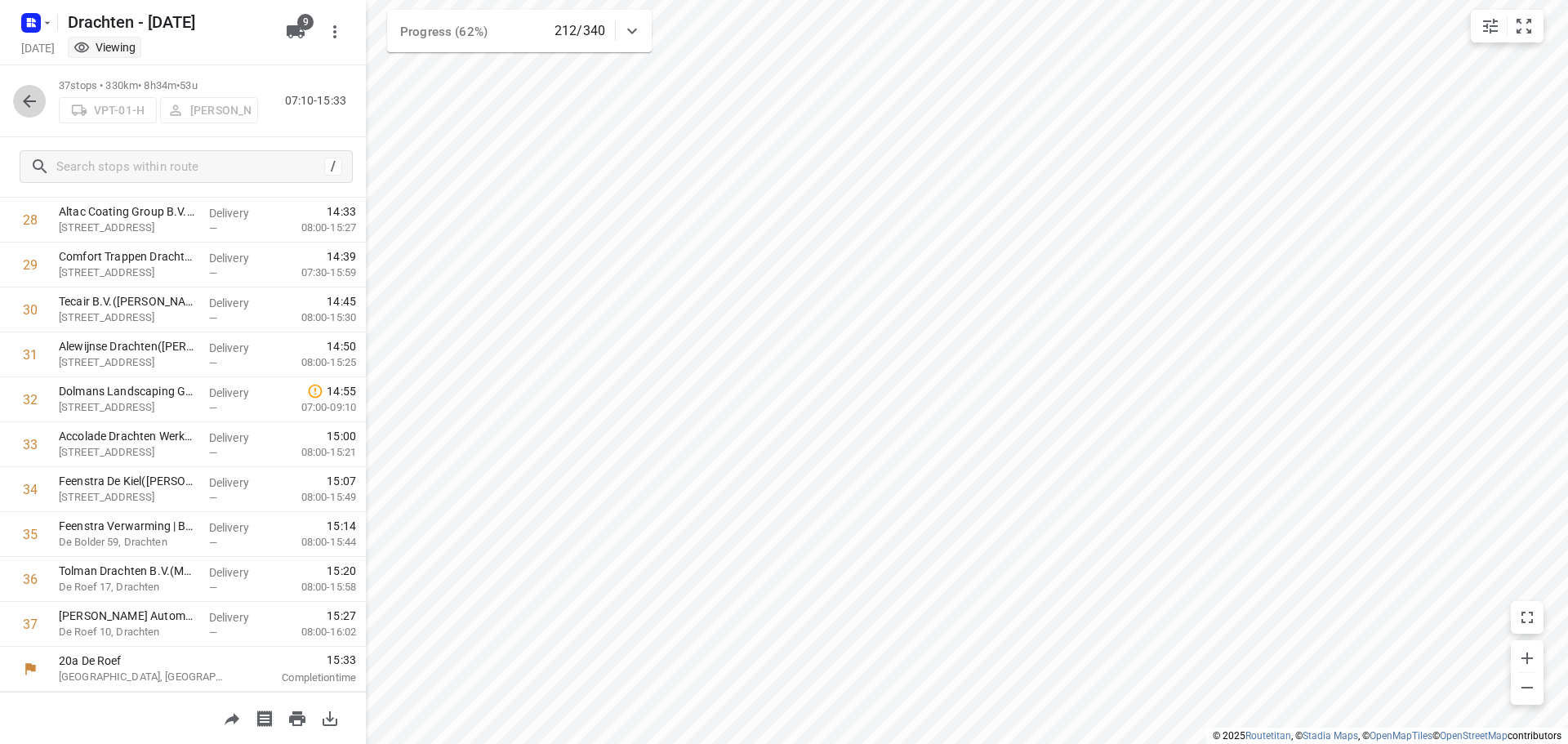
click at [37, 103] on icon "button" at bounding box center [29, 101] width 19 height 19
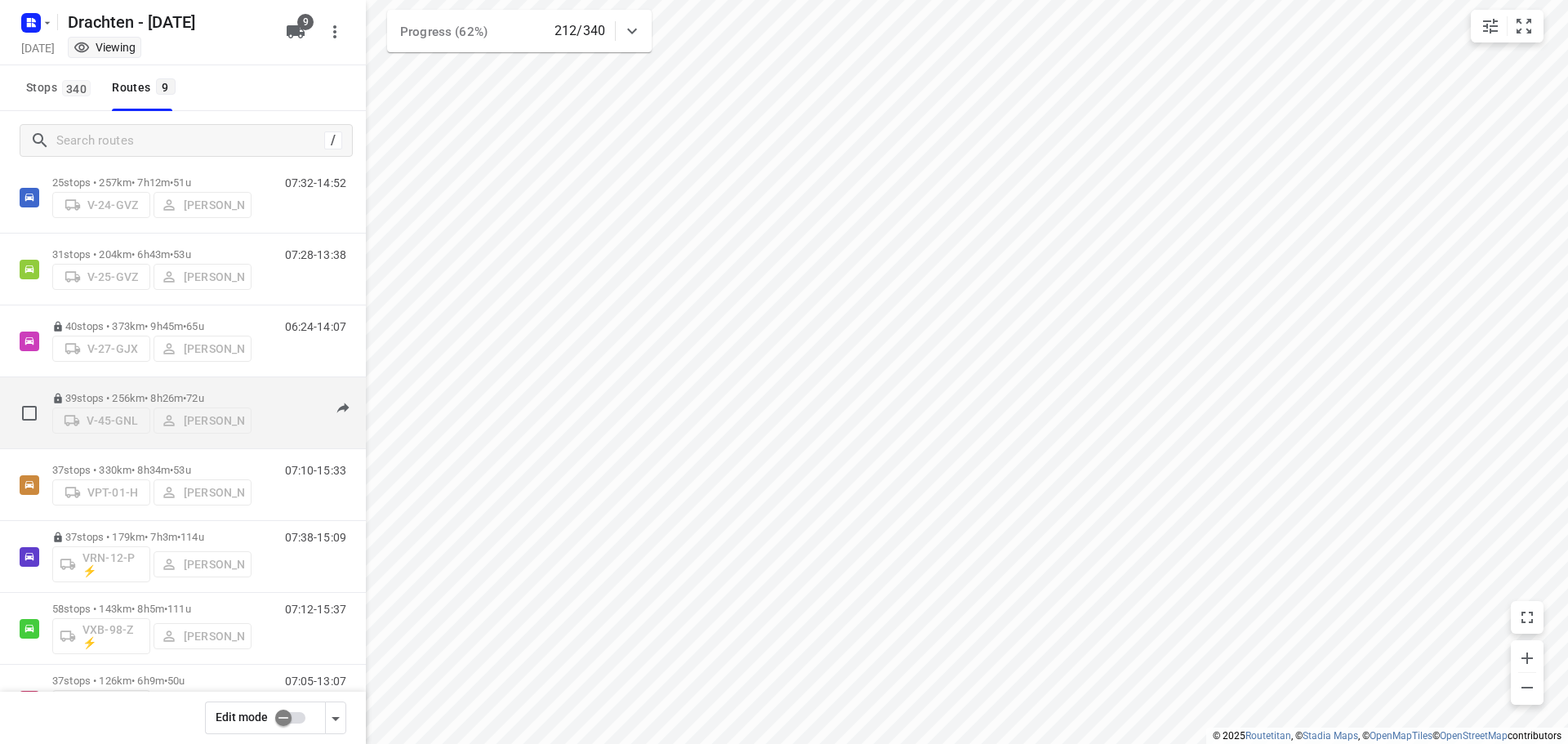
scroll to position [178, 0]
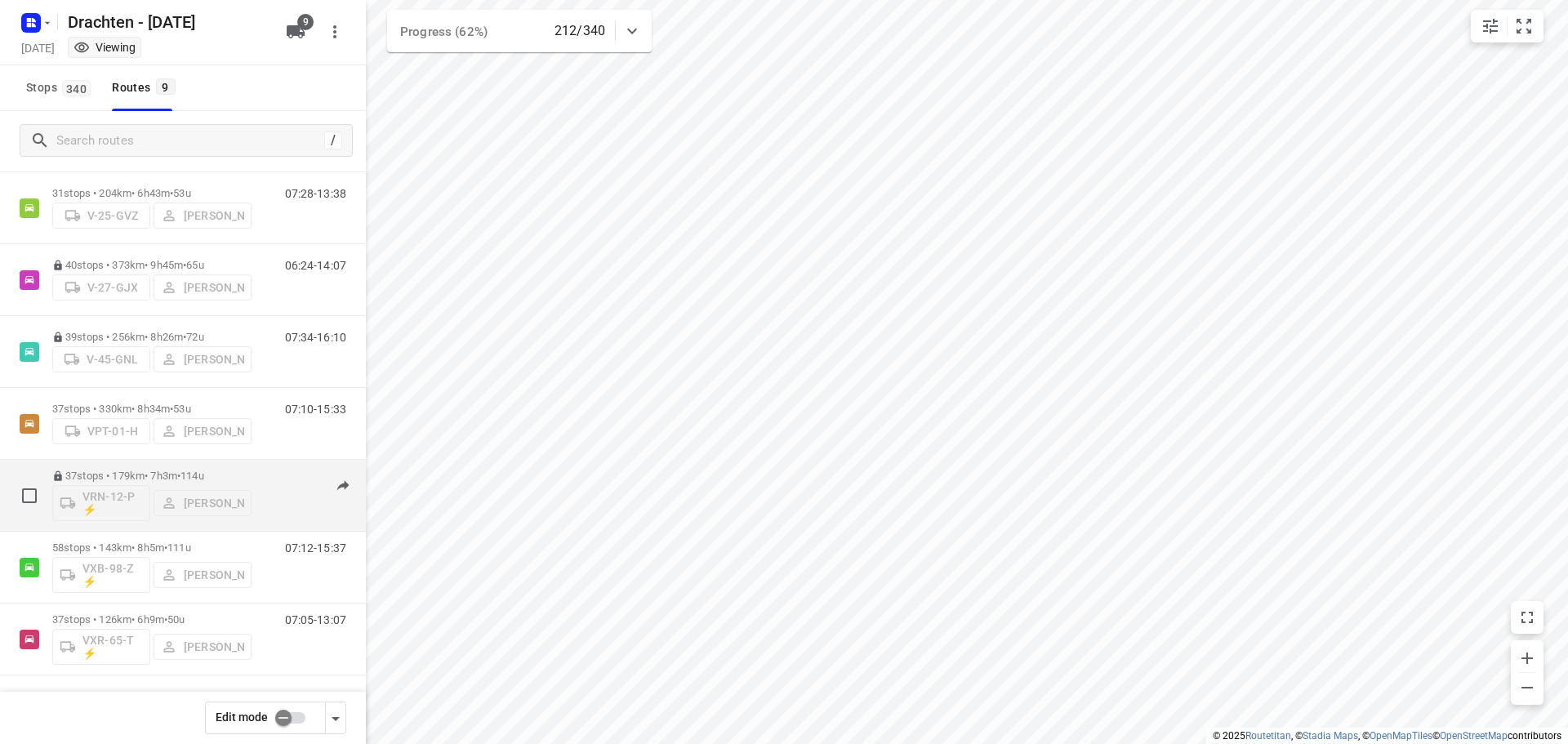
click at [160, 473] on p "37 stops • 179km • 7h3m • 114u" at bounding box center [152, 476] width 200 height 13
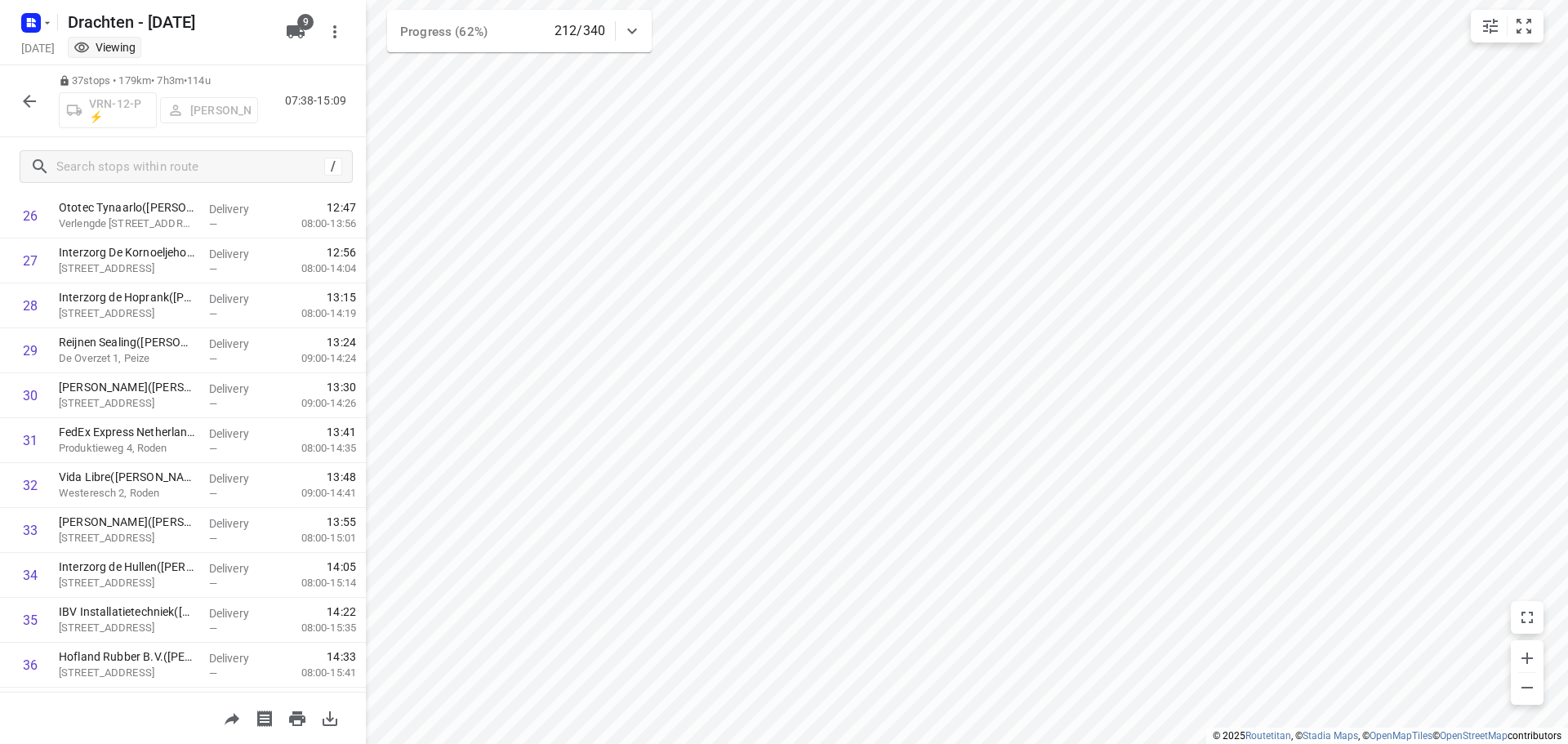
scroll to position [1293, 0]
click at [24, 105] on icon "button" at bounding box center [29, 101] width 19 height 19
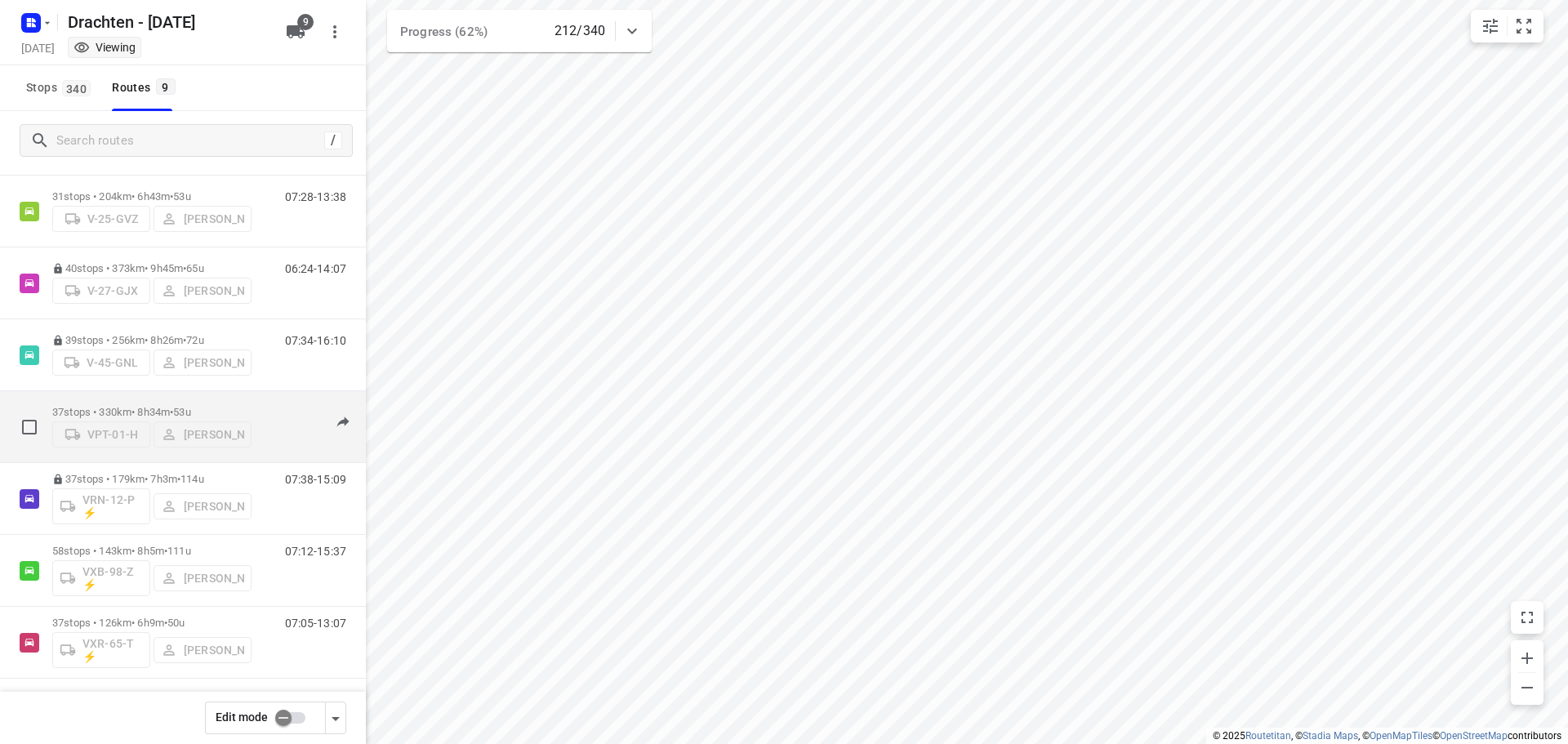
scroll to position [178, 0]
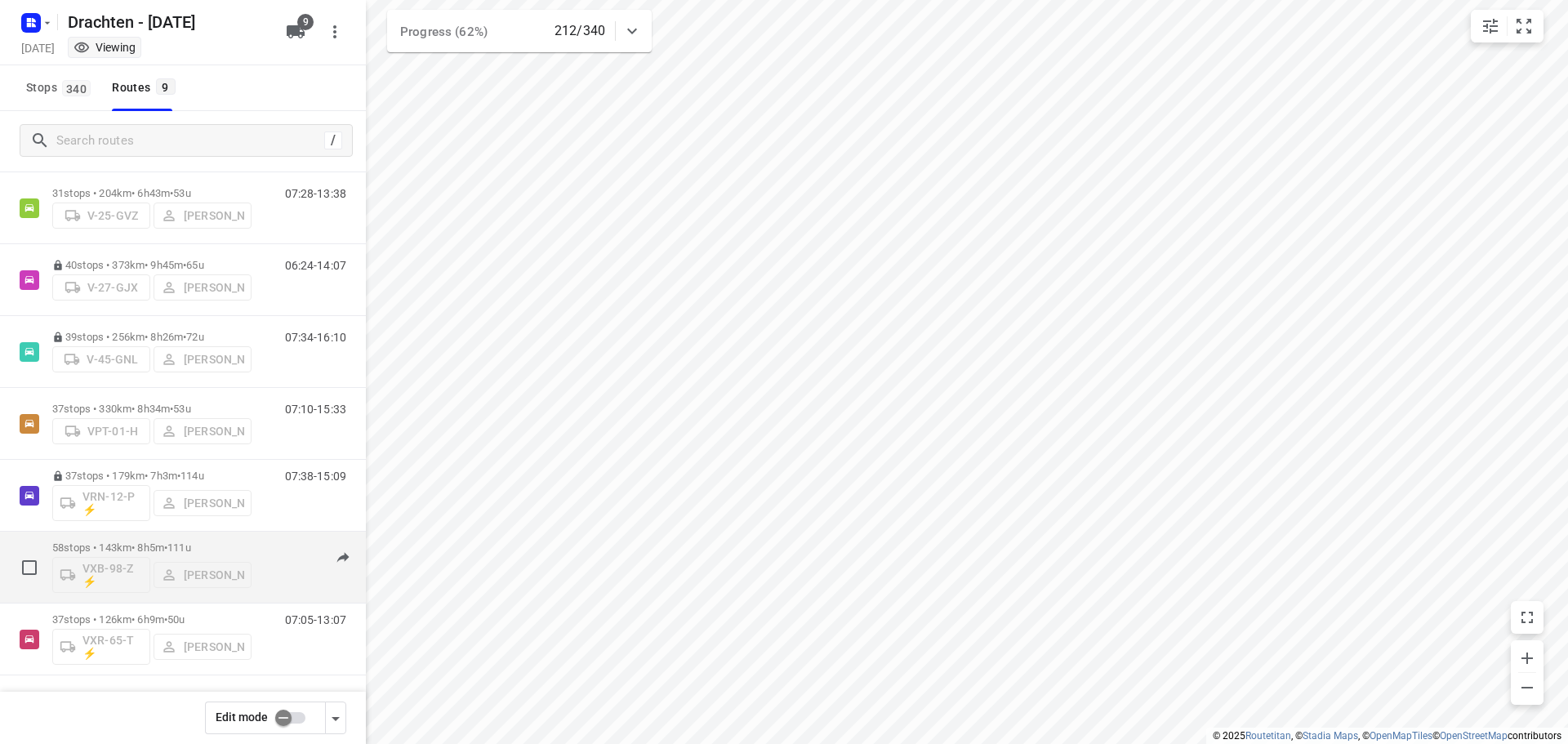
click at [151, 543] on p "58 stops • 143km • 8h5m • 111u" at bounding box center [152, 548] width 200 height 13
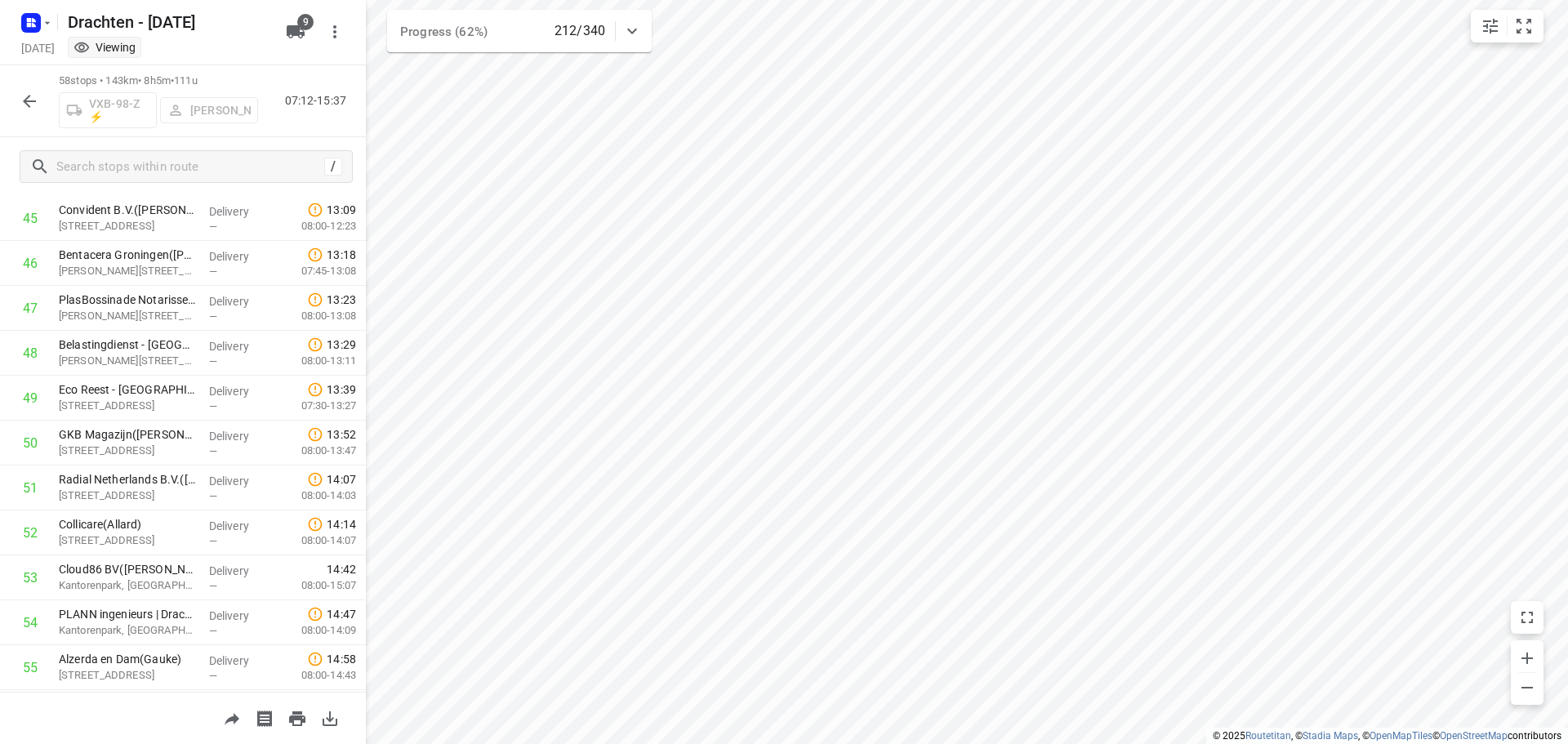
scroll to position [2237, 0]
click at [40, 114] on button "button" at bounding box center [29, 101] width 33 height 33
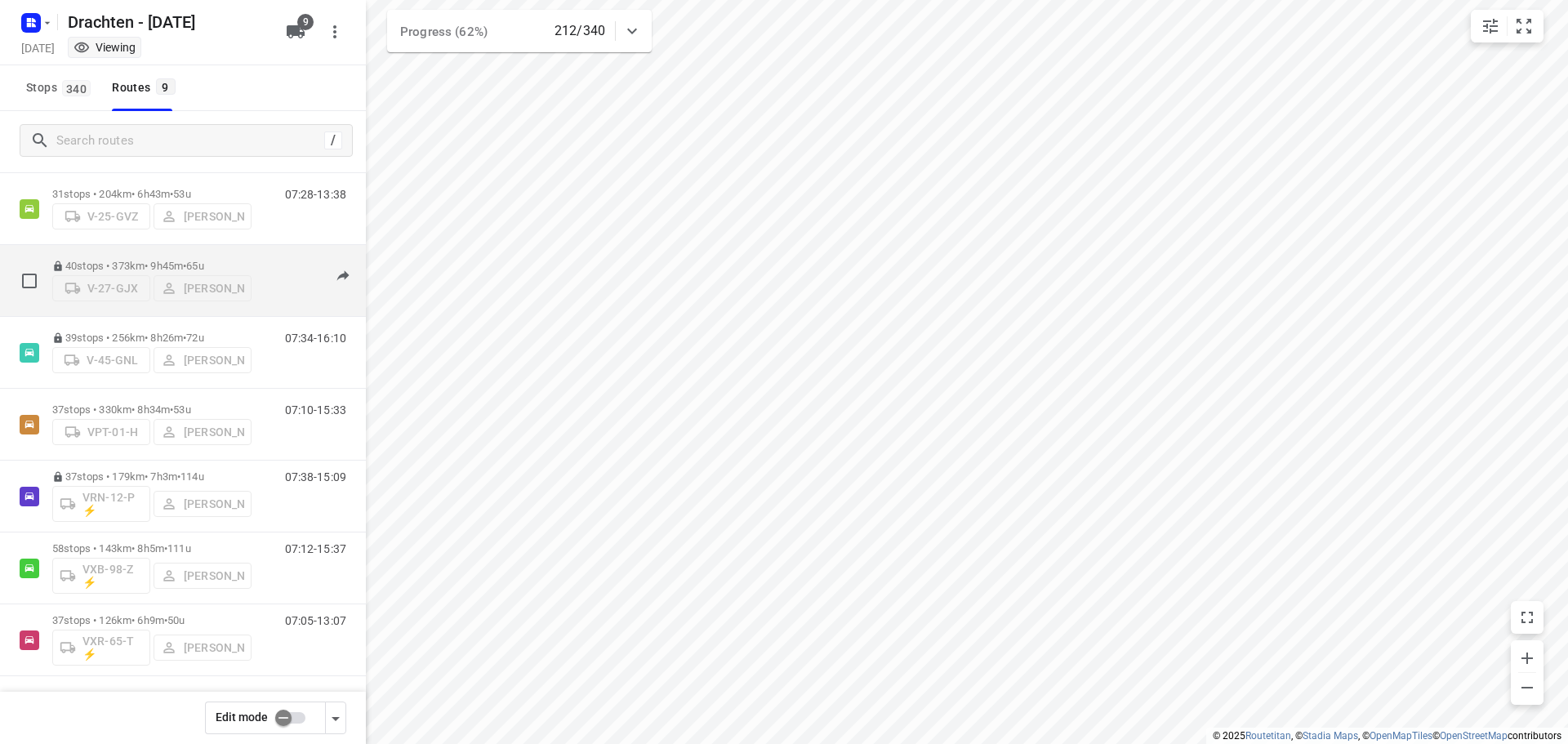
scroll to position [178, 0]
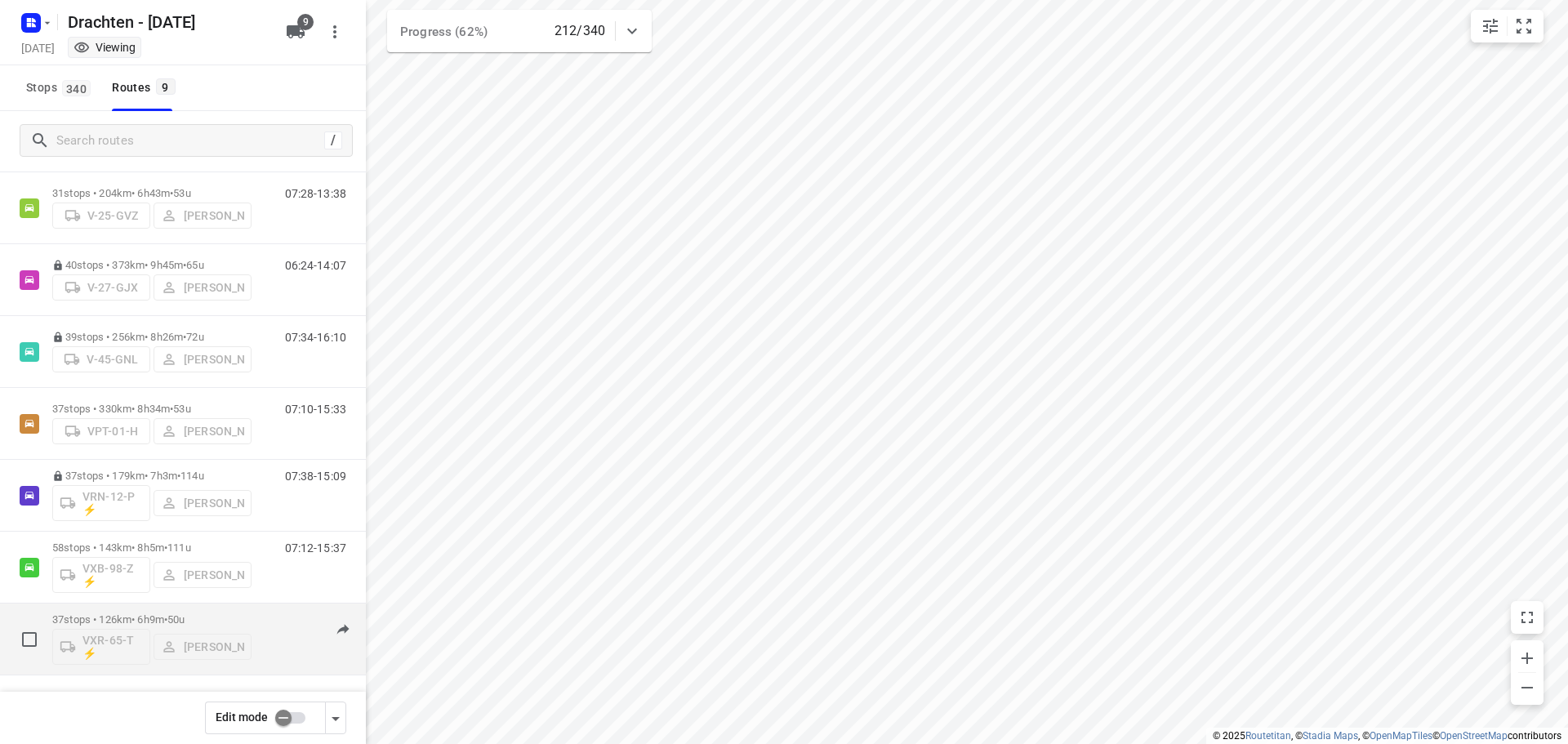
click at [152, 618] on p "37 stops • 126km • 6h9m • 50u" at bounding box center [152, 619] width 200 height 13
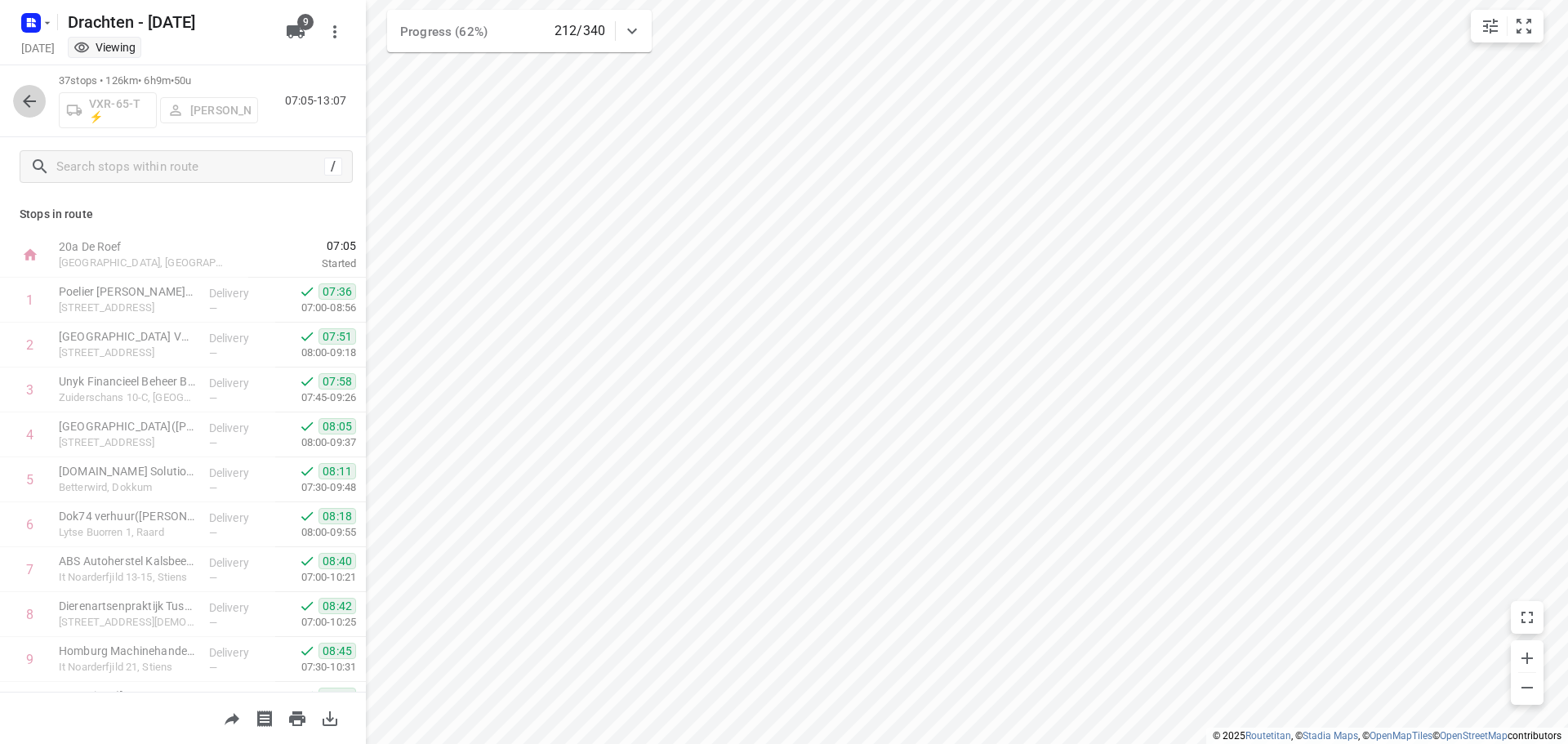
click at [36, 99] on icon "button" at bounding box center [29, 101] width 19 height 19
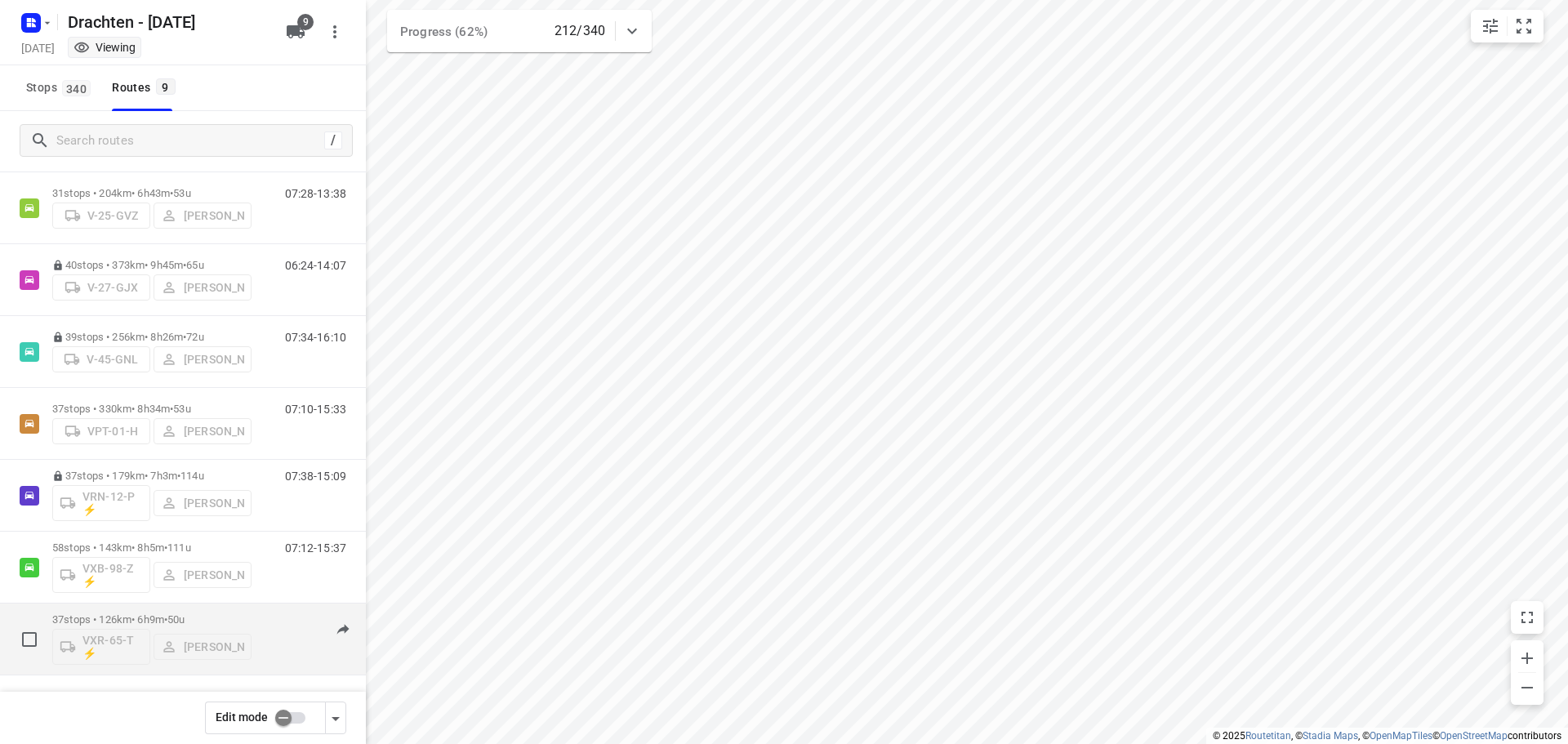
click at [139, 608] on div "37 stops • 126km • 6h9m • 50u VXR-65-T ⚡ [PERSON_NAME]" at bounding box center [152, 640] width 200 height 67
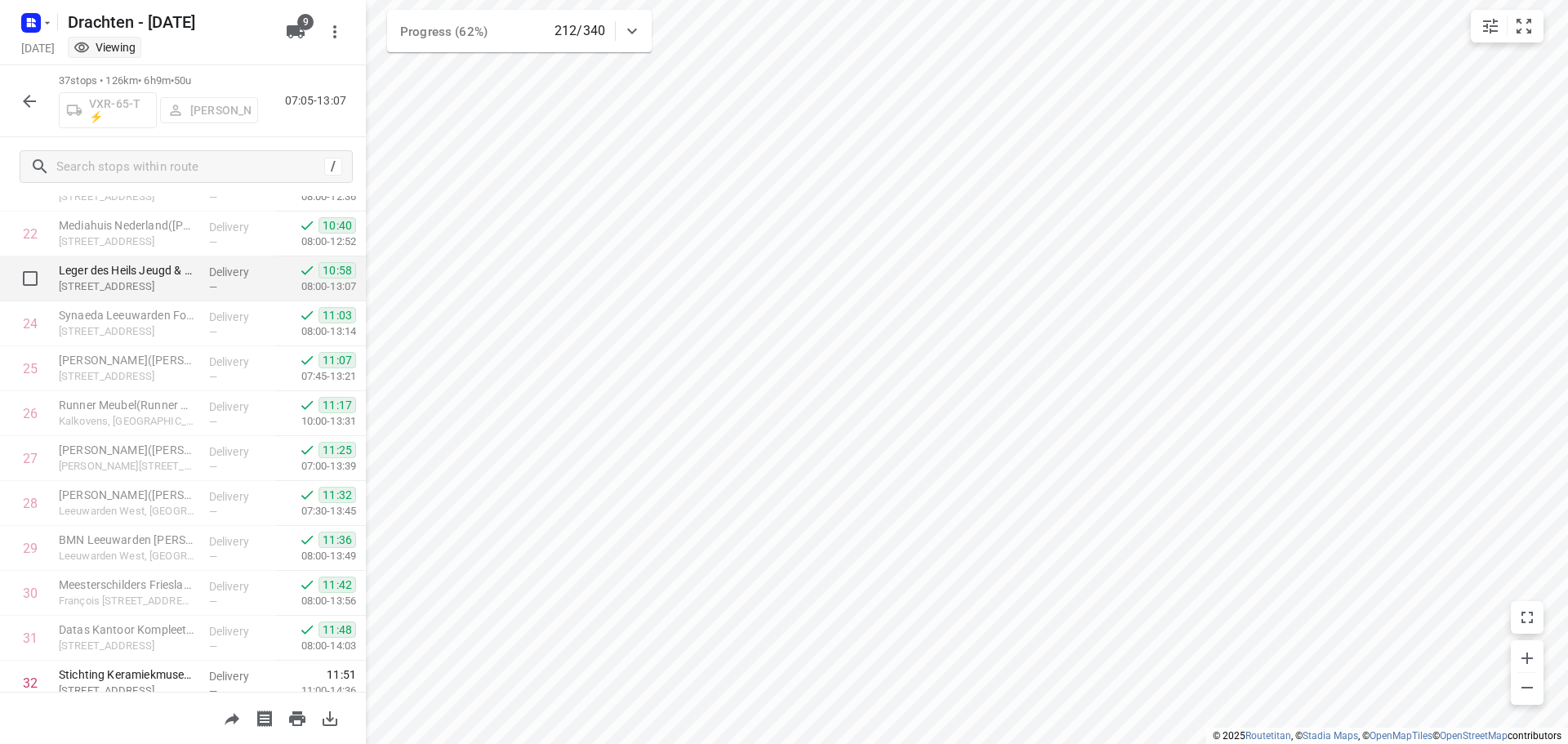
scroll to position [1293, 0]
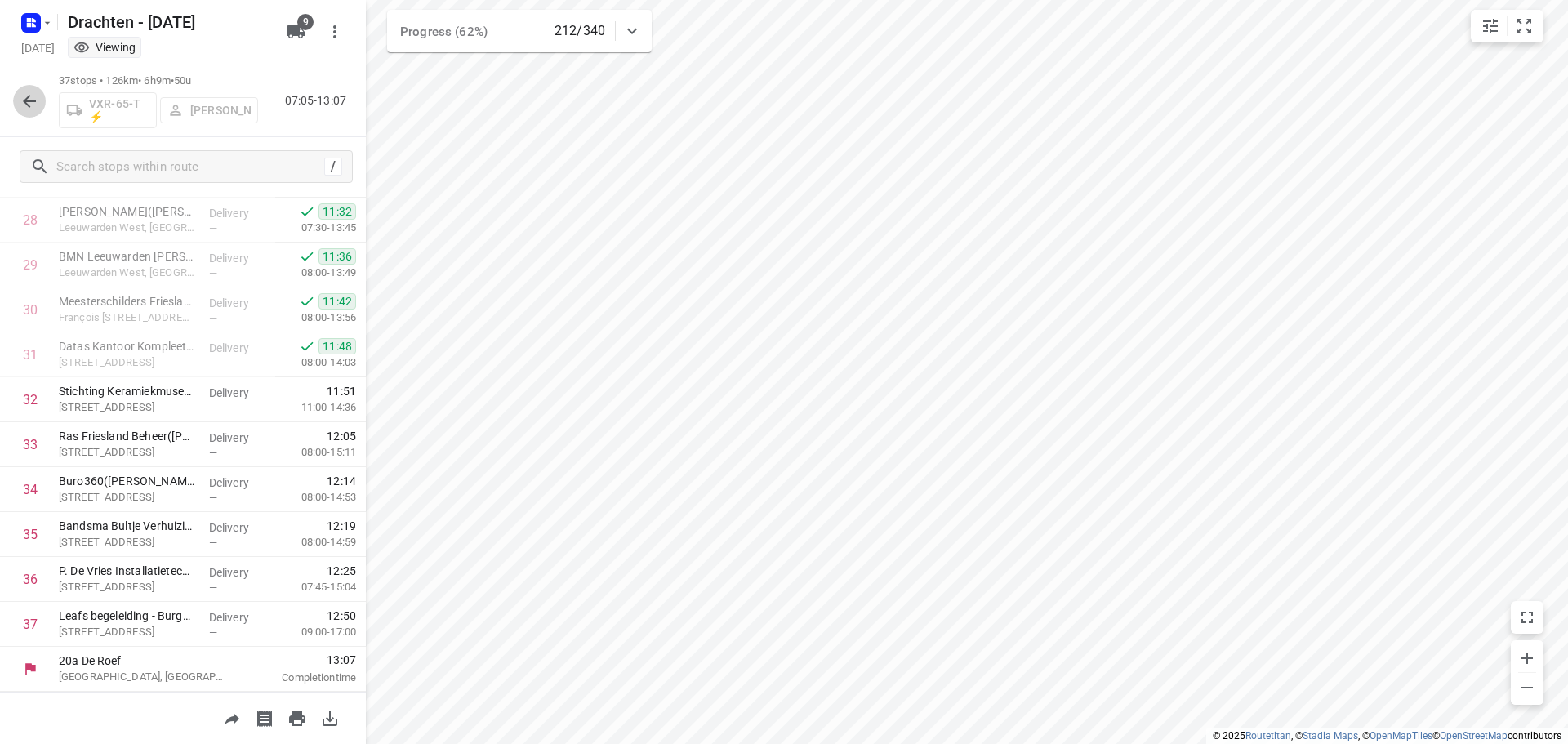
click at [35, 106] on icon "button" at bounding box center [29, 101] width 19 height 19
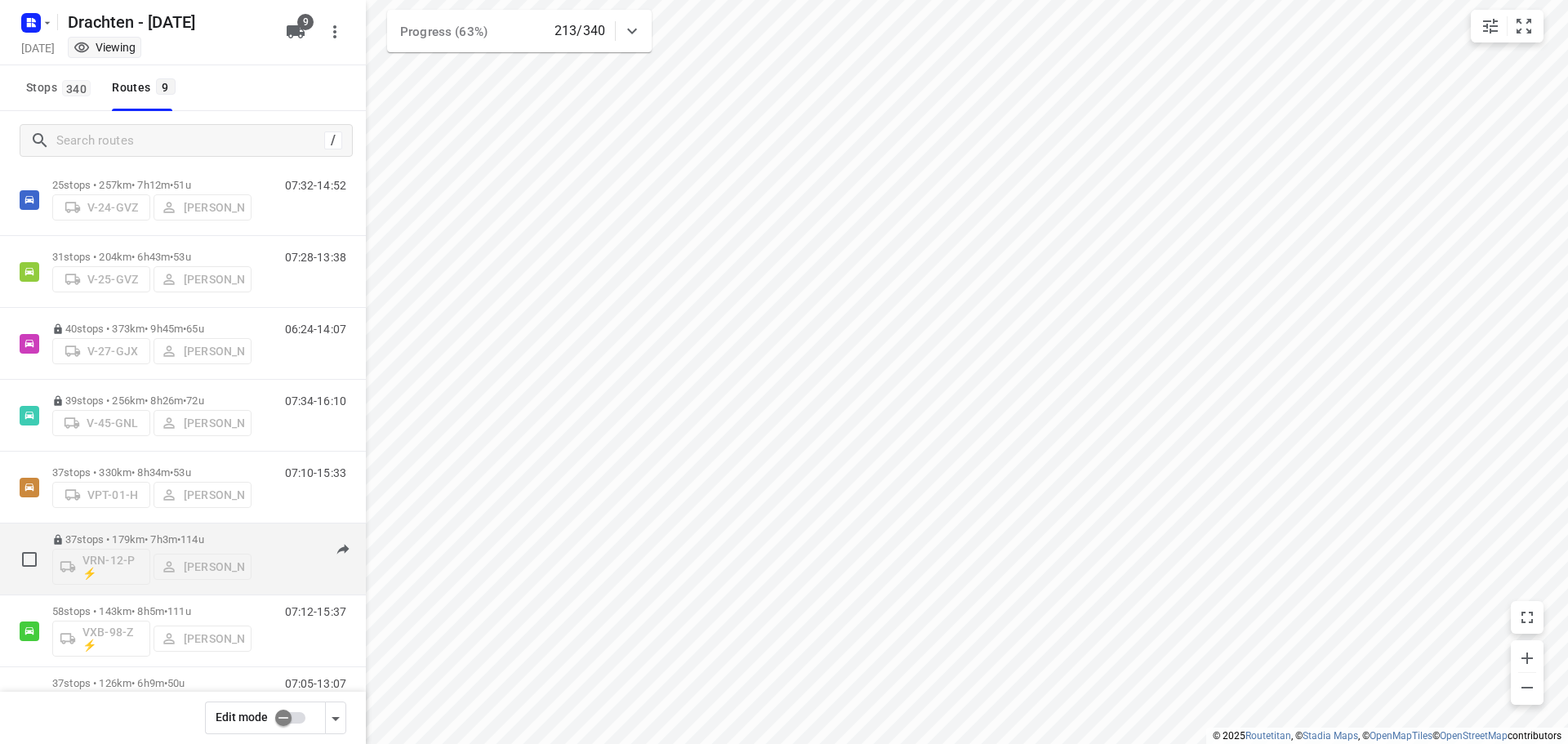
scroll to position [178, 0]
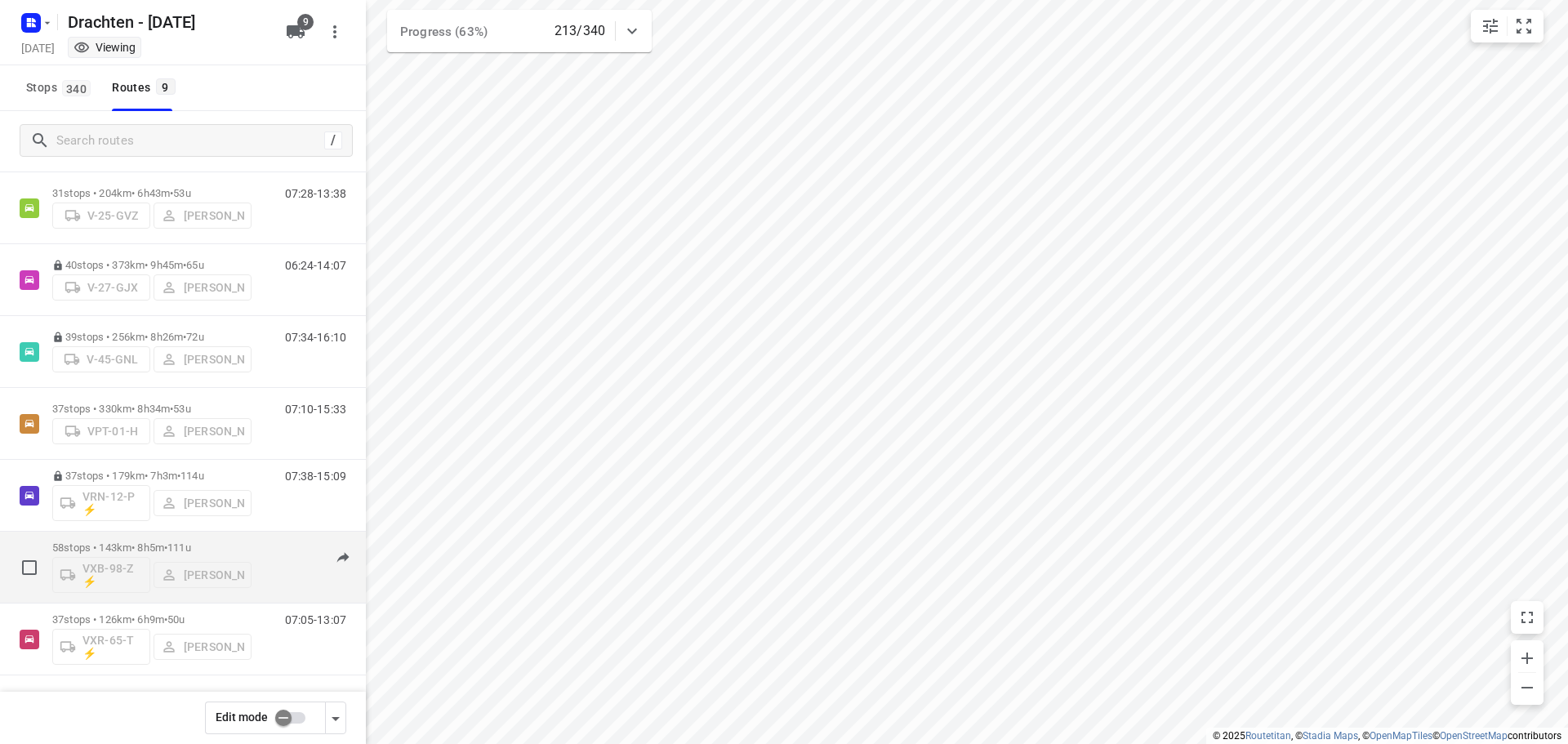
click at [188, 544] on span "111u" at bounding box center [179, 548] width 24 height 13
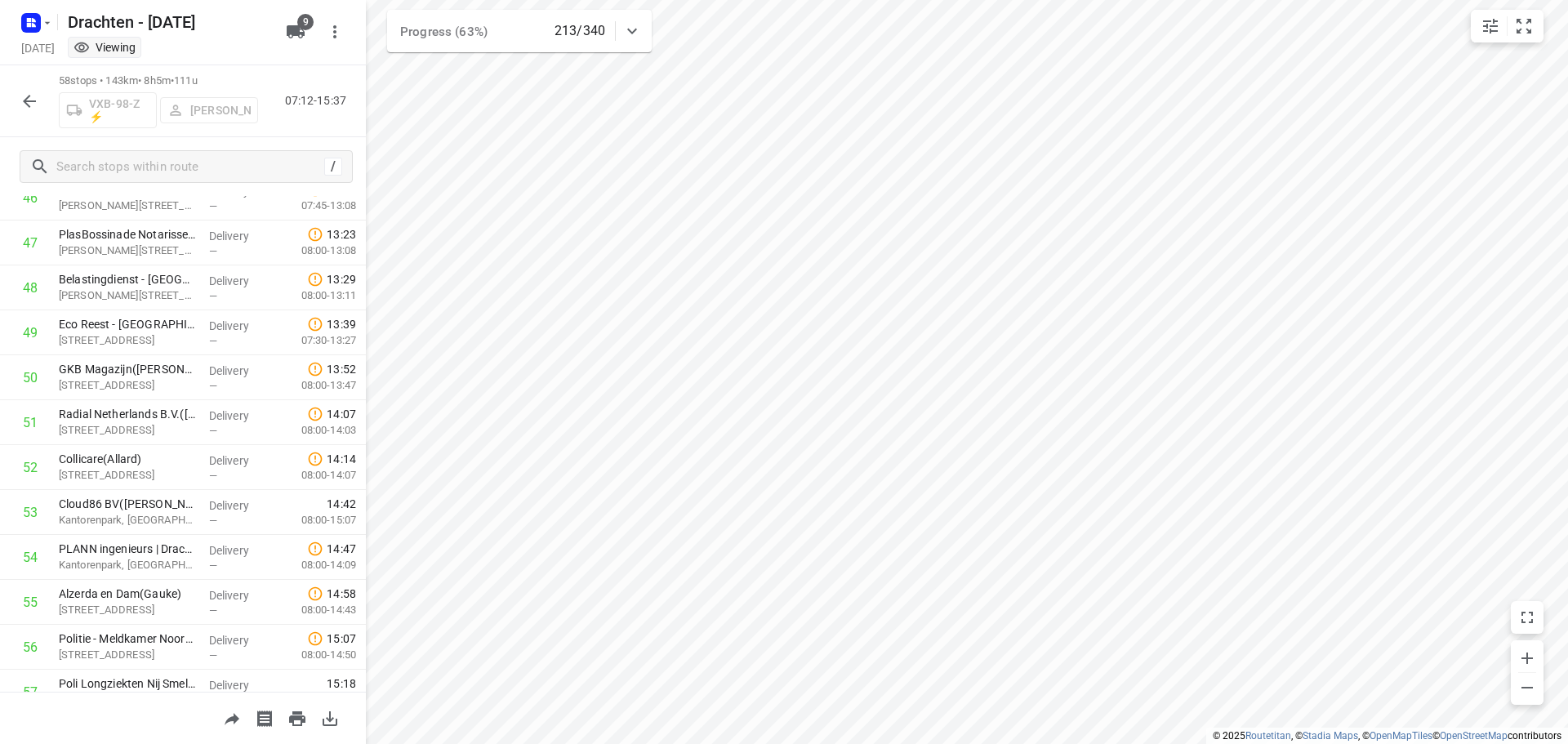
scroll to position [2237, 0]
